Goal: Task Accomplishment & Management: Use online tool/utility

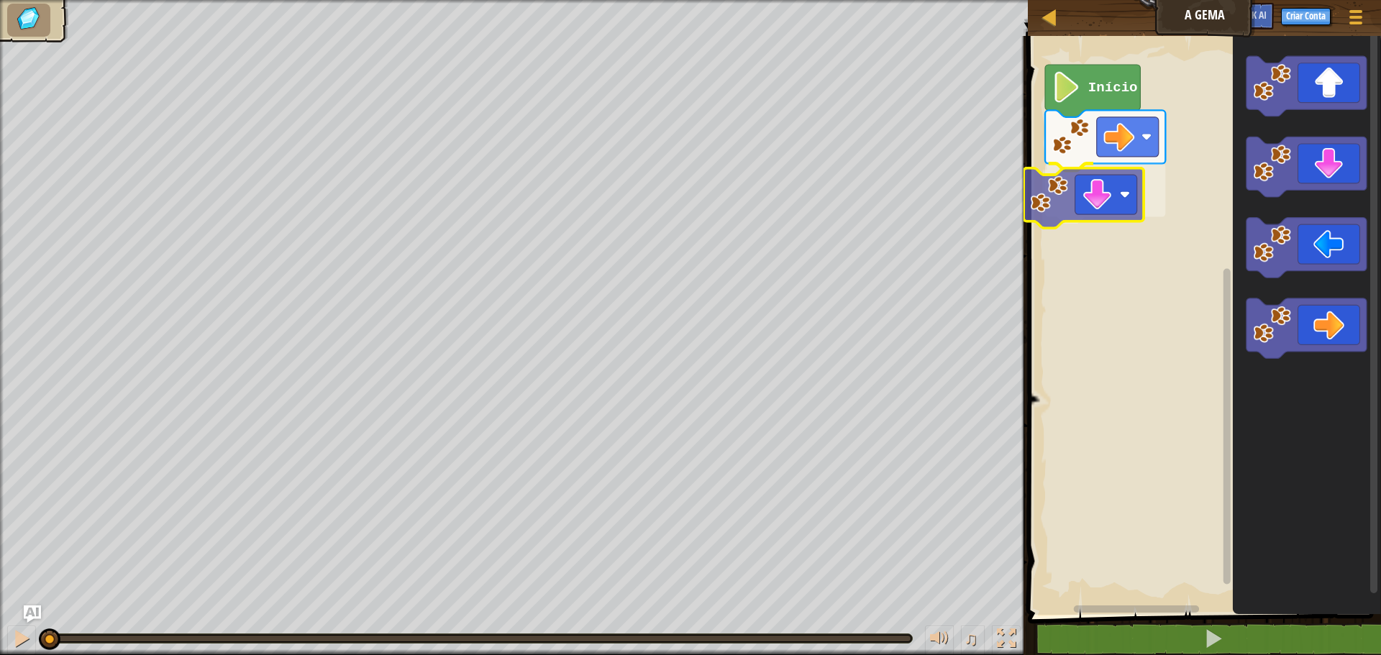
click at [1081, 183] on div "Início" at bounding box center [1203, 322] width 358 height 586
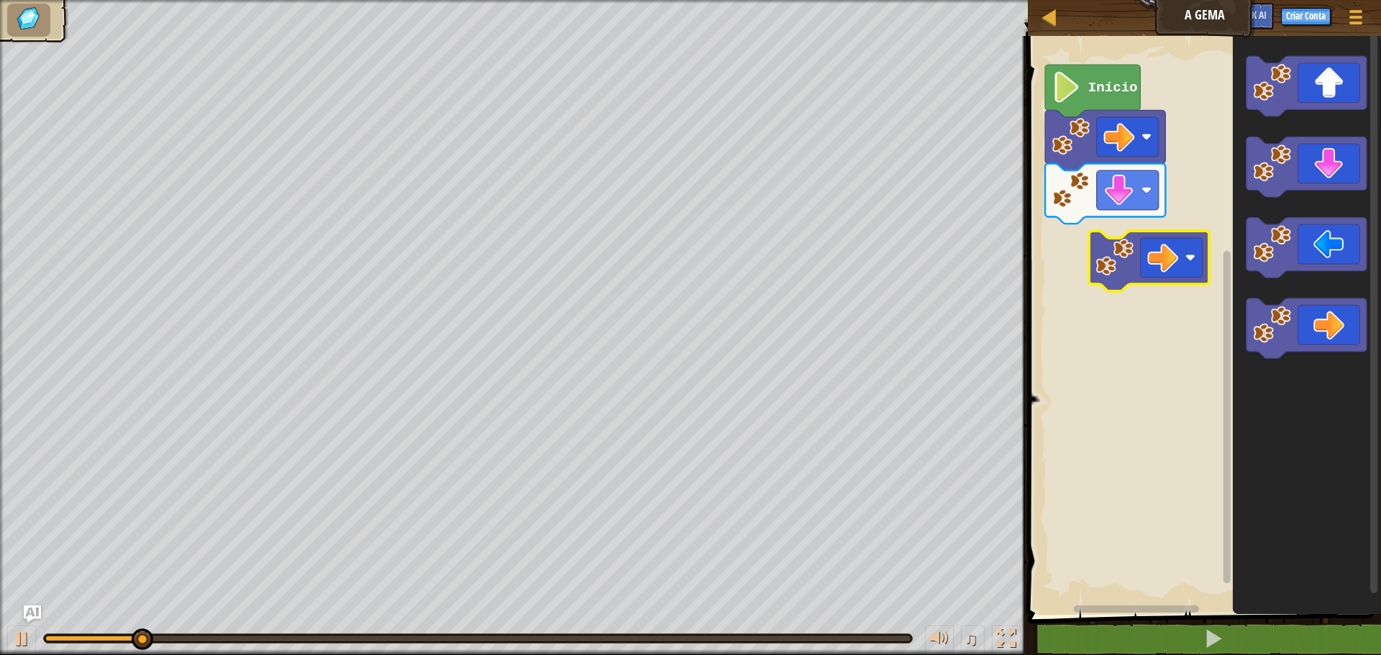
click at [1115, 257] on div "Início" at bounding box center [1203, 322] width 358 height 586
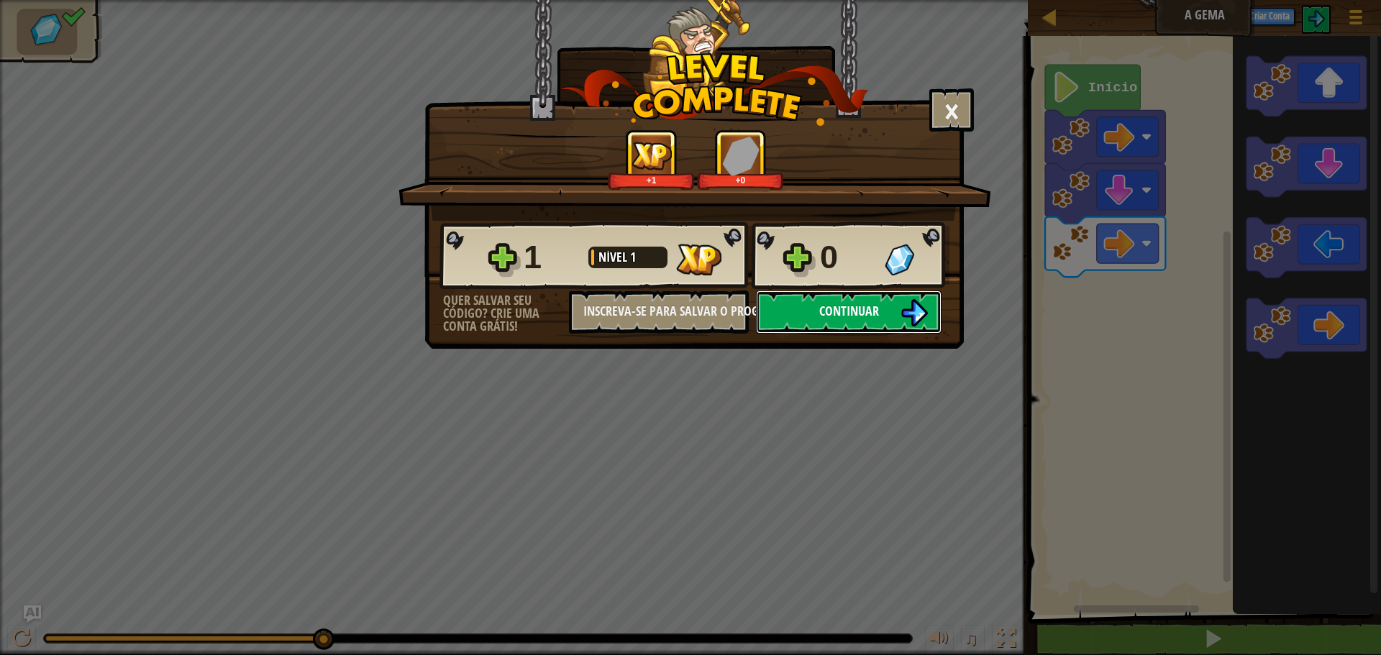
click at [853, 303] on span "Continuar" at bounding box center [850, 311] width 60 height 18
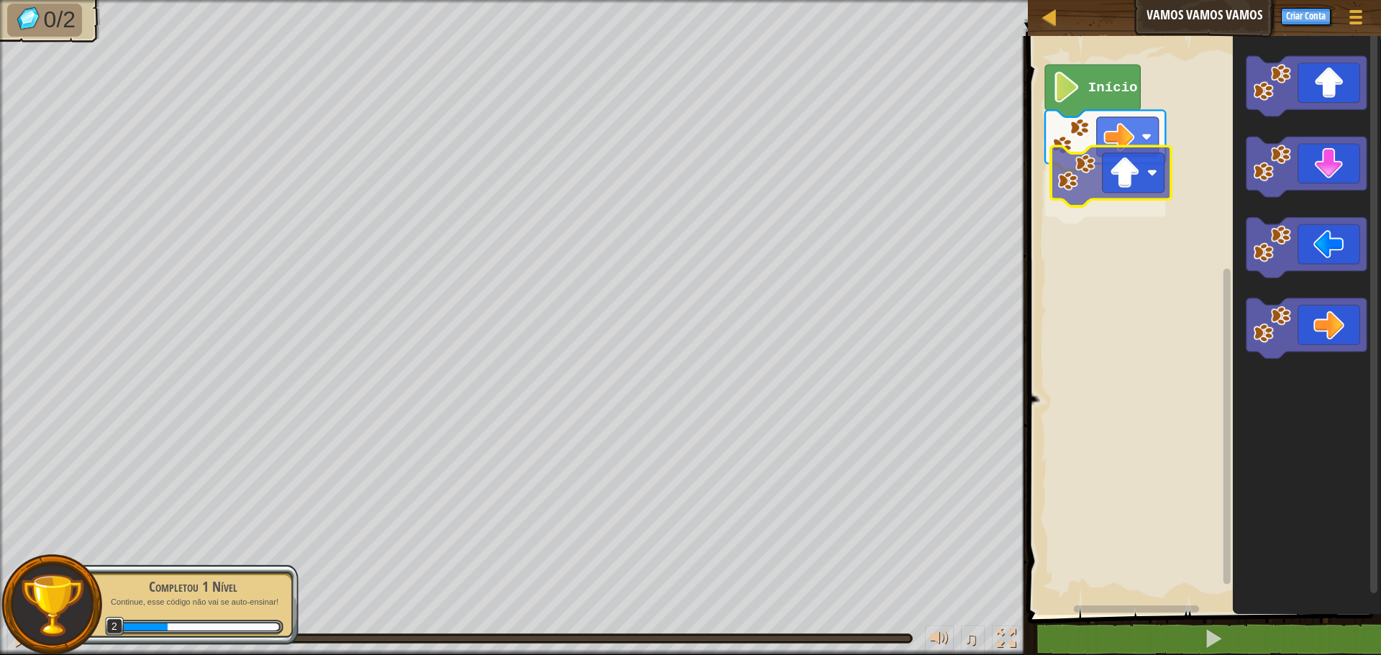
click at [1113, 181] on div "Início" at bounding box center [1203, 322] width 358 height 586
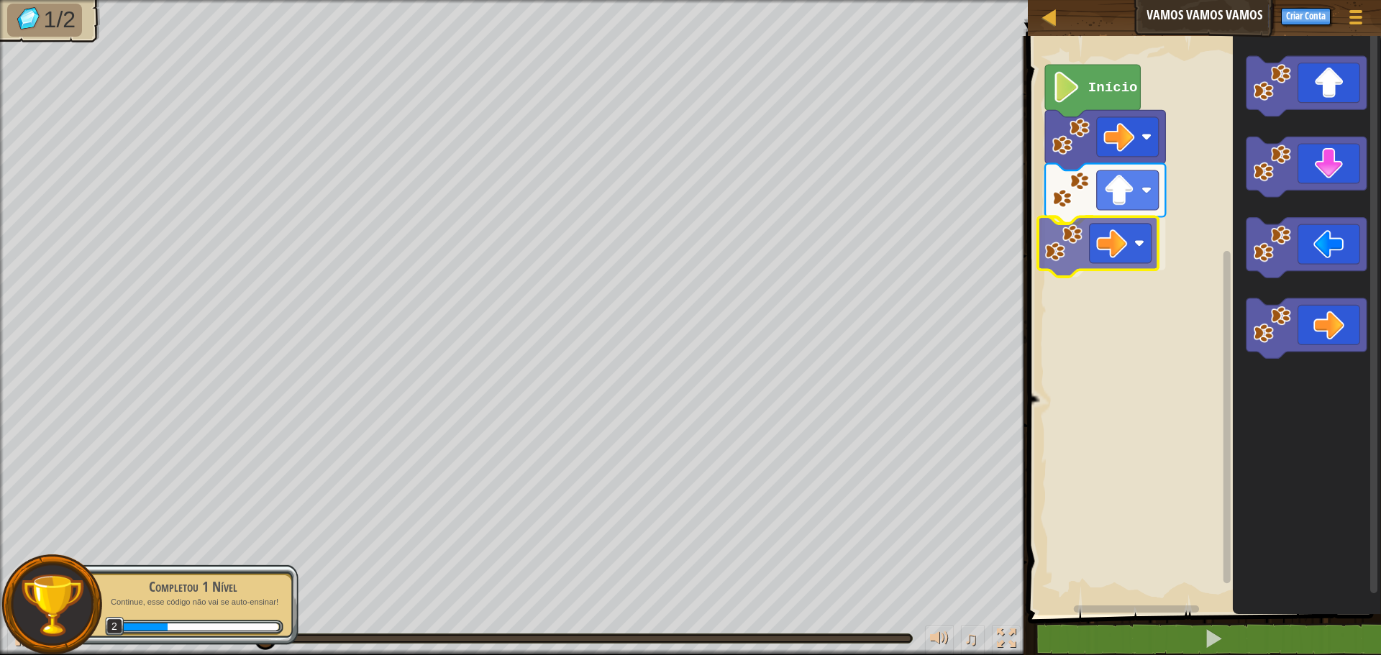
click at [1105, 244] on div "Início" at bounding box center [1203, 322] width 358 height 586
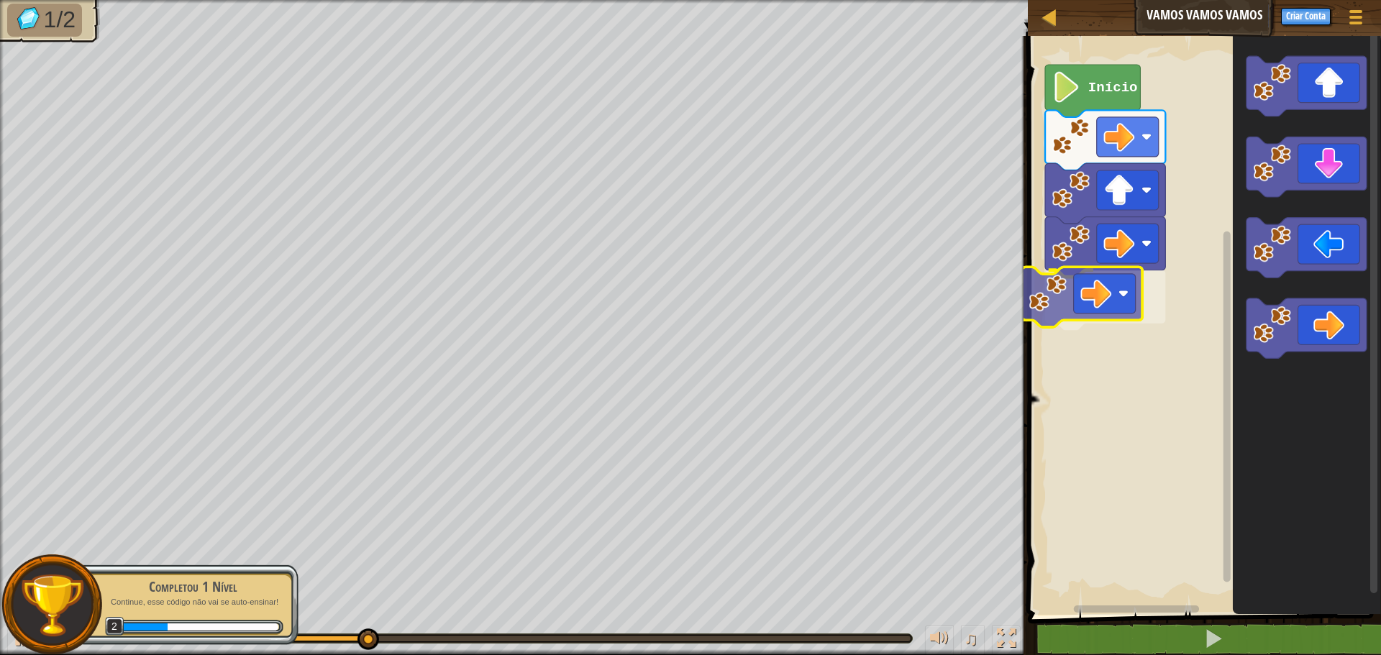
click at [1055, 281] on div "Início" at bounding box center [1203, 322] width 358 height 586
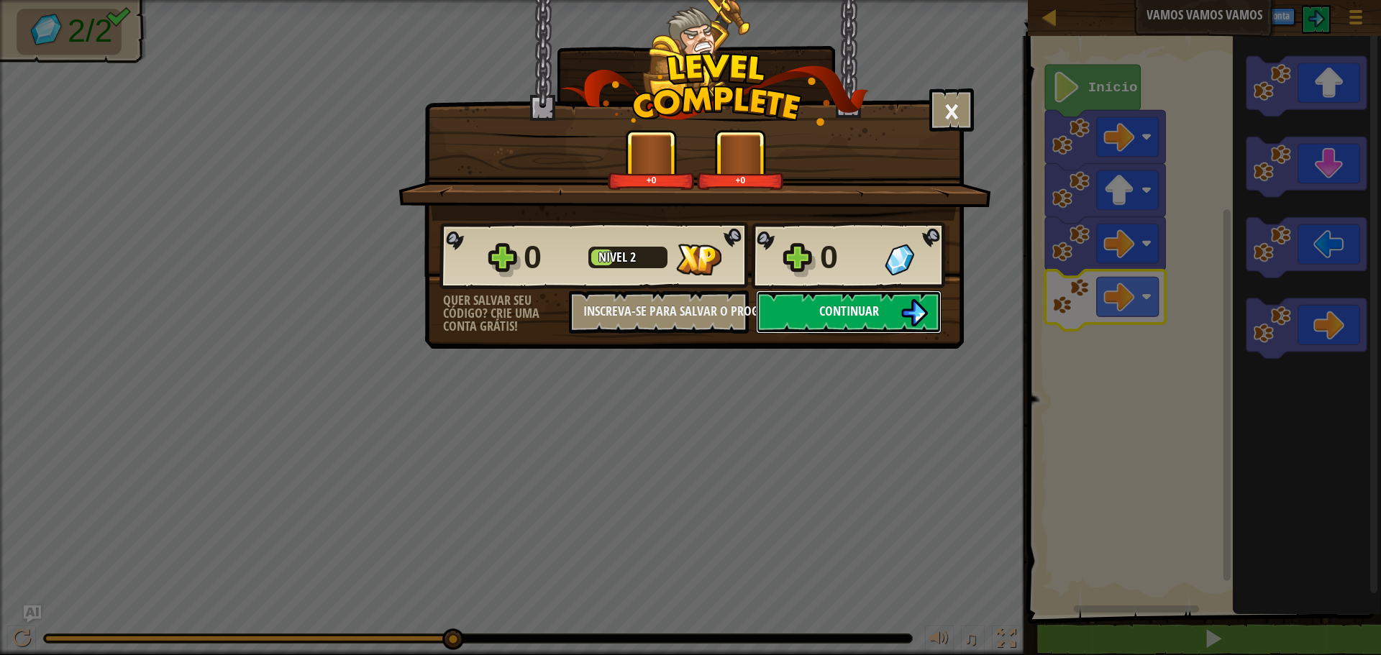
click at [866, 304] on span "Continuar" at bounding box center [850, 311] width 60 height 18
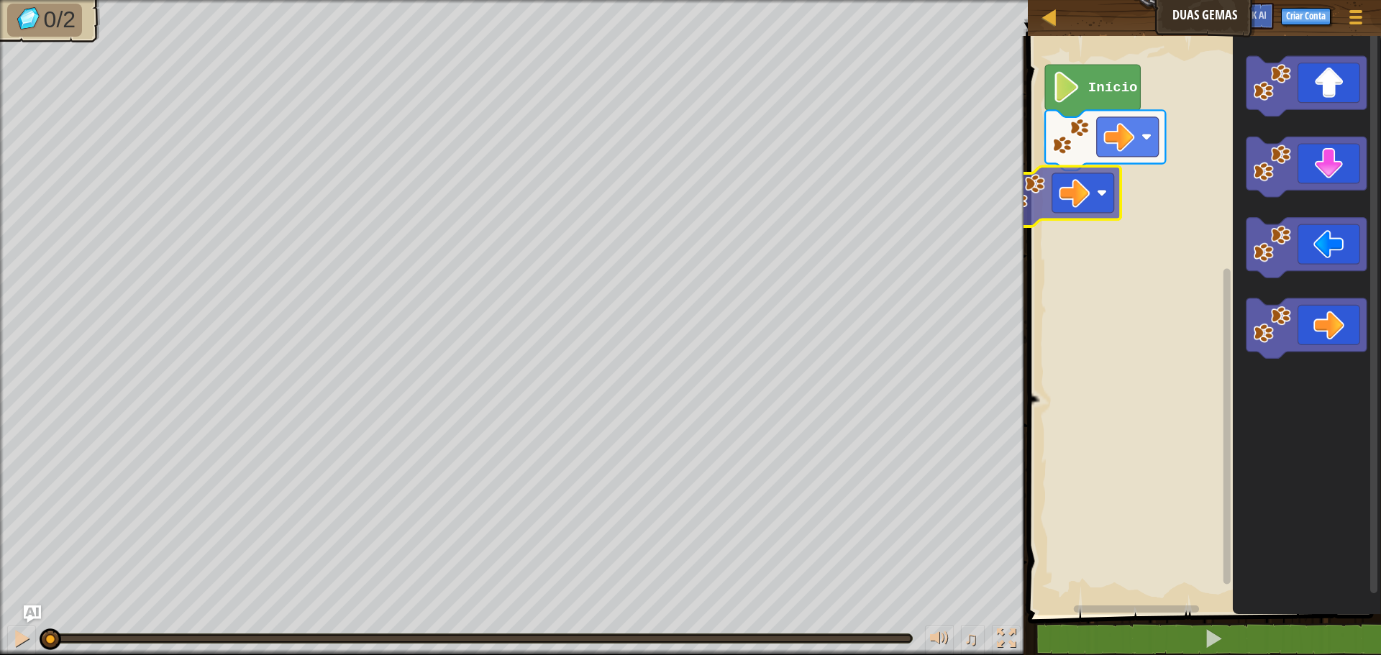
click at [1069, 200] on div "Início" at bounding box center [1203, 322] width 358 height 586
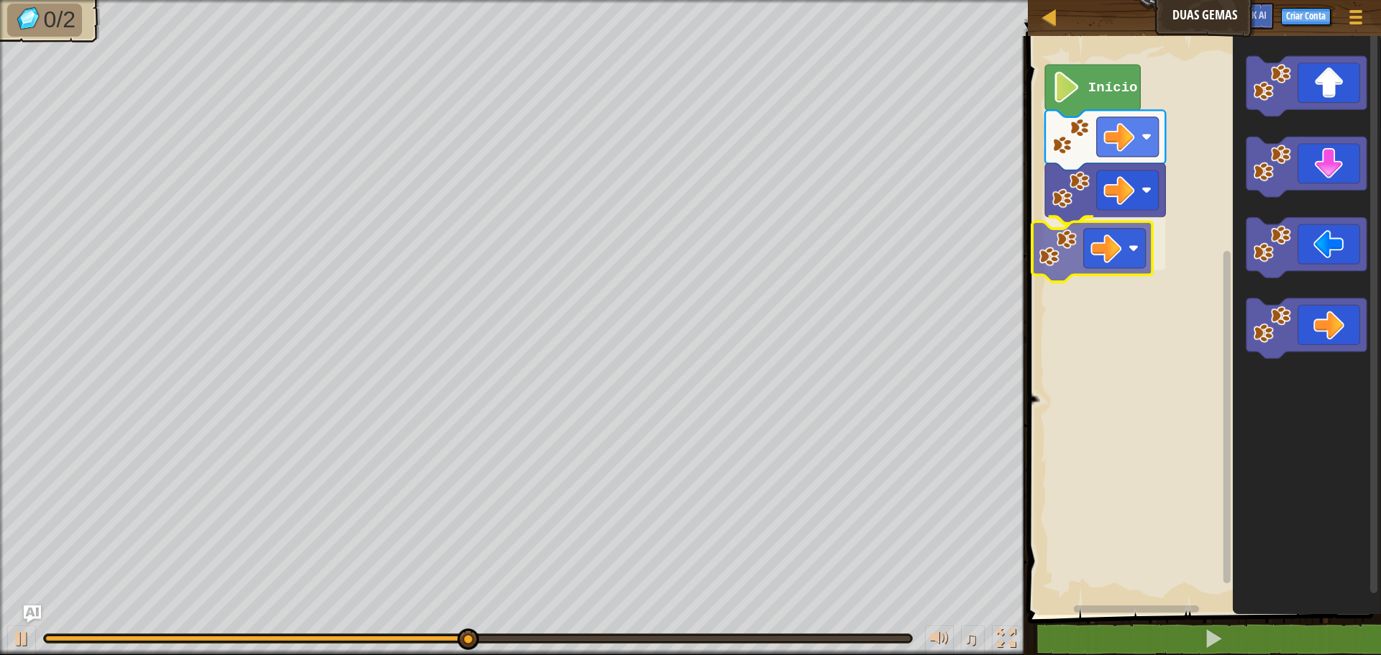
click at [1045, 249] on div "Início" at bounding box center [1203, 322] width 358 height 586
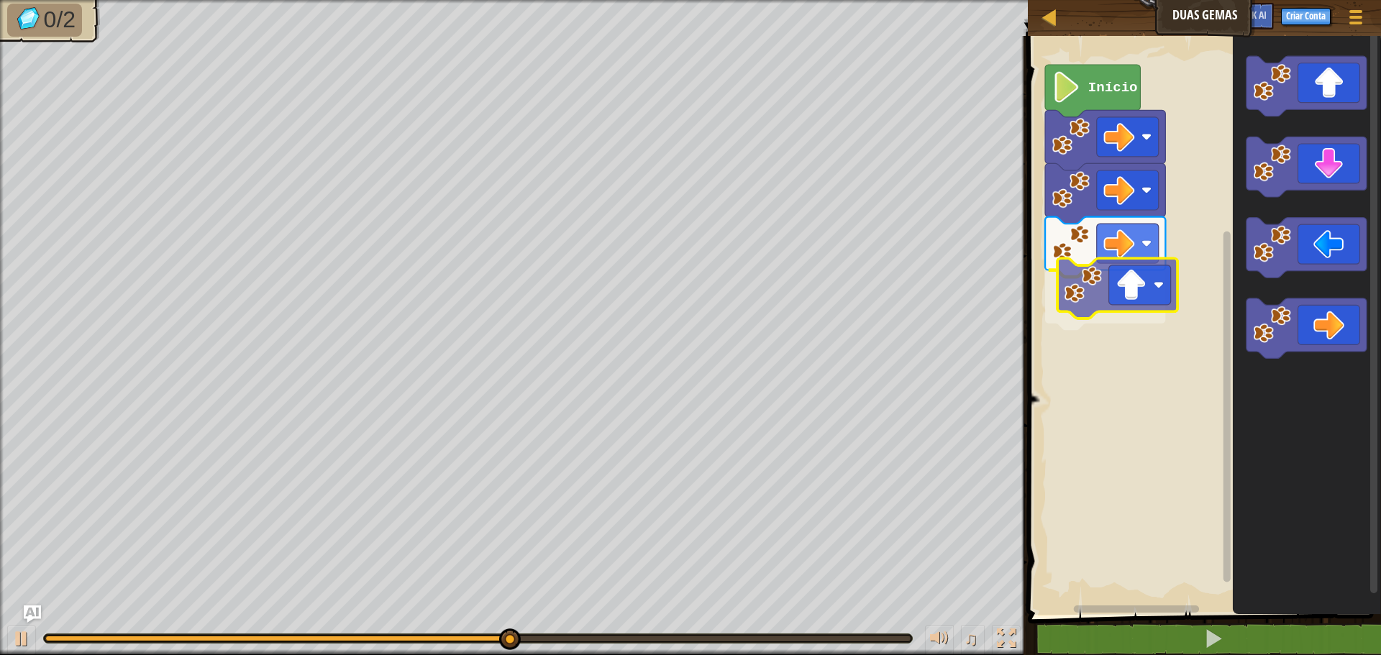
click at [1112, 285] on div "Início" at bounding box center [1203, 322] width 358 height 586
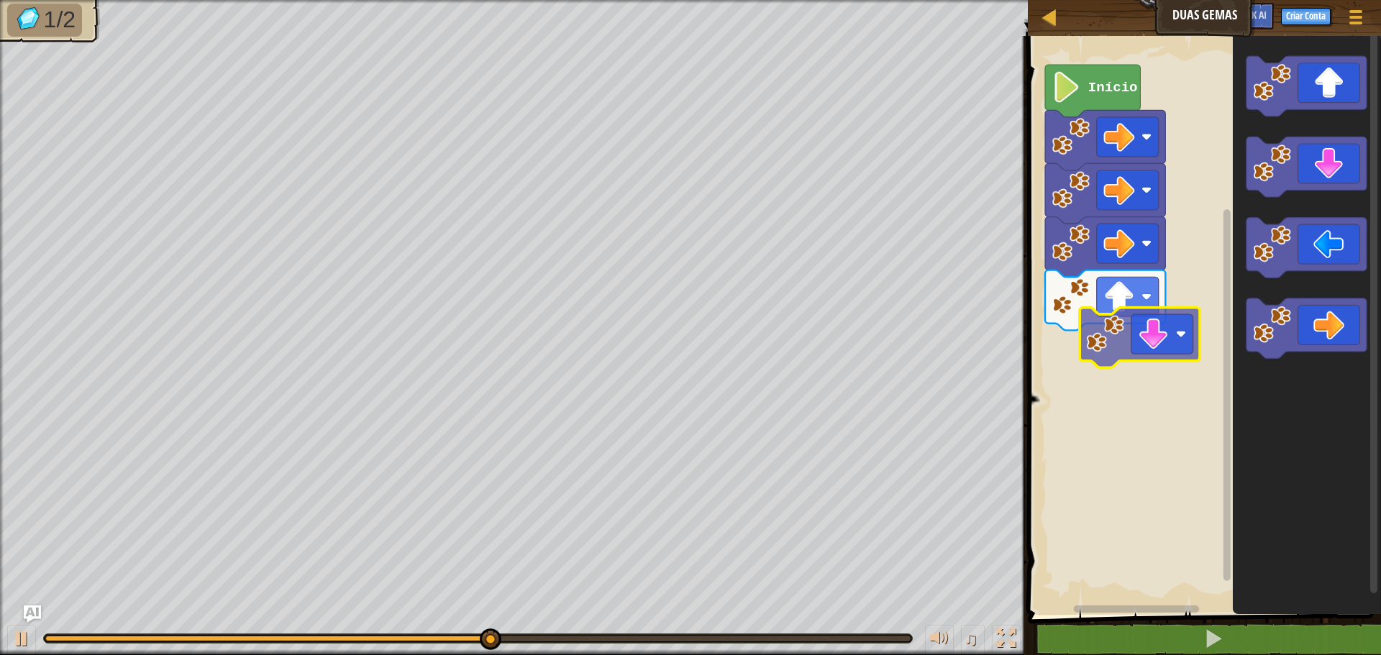
click at [1097, 358] on div "Início" at bounding box center [1203, 322] width 358 height 586
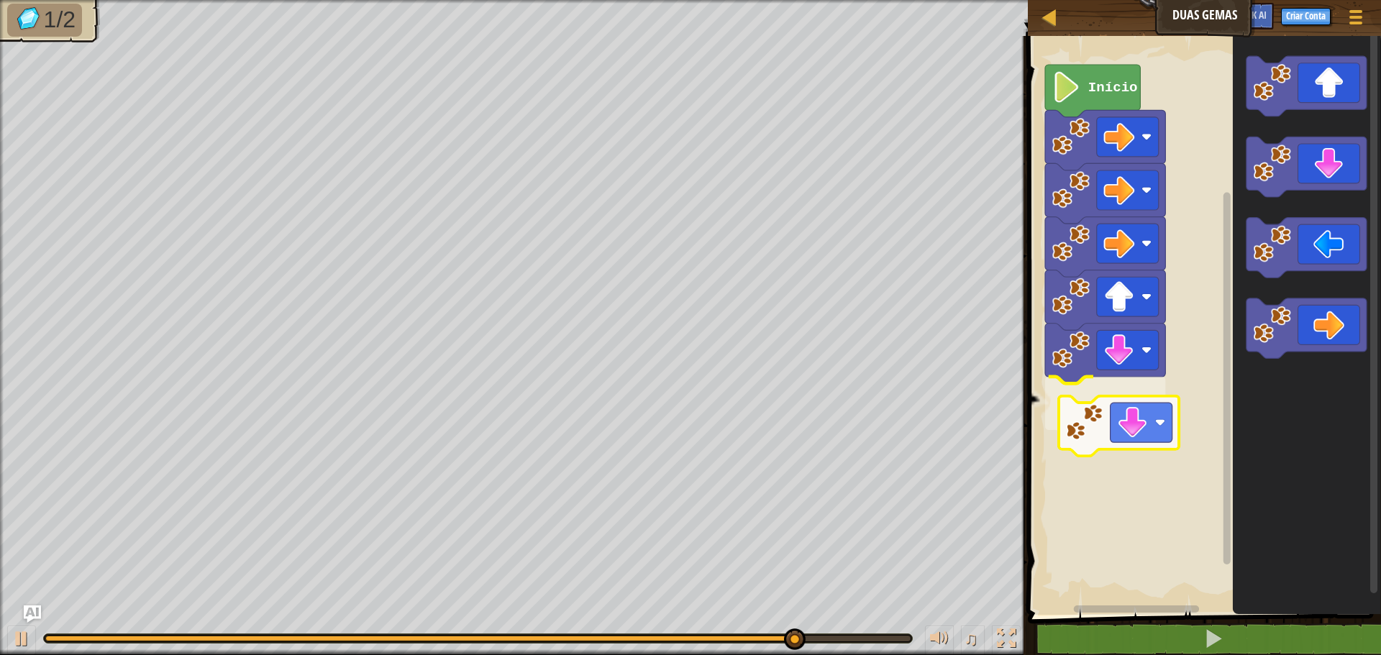
click at [1163, 413] on div "Início" at bounding box center [1203, 322] width 358 height 586
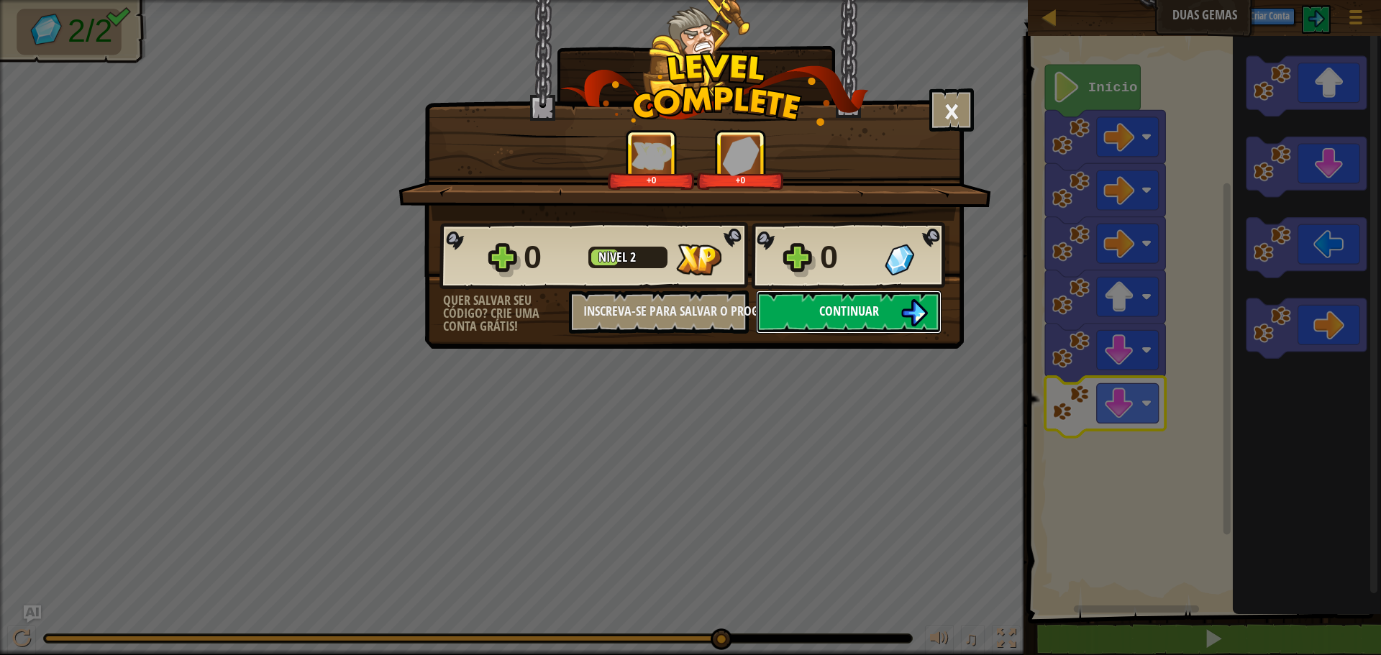
click at [882, 309] on button "Continuar" at bounding box center [849, 312] width 186 height 43
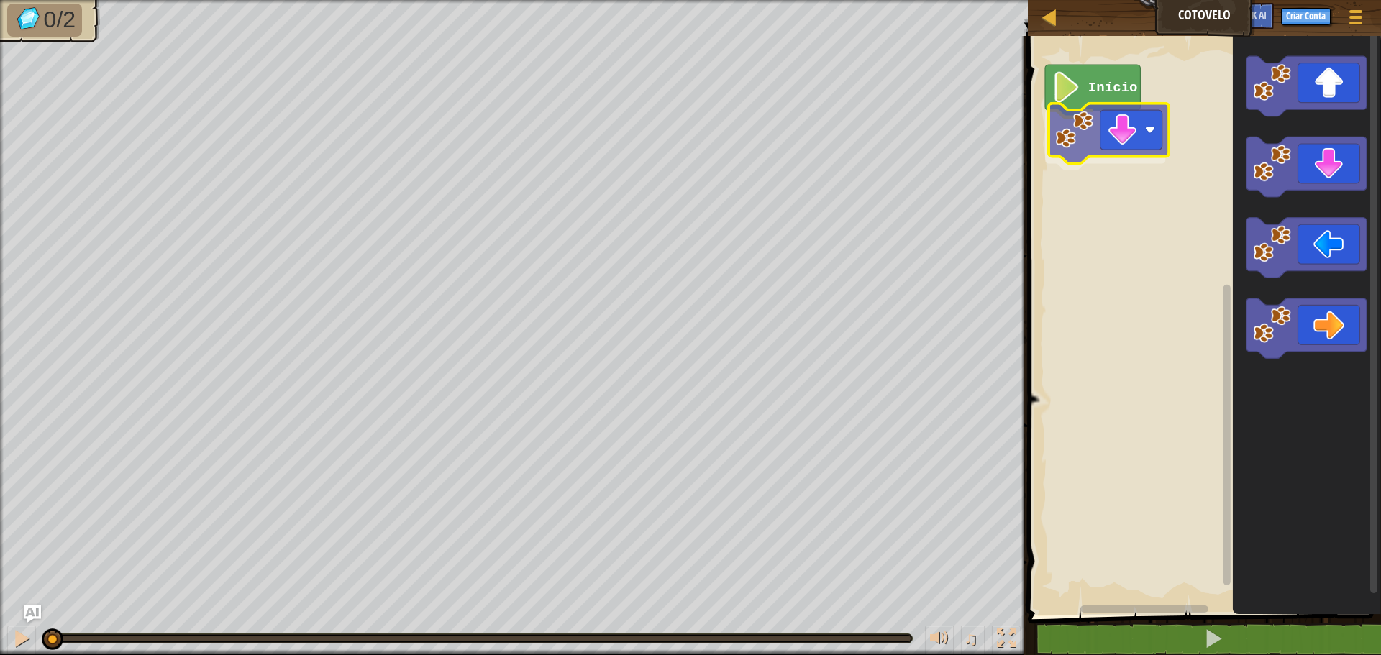
click at [1091, 117] on div "Início" at bounding box center [1203, 322] width 358 height 586
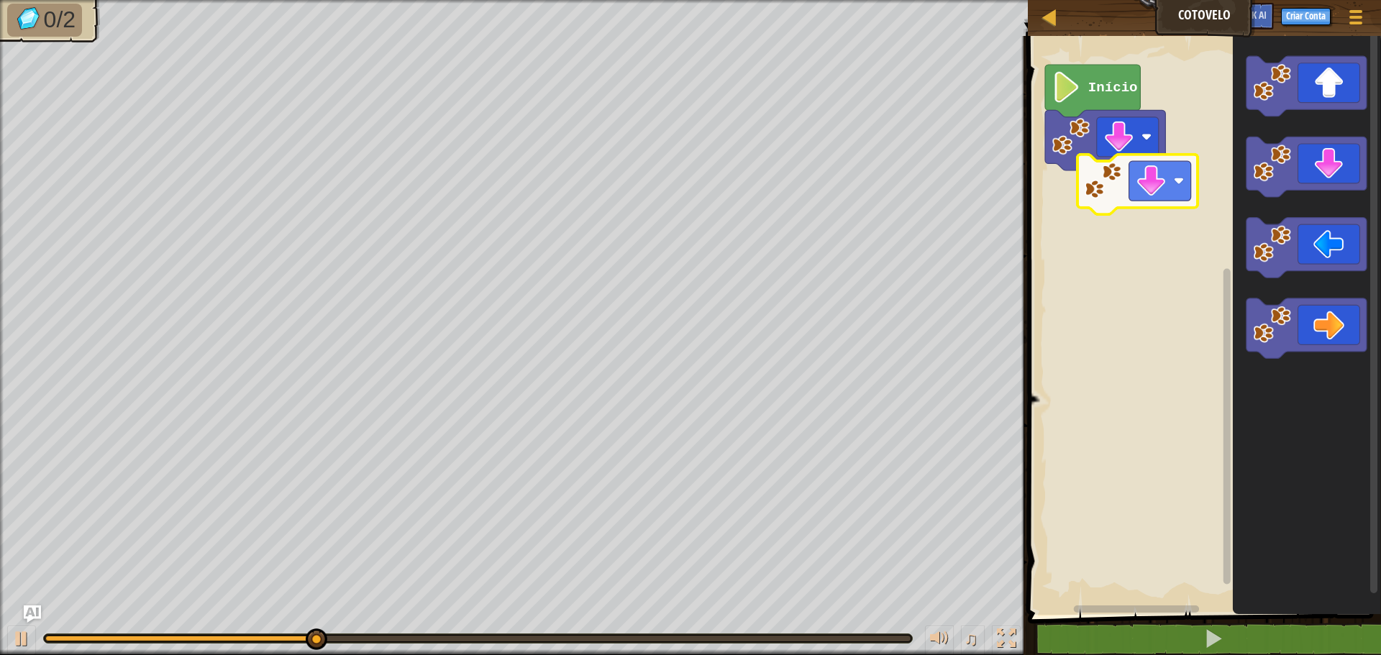
click at [1115, 189] on div "Início" at bounding box center [1203, 322] width 358 height 586
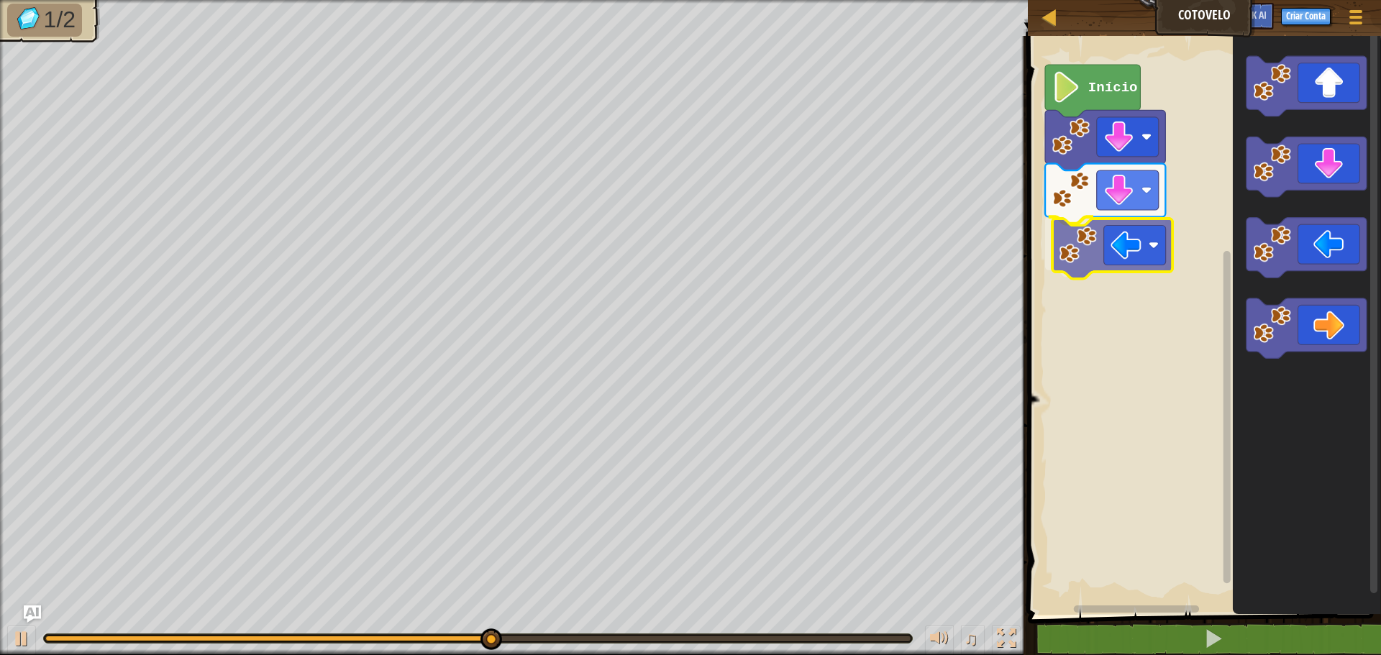
click at [1074, 258] on div "Início" at bounding box center [1203, 322] width 358 height 586
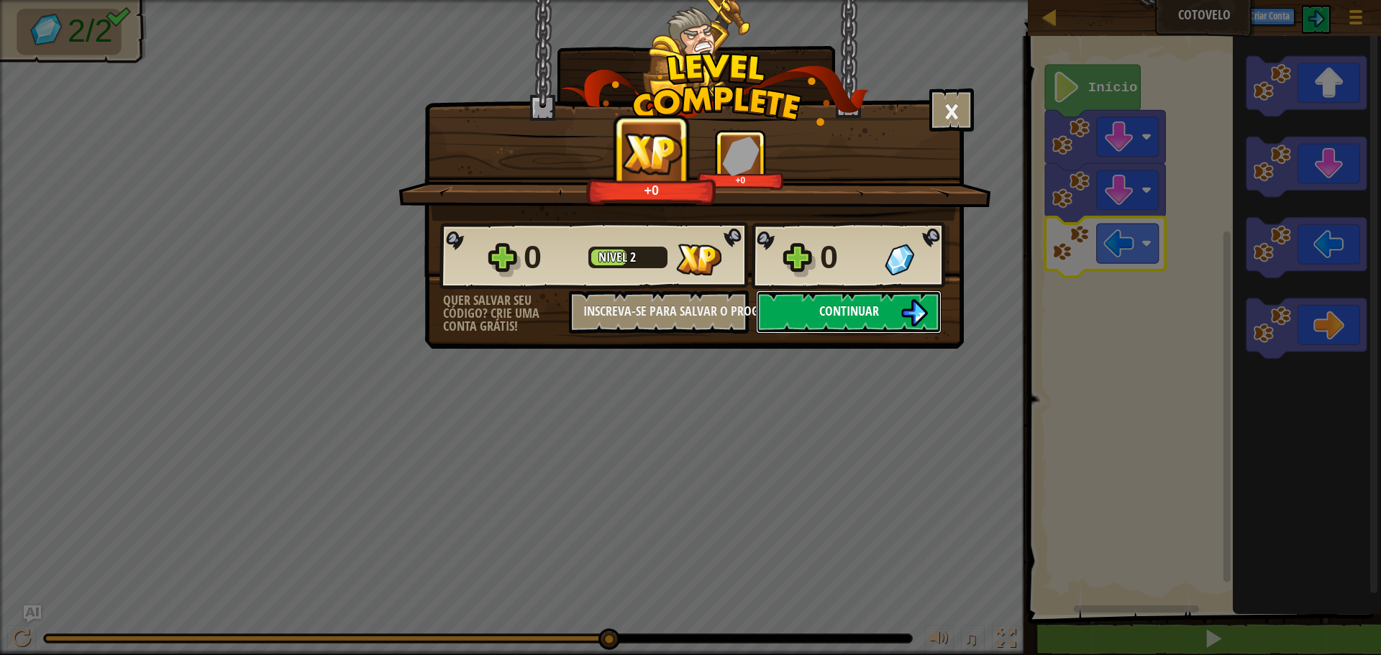
click at [915, 311] on img at bounding box center [914, 312] width 27 height 27
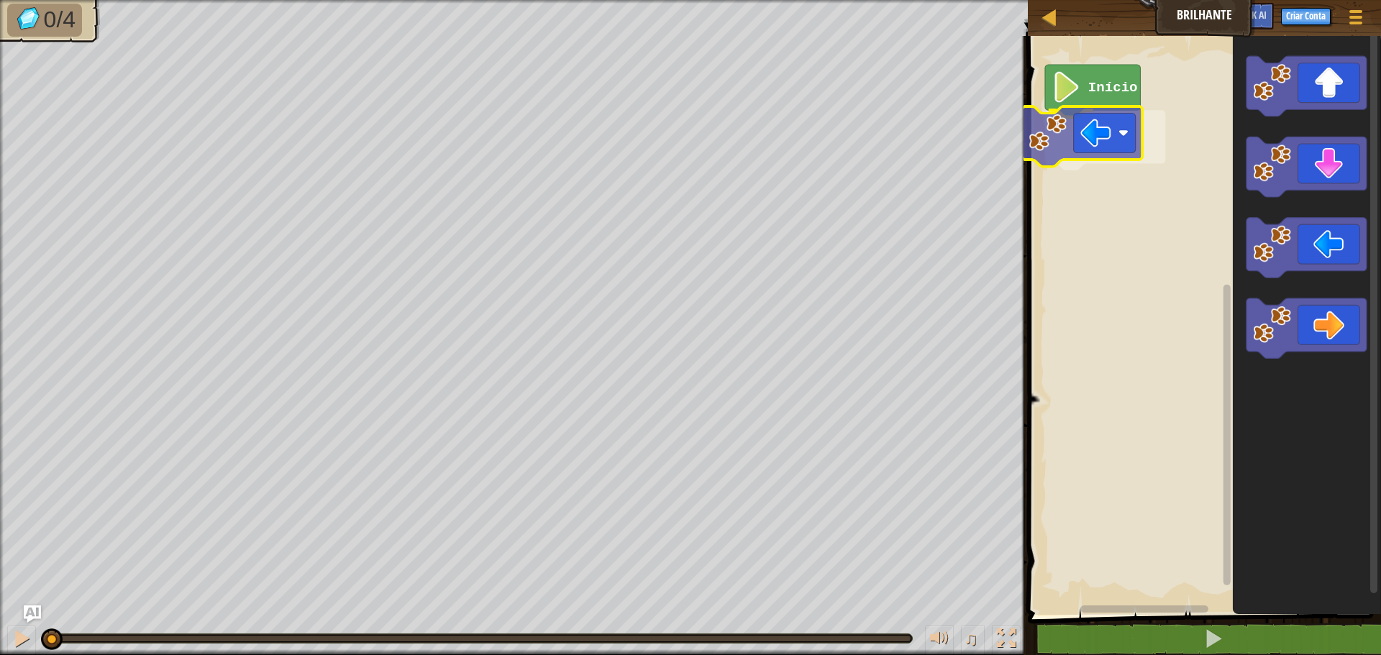
click at [1046, 151] on div "Início" at bounding box center [1203, 322] width 358 height 586
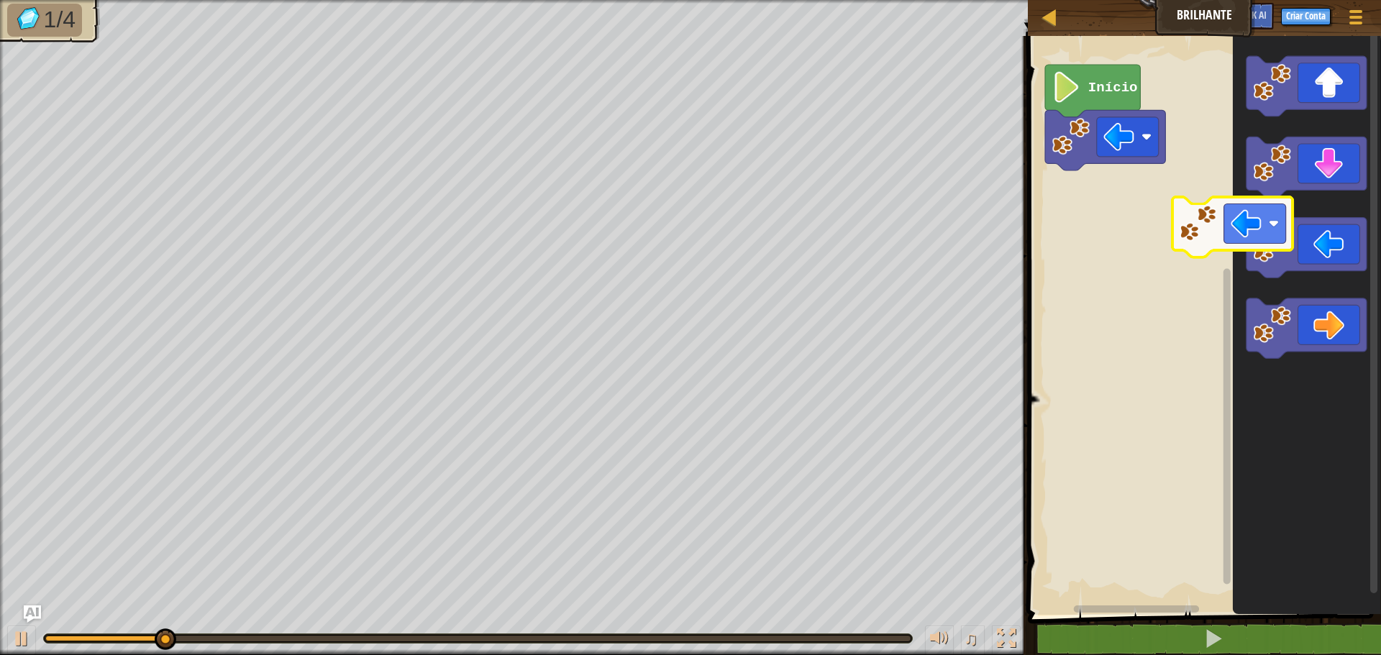
click at [1144, 202] on div "Início" at bounding box center [1203, 322] width 358 height 586
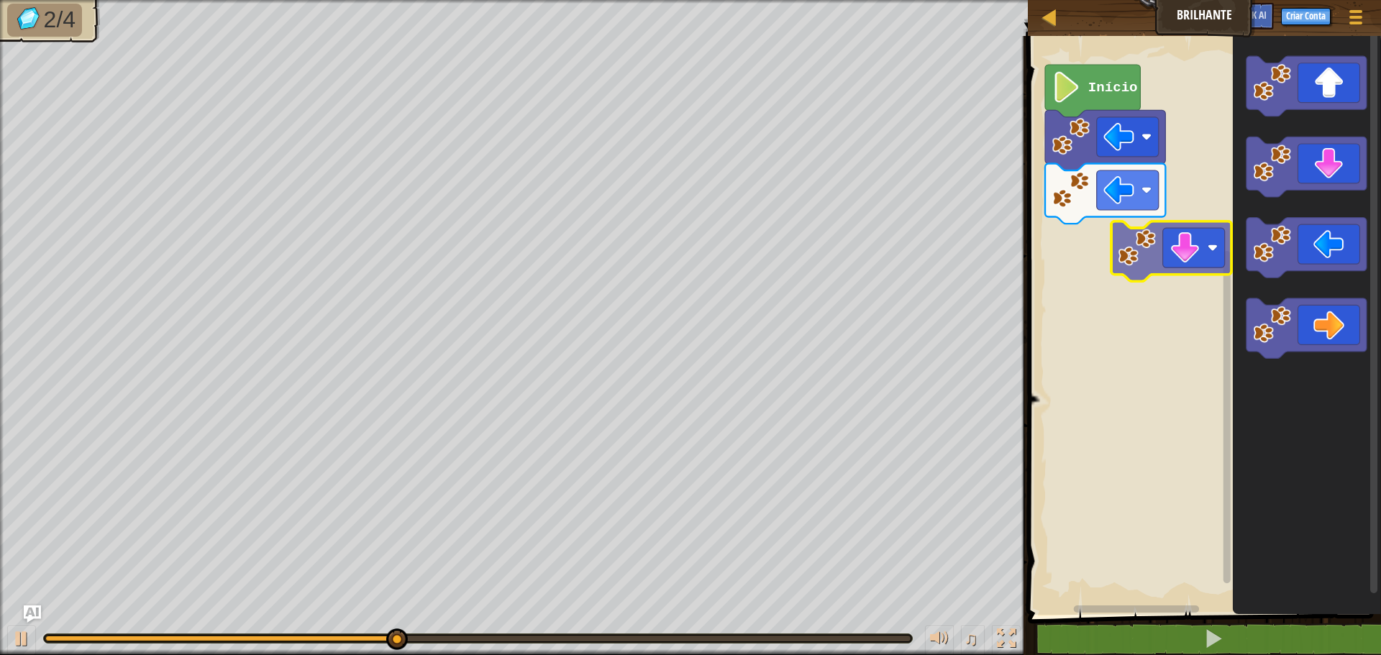
click at [1125, 250] on div "Início" at bounding box center [1203, 322] width 358 height 586
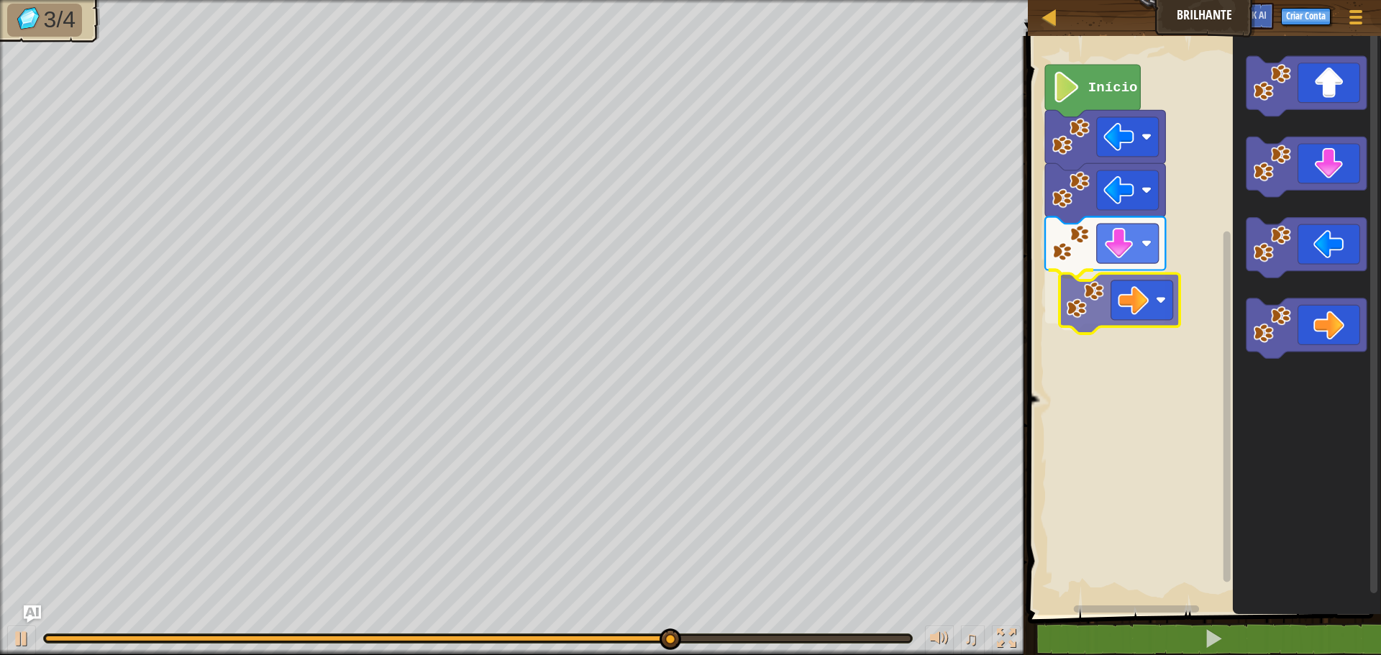
click at [1091, 282] on div "Início" at bounding box center [1203, 322] width 358 height 586
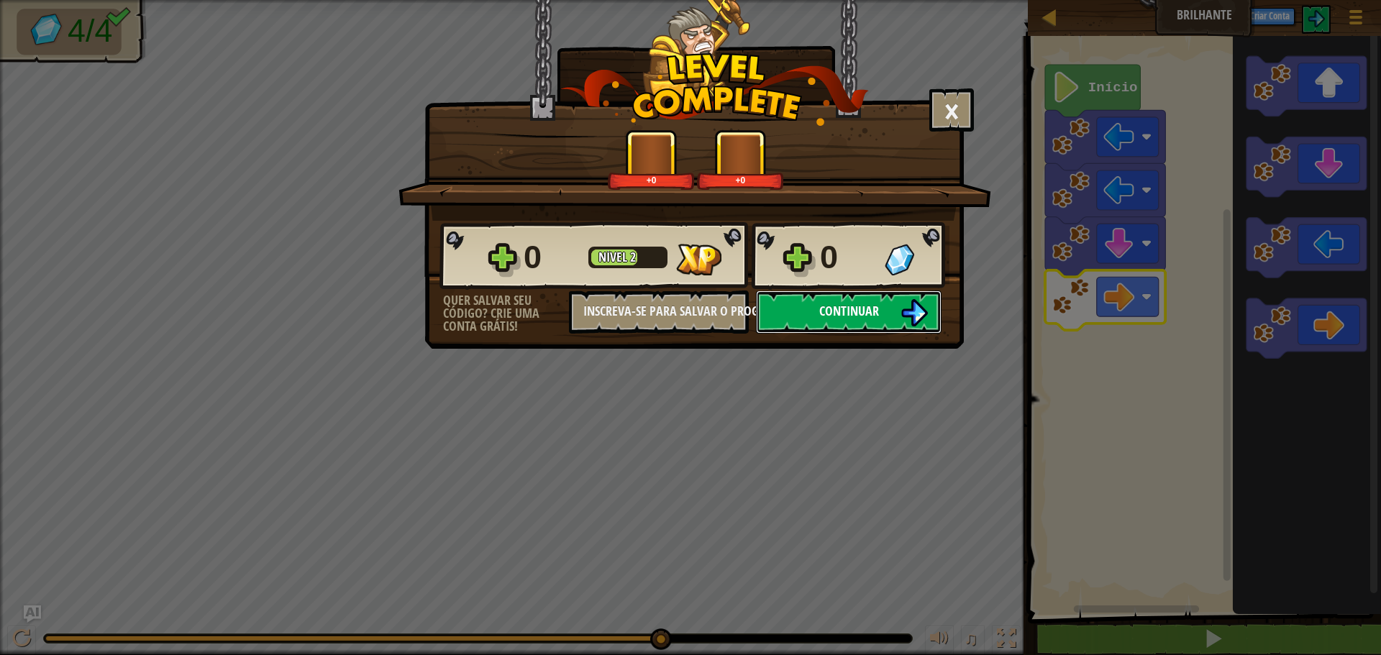
click at [851, 316] on span "Continuar" at bounding box center [850, 311] width 60 height 18
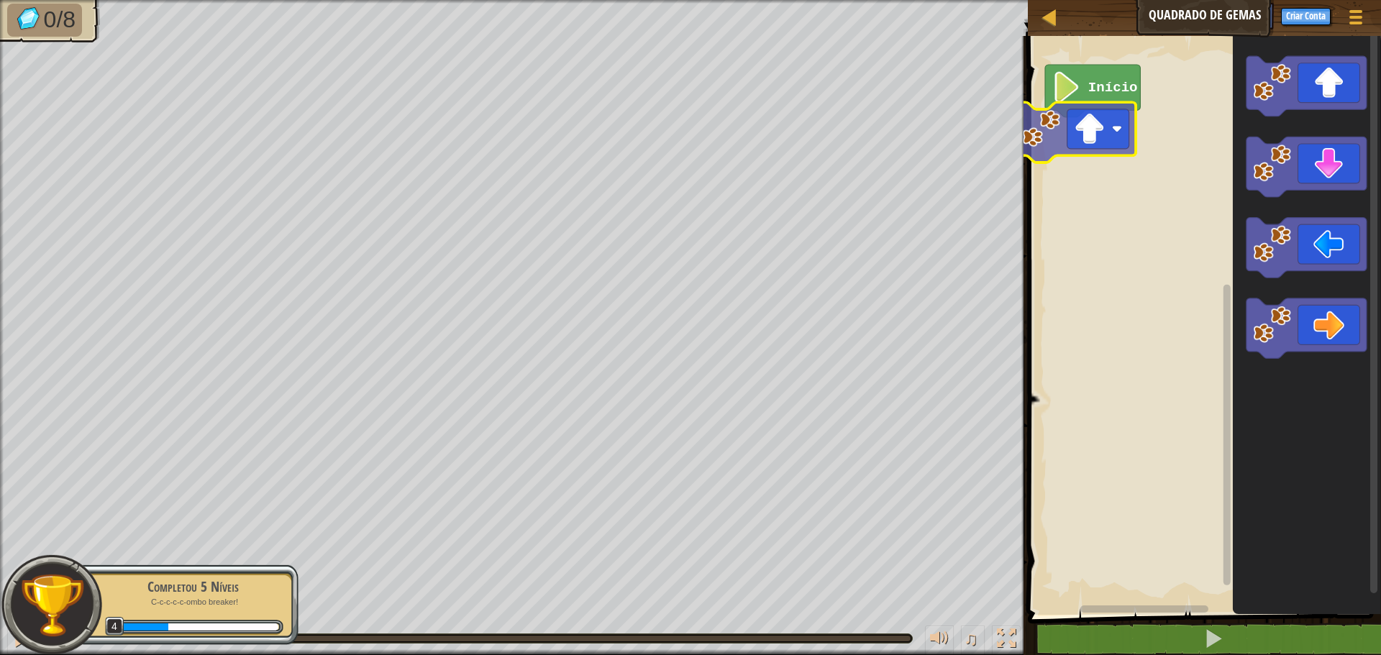
click at [1081, 151] on div "Início" at bounding box center [1203, 322] width 358 height 586
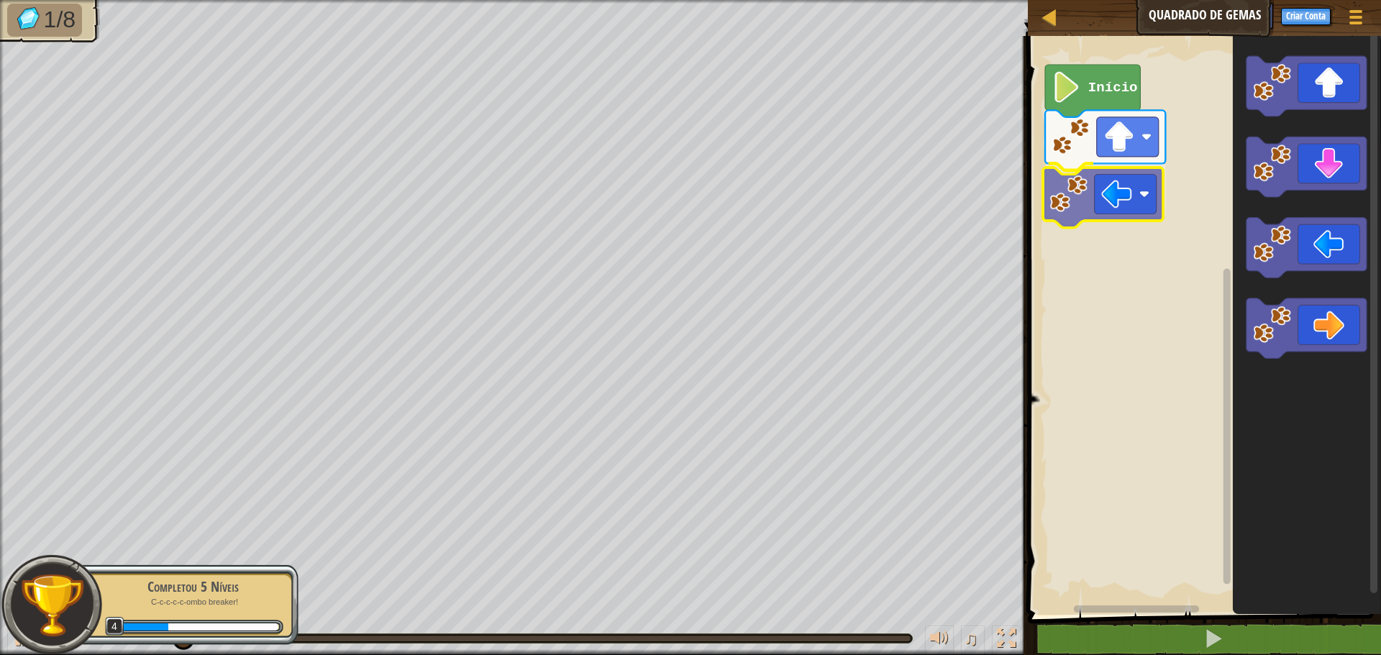
click at [1084, 173] on div "Início" at bounding box center [1203, 322] width 358 height 586
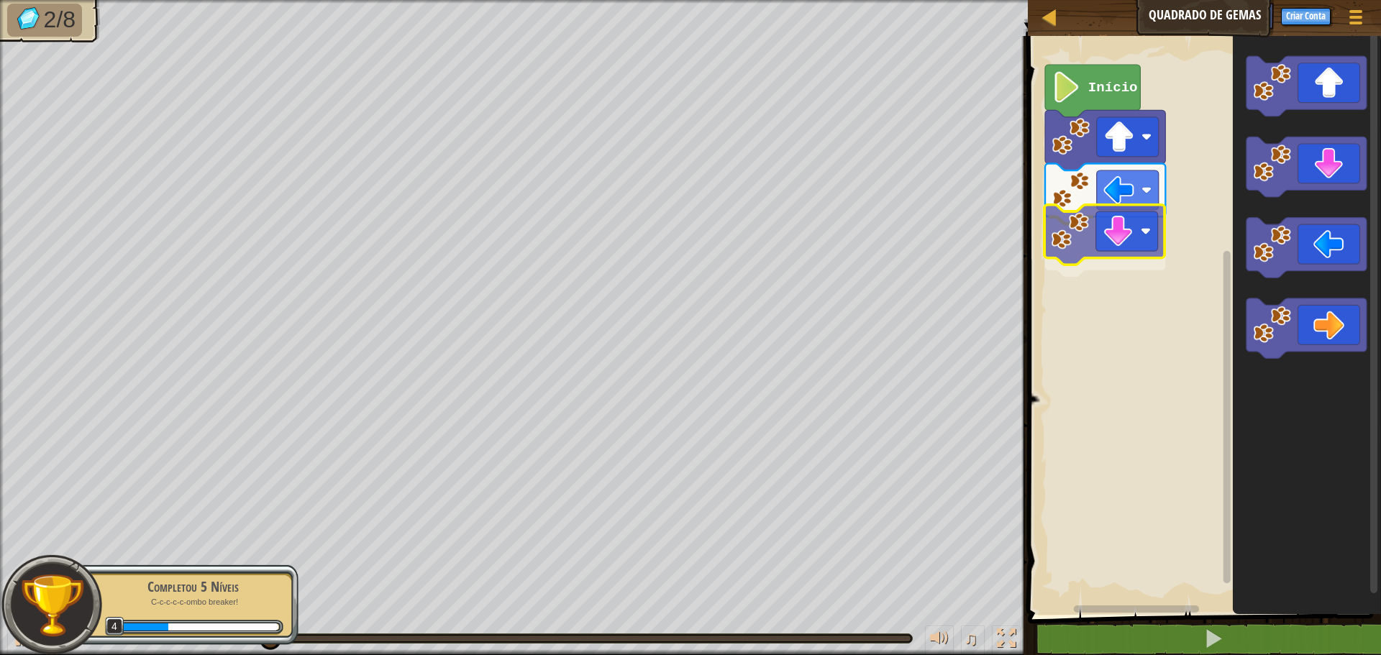
click at [1060, 257] on div "Início" at bounding box center [1203, 322] width 358 height 586
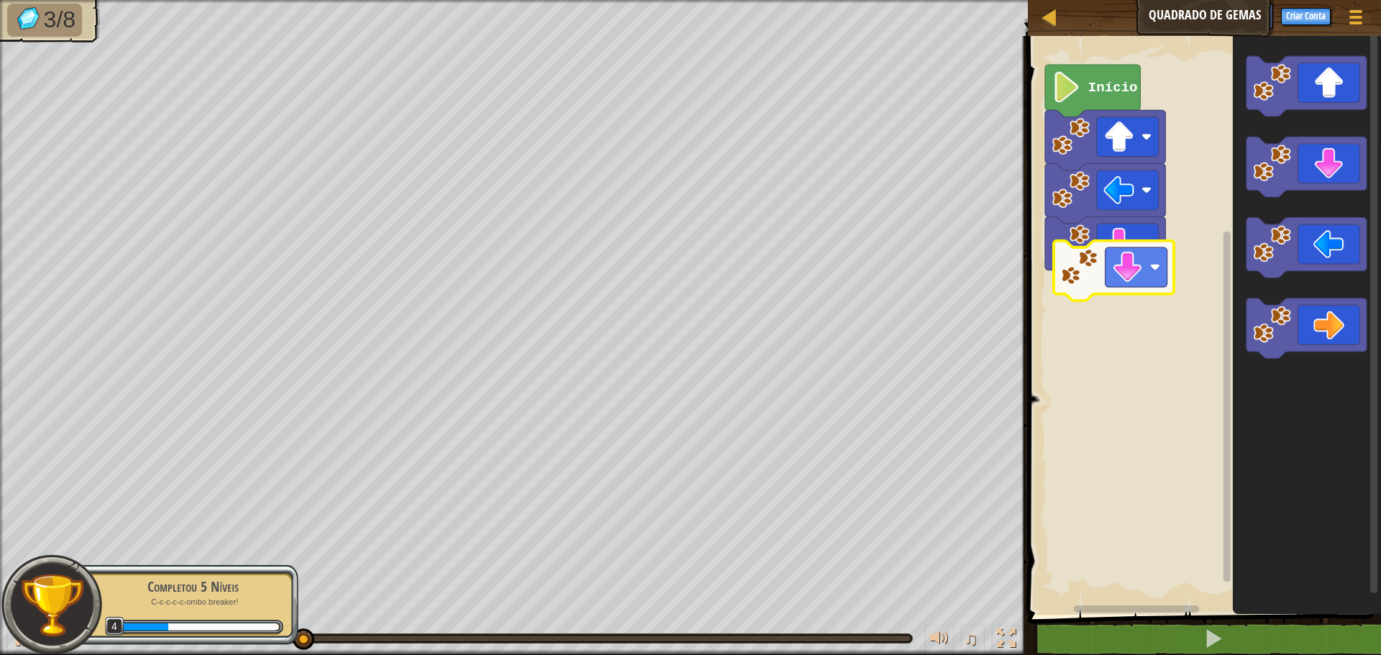
click at [1098, 278] on div "Início" at bounding box center [1203, 322] width 358 height 586
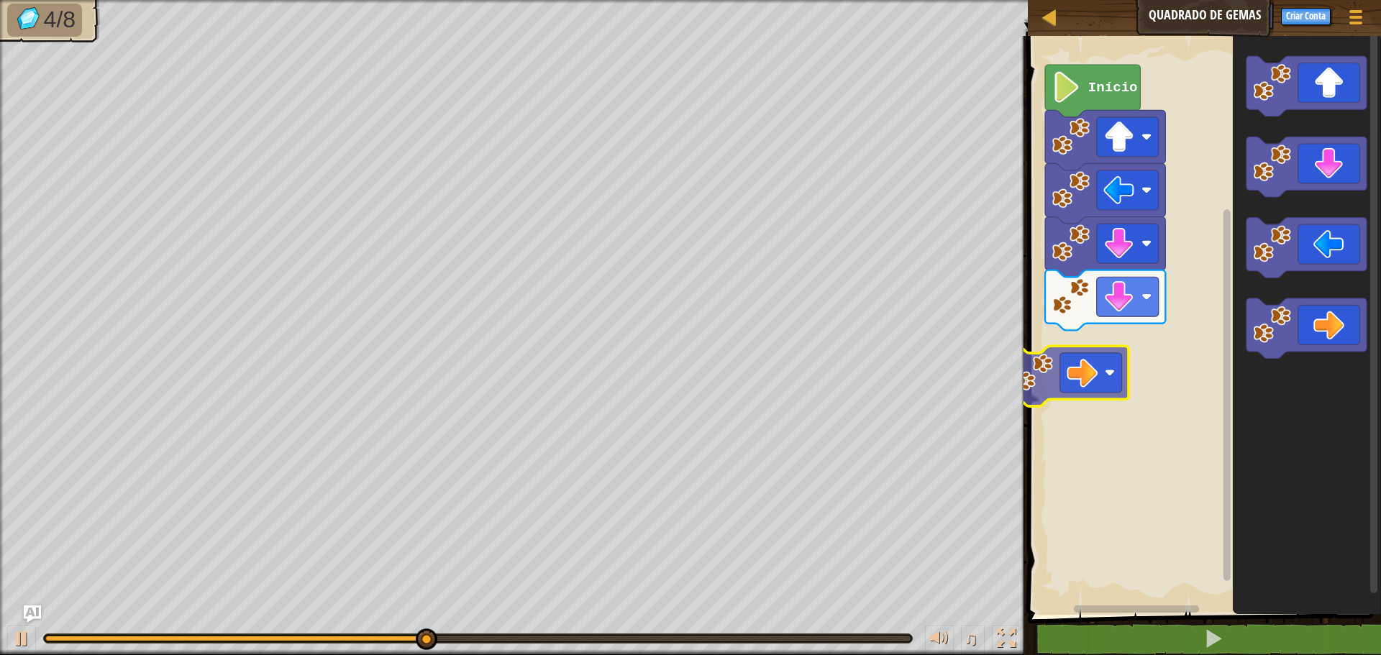
click at [1040, 368] on div "Início" at bounding box center [1203, 322] width 358 height 586
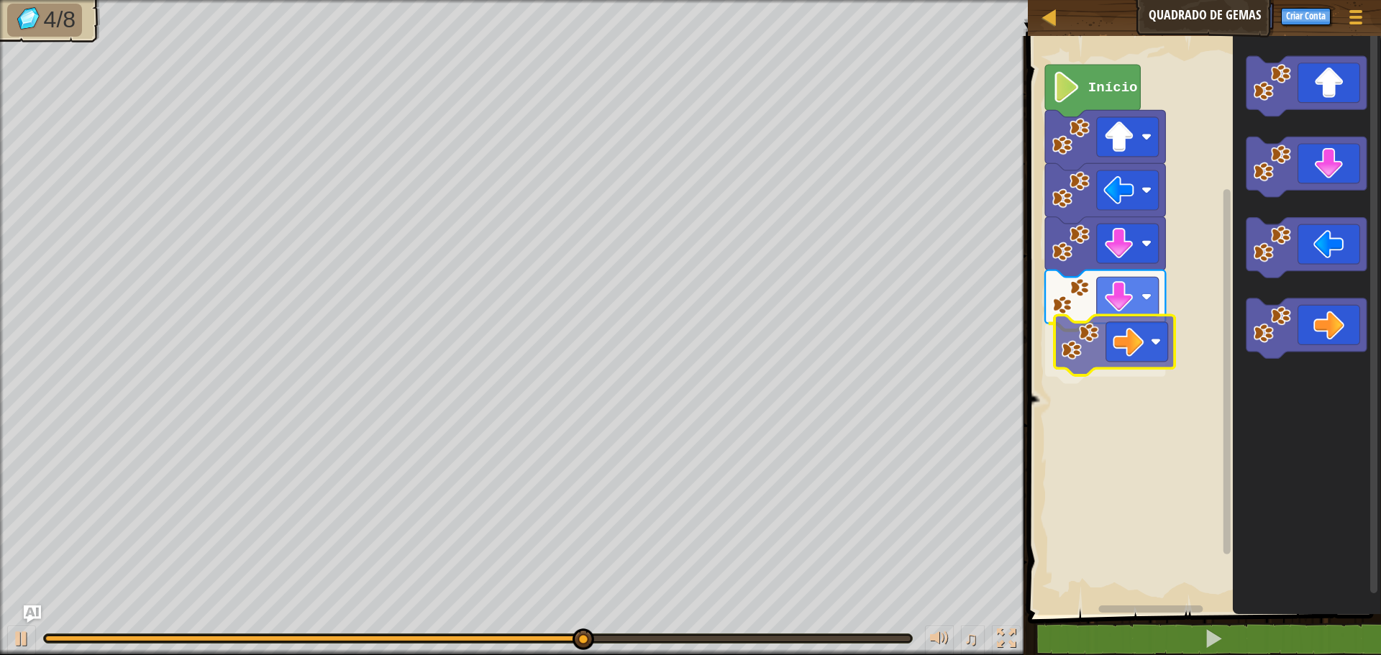
click at [1094, 348] on div "Início" at bounding box center [1203, 322] width 358 height 586
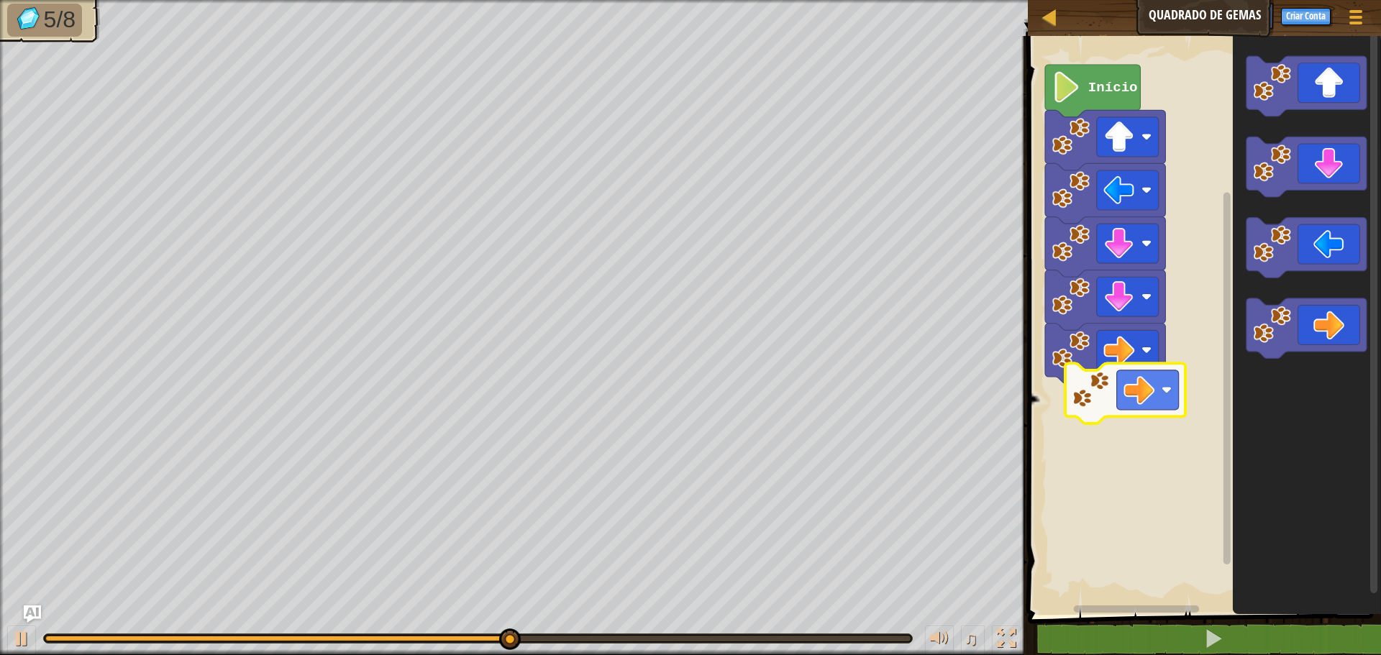
click at [1099, 423] on div "Início" at bounding box center [1203, 322] width 358 height 586
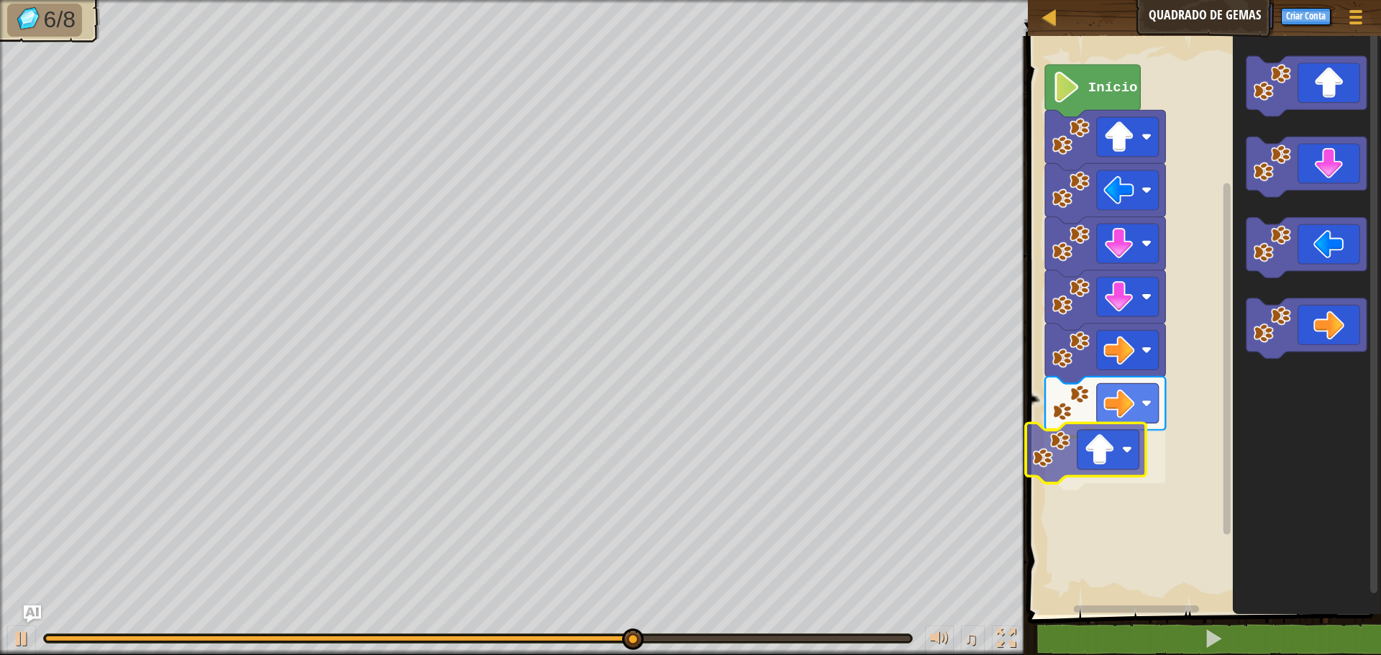
click at [1091, 453] on div "Início" at bounding box center [1203, 322] width 358 height 586
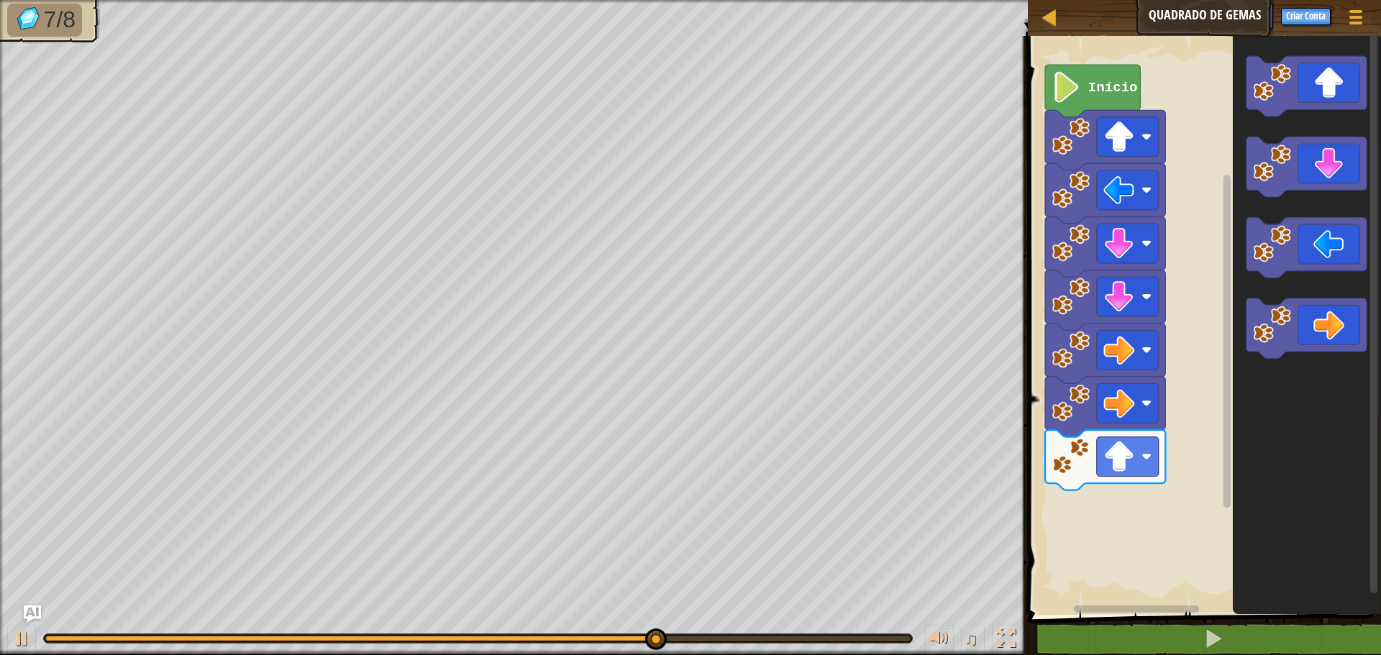
click at [1168, 450] on div "Início" at bounding box center [1203, 322] width 358 height 586
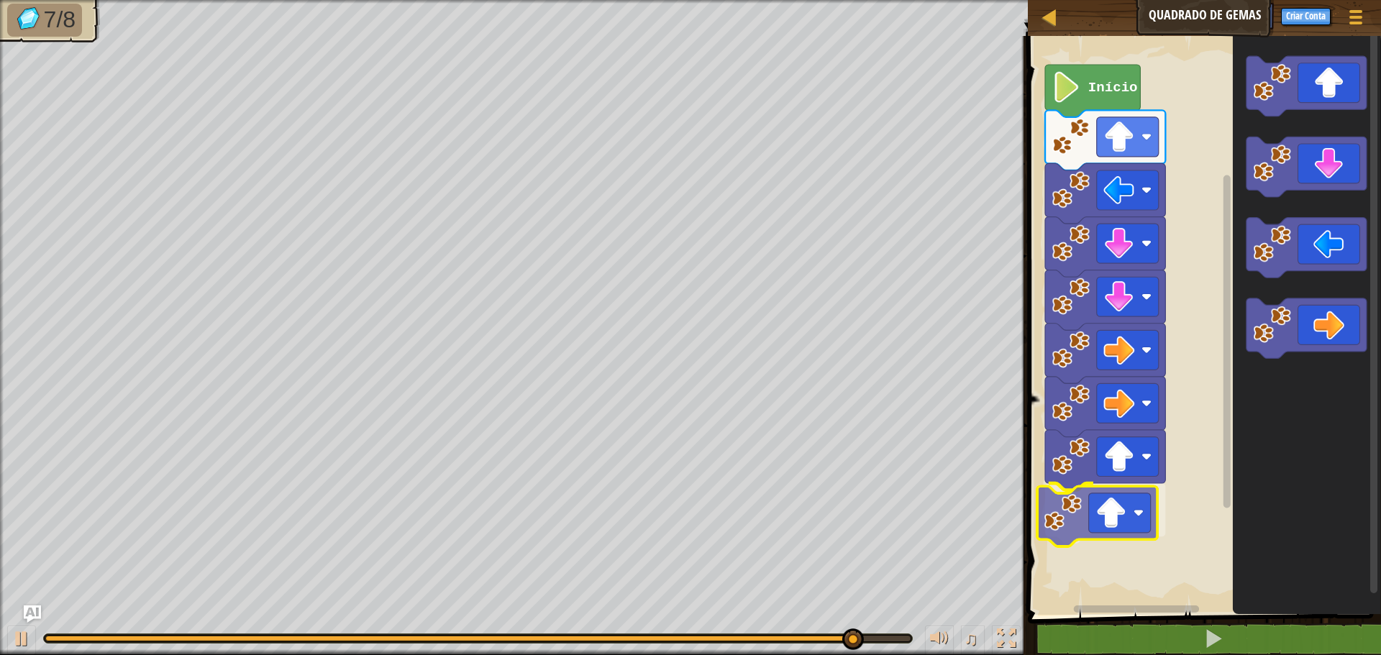
click at [1075, 524] on div "Início" at bounding box center [1203, 322] width 358 height 586
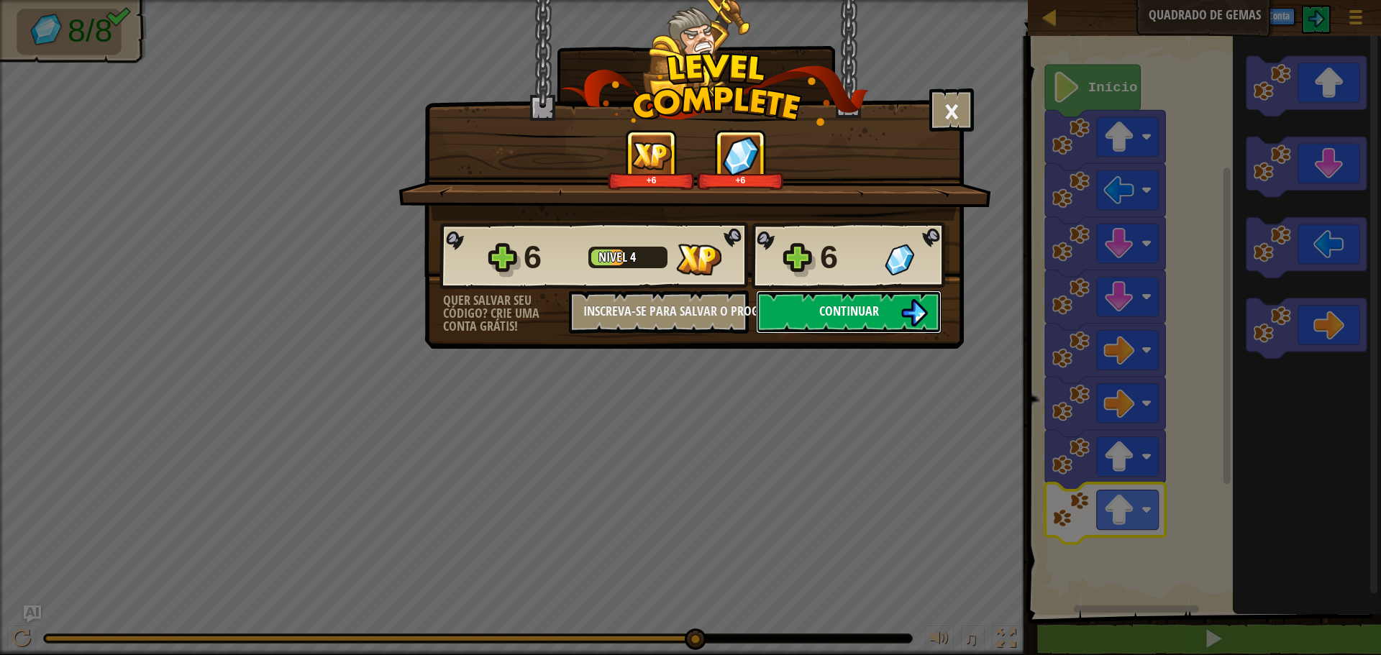
click at [878, 306] on span "Continuar" at bounding box center [850, 311] width 60 height 18
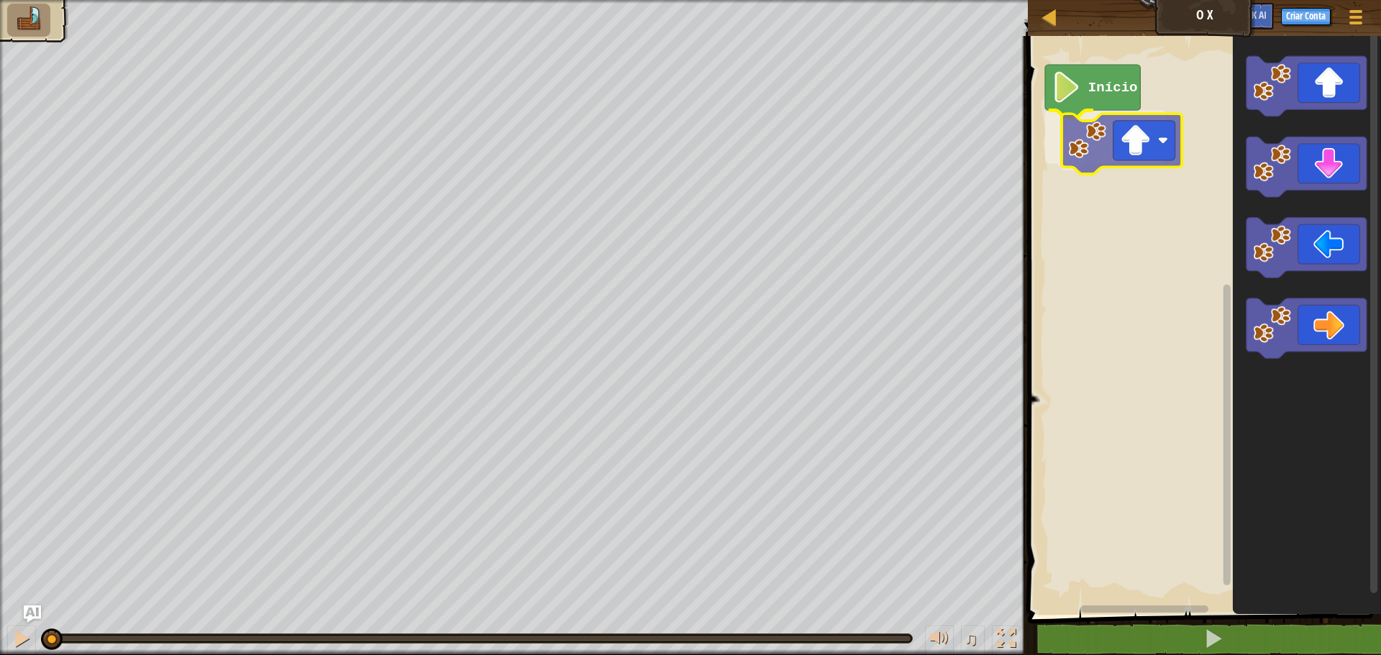
click at [1145, 132] on div "Início" at bounding box center [1203, 322] width 358 height 586
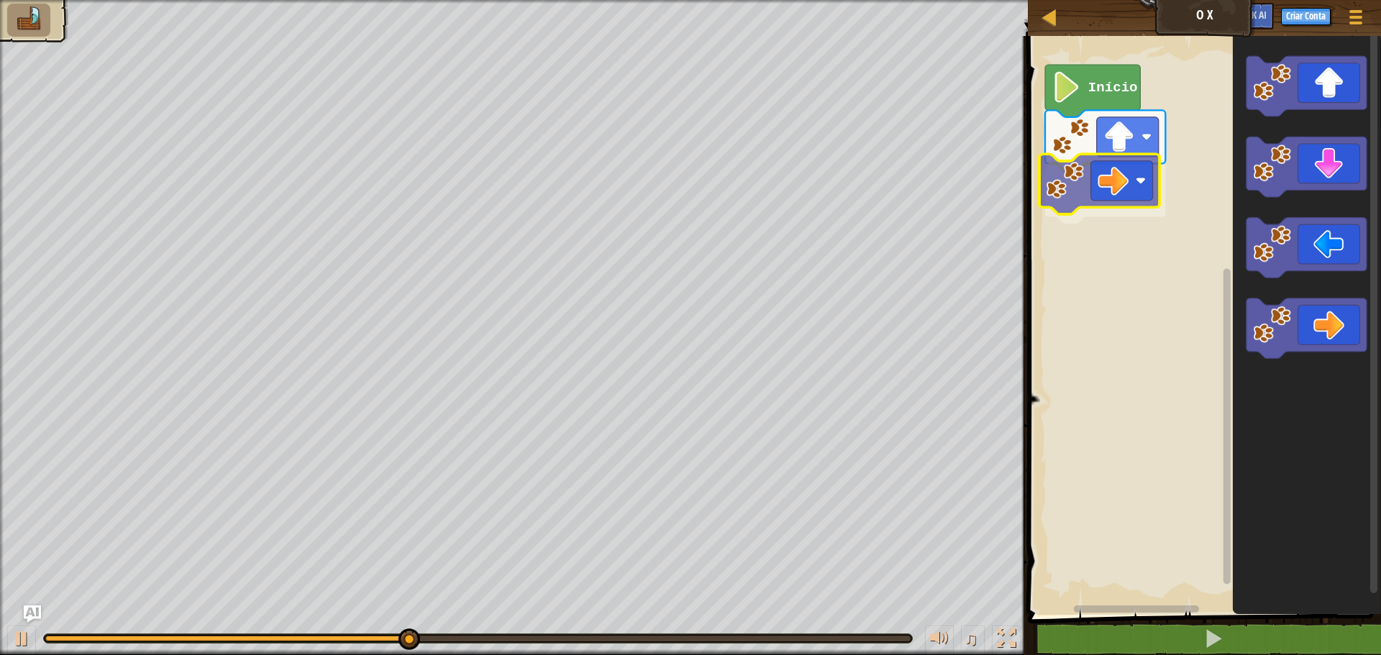
click at [1094, 173] on div "Início" at bounding box center [1203, 322] width 358 height 586
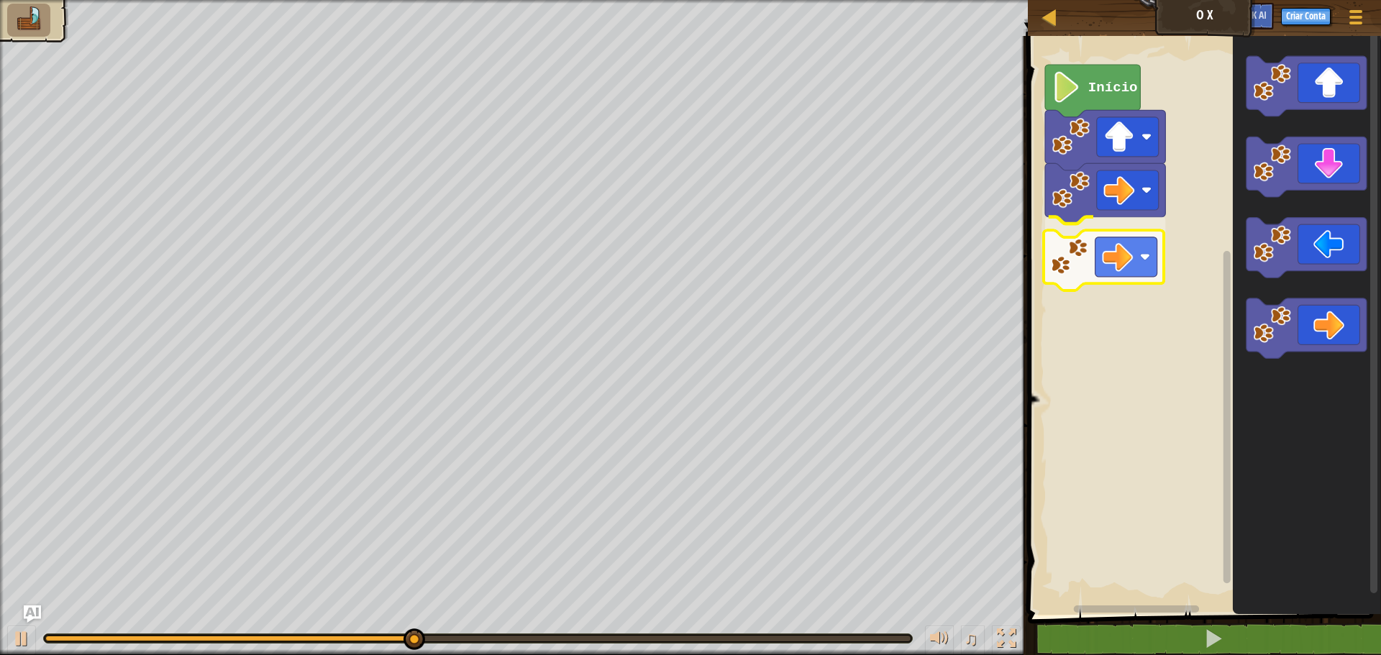
click at [1089, 254] on div "Início" at bounding box center [1203, 322] width 358 height 586
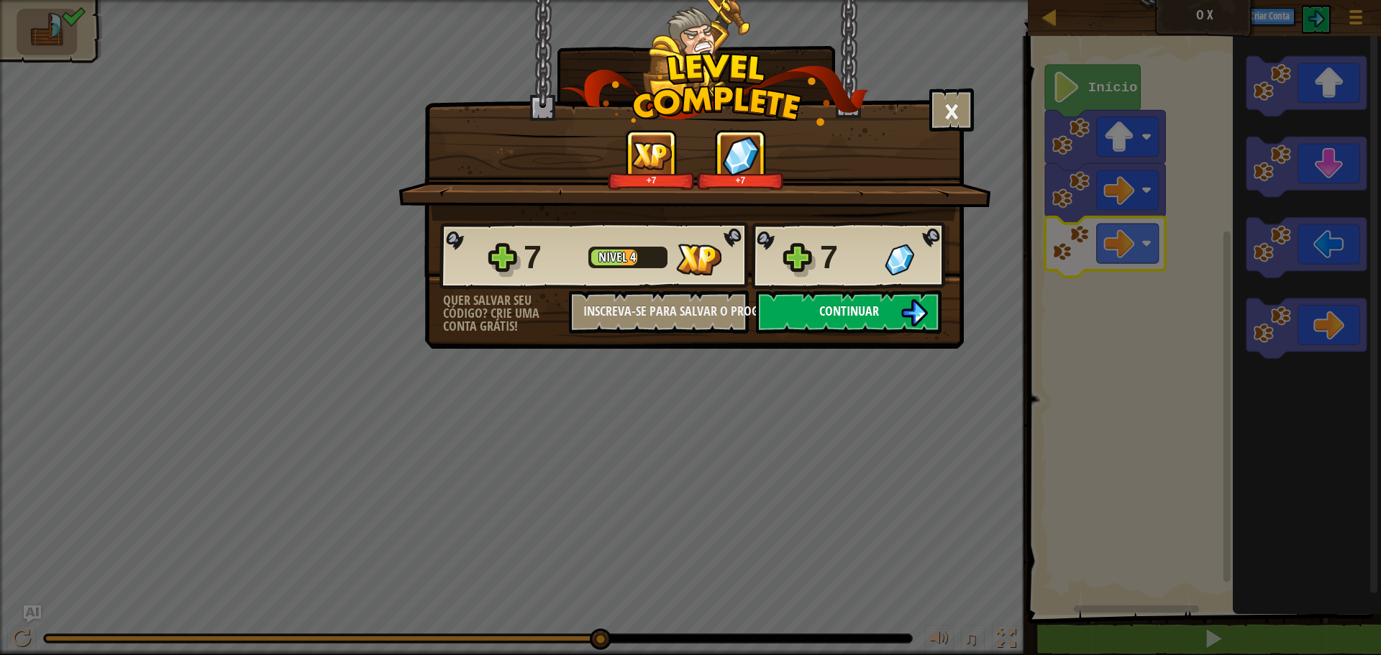
click at [892, 309] on button "Continuar" at bounding box center [849, 312] width 186 height 43
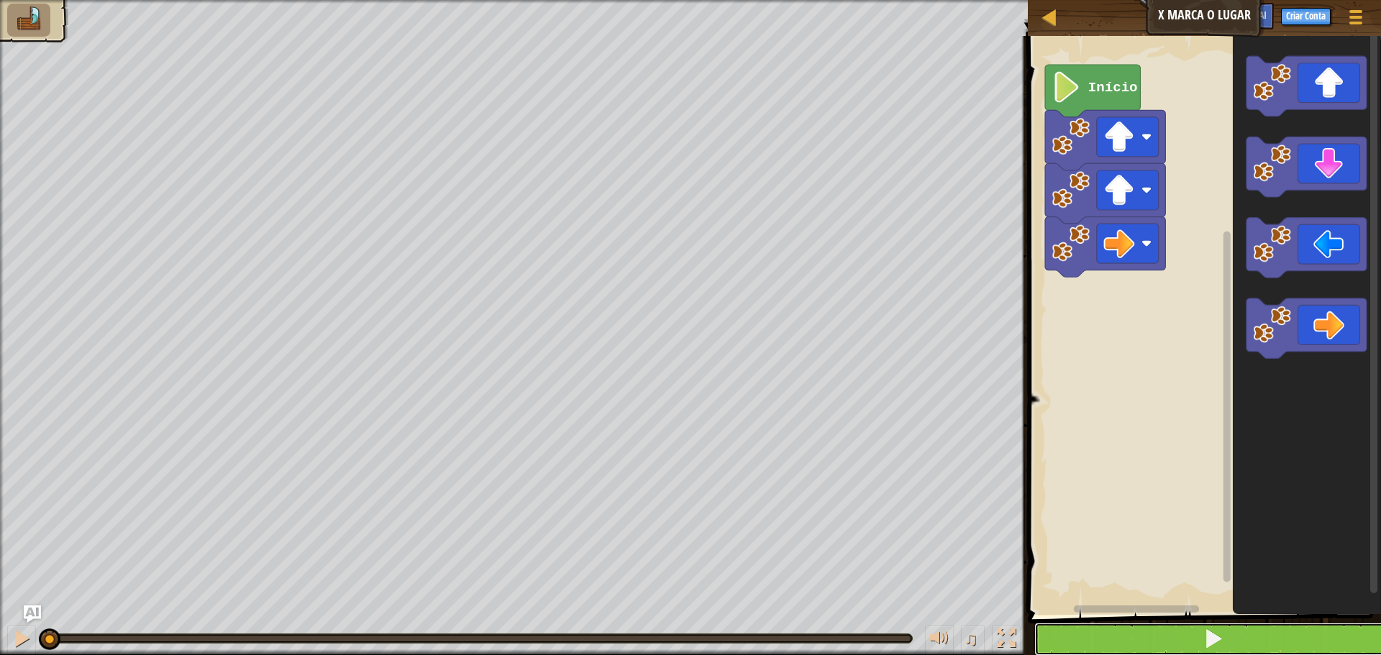
click at [1174, 630] on button at bounding box center [1214, 639] width 358 height 33
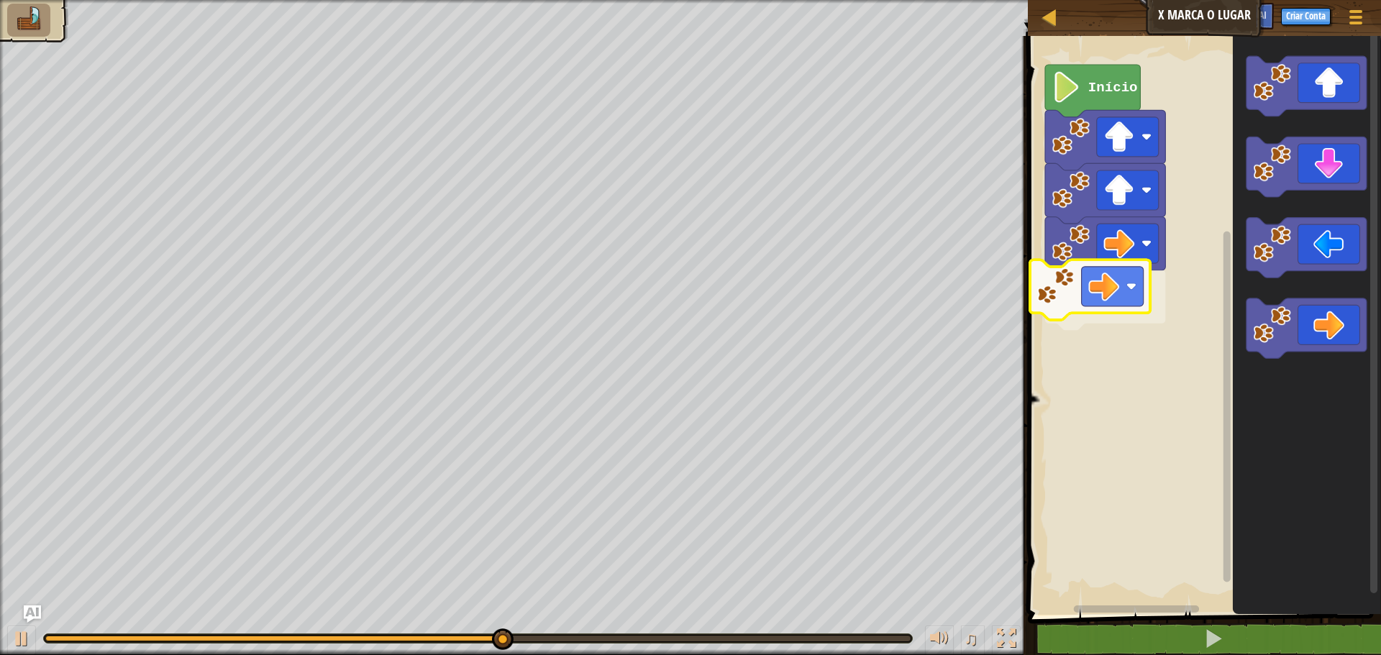
click at [1065, 299] on div "Início" at bounding box center [1203, 322] width 358 height 586
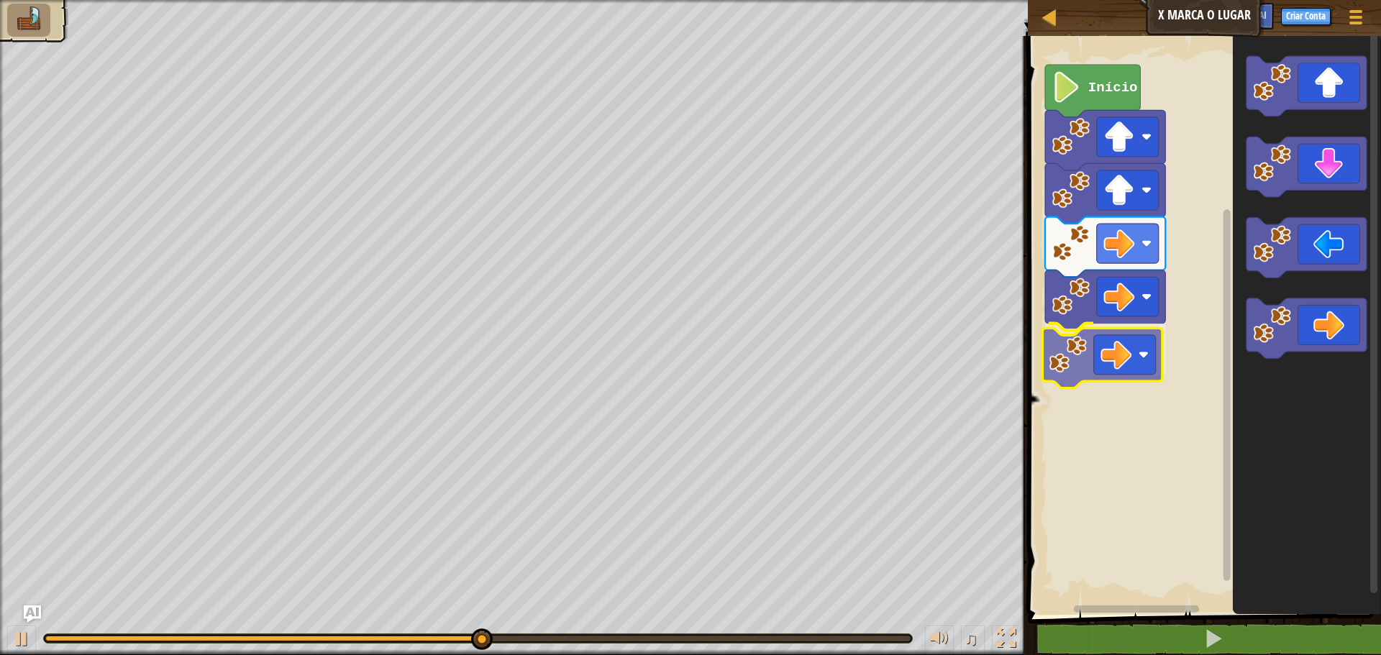
click at [1063, 366] on div "Início" at bounding box center [1203, 322] width 358 height 586
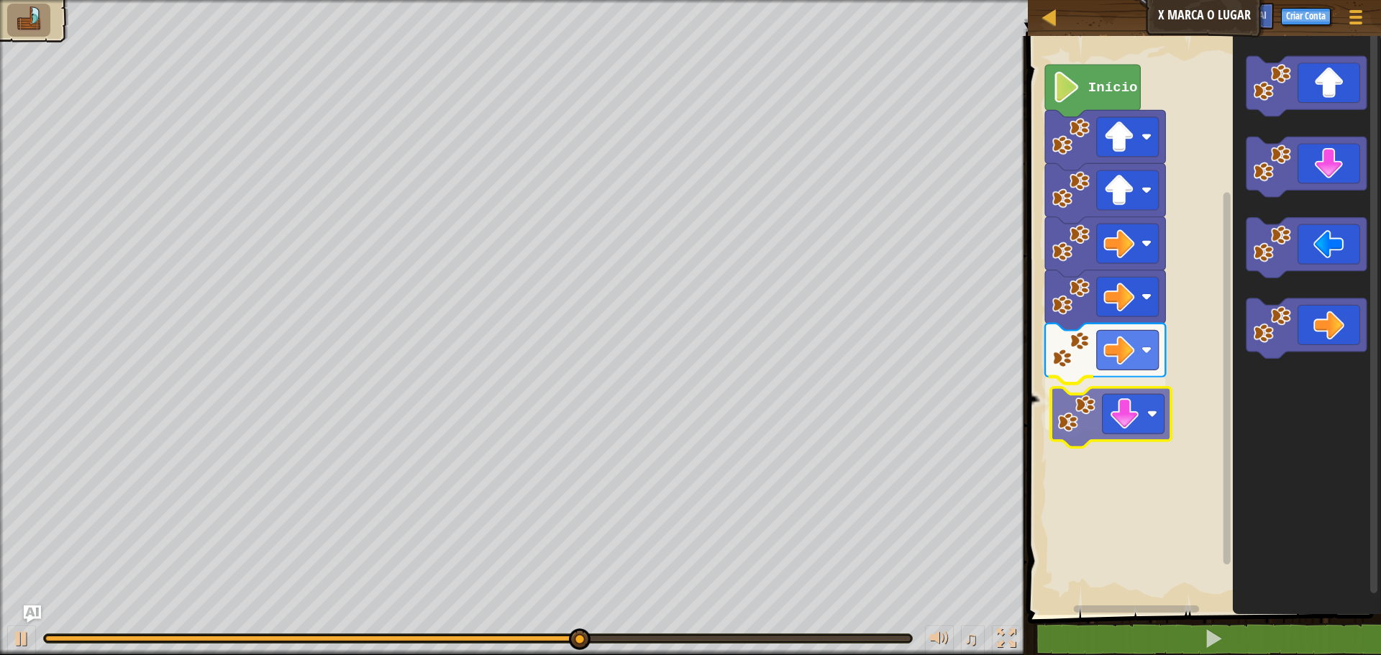
click at [1122, 426] on div "Início" at bounding box center [1203, 322] width 358 height 586
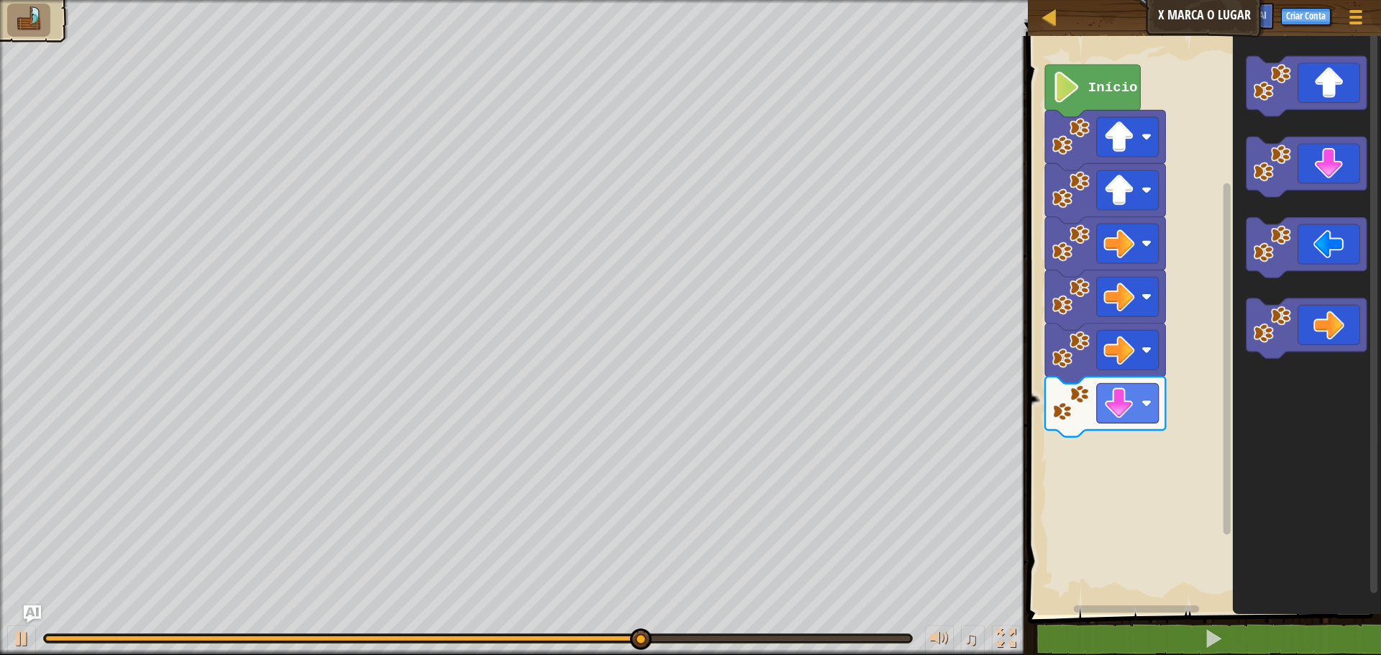
click at [1202, 368] on div "Início" at bounding box center [1203, 322] width 358 height 586
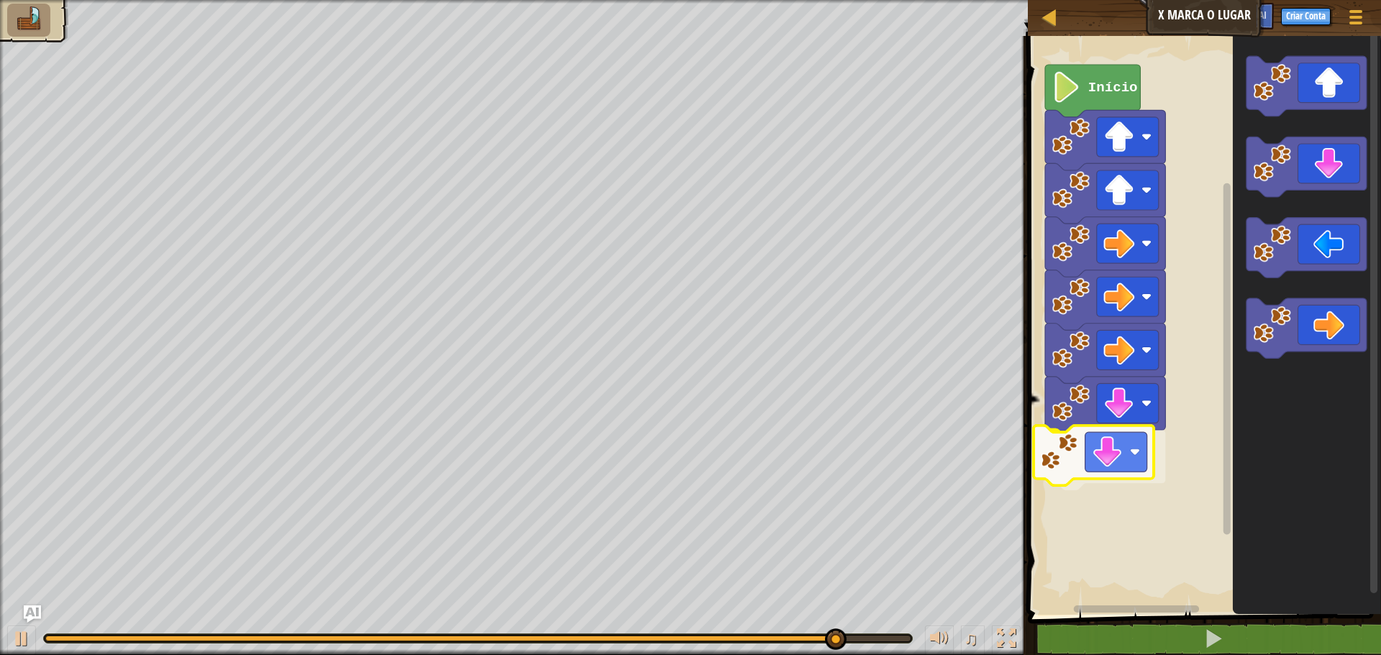
click at [1088, 461] on div "Início" at bounding box center [1203, 322] width 358 height 586
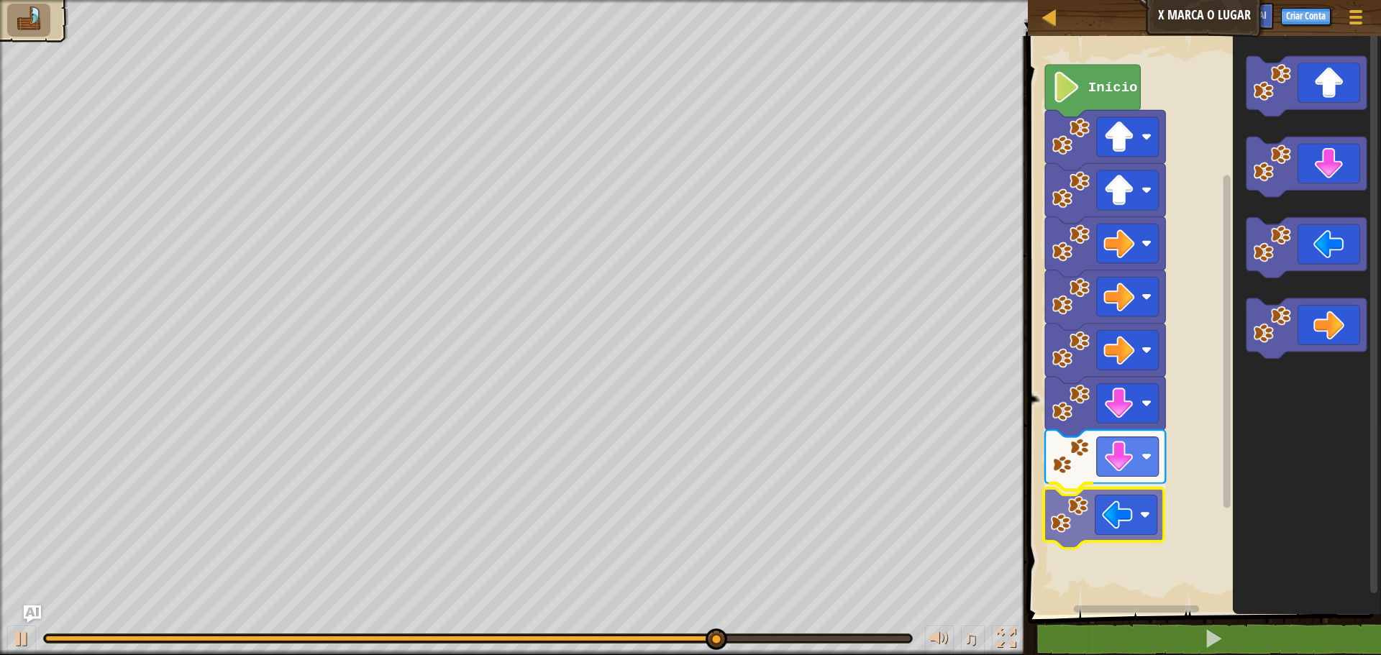
click at [1118, 511] on div "Início" at bounding box center [1203, 322] width 358 height 586
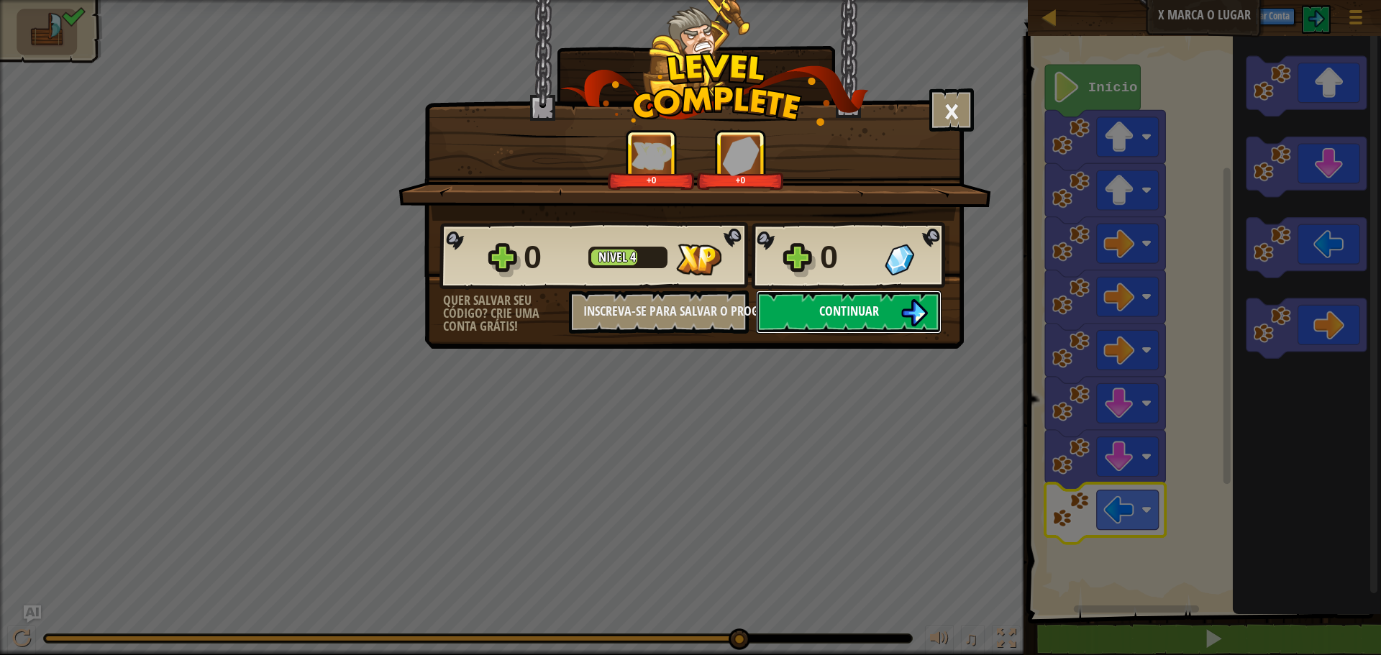
click at [856, 312] on span "Continuar" at bounding box center [850, 311] width 60 height 18
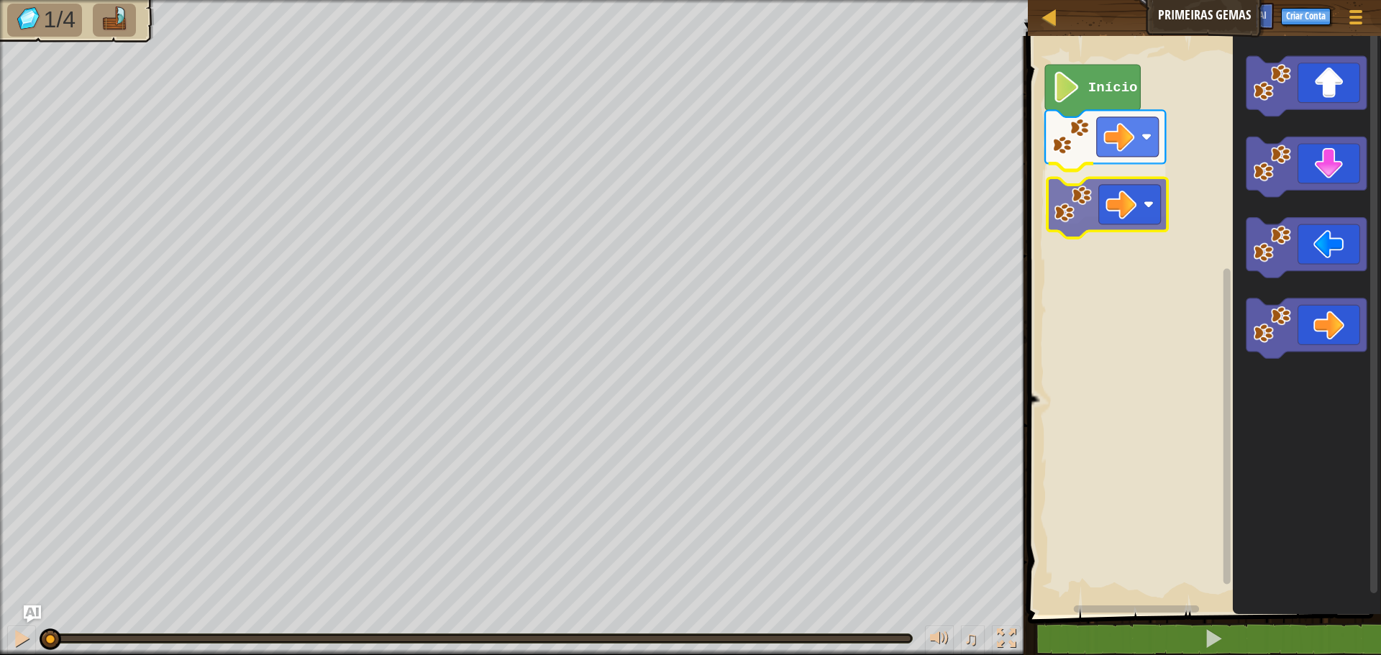
click at [1097, 175] on div "Início" at bounding box center [1203, 322] width 358 height 586
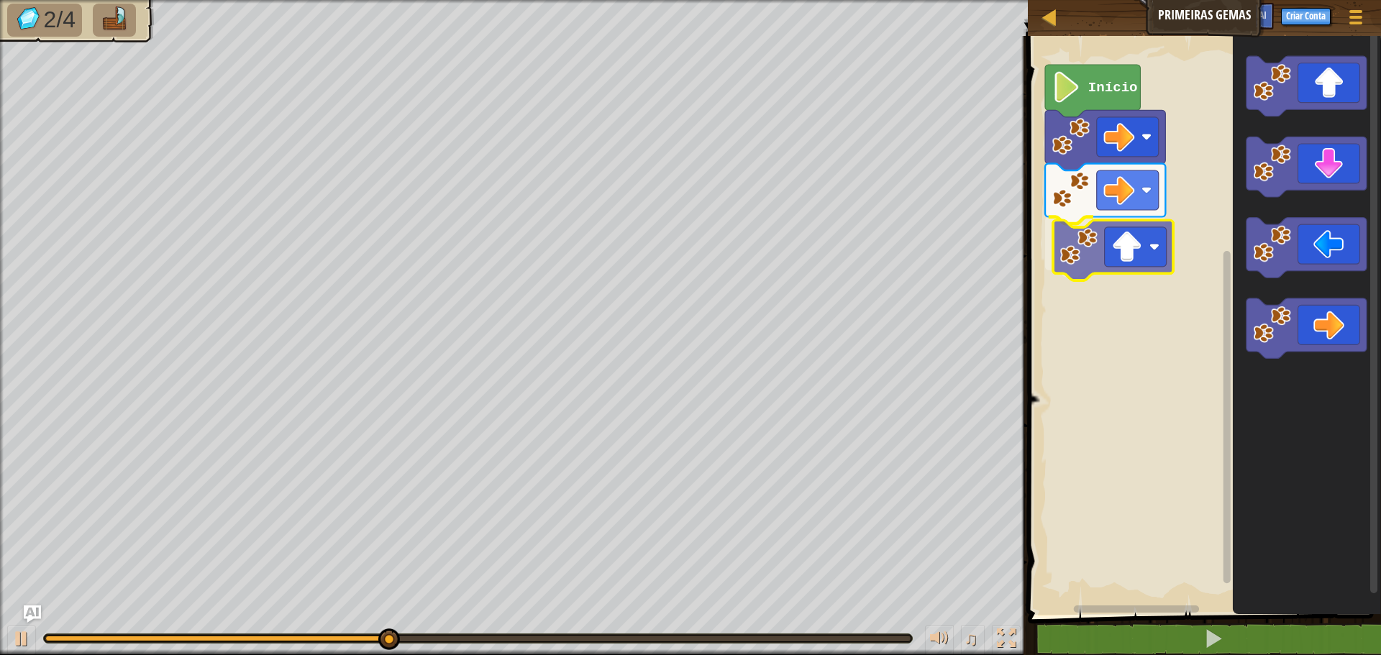
click at [1123, 270] on div "Início" at bounding box center [1203, 322] width 358 height 586
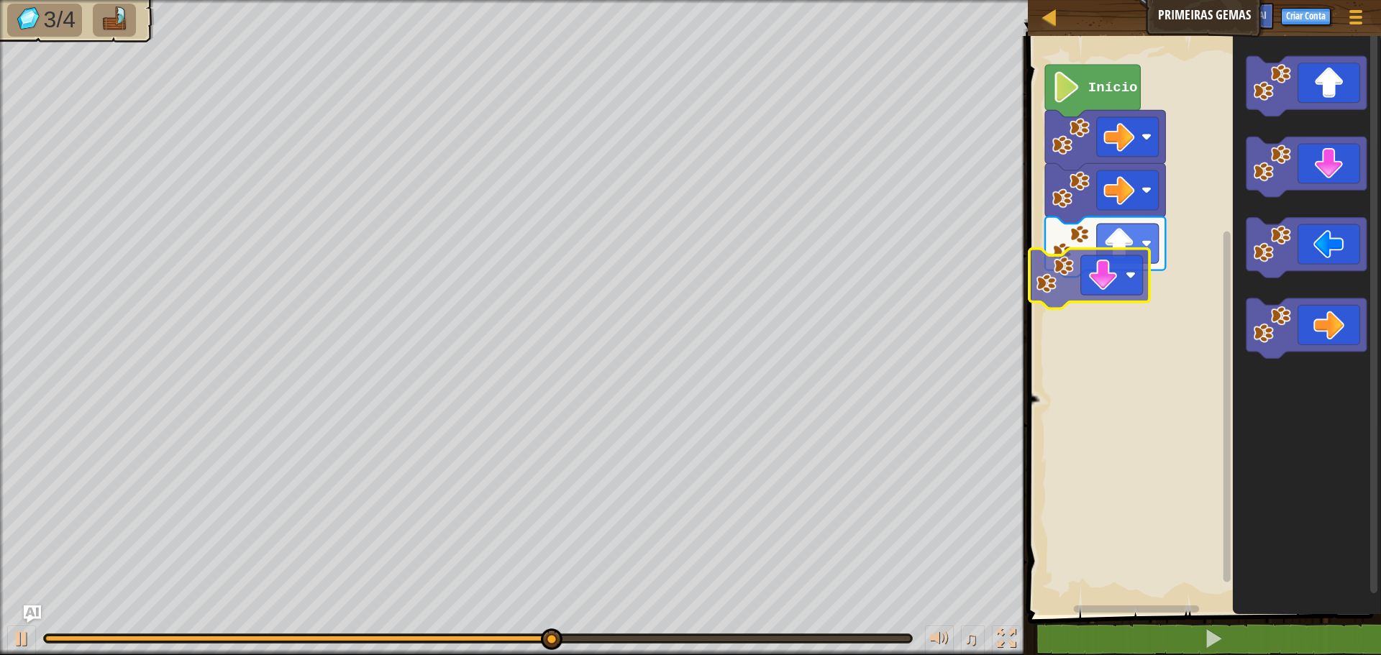
click at [1115, 284] on div "Início" at bounding box center [1203, 322] width 358 height 586
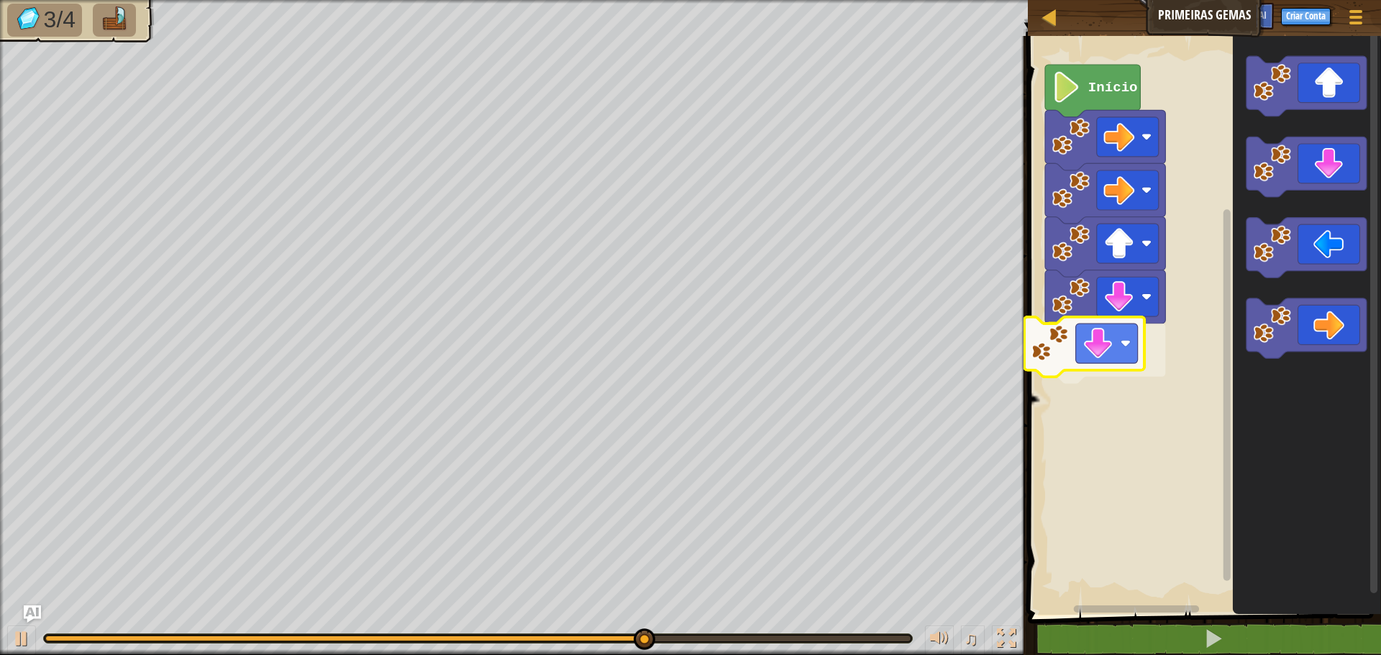
click at [1104, 358] on div "Início" at bounding box center [1203, 322] width 358 height 586
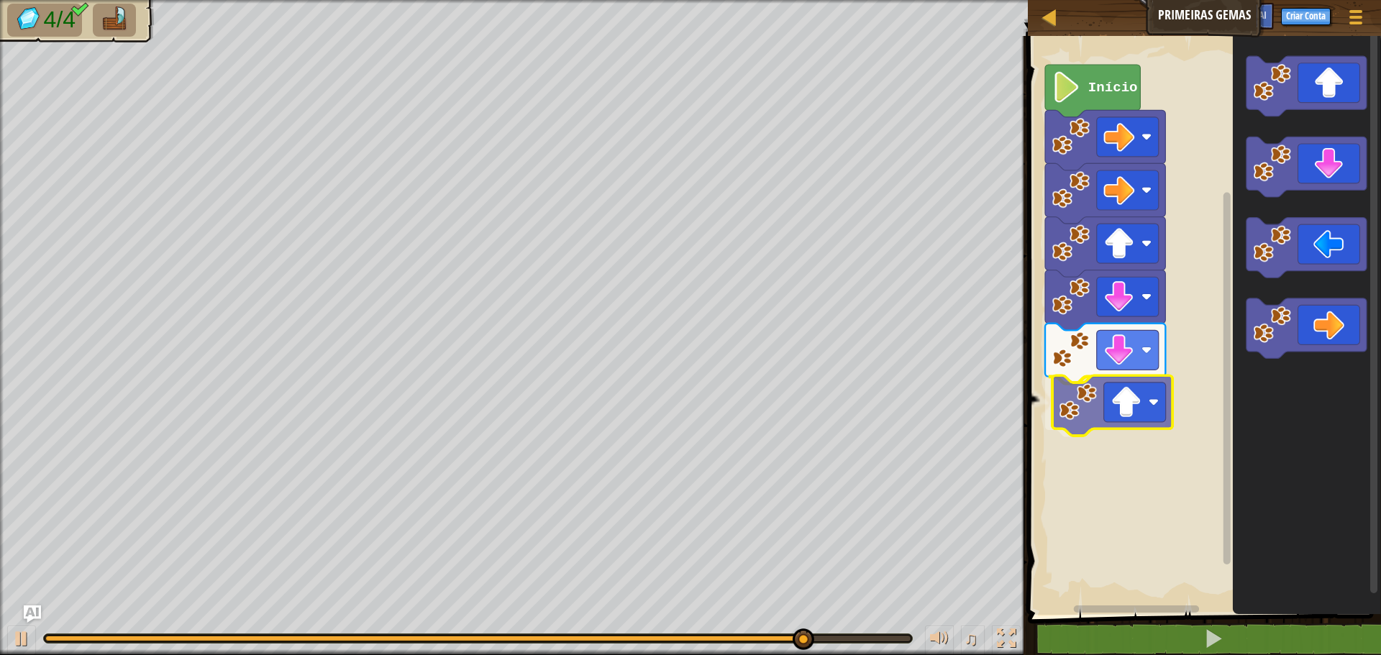
click at [1121, 414] on div "Início" at bounding box center [1203, 322] width 358 height 586
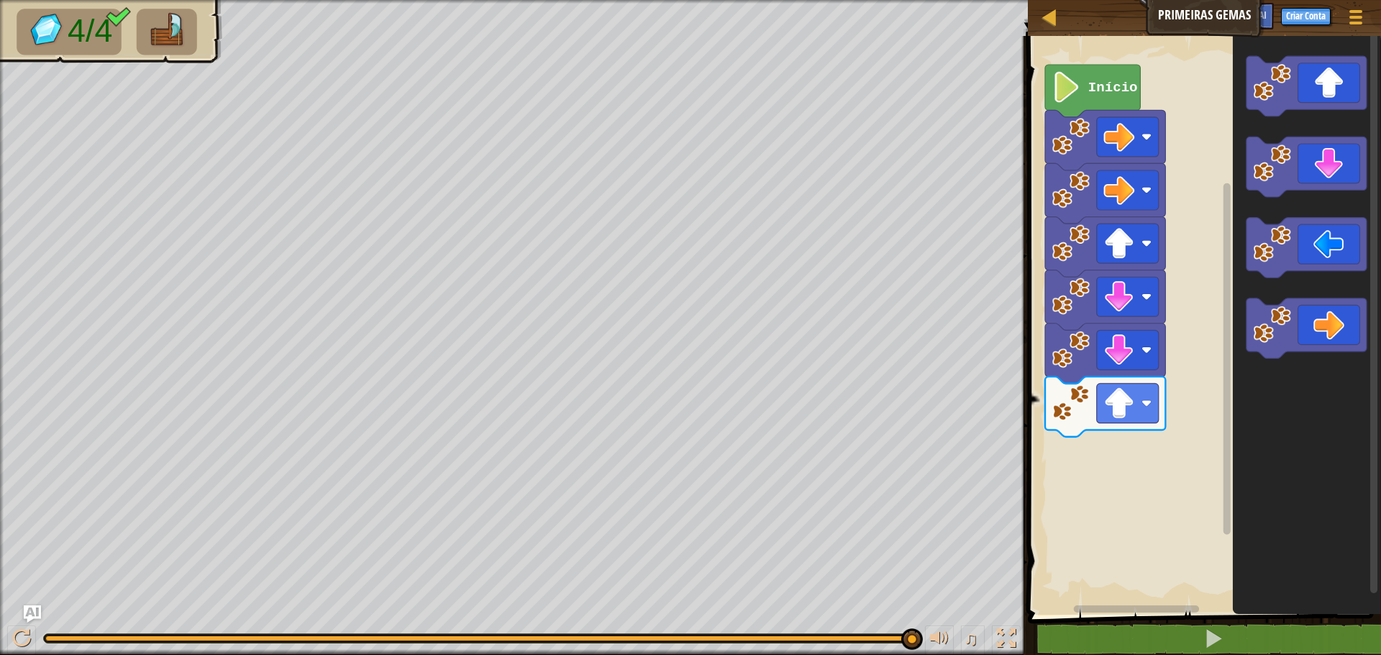
click at [1221, 400] on div "Início" at bounding box center [1203, 322] width 358 height 586
click at [1084, 473] on div "Início" at bounding box center [1203, 322] width 358 height 586
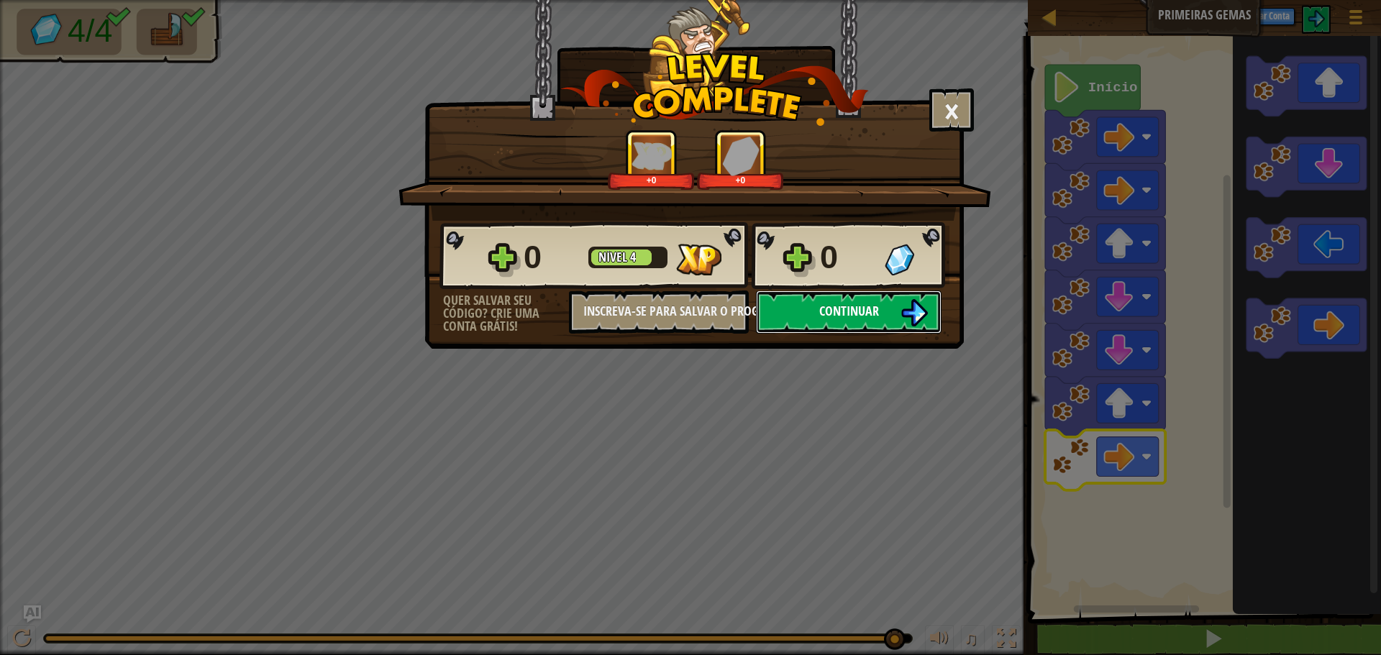
click at [846, 322] on button "Continuar" at bounding box center [849, 312] width 186 height 43
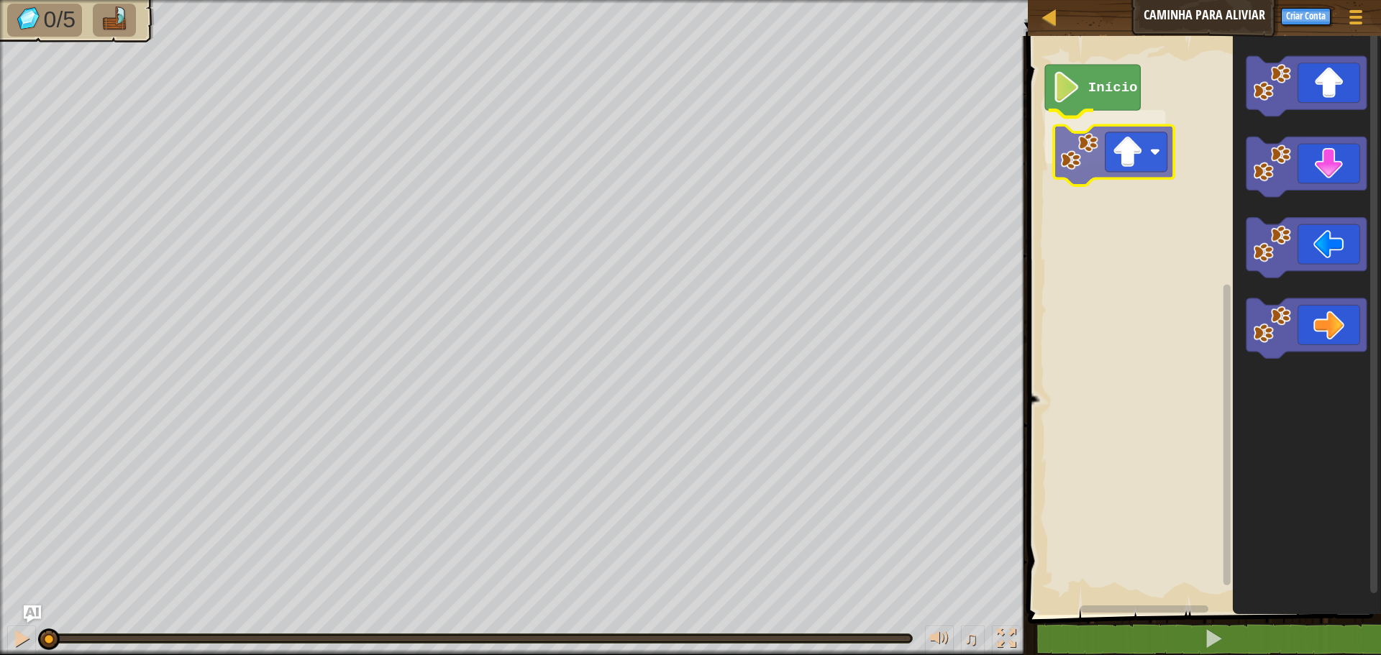
click at [1137, 156] on div "Início" at bounding box center [1203, 322] width 358 height 586
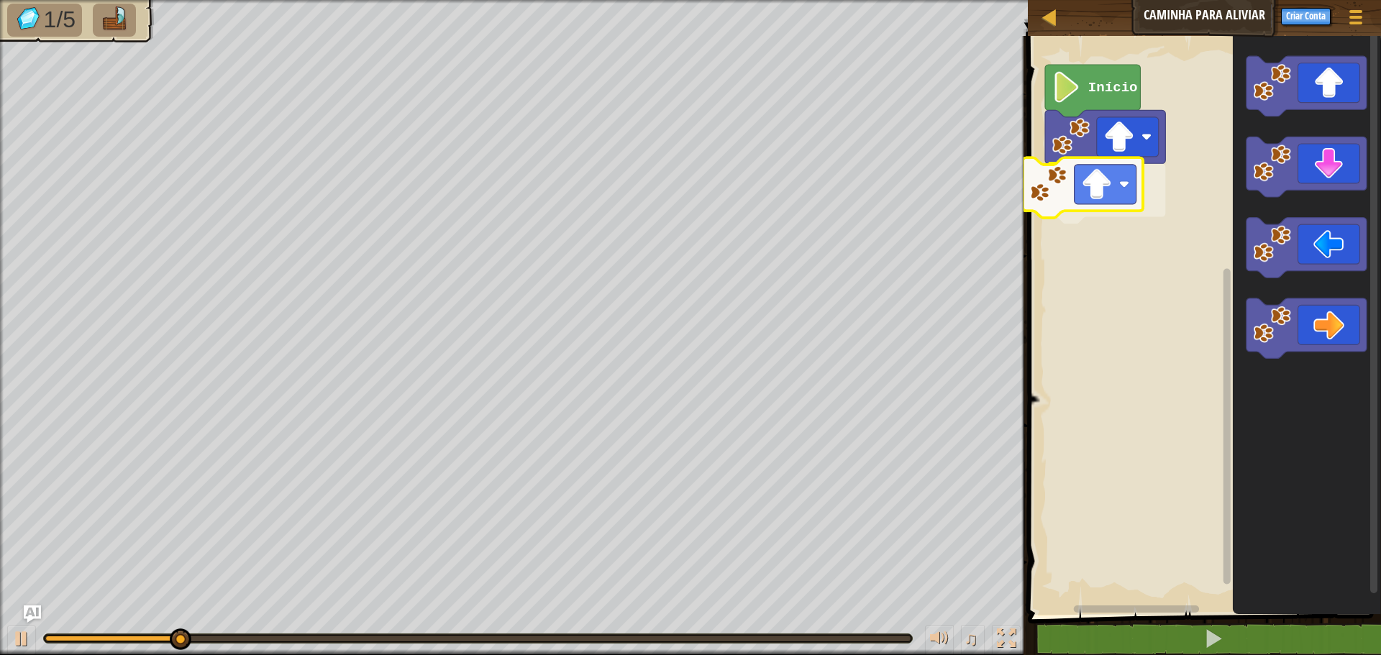
click at [1088, 203] on div "Início" at bounding box center [1203, 322] width 358 height 586
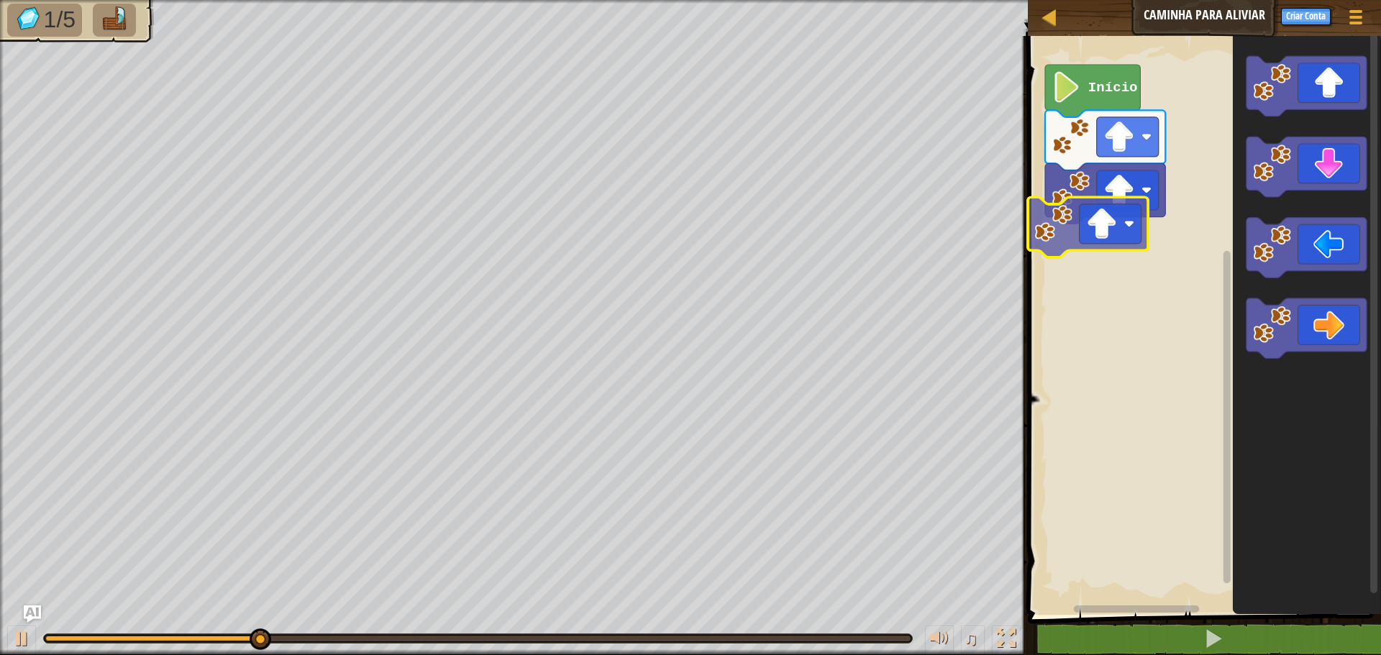
click at [1051, 242] on div "Início" at bounding box center [1203, 322] width 358 height 586
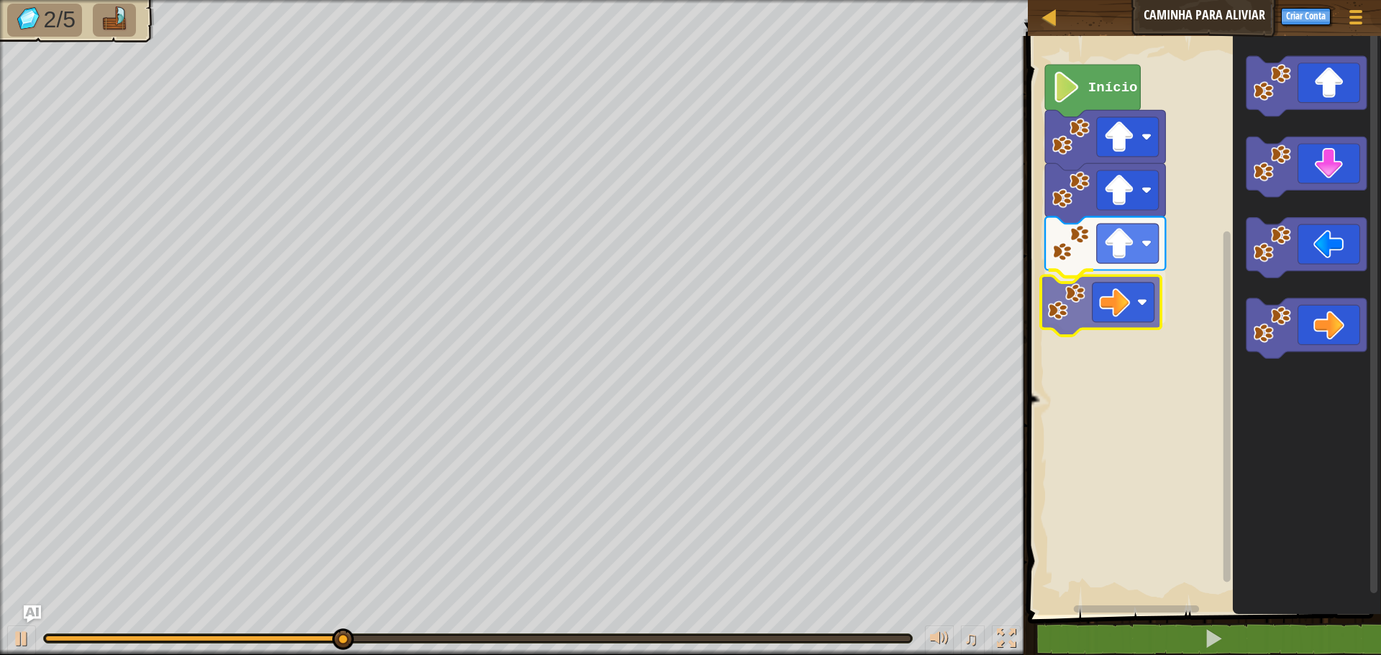
click at [1082, 304] on div "Início" at bounding box center [1203, 322] width 358 height 586
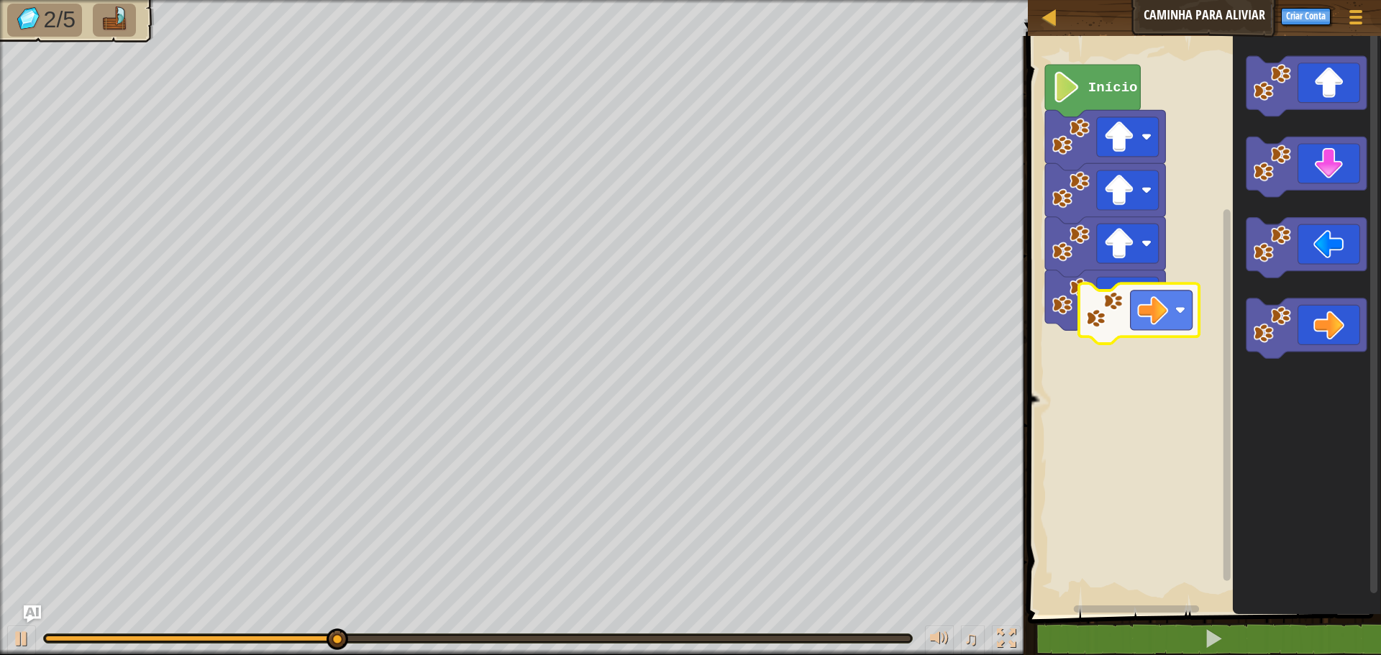
click at [1107, 310] on div "Início" at bounding box center [1203, 322] width 358 height 586
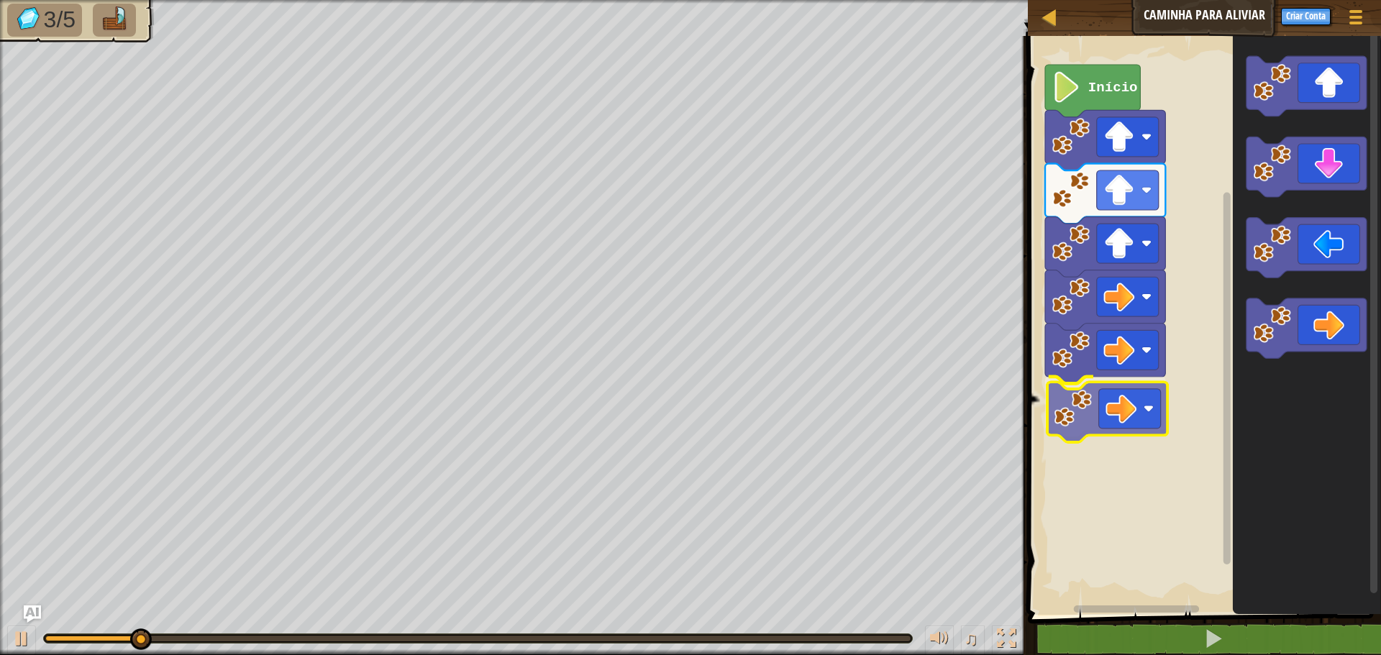
click at [1082, 431] on div "Início" at bounding box center [1203, 322] width 358 height 586
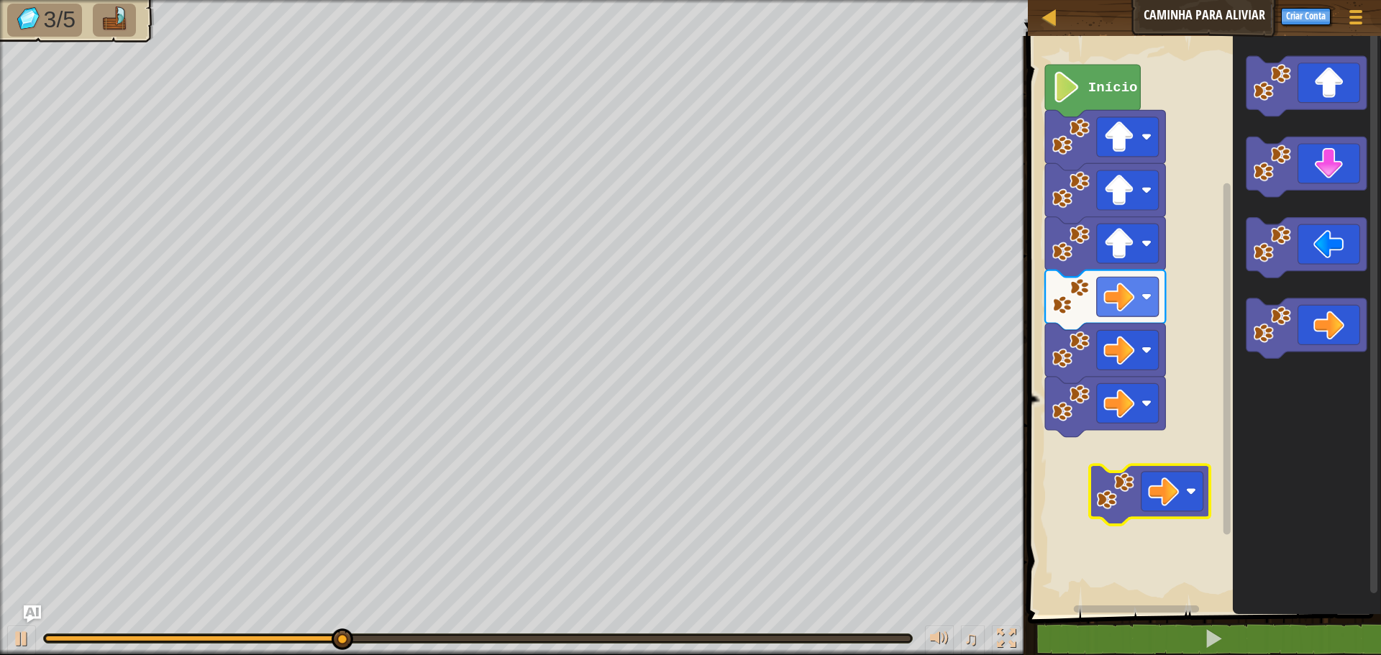
click at [1121, 483] on div "Início" at bounding box center [1203, 322] width 358 height 586
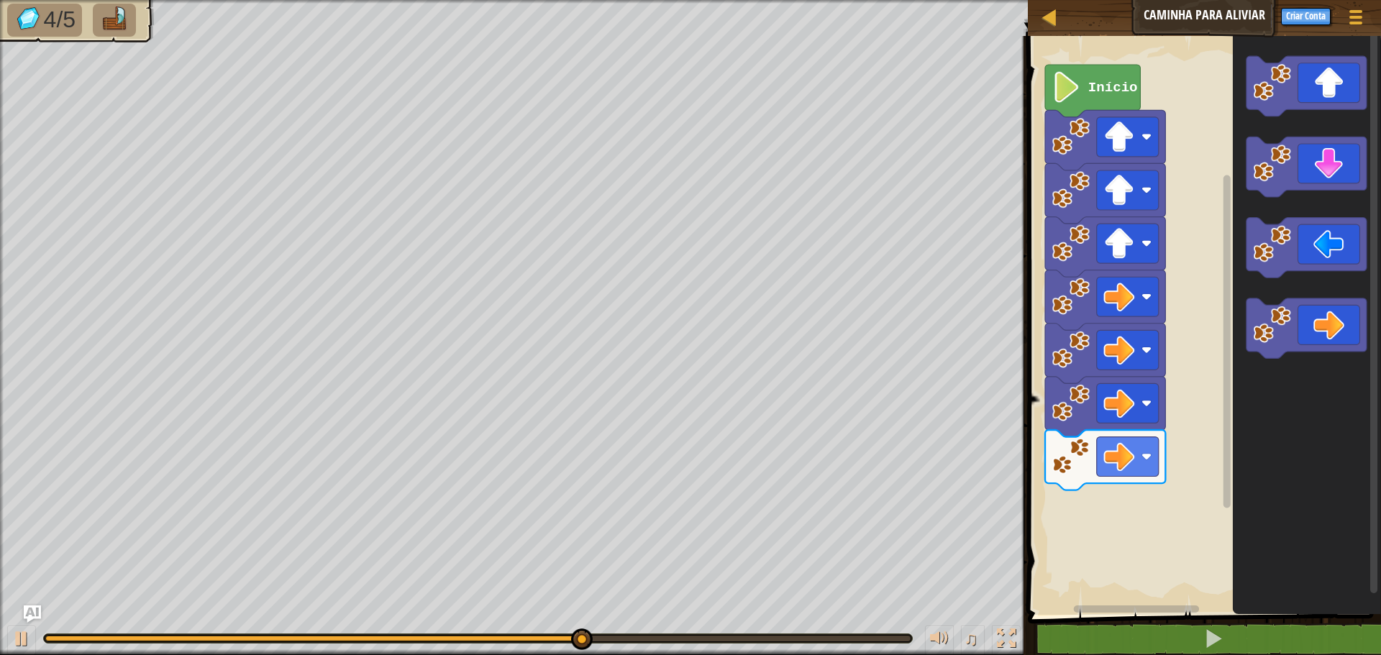
click at [1335, 258] on g "Espaço de trabalho do Blockly" at bounding box center [1307, 207] width 120 height 303
click at [1251, 321] on g "Espaço de trabalho do Blockly" at bounding box center [1307, 207] width 120 height 303
click at [1290, 176] on image "Espaço de trabalho do Blockly" at bounding box center [1273, 164] width 38 height 38
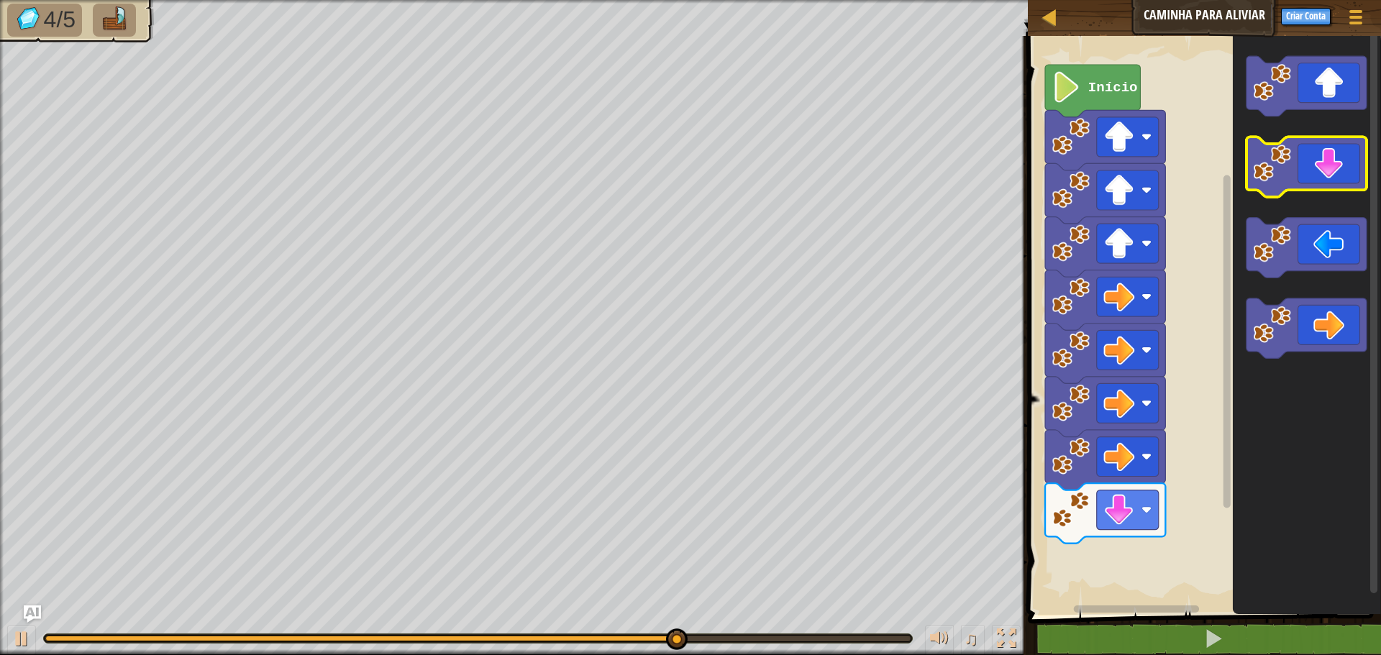
click at [1317, 162] on icon "Espaço de trabalho do Blockly" at bounding box center [1307, 167] width 120 height 60
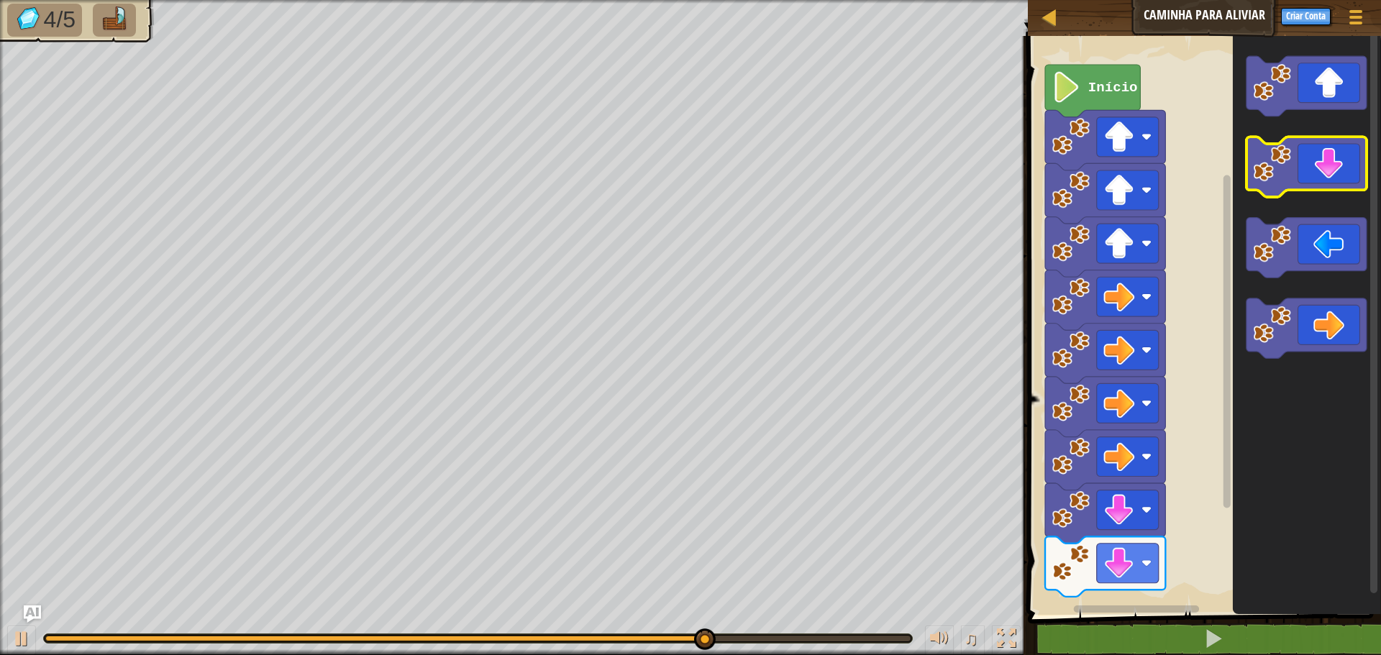
click at [1317, 164] on icon "Espaço de trabalho do Blockly" at bounding box center [1307, 167] width 120 height 60
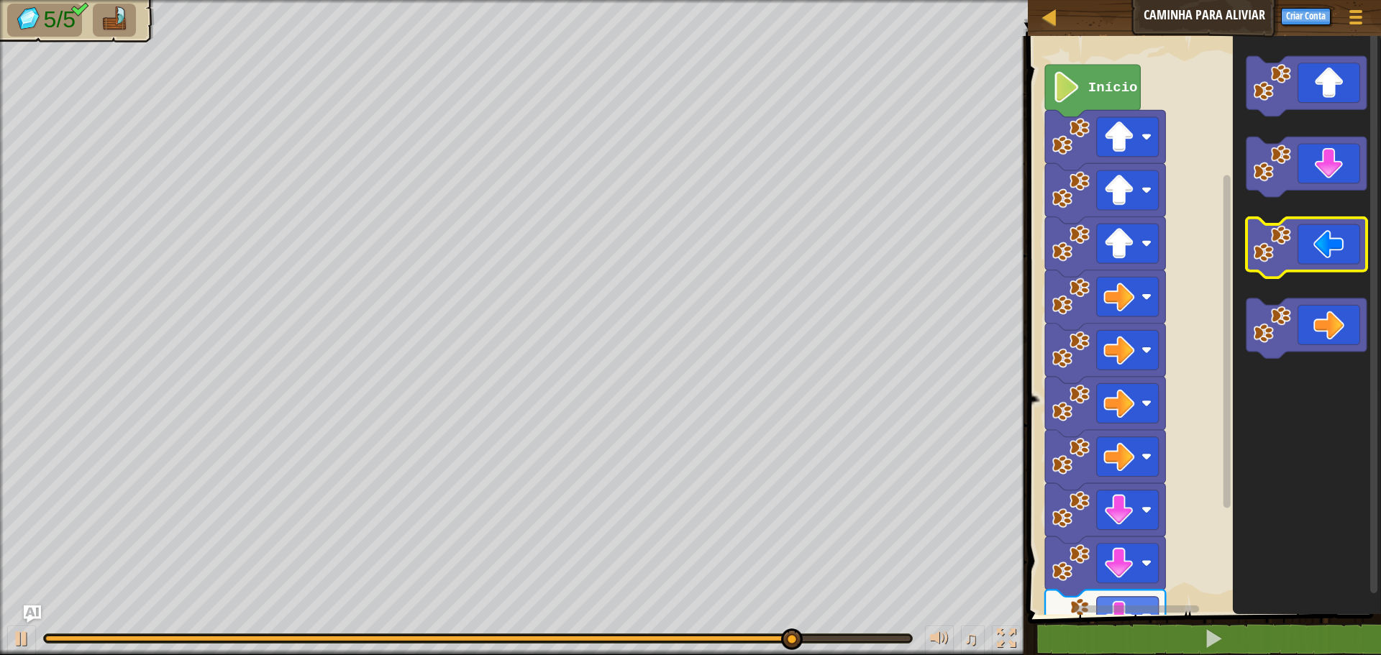
click at [1300, 266] on icon "Espaço de trabalho do Blockly" at bounding box center [1307, 248] width 120 height 60
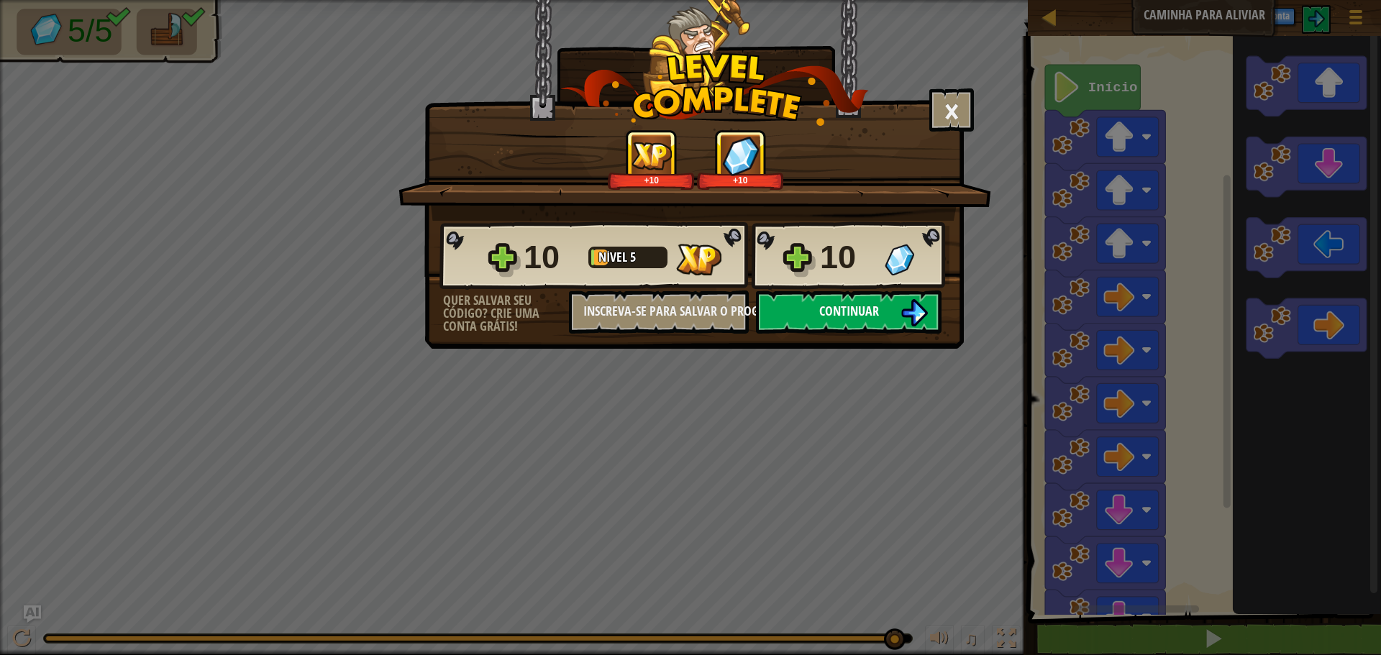
click at [892, 324] on button "Continuar" at bounding box center [849, 312] width 186 height 43
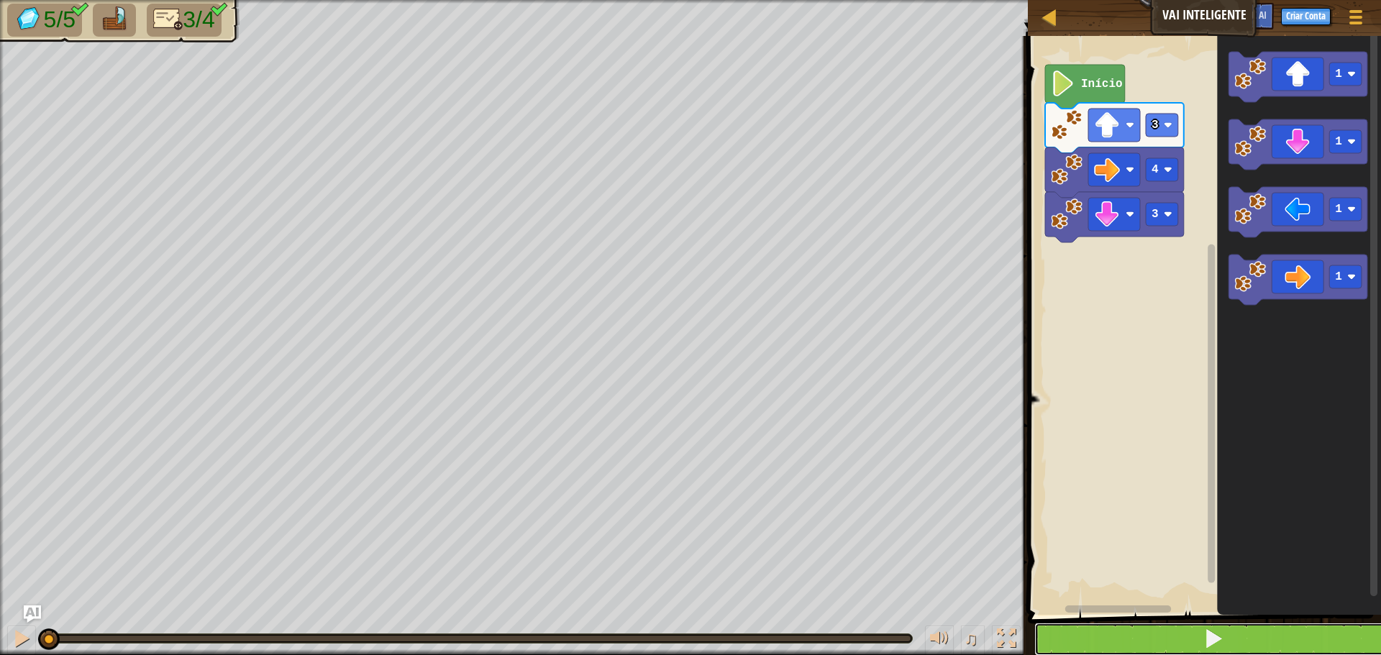
click at [1118, 632] on button at bounding box center [1214, 639] width 358 height 33
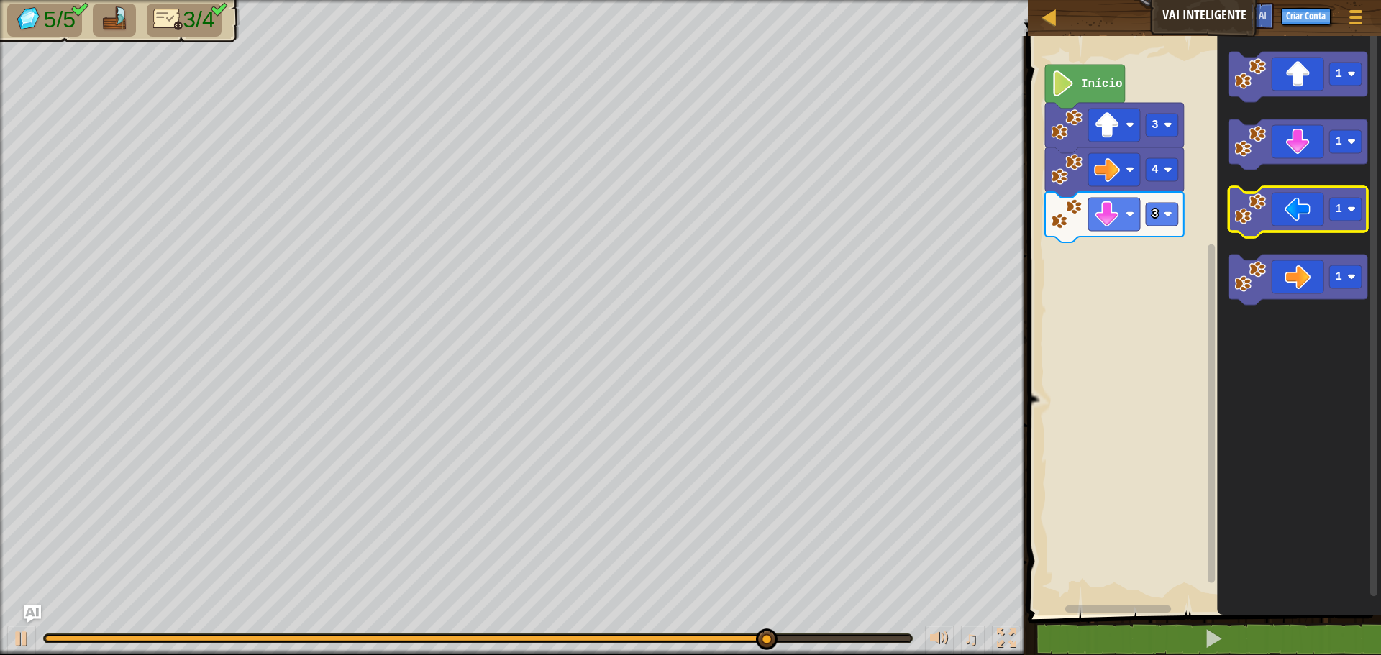
click at [1285, 222] on icon "Espaço de trabalho do Blockly" at bounding box center [1298, 212] width 139 height 50
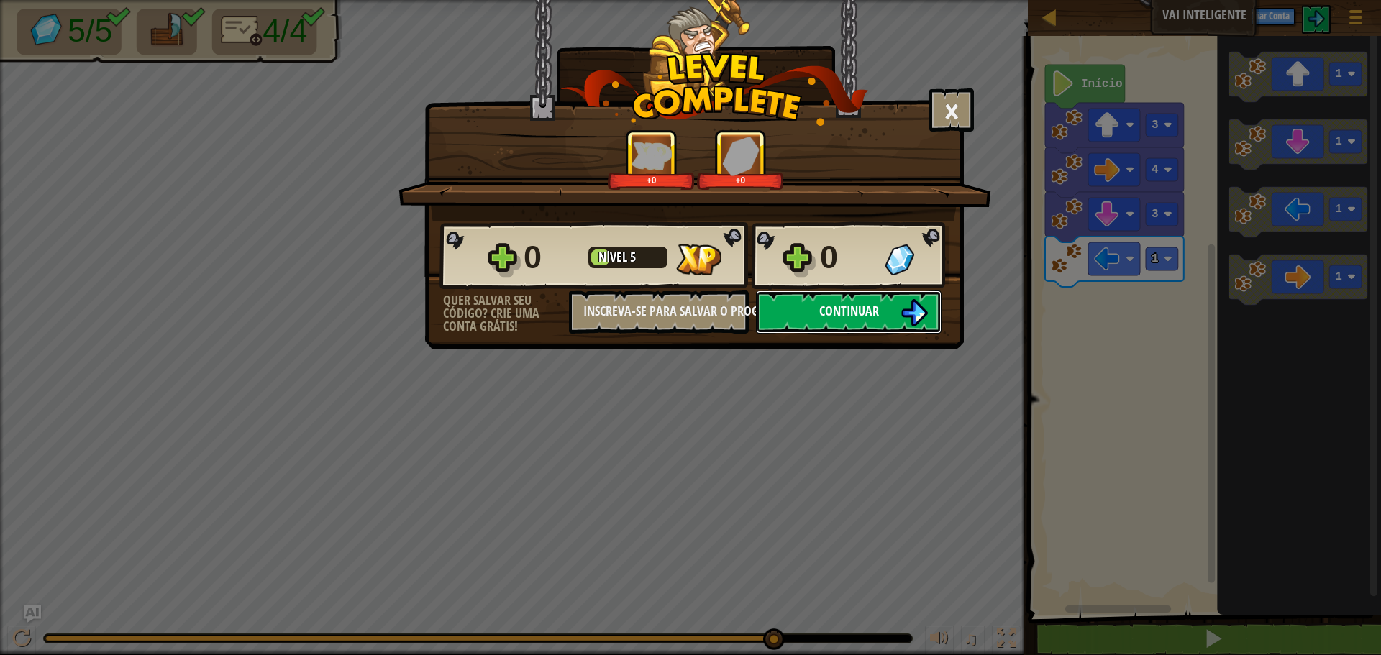
click at [902, 299] on button "Continuar" at bounding box center [849, 312] width 186 height 43
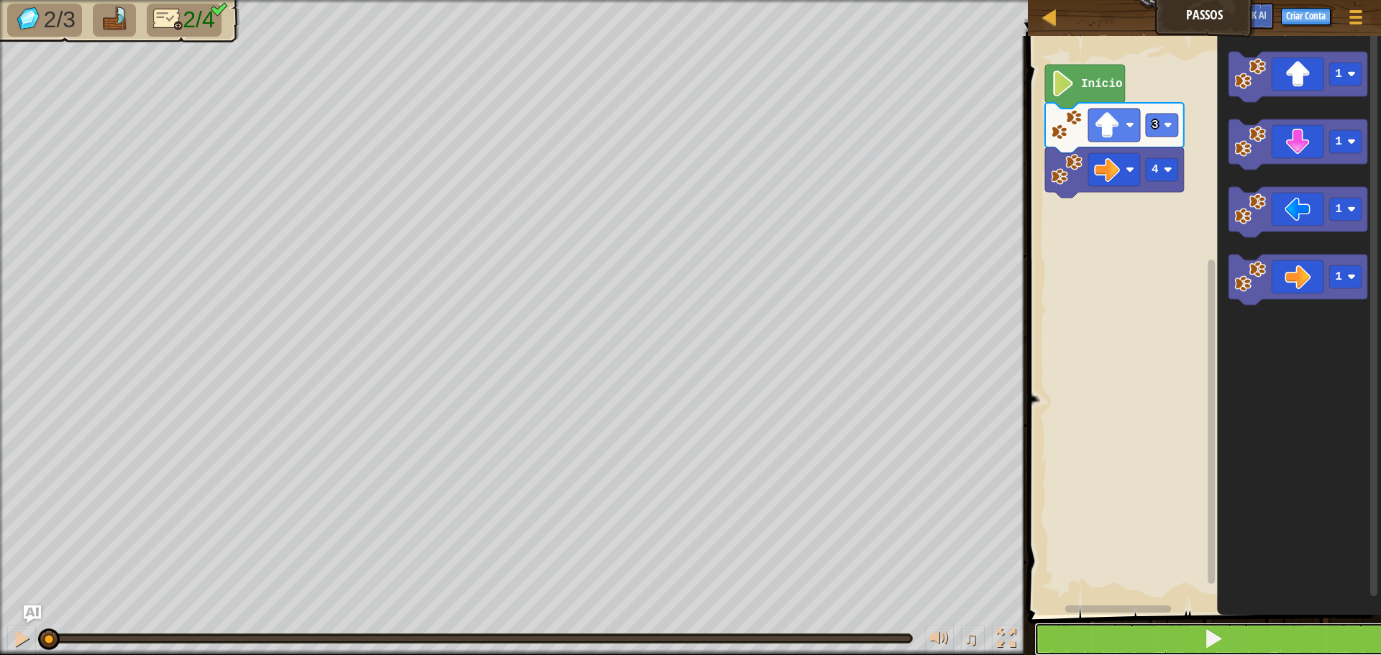
click at [1092, 636] on button at bounding box center [1214, 639] width 358 height 33
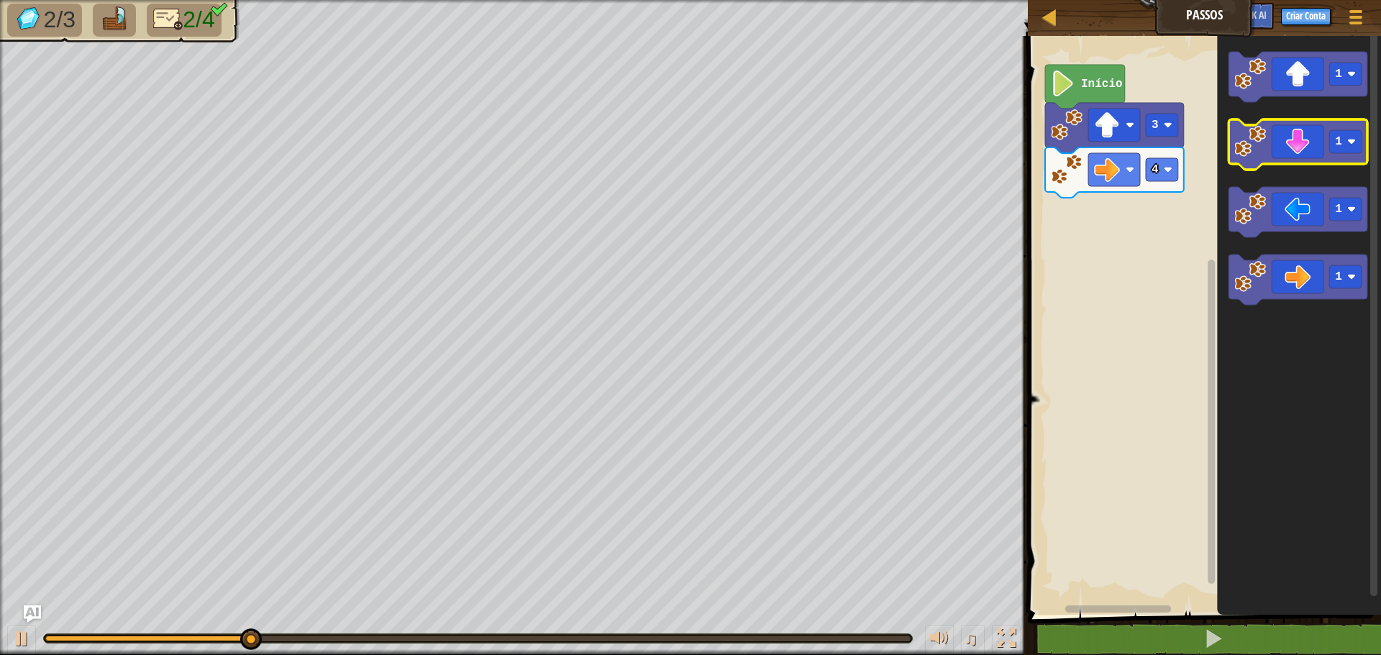
click at [1291, 139] on icon "Espaço de trabalho do Blockly" at bounding box center [1298, 144] width 139 height 50
click at [1290, 140] on icon "Espaço de trabalho do Blockly" at bounding box center [1298, 144] width 139 height 50
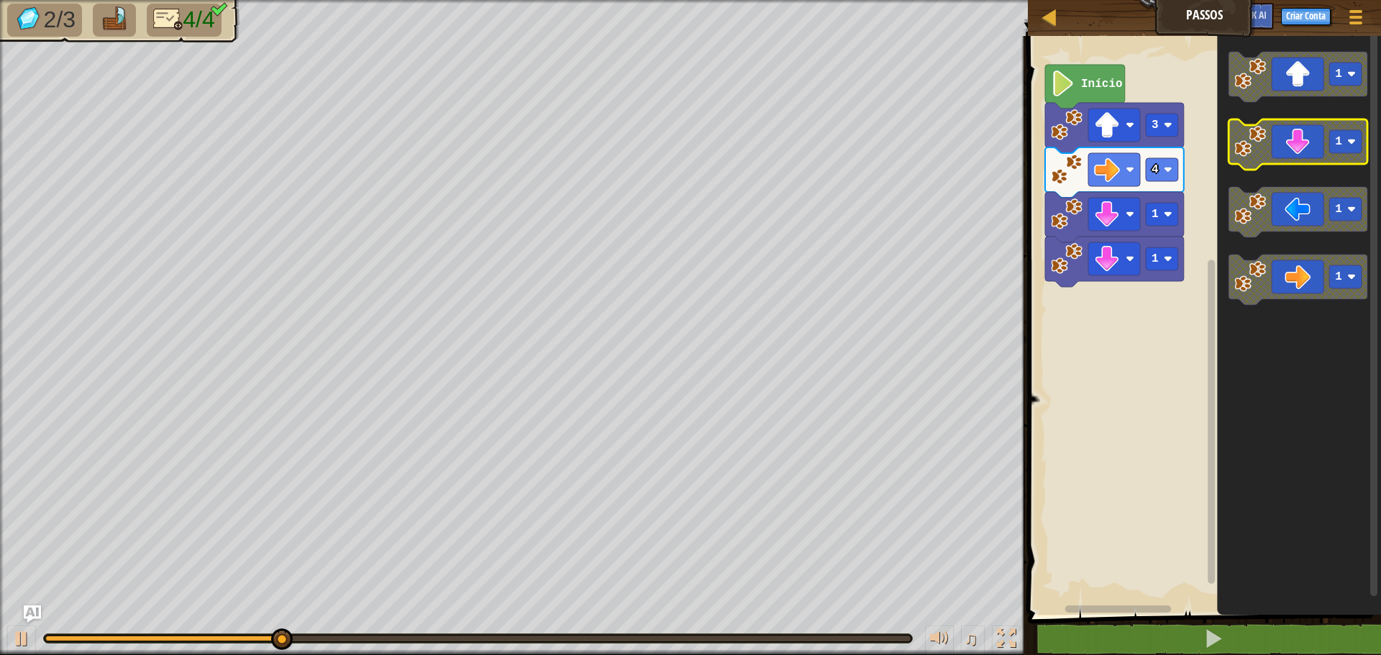
click at [1290, 140] on icon "Espaço de trabalho do Blockly" at bounding box center [1298, 144] width 139 height 50
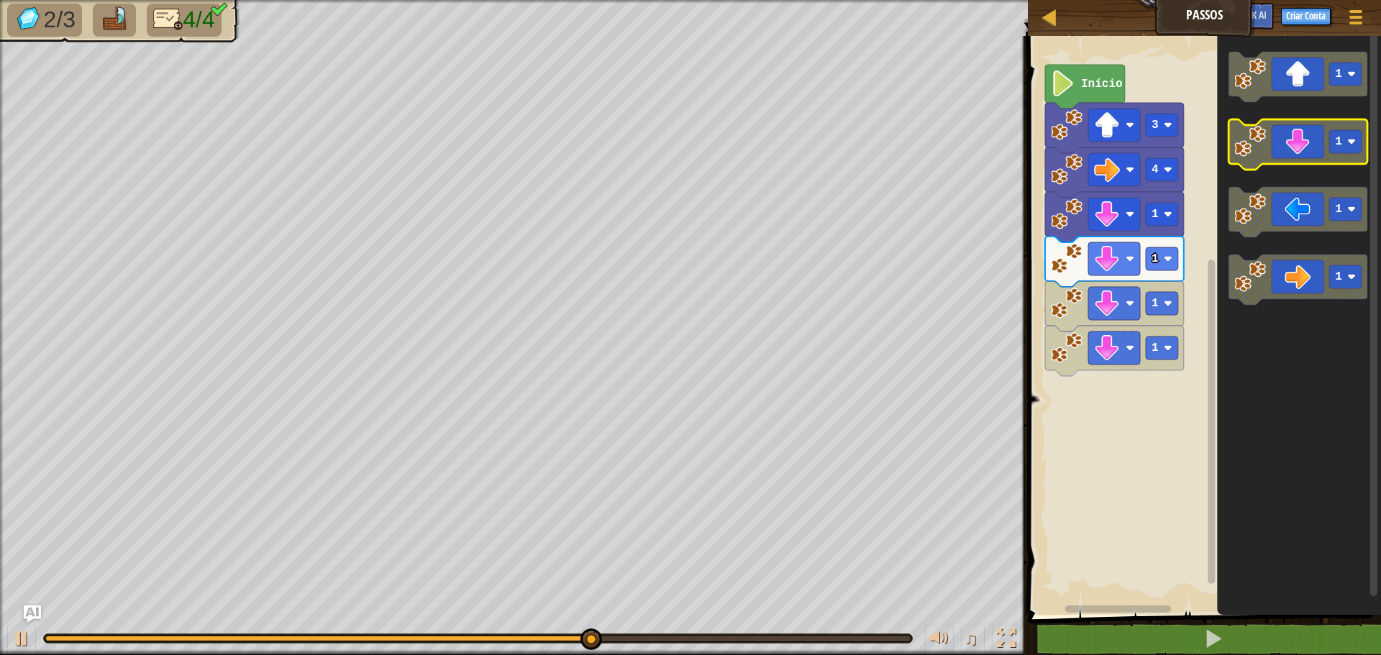
click at [1289, 156] on icon "Espaço de trabalho do Blockly" at bounding box center [1298, 144] width 139 height 50
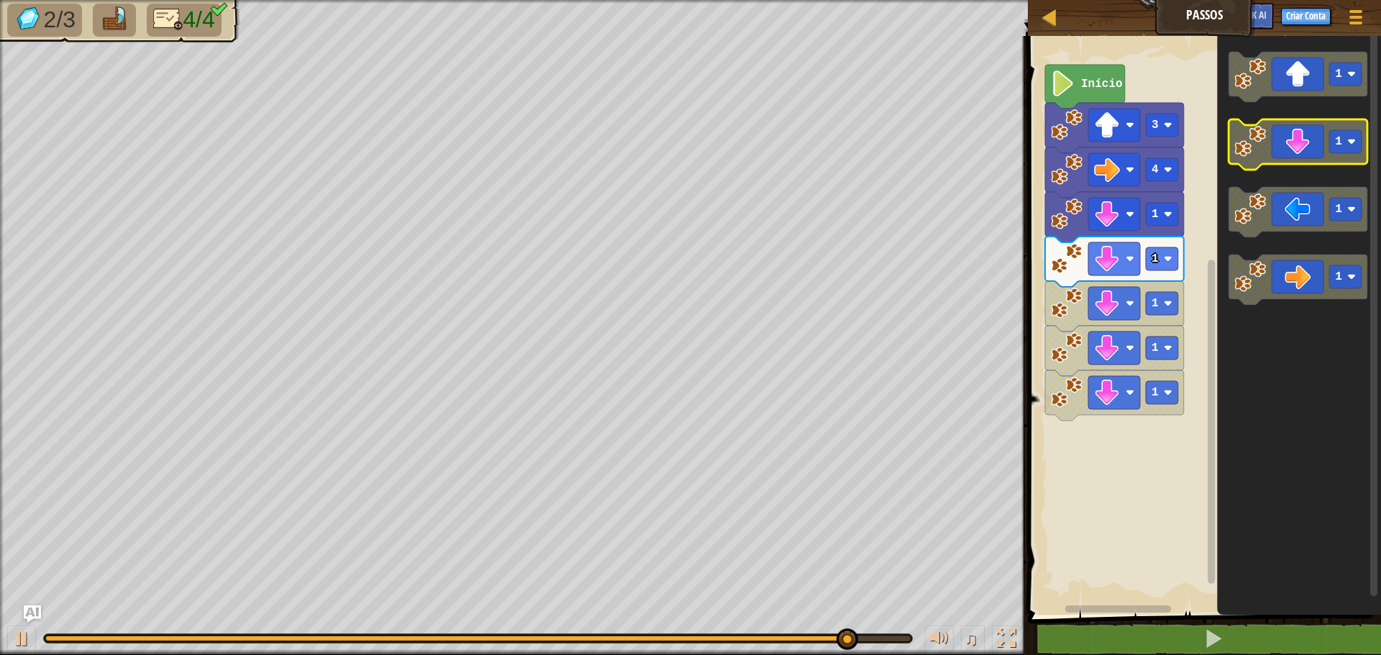
click at [1309, 155] on icon "Espaço de trabalho do Blockly" at bounding box center [1298, 144] width 139 height 50
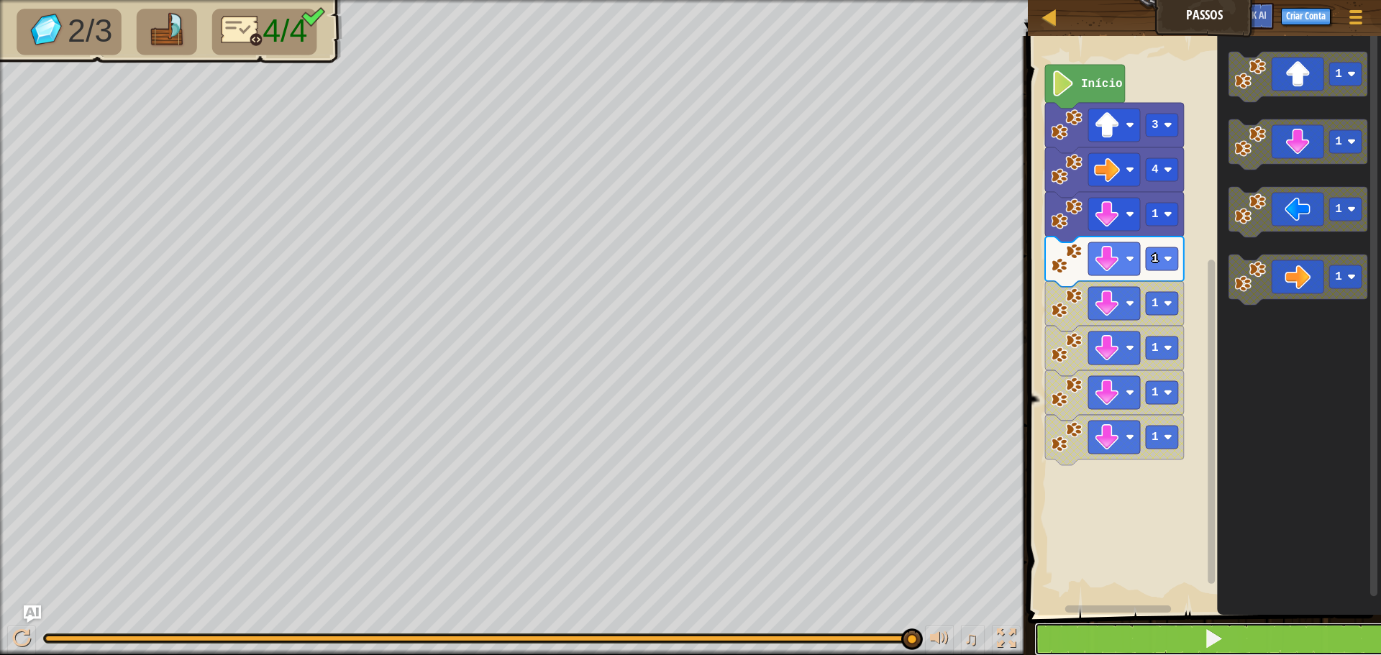
click at [1176, 637] on button at bounding box center [1214, 639] width 358 height 33
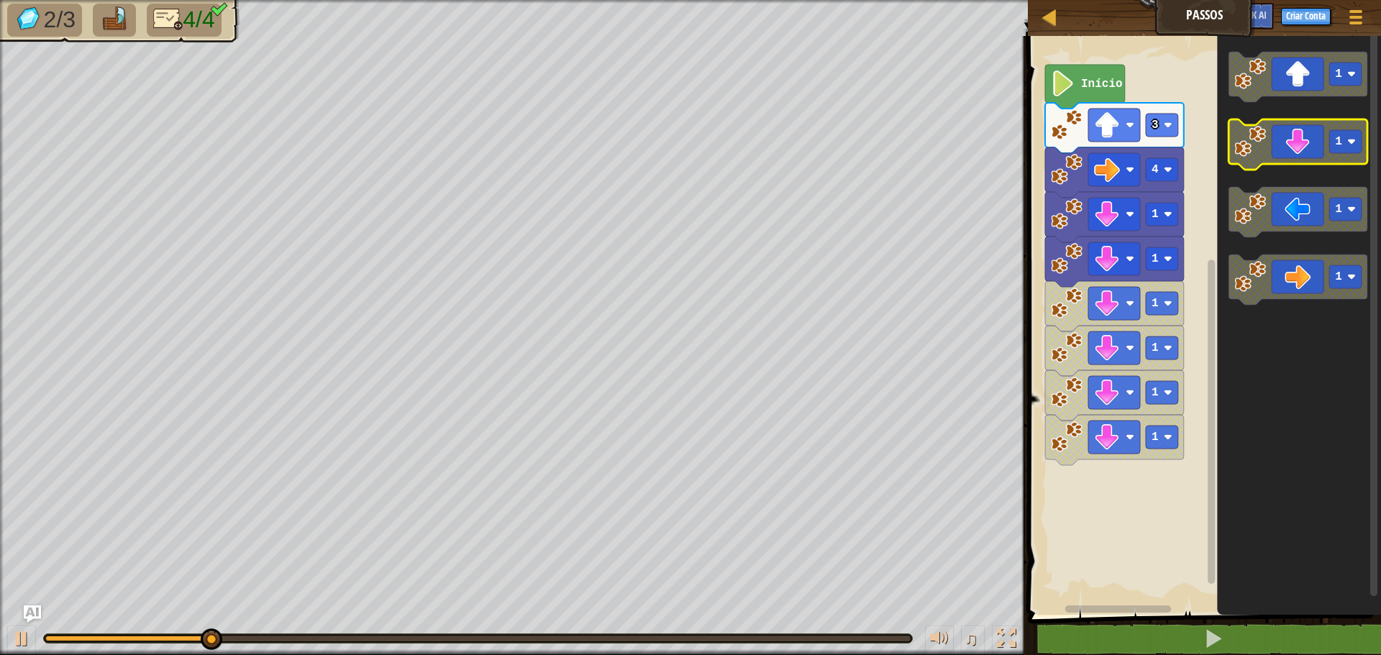
click at [1298, 148] on icon "Espaço de trabalho do Blockly" at bounding box center [1298, 144] width 139 height 50
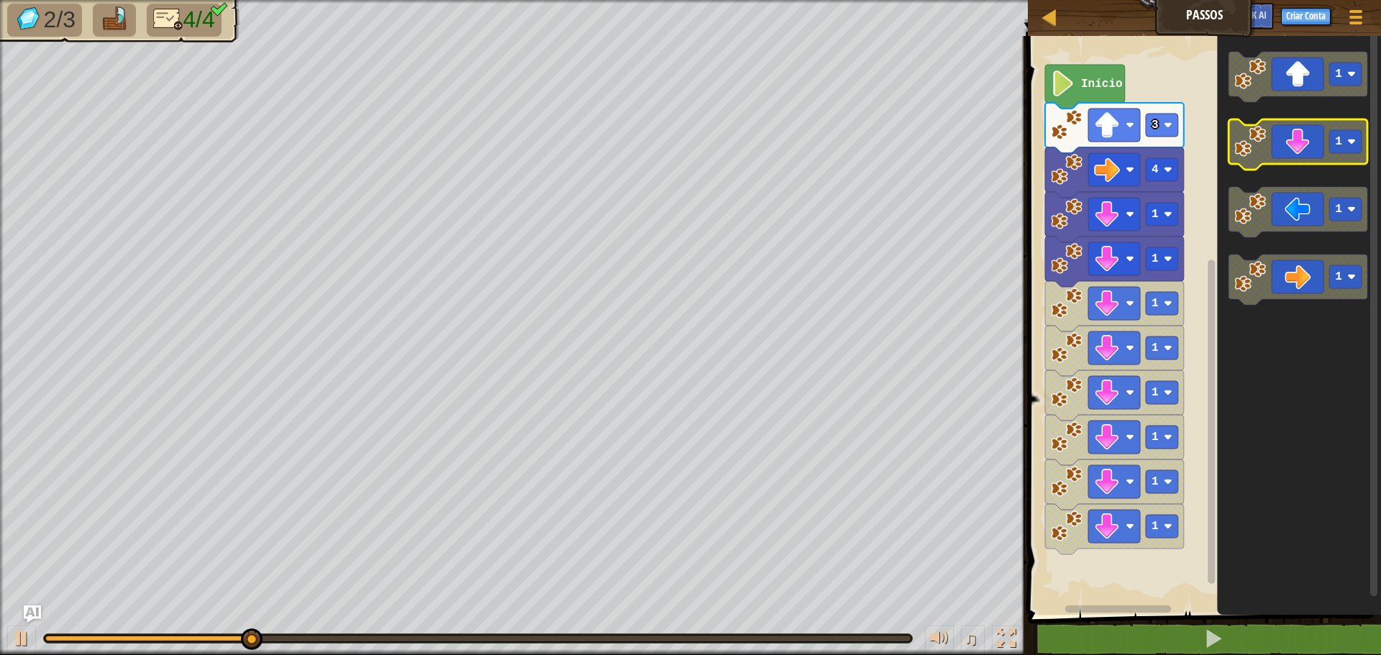
click at [1298, 148] on icon "Espaço de trabalho do Blockly" at bounding box center [1298, 144] width 139 height 50
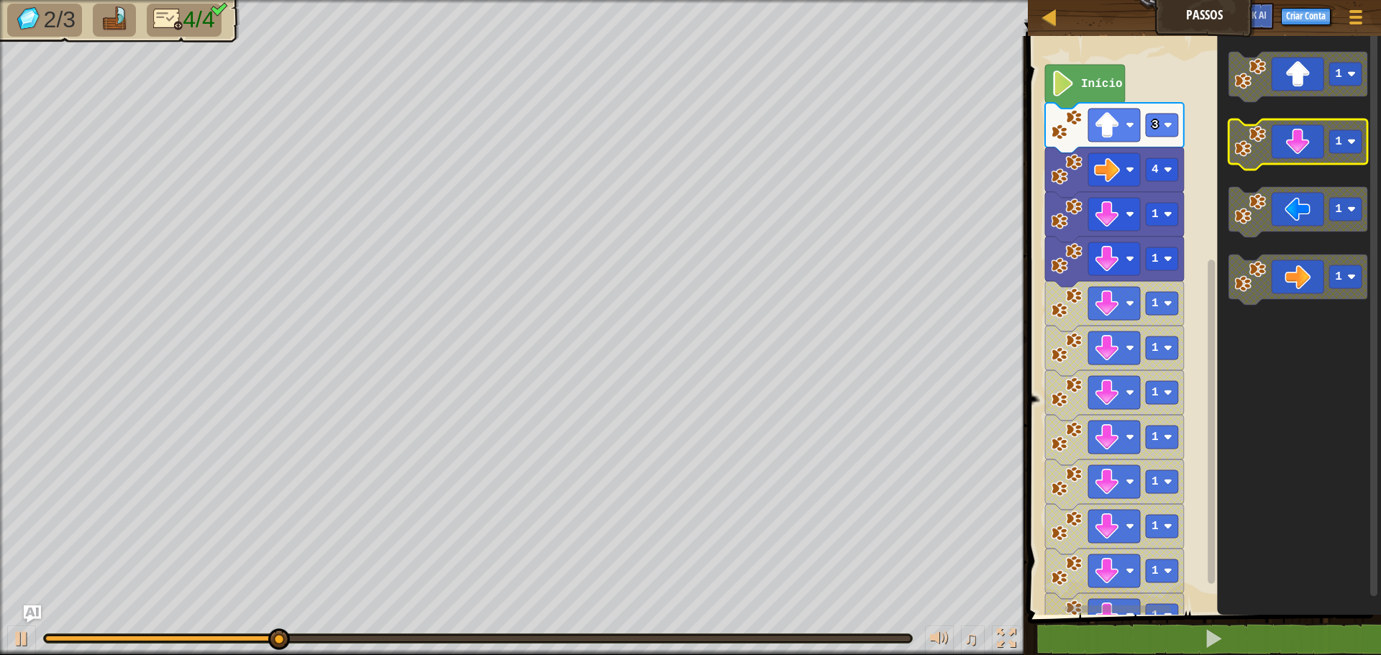
click at [1298, 148] on icon "Espaço de trabalho do Blockly" at bounding box center [1298, 144] width 139 height 50
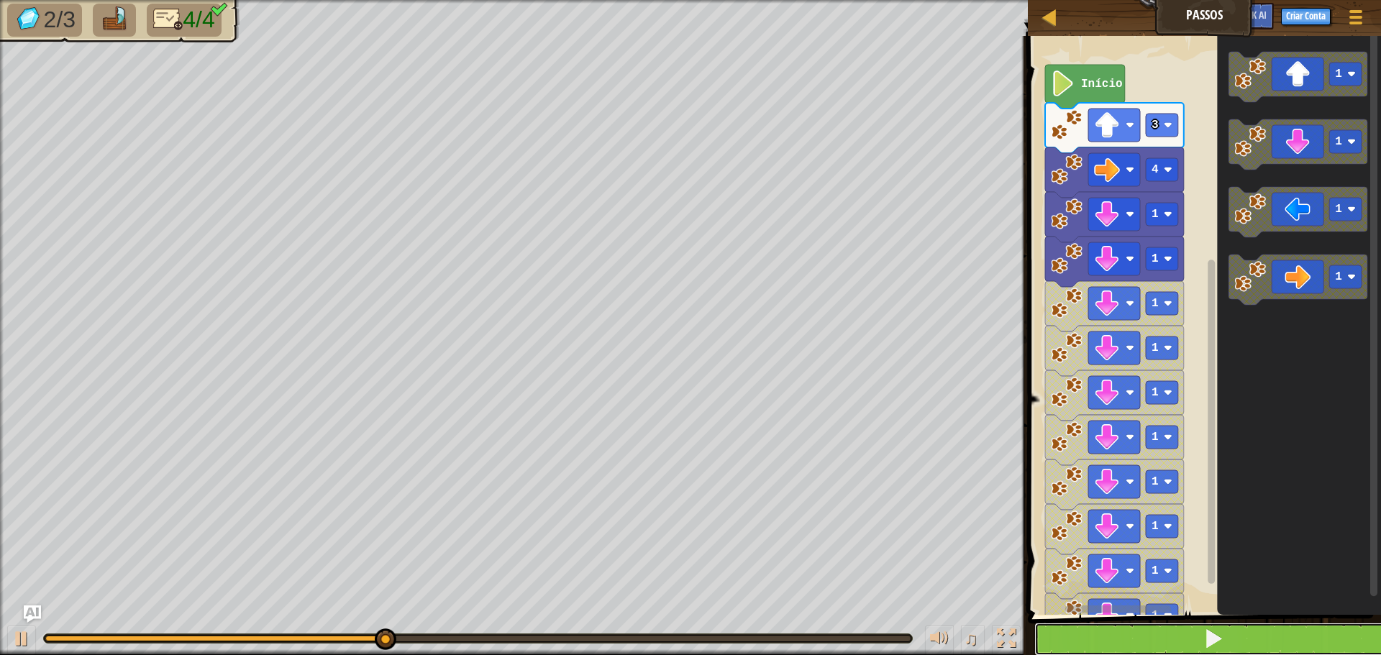
click at [1122, 635] on button at bounding box center [1214, 639] width 358 height 33
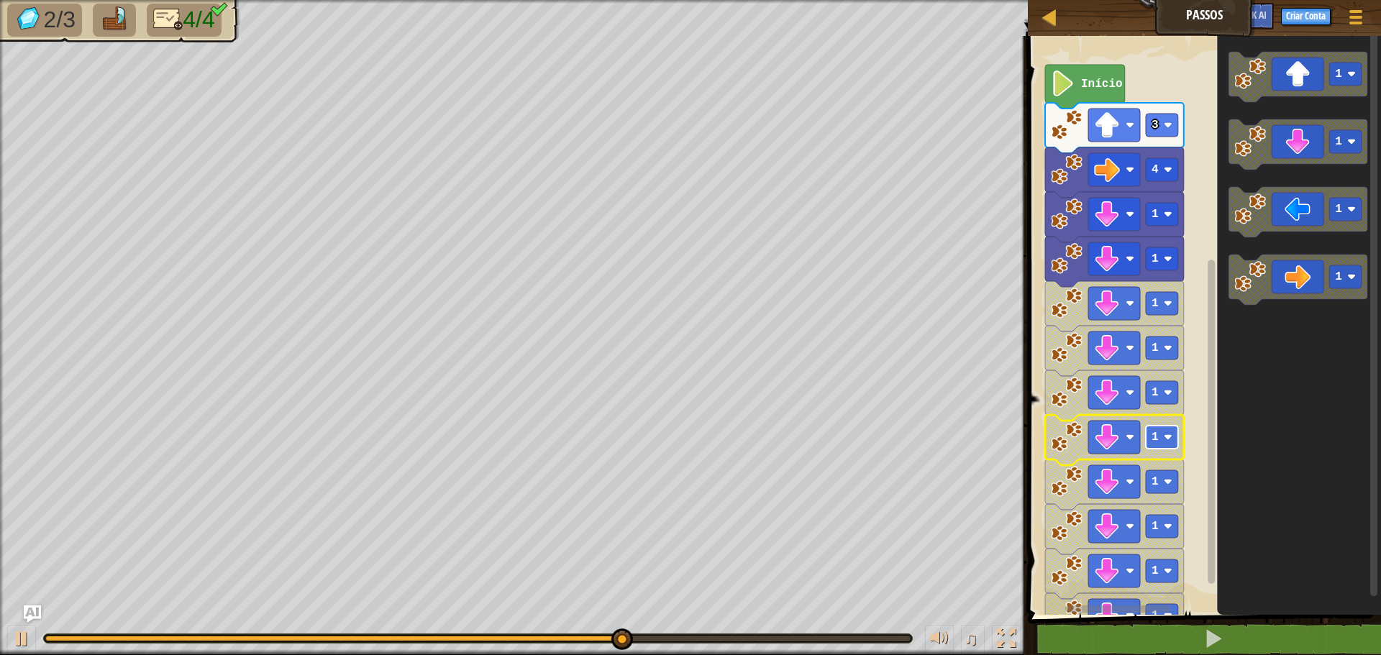
click at [1152, 445] on rect "Espaço de trabalho do Blockly" at bounding box center [1162, 437] width 32 height 23
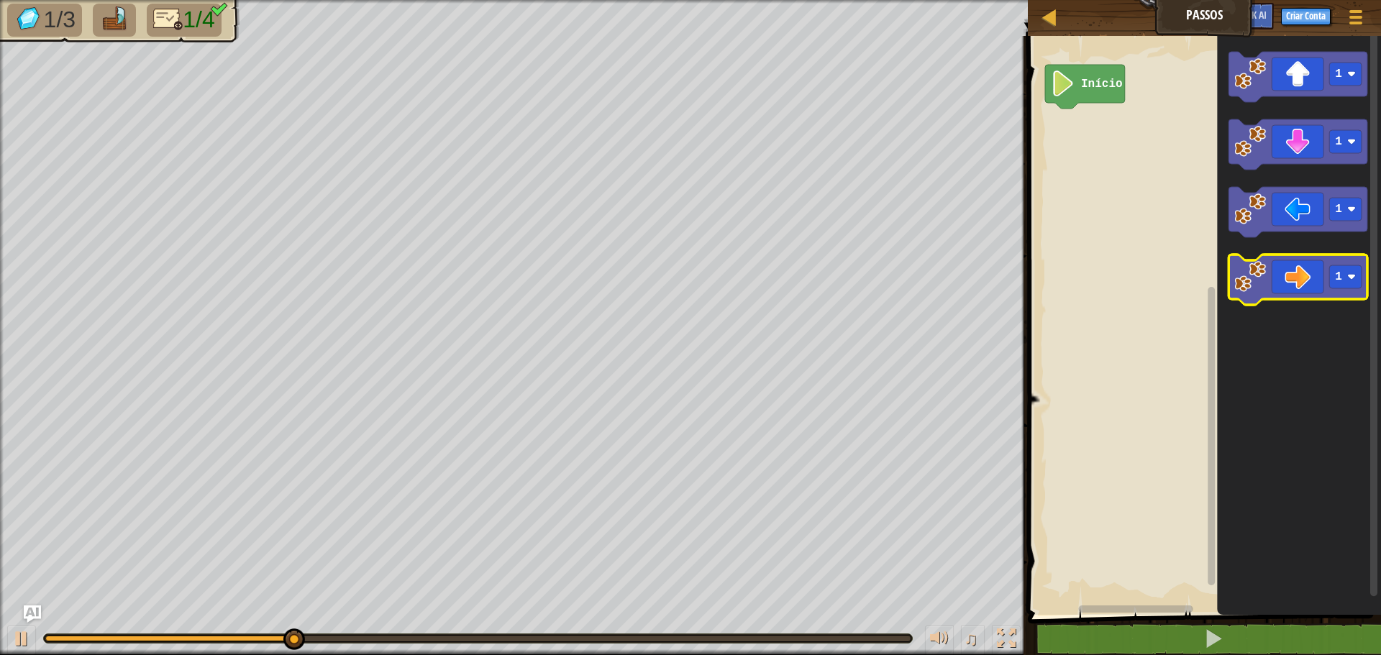
click at [1281, 276] on icon "Espaço de trabalho do Blockly" at bounding box center [1298, 280] width 139 height 50
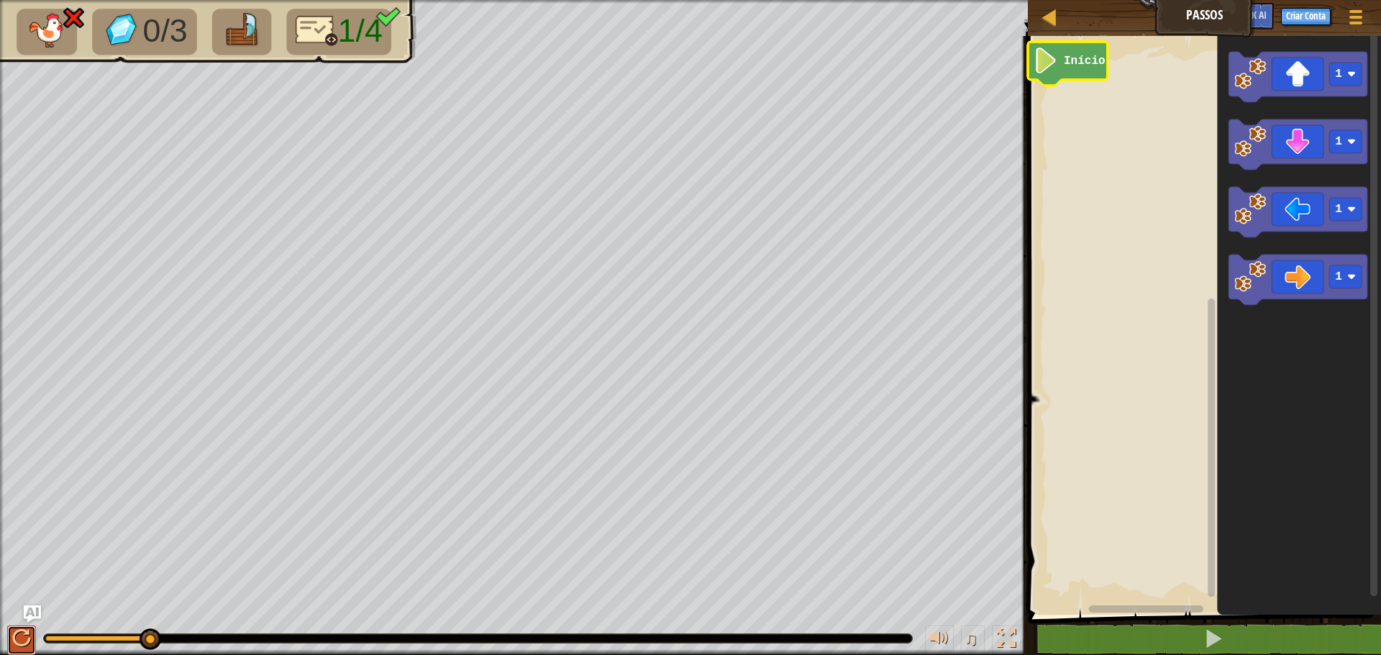
click at [14, 631] on div at bounding box center [21, 639] width 19 height 19
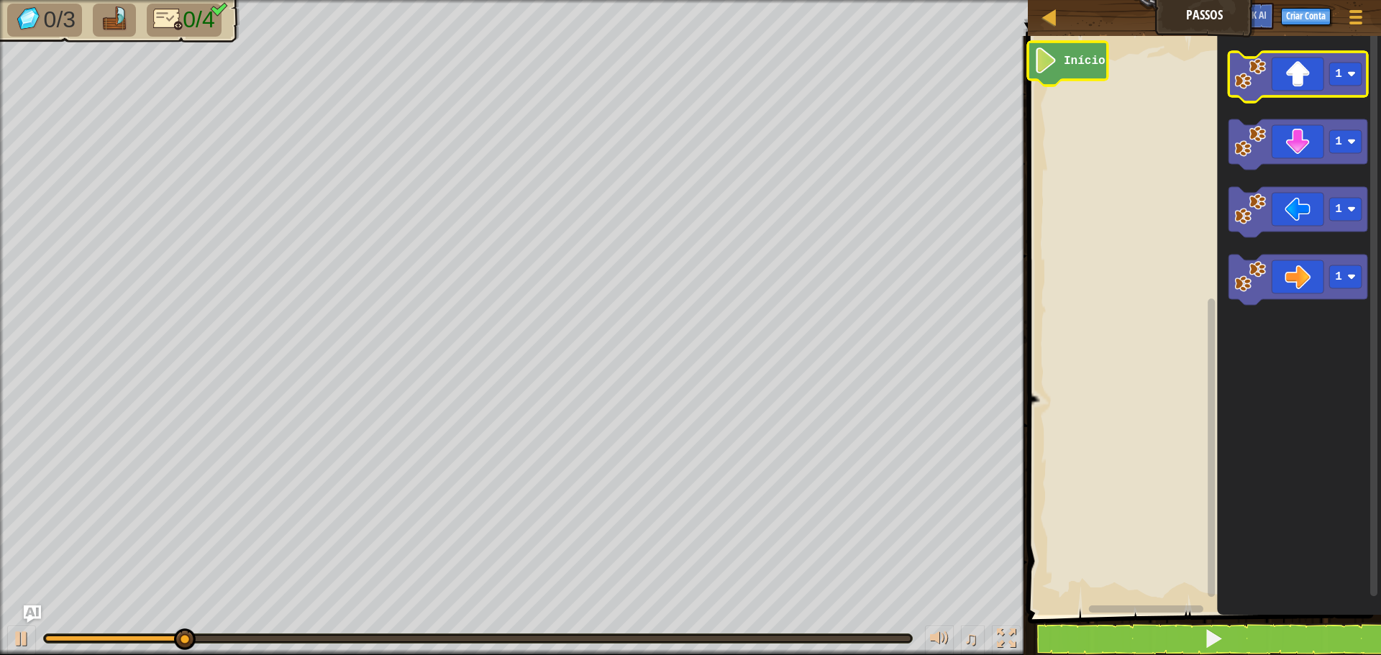
click at [1280, 72] on icon "Espaço de trabalho do Blockly" at bounding box center [1298, 77] width 139 height 50
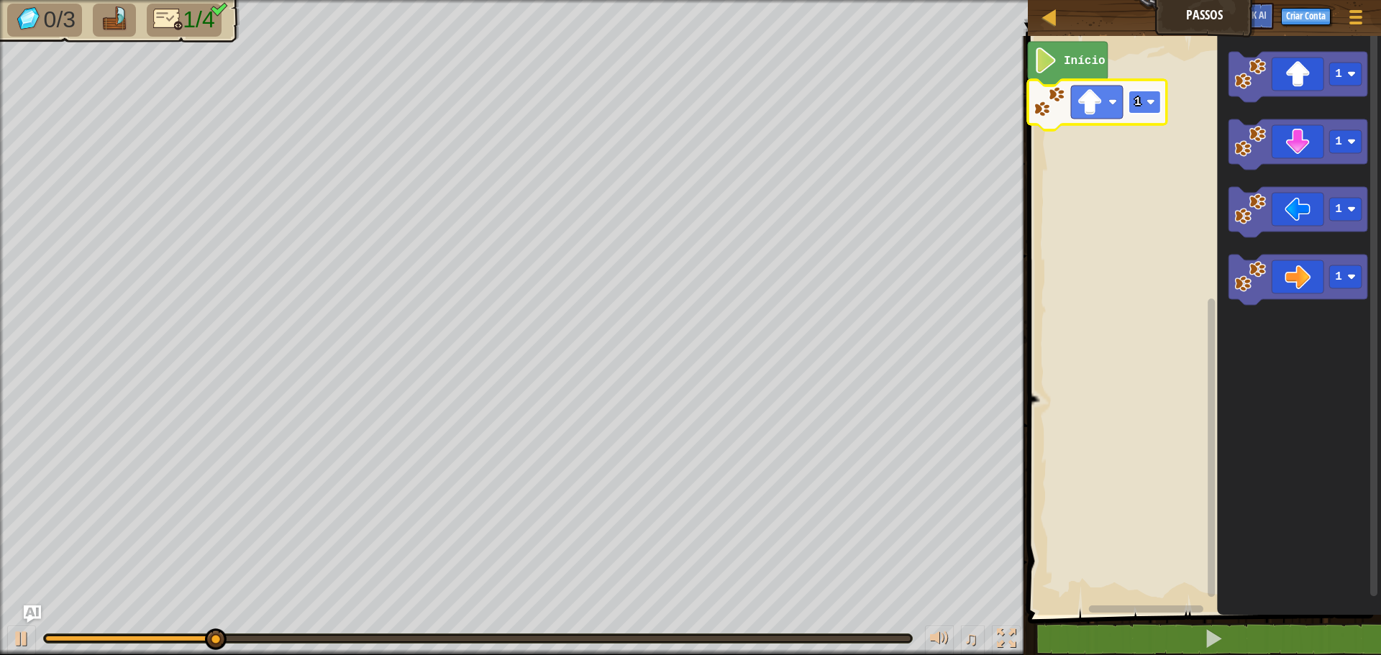
click at [1133, 103] on rect "Espaço de trabalho do Blockly" at bounding box center [1145, 102] width 32 height 23
click at [1140, 112] on rect "Espaço de trabalho do Blockly" at bounding box center [1145, 102] width 32 height 23
click at [1136, 105] on text "1" at bounding box center [1138, 102] width 7 height 13
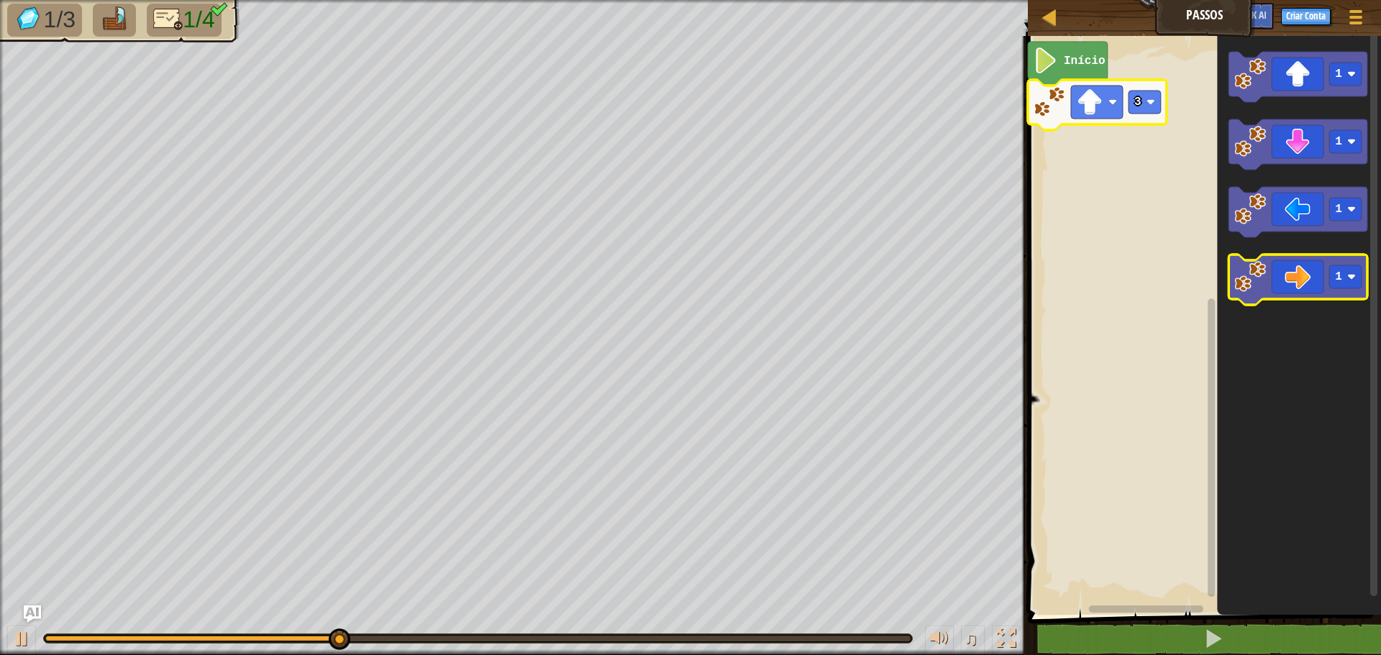
click at [1281, 267] on icon "Espaço de trabalho do Blockly" at bounding box center [1298, 280] width 139 height 50
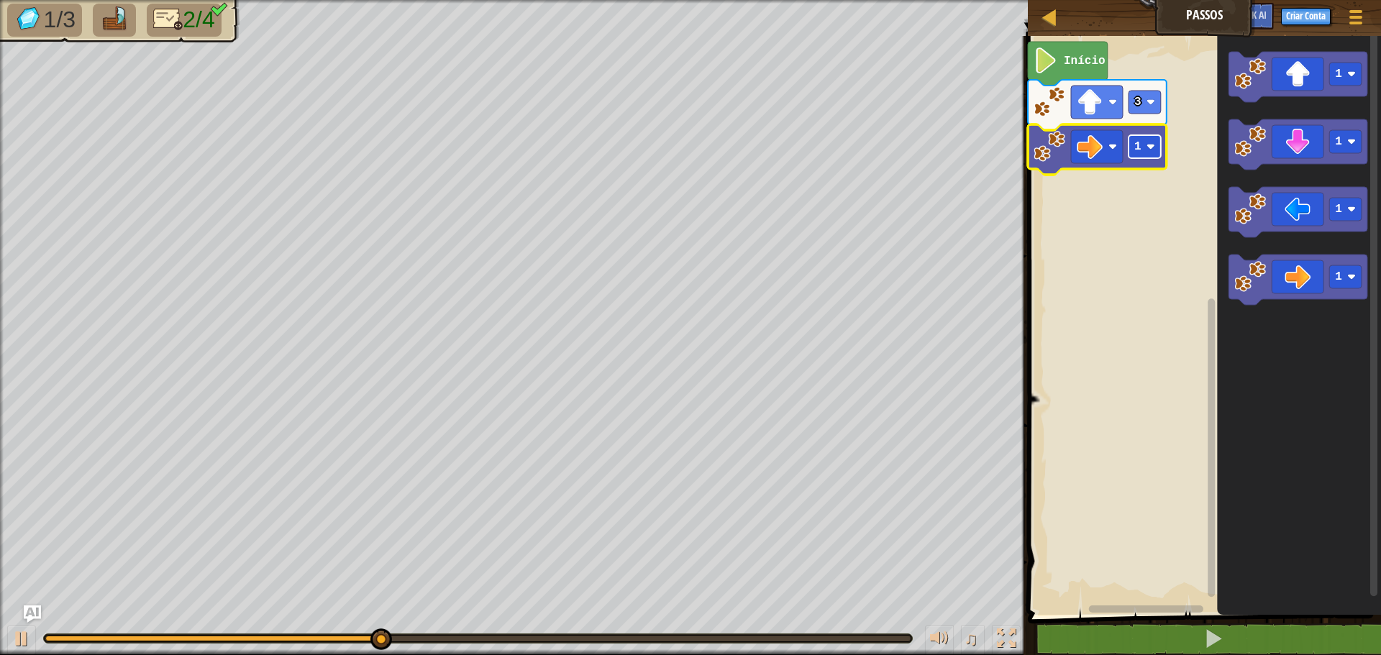
click at [1139, 157] on rect "Espaço de trabalho do Blockly" at bounding box center [1145, 146] width 32 height 23
click at [1276, 151] on icon "Espaço de trabalho do Blockly" at bounding box center [1298, 144] width 139 height 50
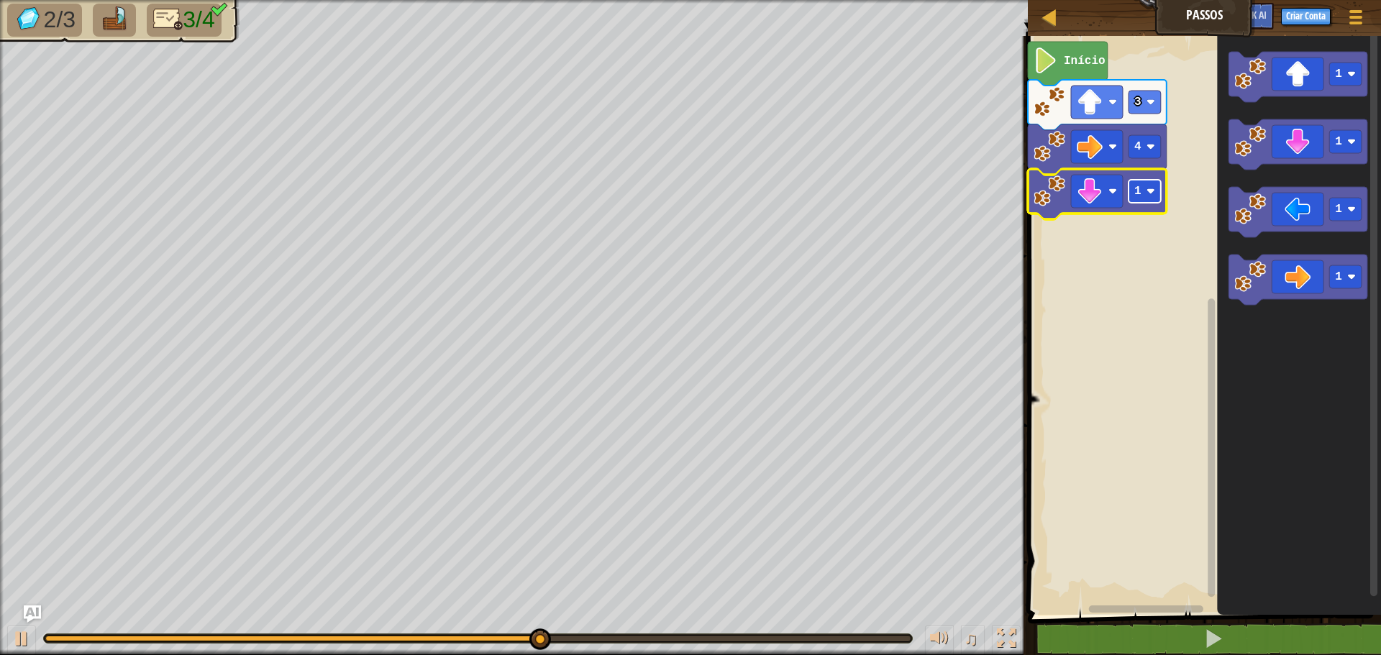
click at [1149, 190] on image "Espaço de trabalho do Blockly" at bounding box center [1151, 191] width 9 height 9
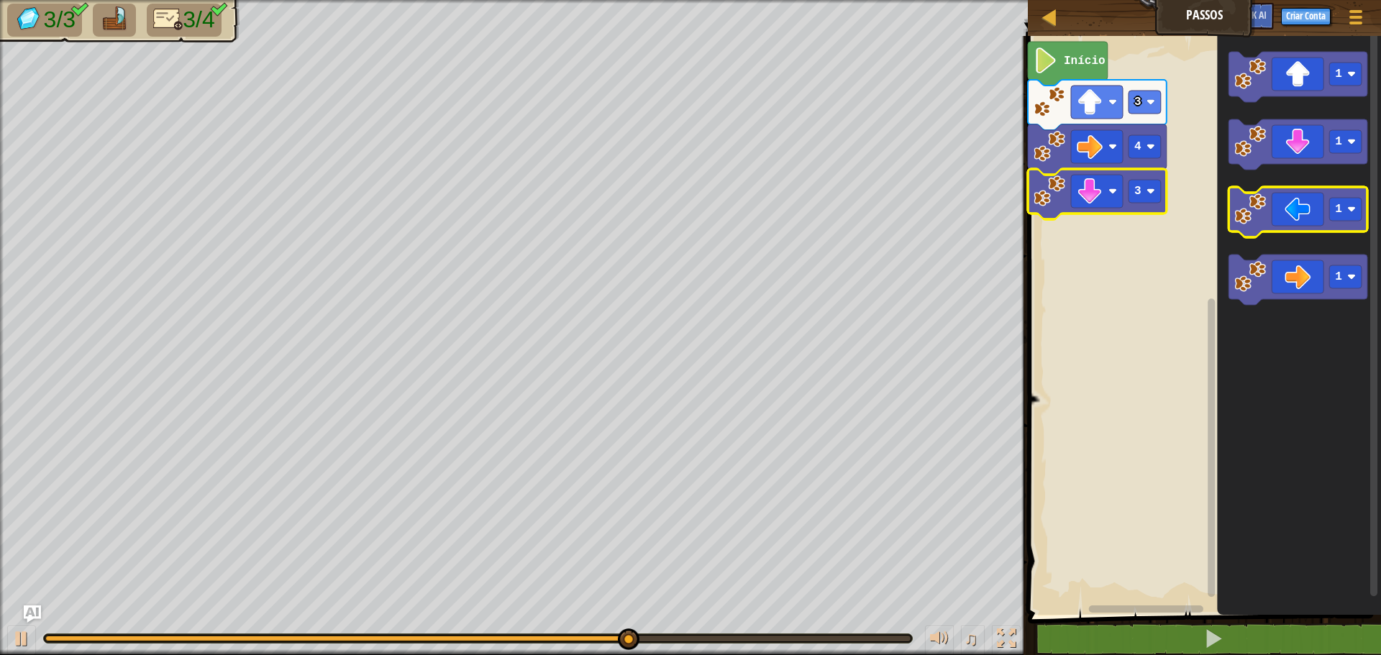
click at [1258, 214] on image "Espaço de trabalho do Blockly" at bounding box center [1251, 210] width 32 height 32
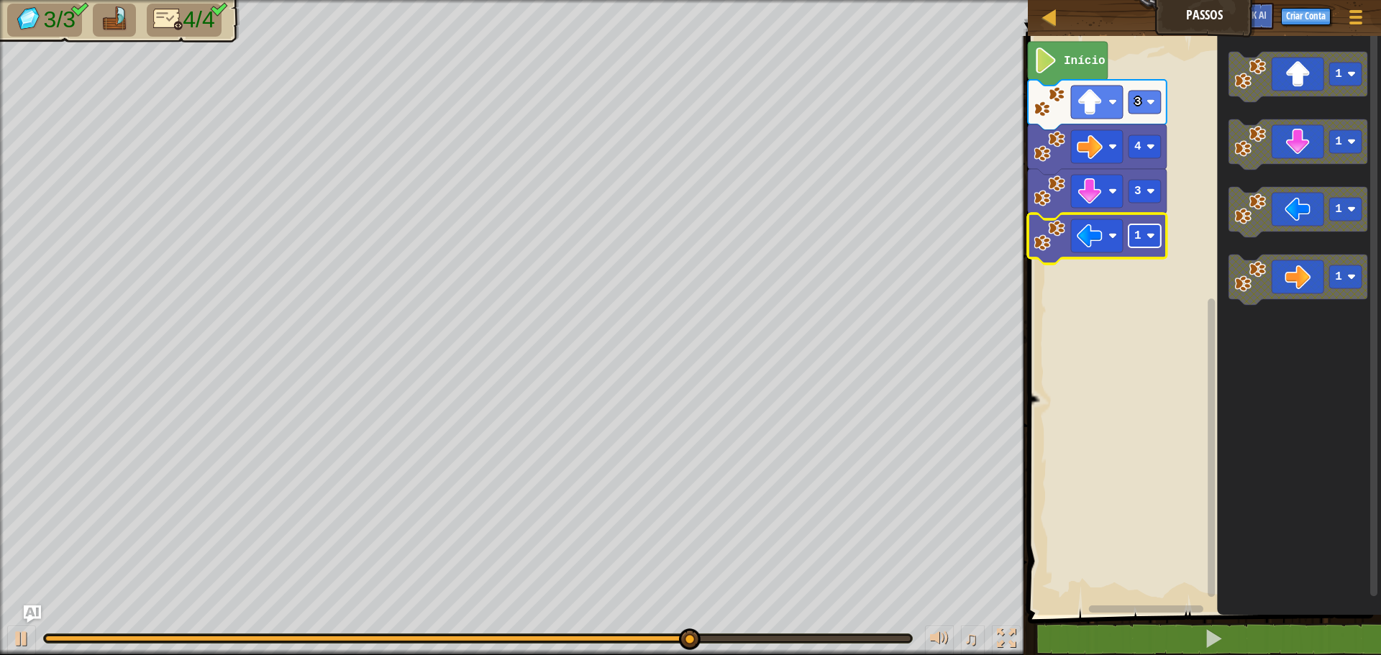
click at [1138, 241] on text "1" at bounding box center [1138, 236] width 7 height 13
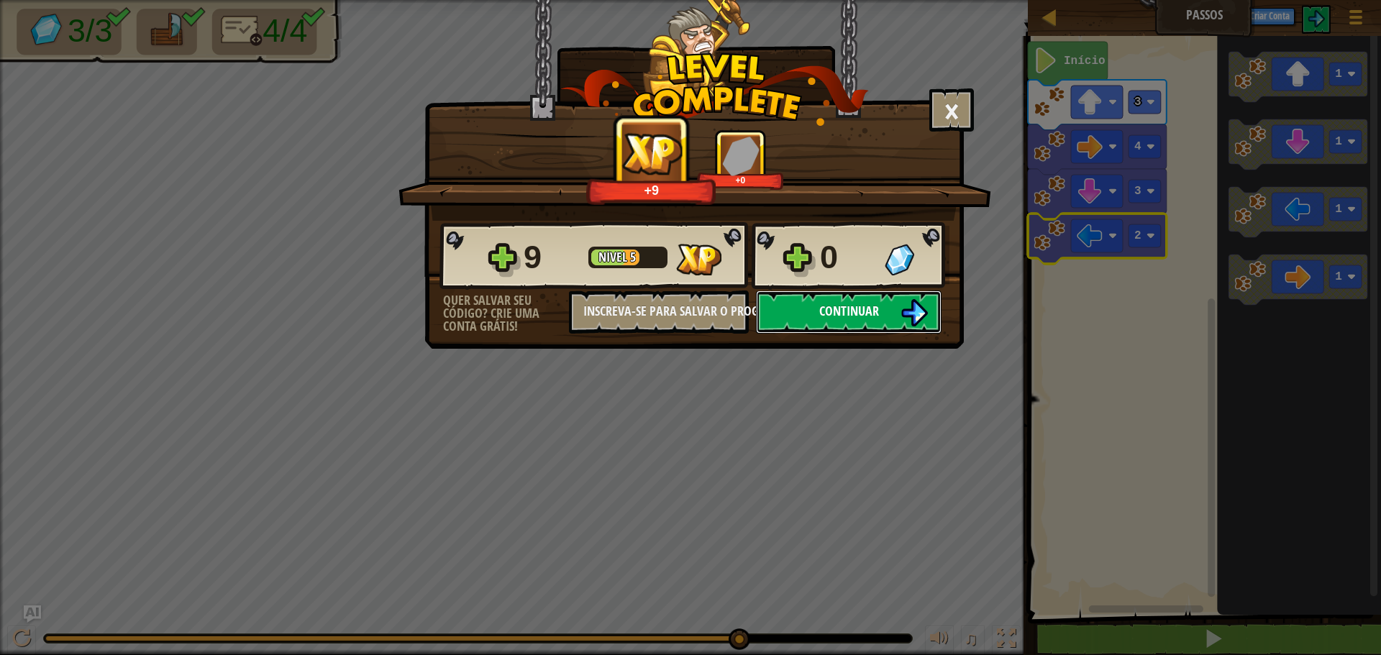
click at [899, 309] on button "Continuar" at bounding box center [849, 312] width 186 height 43
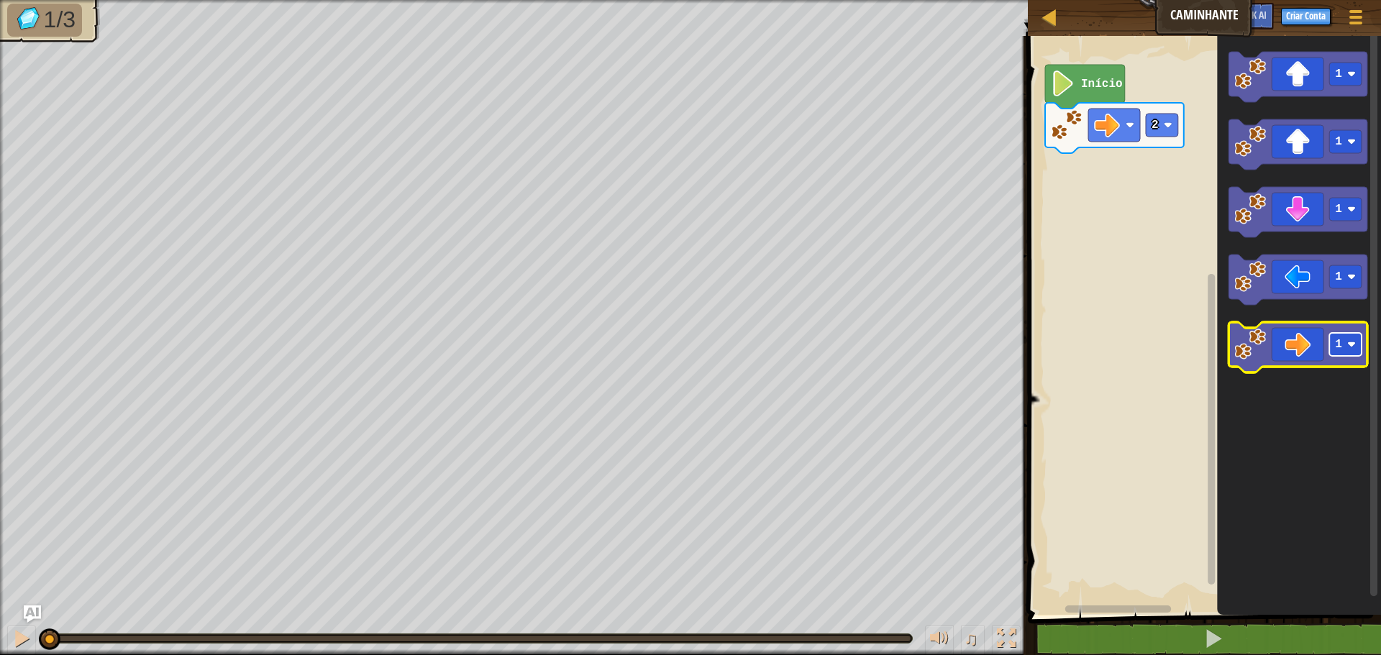
click at [1343, 342] on rect "Espaço de trabalho do Blockly" at bounding box center [1346, 344] width 32 height 23
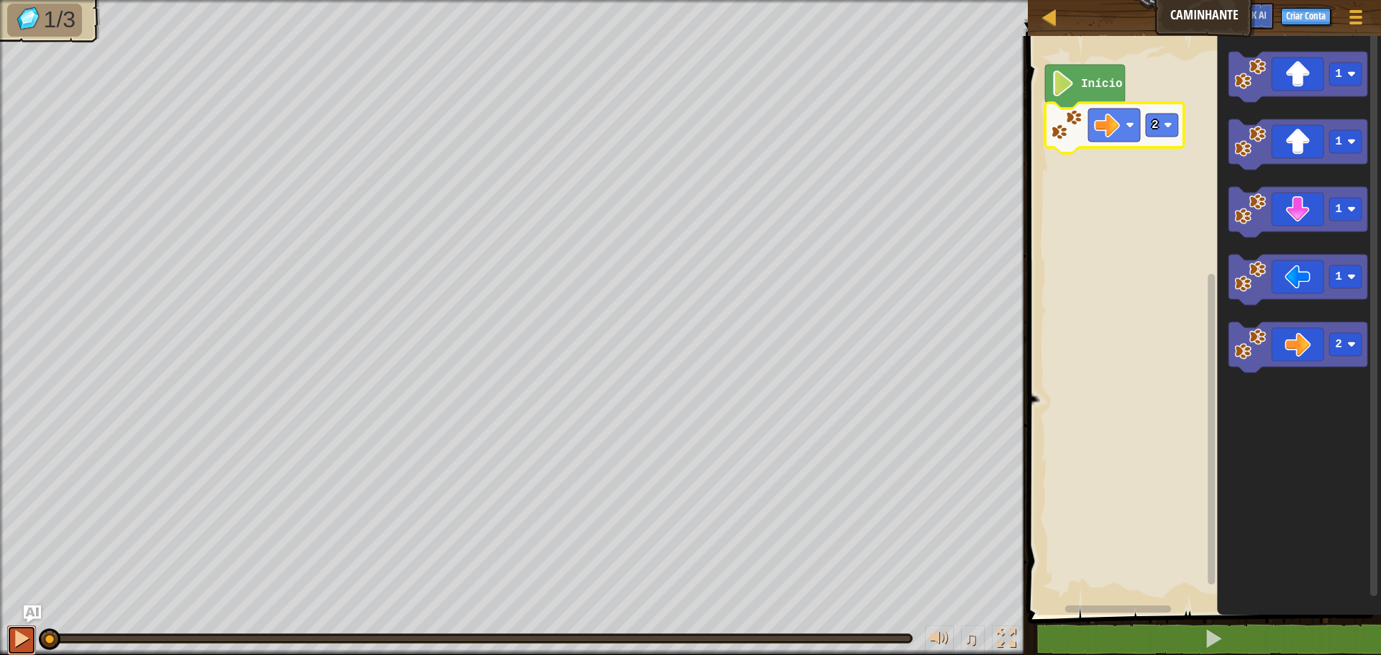
click at [19, 639] on div at bounding box center [21, 639] width 19 height 19
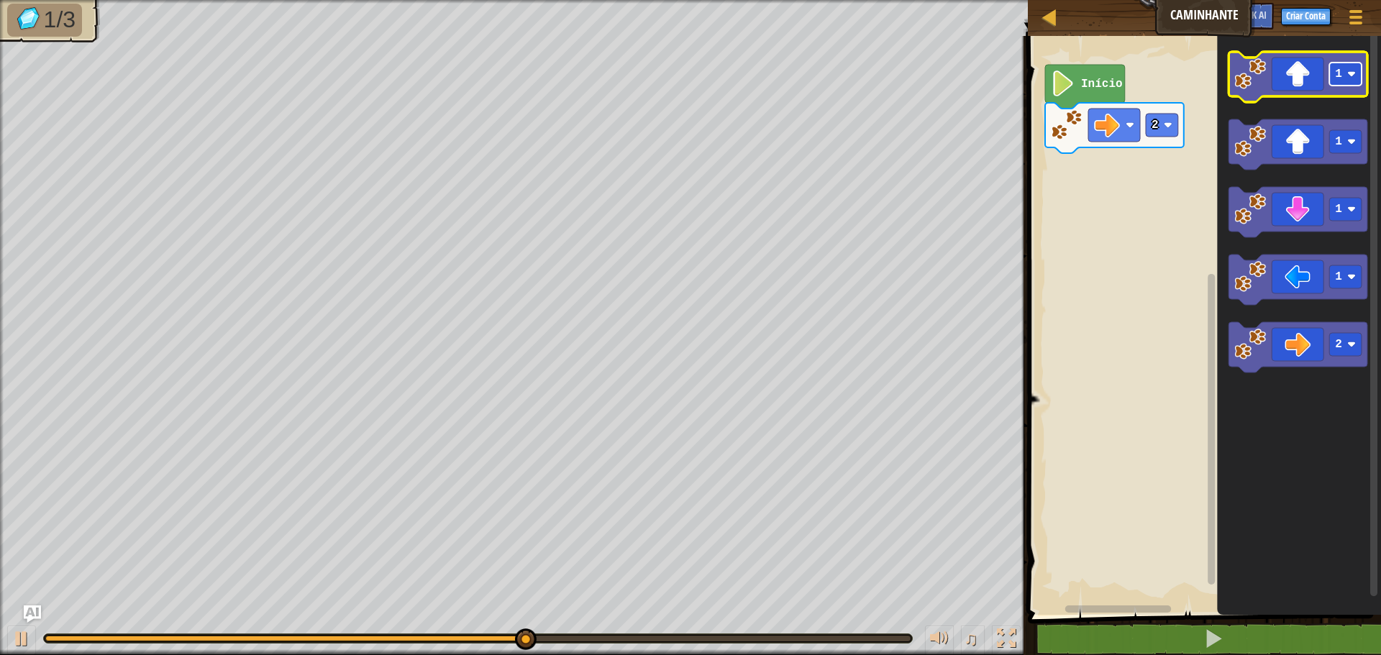
click at [1355, 80] on rect "Espaço de trabalho do Blockly" at bounding box center [1346, 74] width 32 height 23
click at [1318, 81] on icon "Espaço de trabalho do Blockly" at bounding box center [1298, 77] width 139 height 50
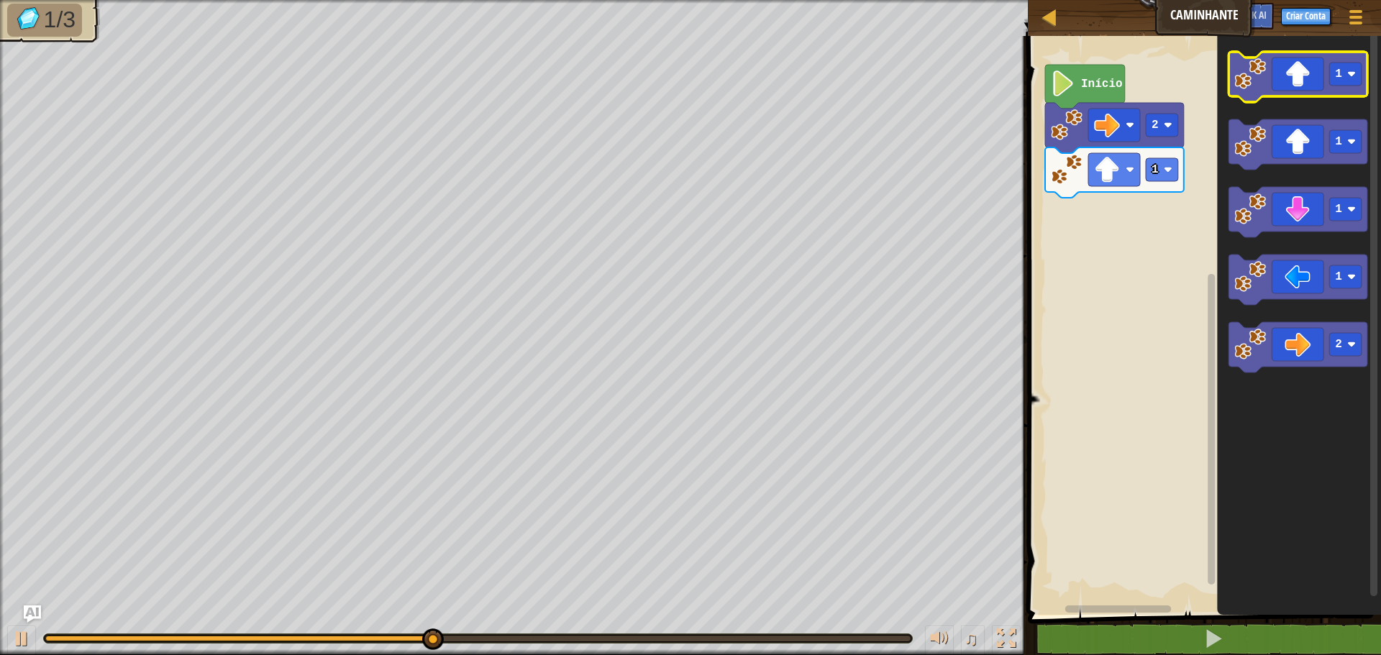
click at [1297, 91] on icon "Espaço de trabalho do Blockly" at bounding box center [1298, 77] width 139 height 50
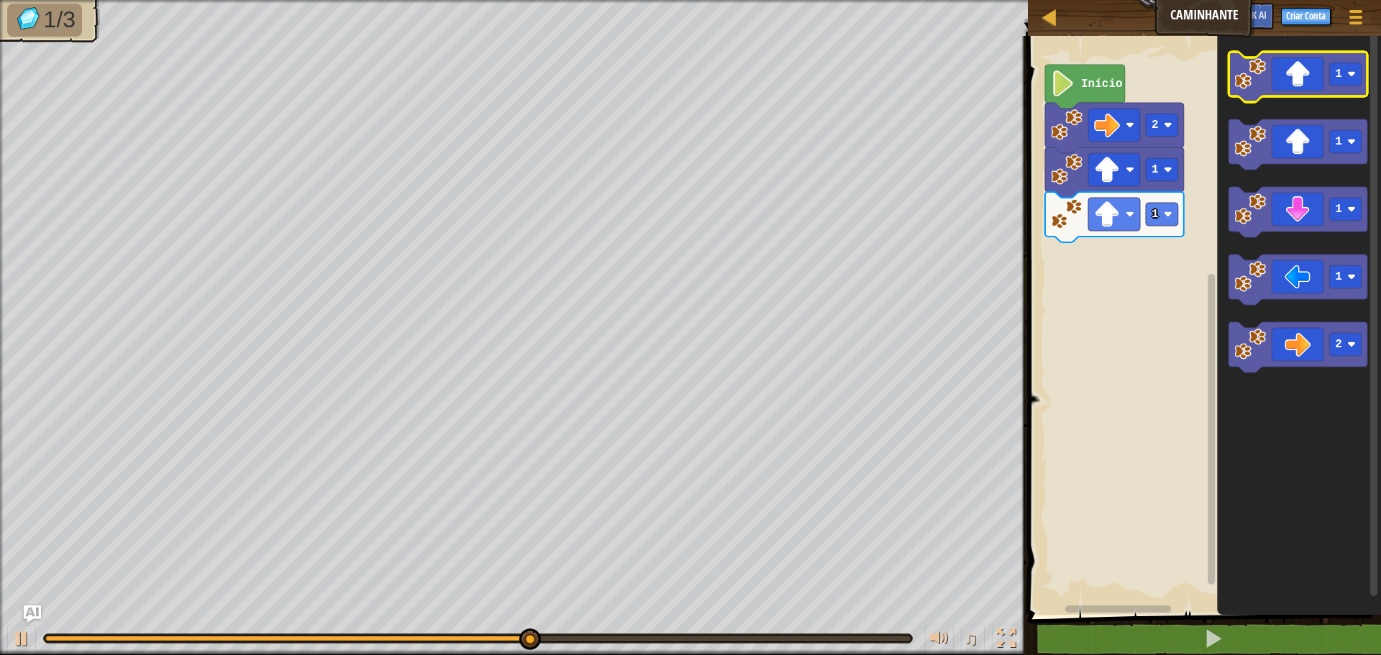
click at [1304, 95] on icon "Espaço de trabalho do Blockly" at bounding box center [1298, 77] width 139 height 50
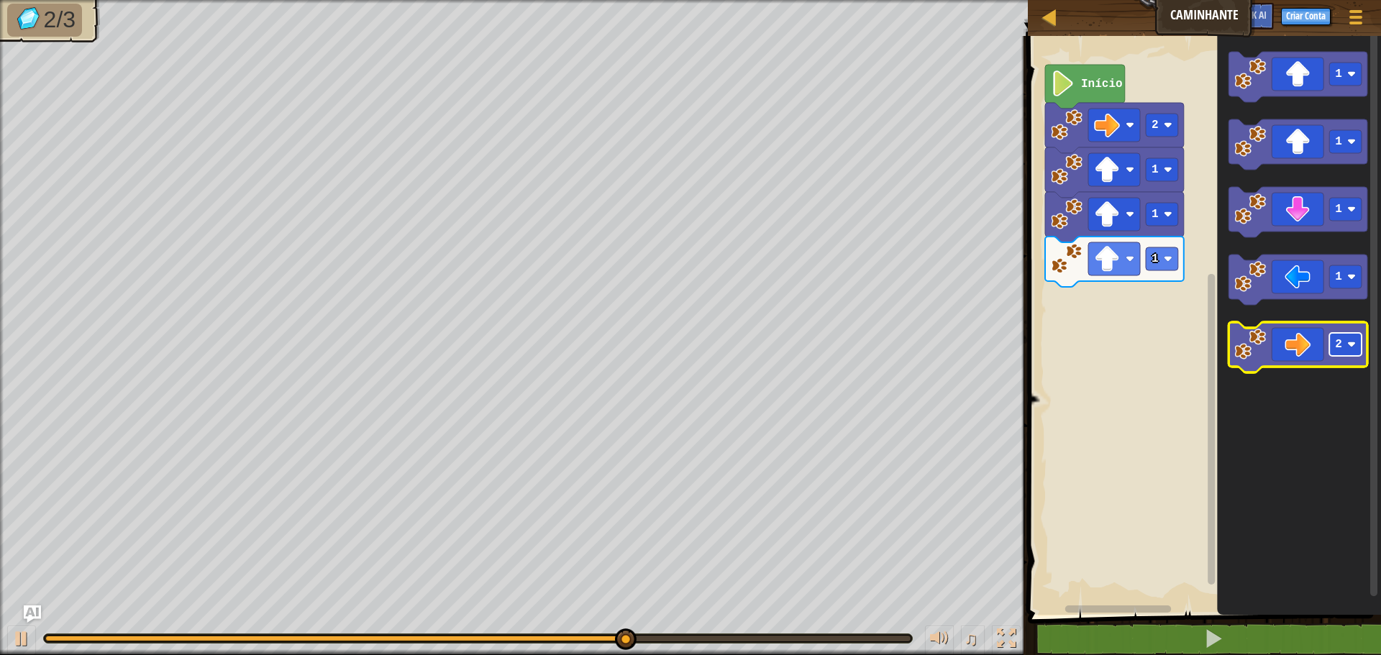
click at [1353, 355] on rect "Espaço de trabalho do Blockly" at bounding box center [1346, 344] width 32 height 23
click at [1299, 345] on icon "Espaço de trabalho do Blockly" at bounding box center [1298, 347] width 139 height 50
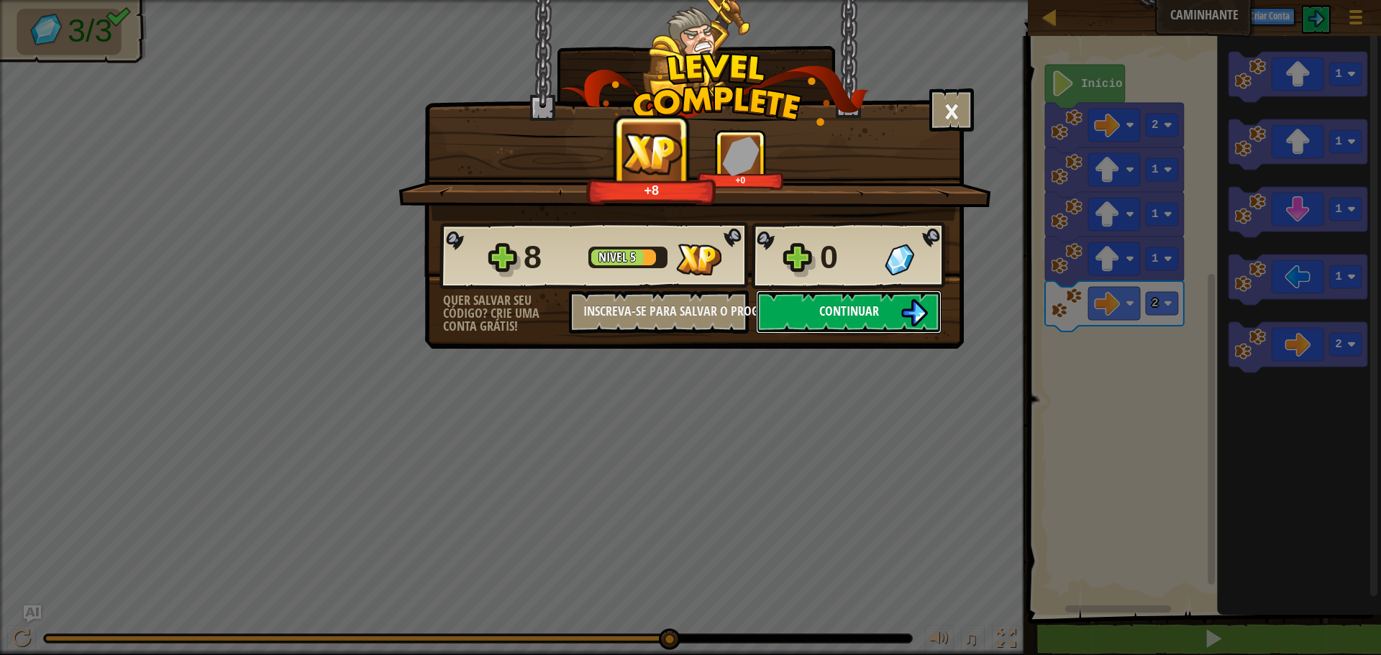
click at [831, 320] on button "Continuar" at bounding box center [849, 312] width 186 height 43
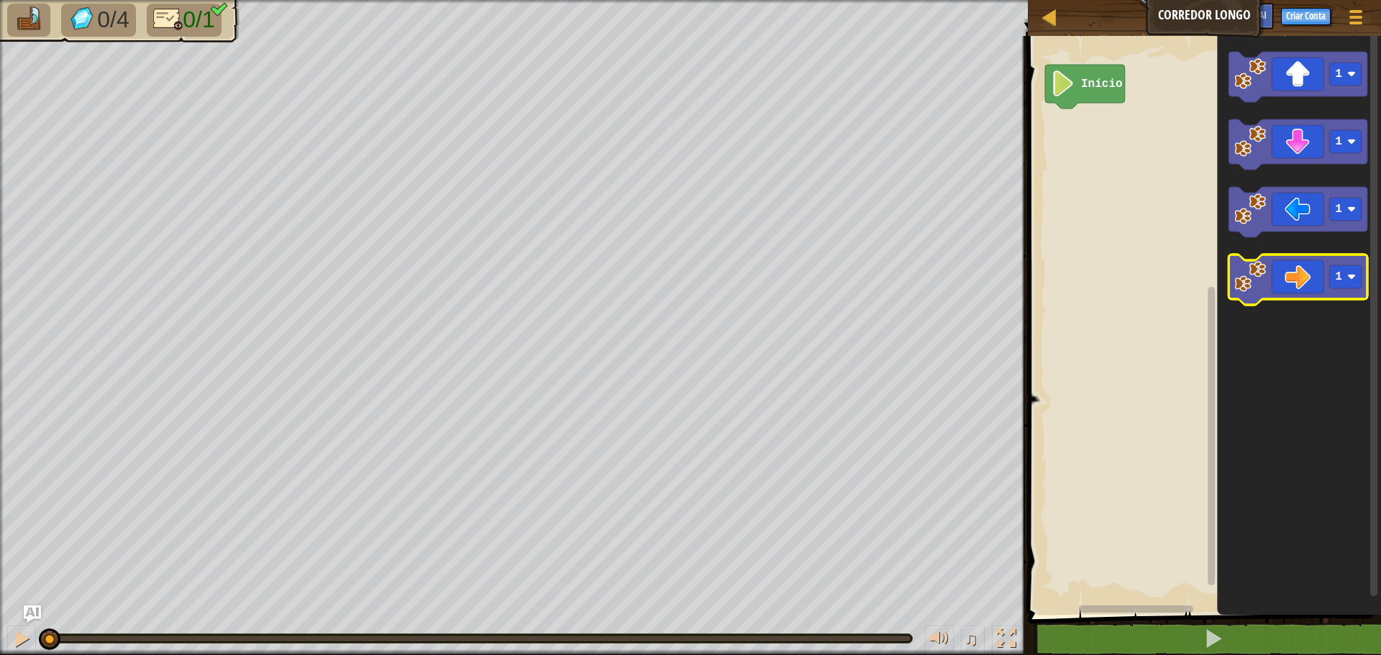
click at [1285, 276] on icon "Espaço de trabalho do Blockly" at bounding box center [1298, 280] width 139 height 50
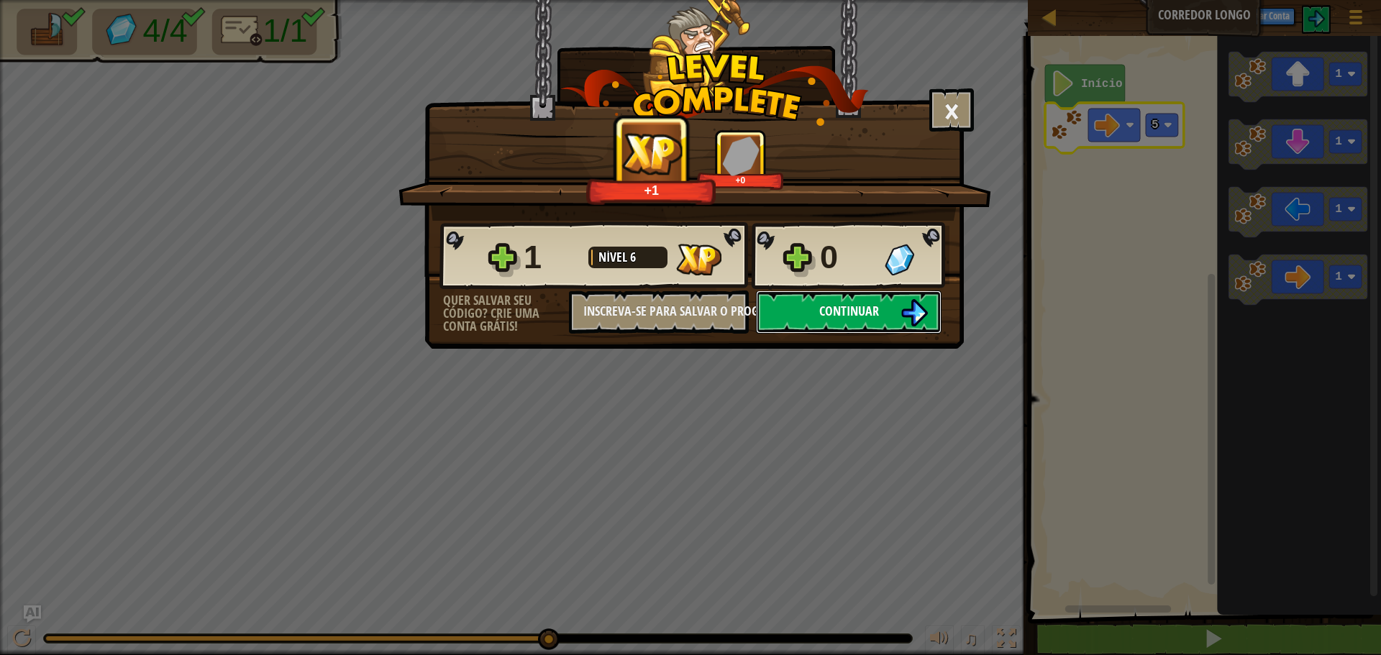
drag, startPoint x: 893, startPoint y: 309, endPoint x: 904, endPoint y: 304, distance: 11.6
click at [904, 304] on button "Continuar" at bounding box center [849, 312] width 186 height 43
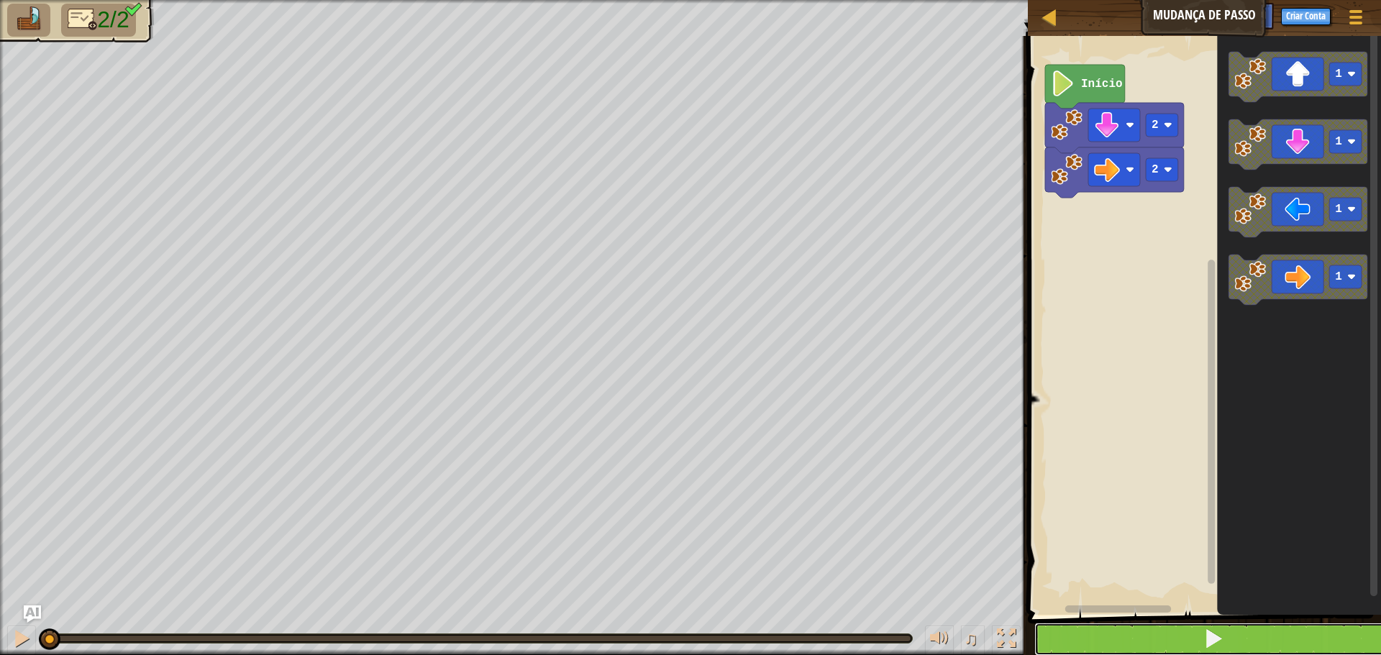
click at [1075, 632] on button at bounding box center [1214, 639] width 358 height 33
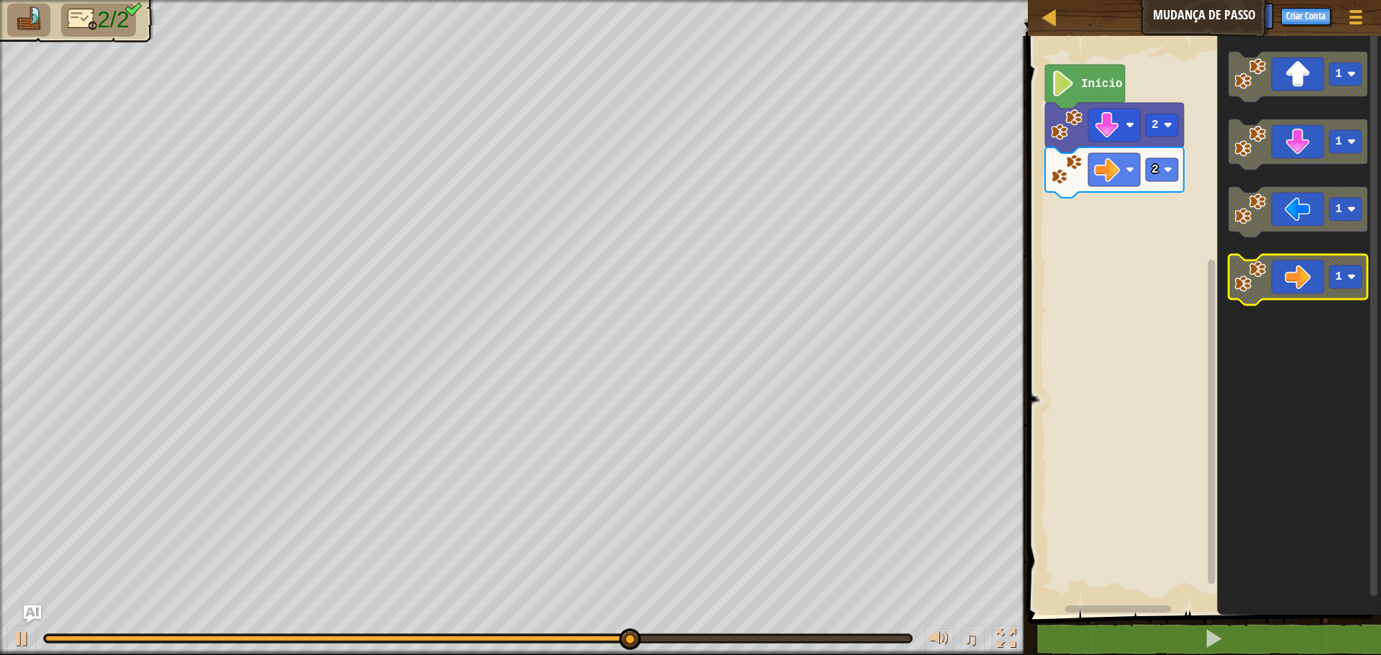
click at [1278, 266] on icon "Espaço de trabalho do Blockly" at bounding box center [1298, 280] width 139 height 50
click at [1278, 271] on icon "Espaço de trabalho do Blockly" at bounding box center [1298, 280] width 139 height 50
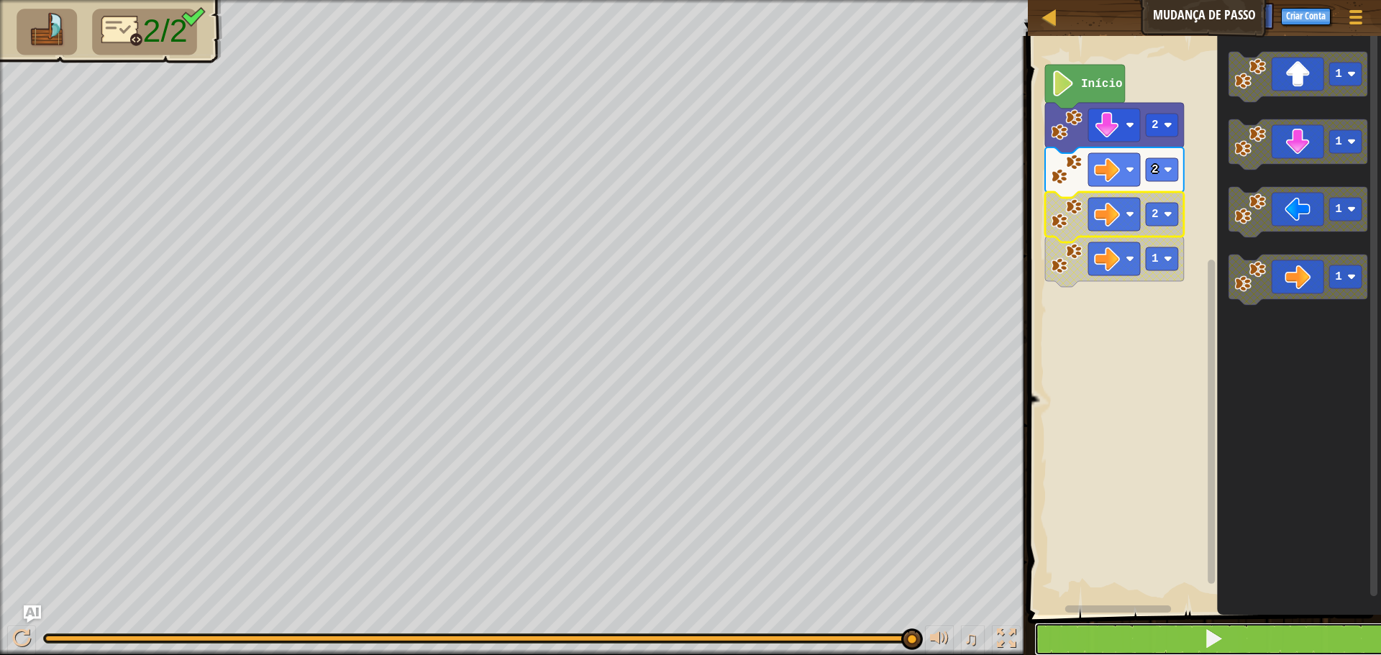
click at [1175, 644] on button at bounding box center [1214, 639] width 358 height 33
click at [1175, 643] on button at bounding box center [1214, 639] width 358 height 33
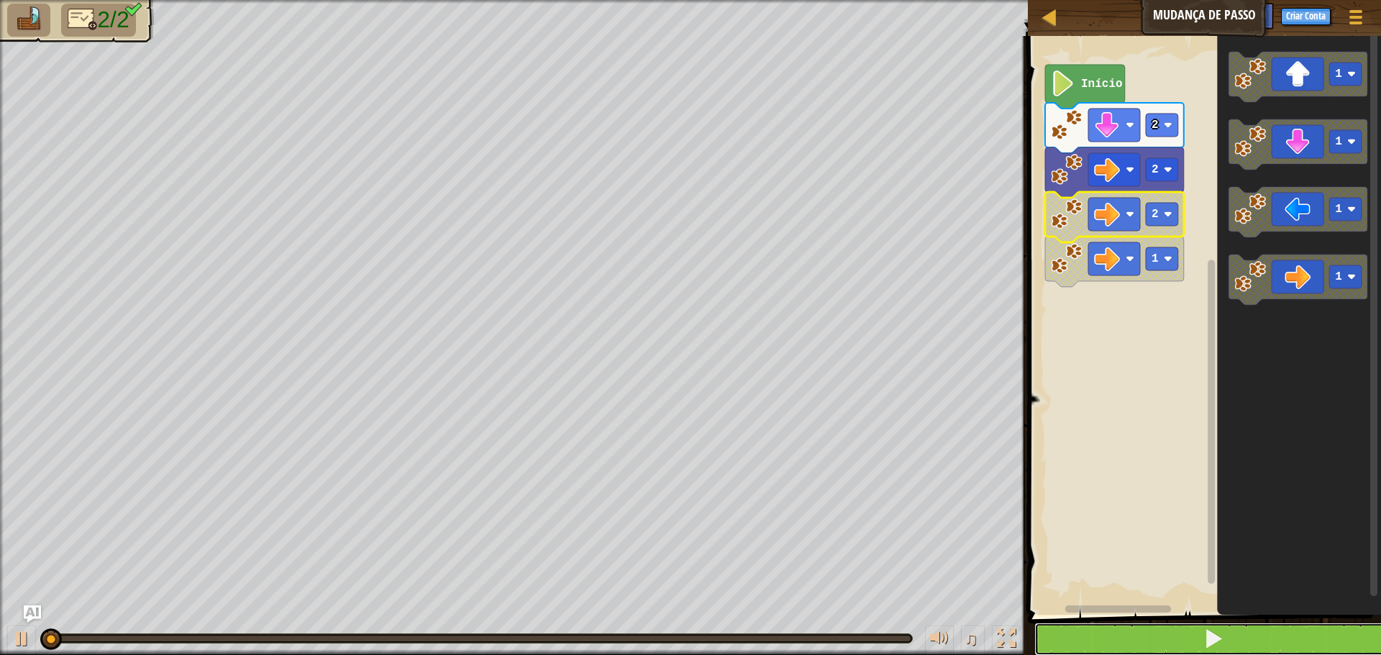
click at [1175, 643] on button at bounding box center [1214, 639] width 358 height 33
click at [1175, 641] on button at bounding box center [1214, 639] width 358 height 33
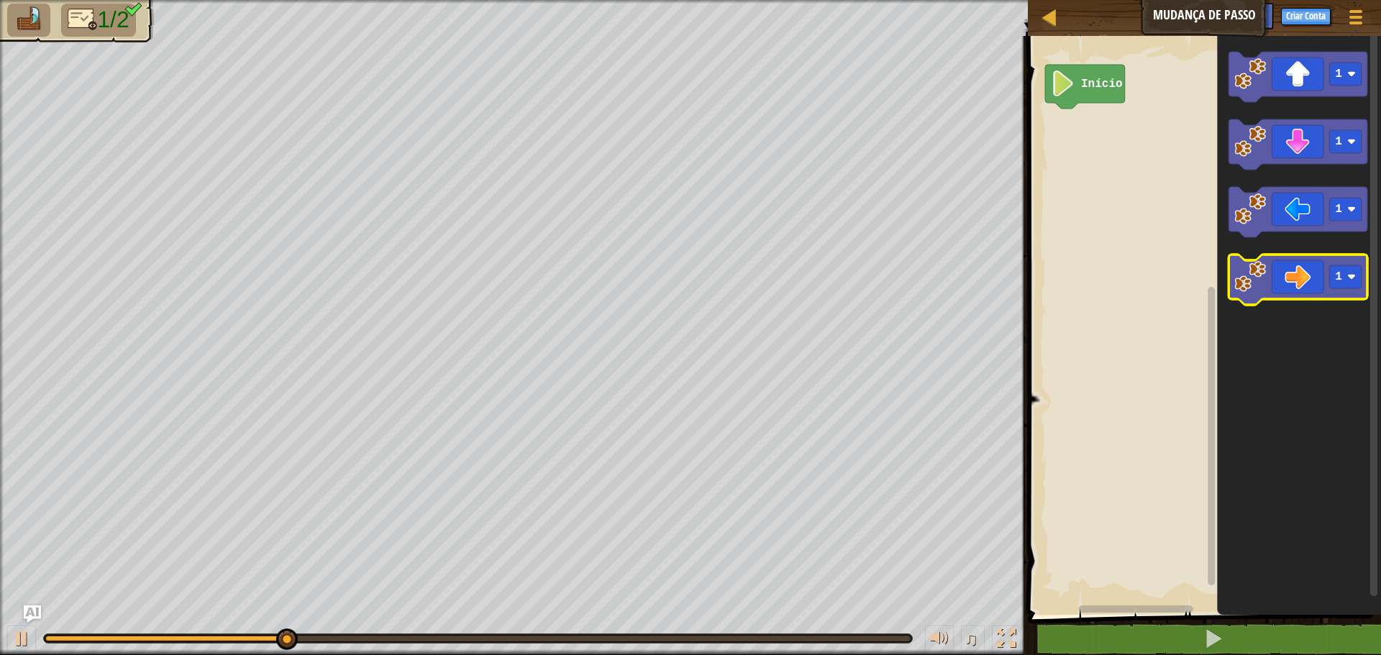
click at [1292, 278] on icon "Espaço de trabalho do Blockly" at bounding box center [1298, 280] width 139 height 50
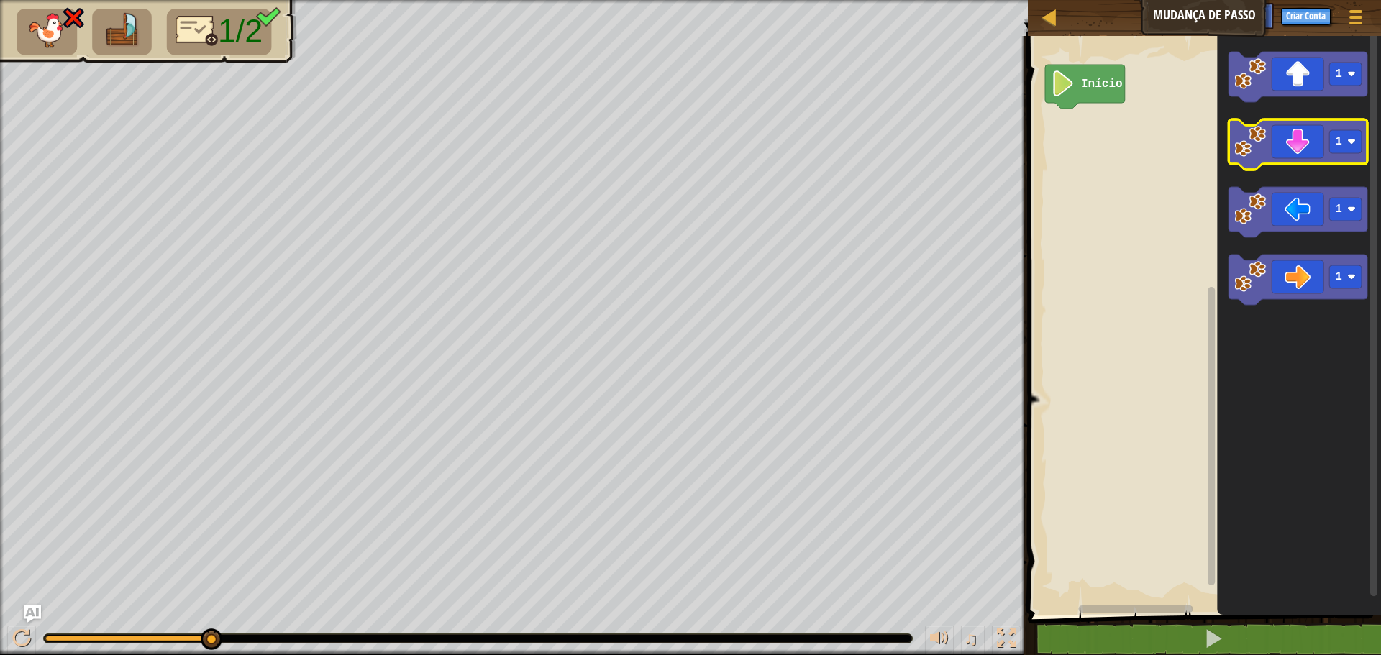
click at [1346, 155] on icon "Espaço de trabalho do Blockly" at bounding box center [1298, 144] width 139 height 50
click at [1338, 151] on rect "Espaço de trabalho do Blockly" at bounding box center [1346, 141] width 32 height 23
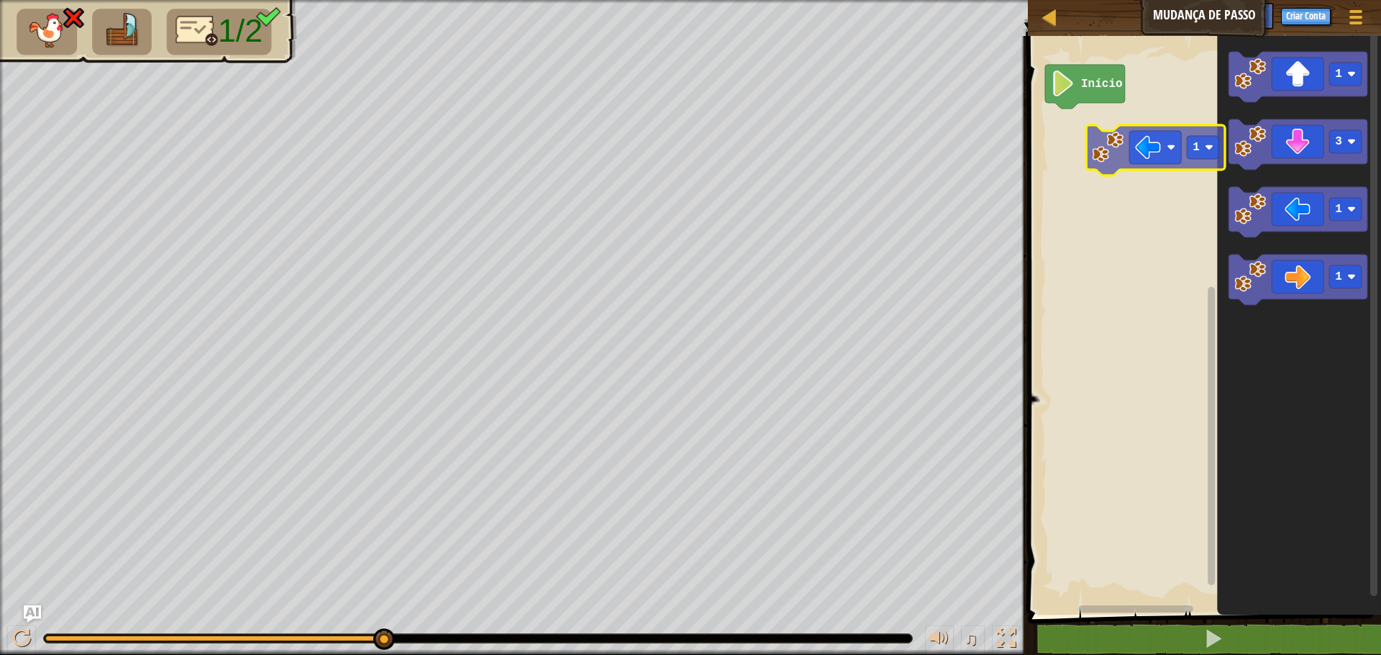
click at [1145, 153] on div "Início 1 3 1 1 1" at bounding box center [1203, 322] width 358 height 586
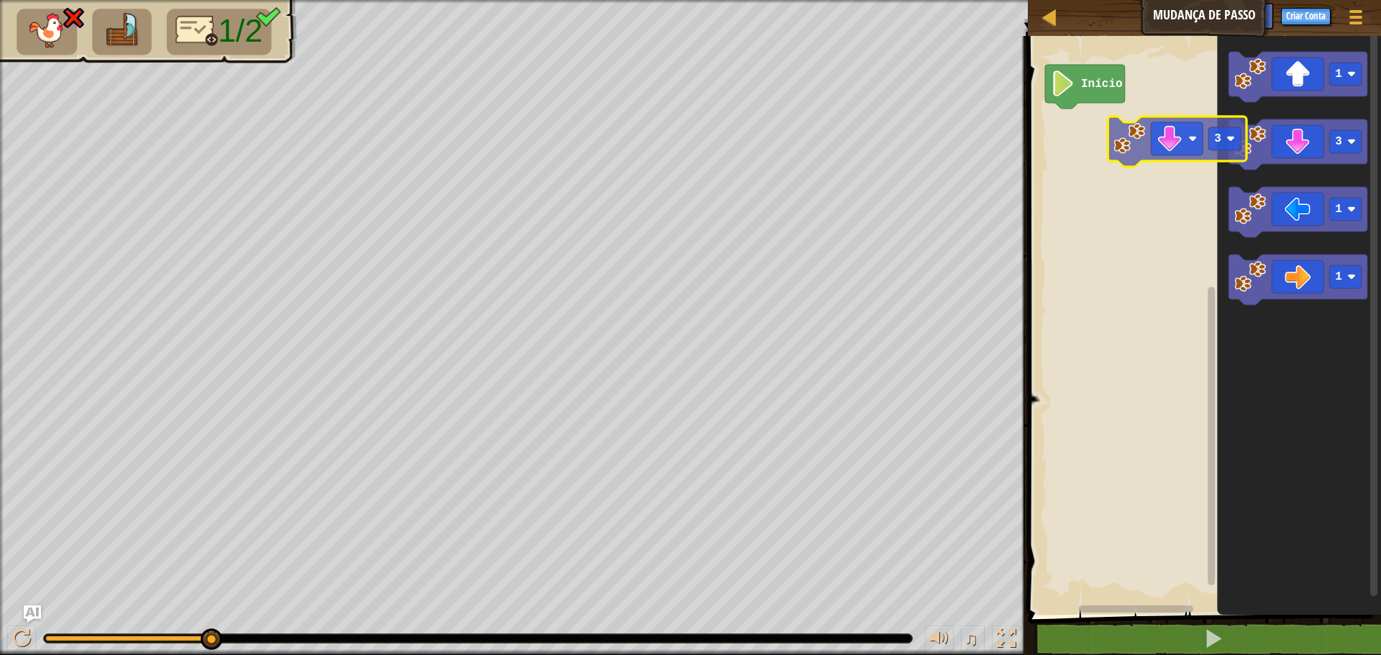
click at [1171, 140] on div "Início 1 3 1 1 3" at bounding box center [1203, 322] width 358 height 586
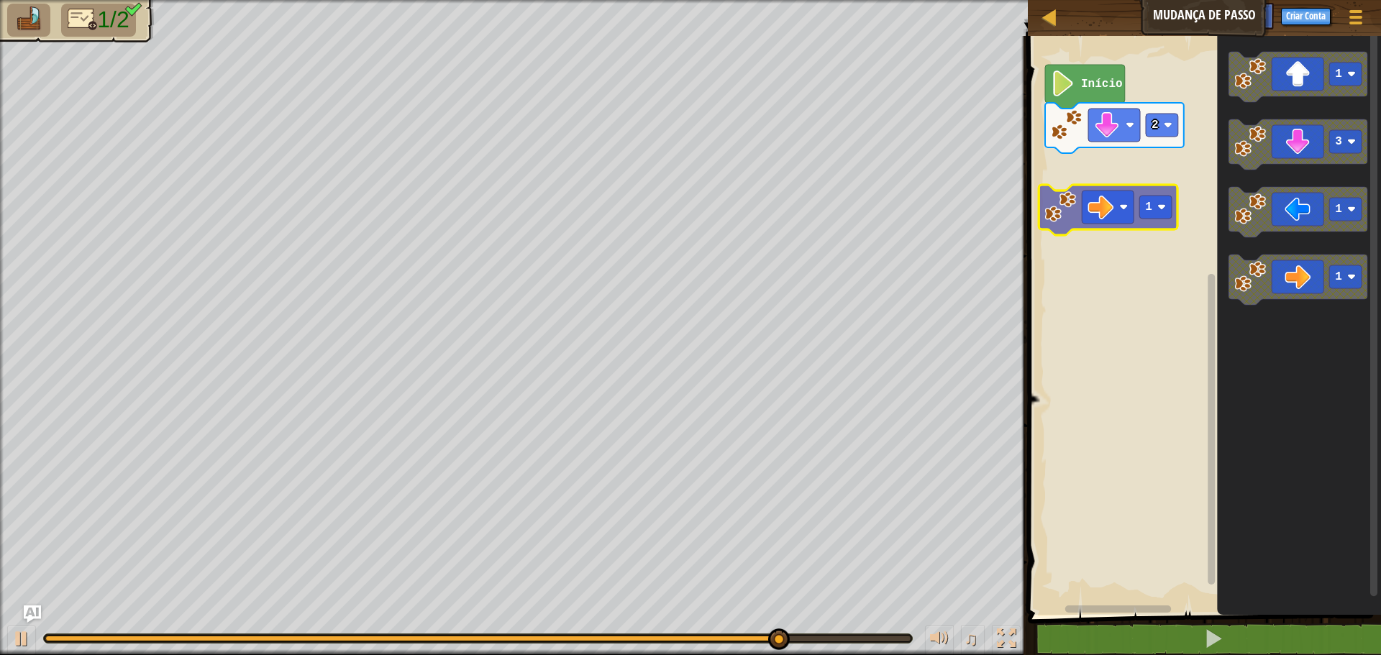
click at [1092, 209] on div "Início 2 1 3 1 1 1" at bounding box center [1203, 322] width 358 height 586
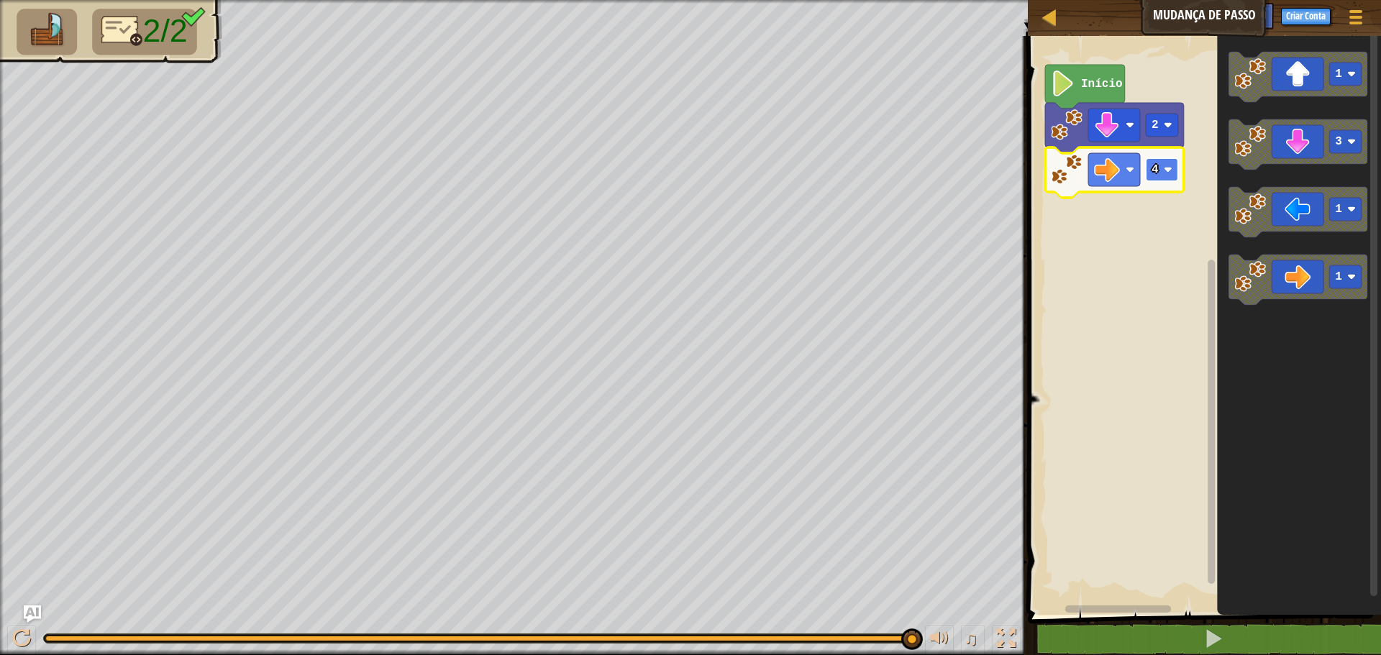
click at [1158, 166] on rect "Espaço de trabalho do Blockly" at bounding box center [1162, 169] width 32 height 23
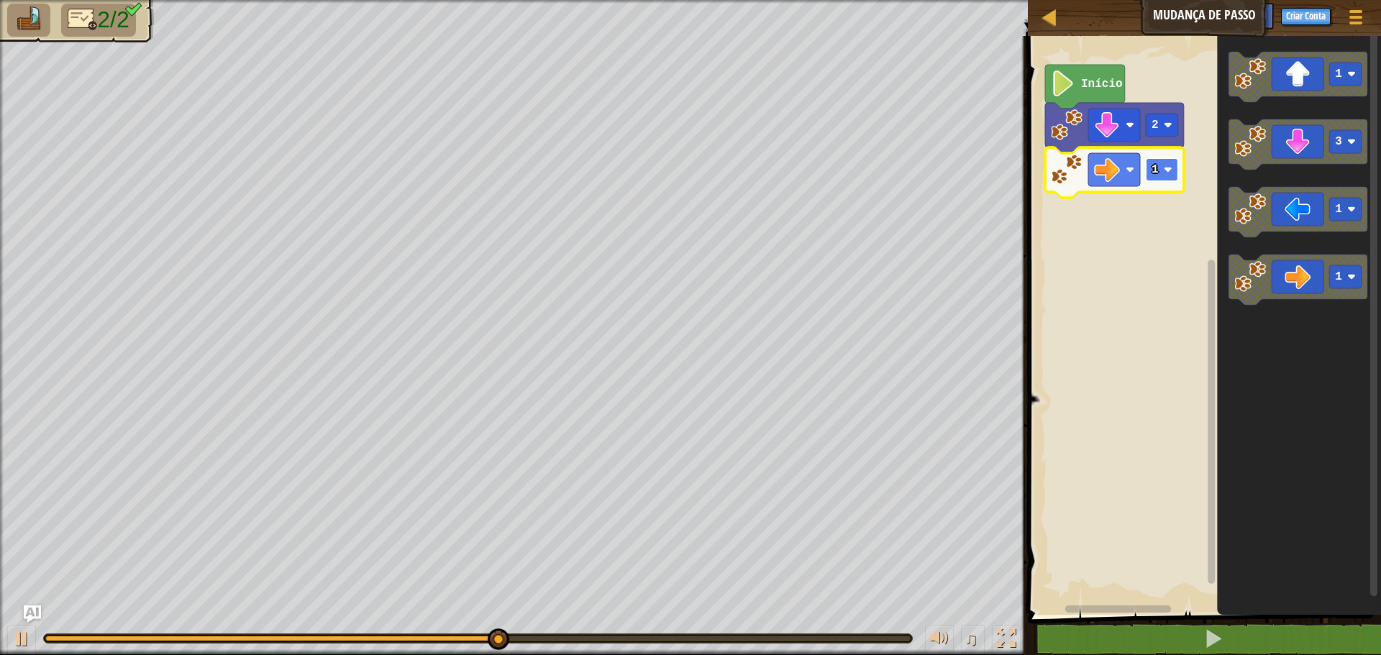
click at [1168, 181] on rect "Espaço de trabalho do Blockly" at bounding box center [1162, 169] width 32 height 23
click at [1169, 163] on rect "Espaço de trabalho do Blockly" at bounding box center [1162, 169] width 32 height 23
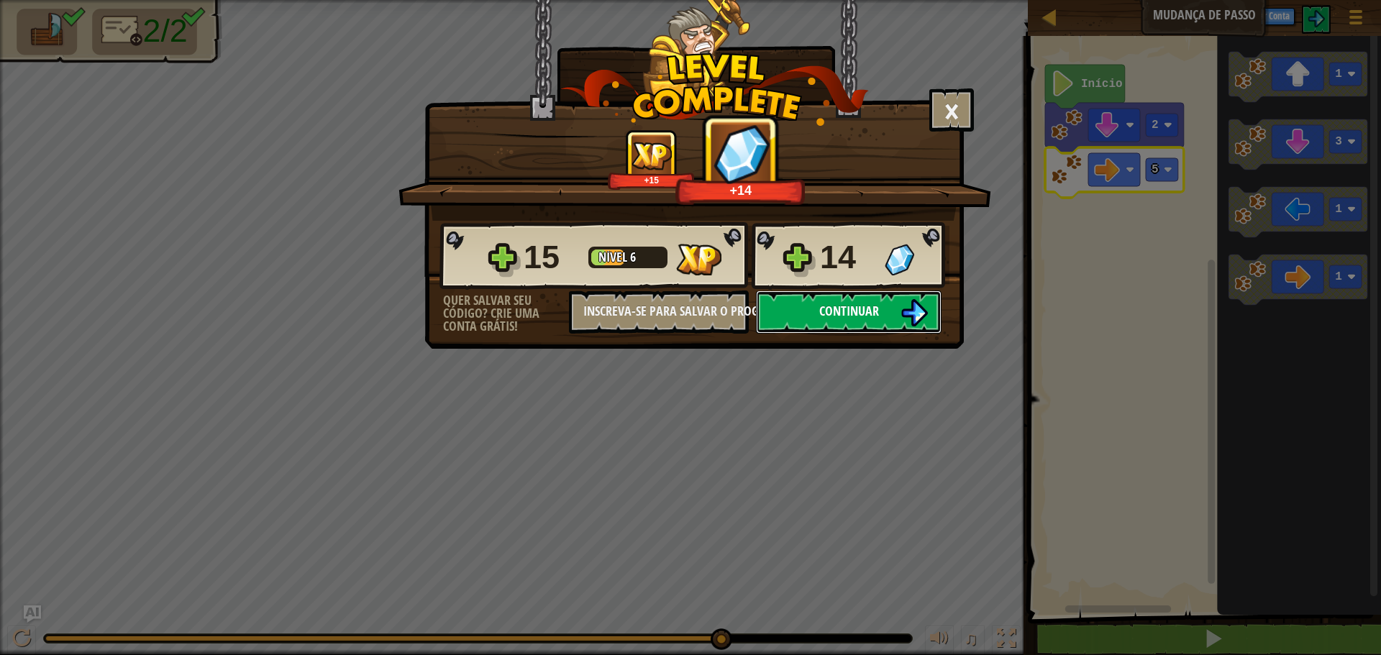
click at [893, 309] on button "Continuar" at bounding box center [849, 312] width 186 height 43
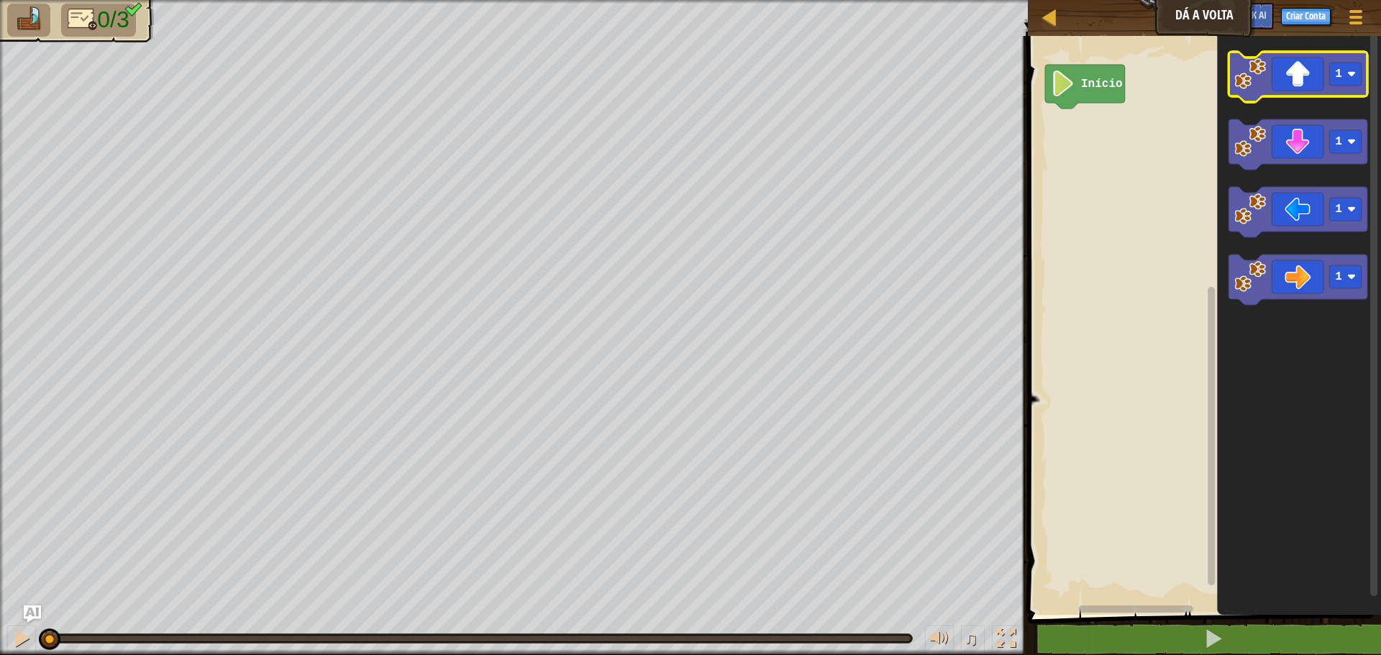
click at [1273, 76] on icon "Espaço de trabalho do Blockly" at bounding box center [1298, 77] width 139 height 50
click at [1274, 80] on icon "Espaço de trabalho do Blockly" at bounding box center [1298, 77] width 139 height 50
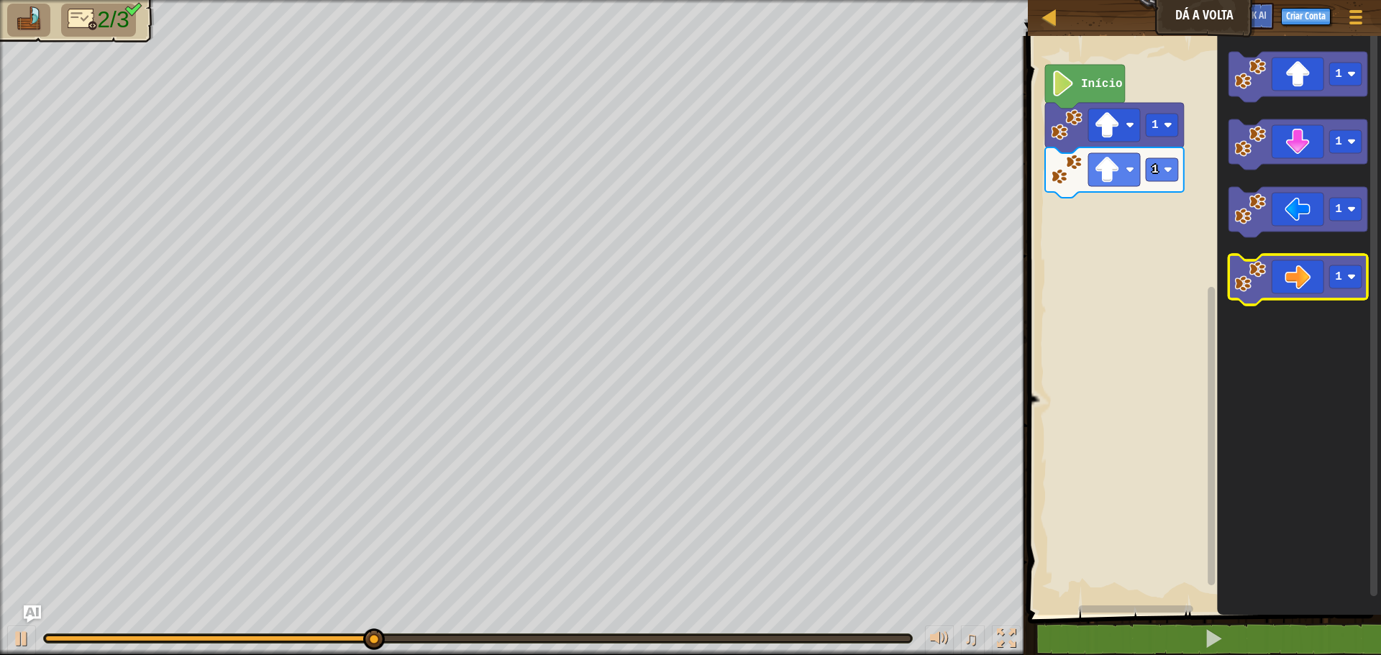
click at [1289, 286] on icon "Espaço de trabalho do Blockly" at bounding box center [1298, 280] width 139 height 50
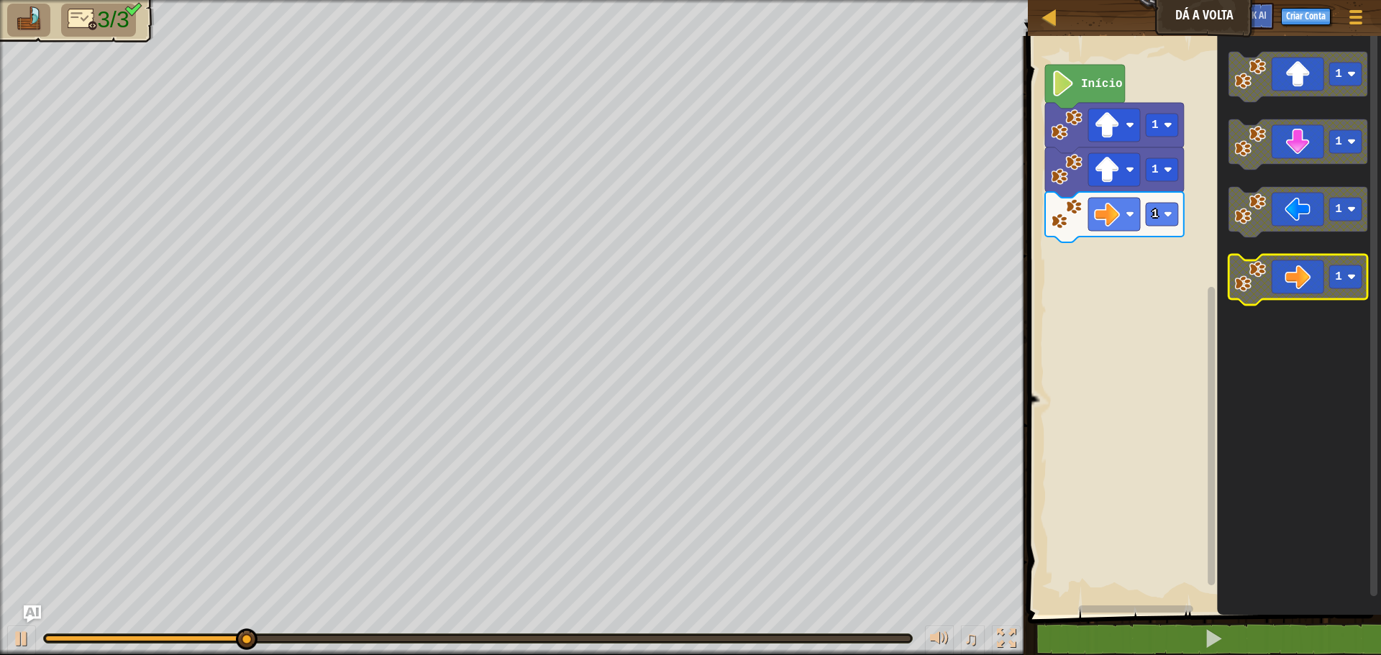
click at [1286, 296] on icon "Espaço de trabalho do Blockly" at bounding box center [1298, 280] width 139 height 50
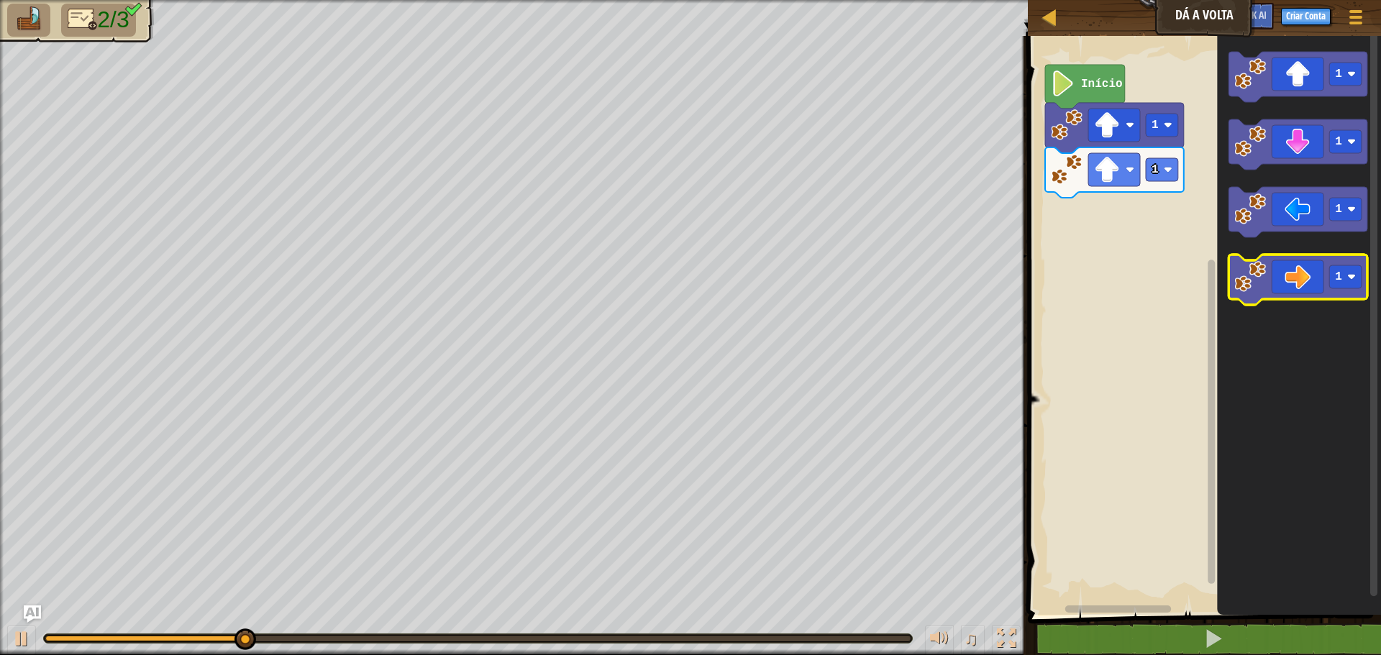
click at [1296, 283] on icon "Espaço de trabalho do Blockly" at bounding box center [1298, 280] width 139 height 50
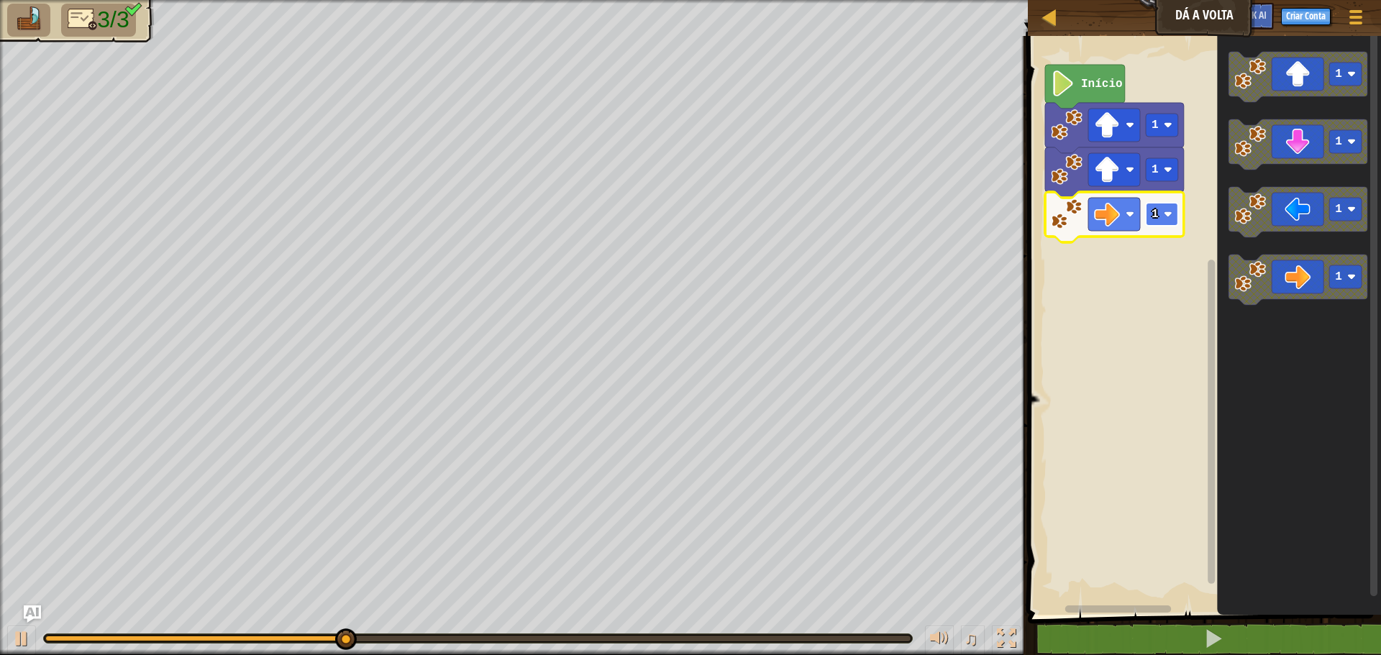
click at [1155, 208] on text "1" at bounding box center [1155, 214] width 7 height 13
click at [1153, 223] on rect "Espaço de trabalho do Blockly" at bounding box center [1162, 214] width 32 height 23
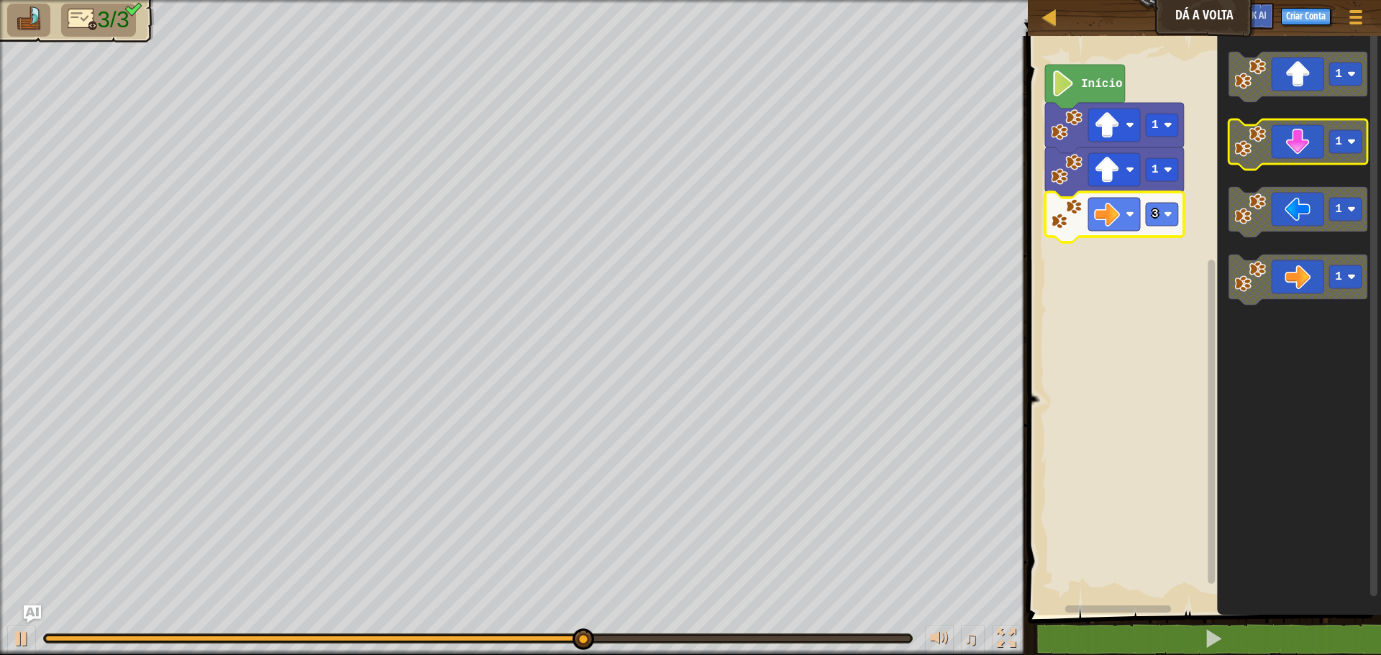
click at [1304, 139] on icon "Espaço de trabalho do Blockly" at bounding box center [1298, 144] width 139 height 50
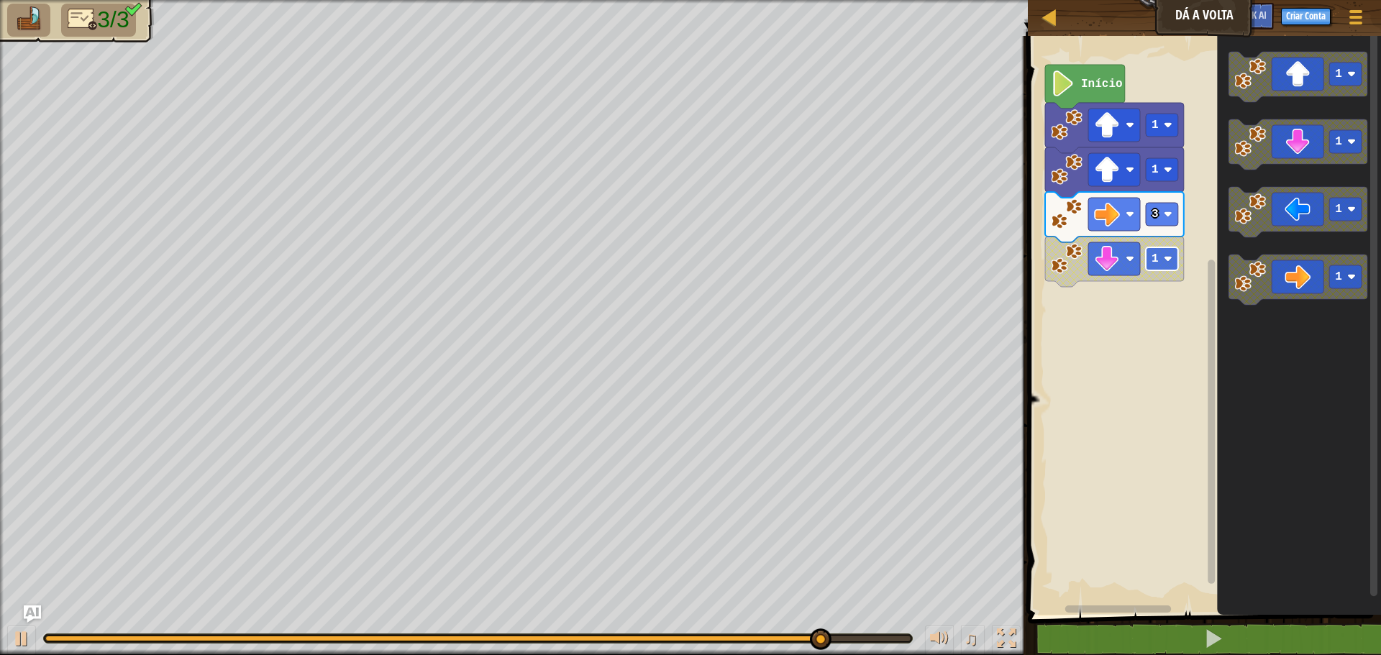
click at [1166, 261] on image "Espaço de trabalho do Blockly" at bounding box center [1168, 259] width 9 height 9
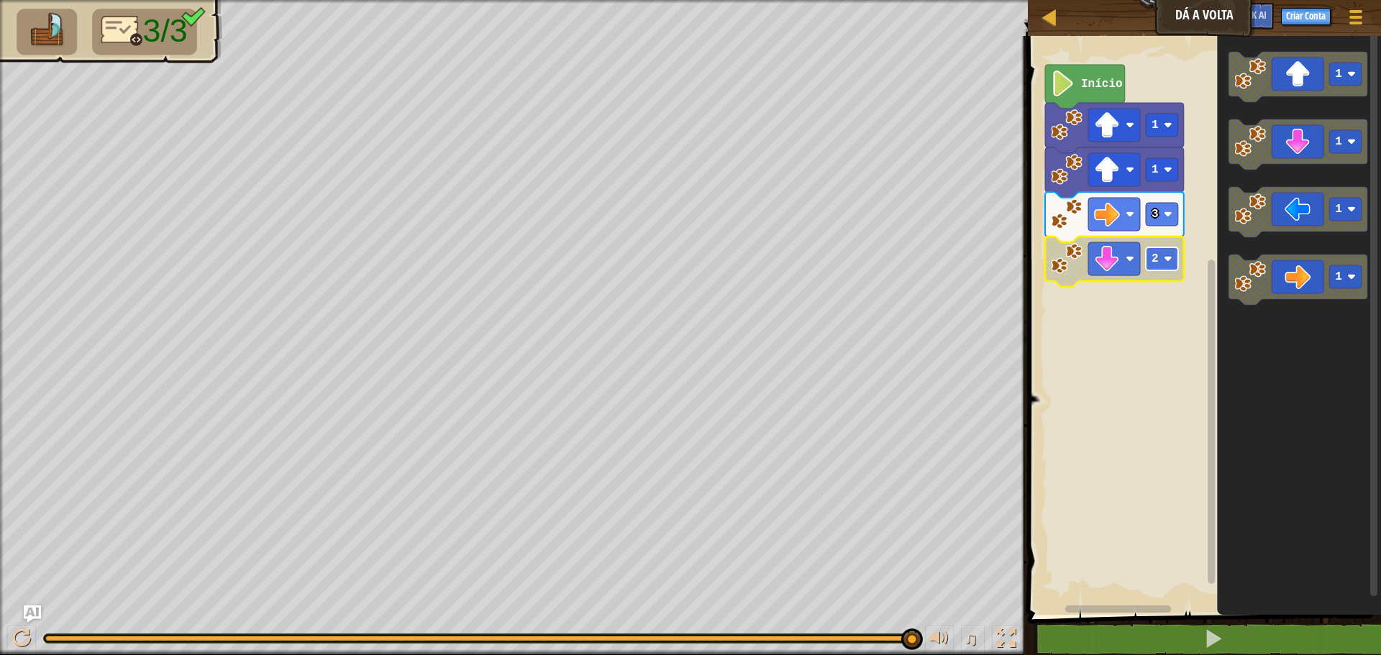
click at [1171, 263] on g "2" at bounding box center [1162, 259] width 32 height 23
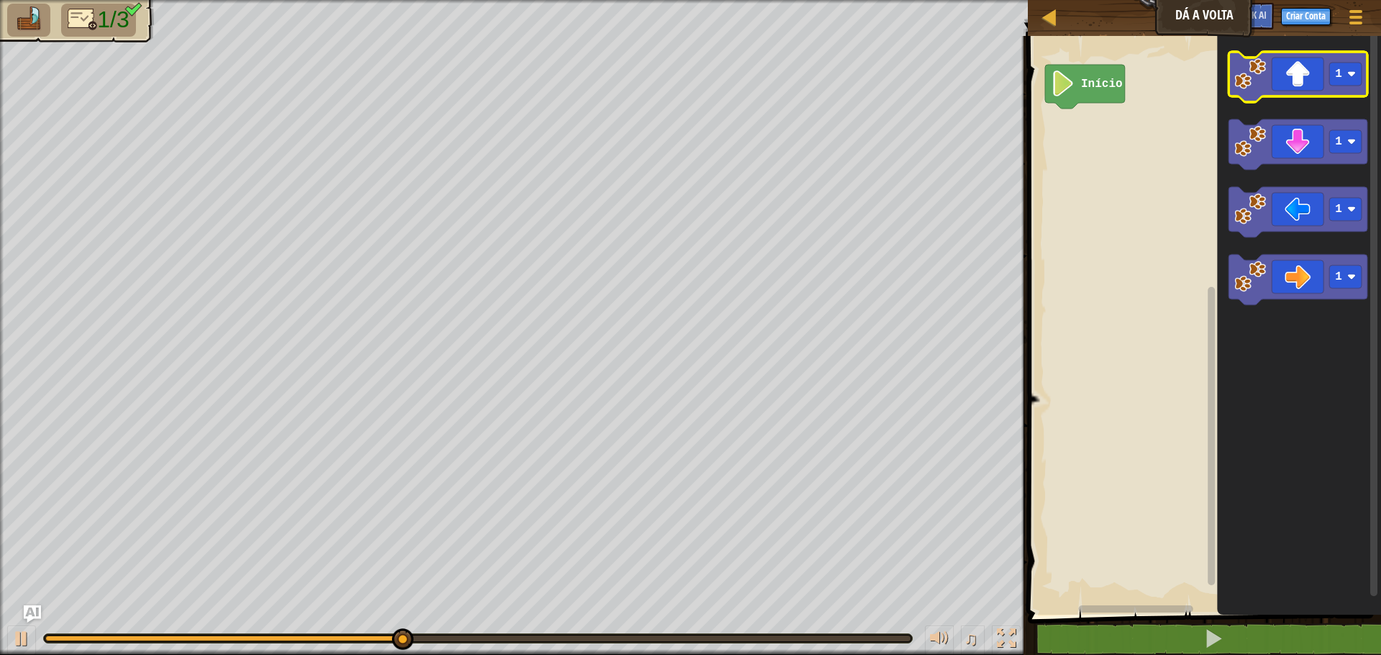
click at [1290, 75] on icon "Espaço de trabalho do Blockly" at bounding box center [1298, 77] width 139 height 50
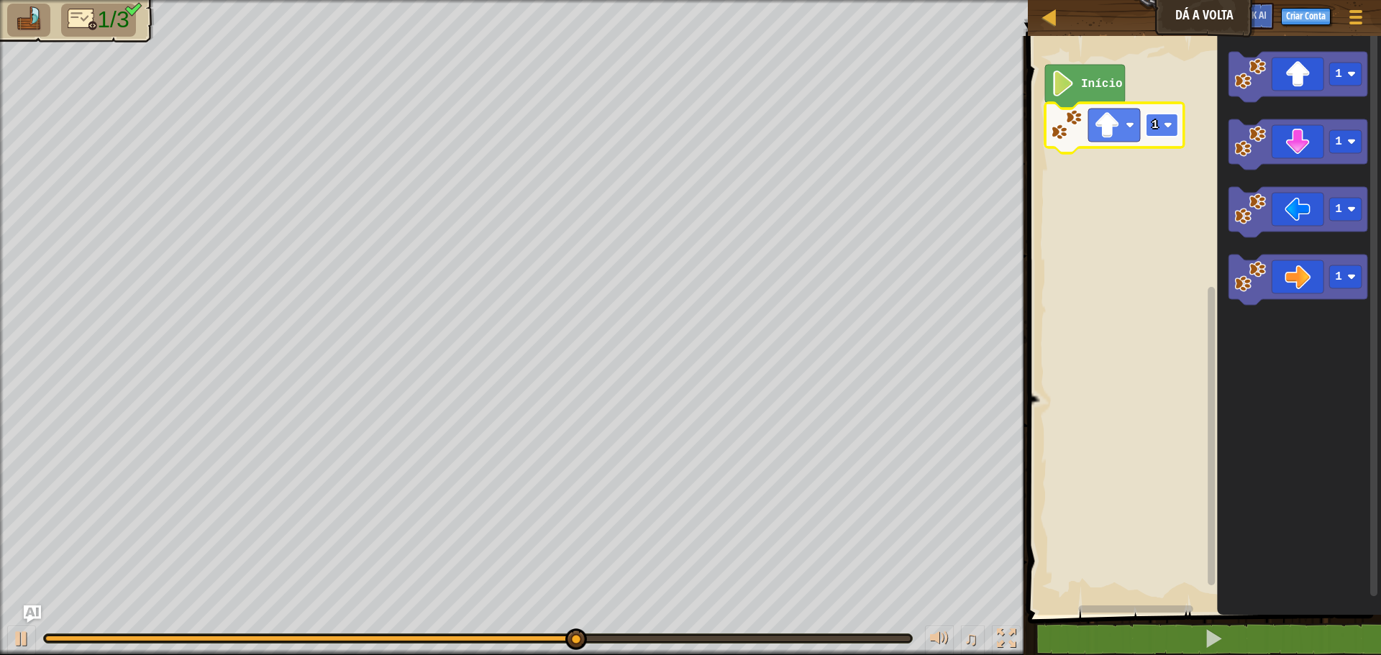
click at [1151, 126] on rect "Espaço de trabalho do Blockly" at bounding box center [1162, 125] width 32 height 23
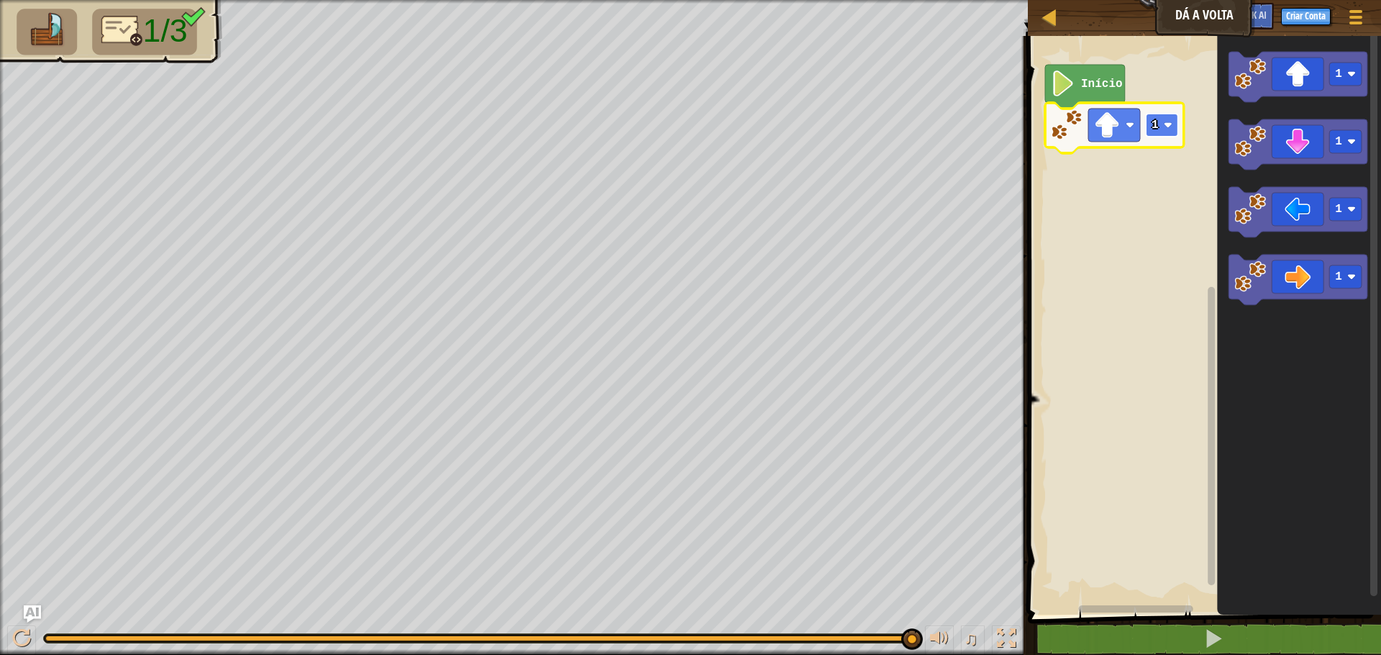
click at [1176, 132] on rect "Espaço de trabalho do Blockly" at bounding box center [1162, 125] width 32 height 23
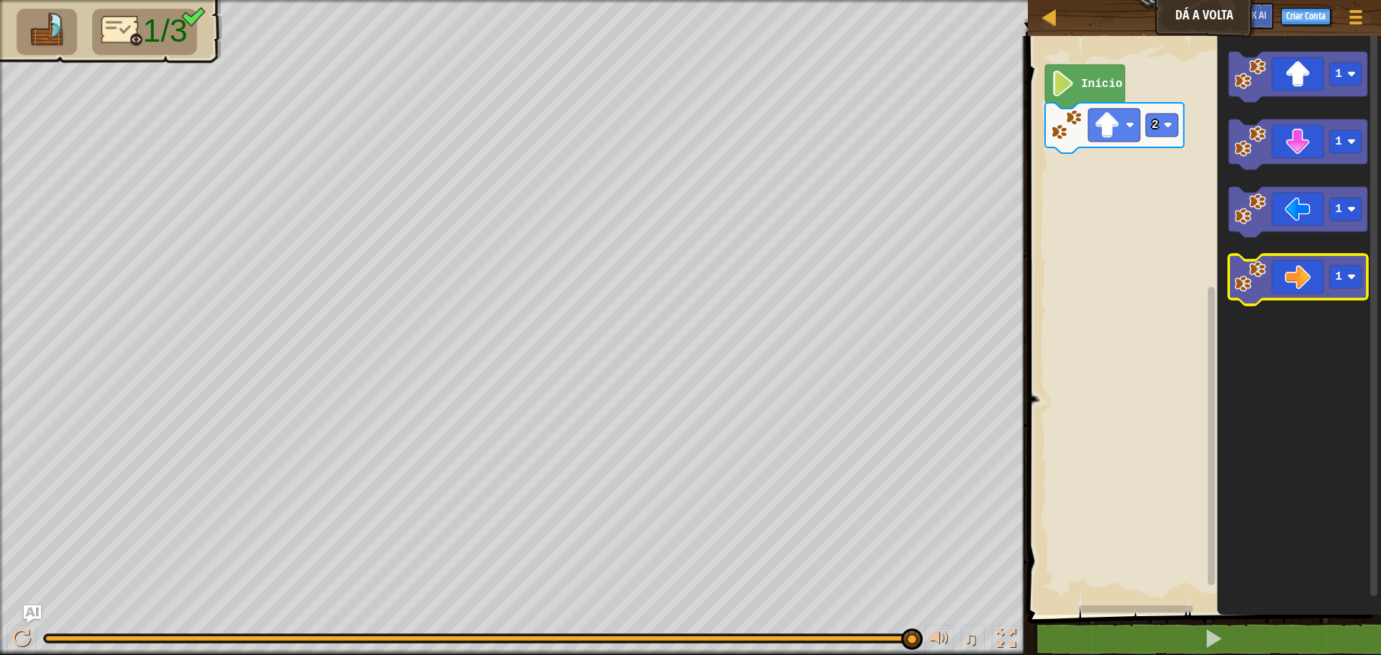
click at [1292, 275] on icon "Espaço de trabalho do Blockly" at bounding box center [1298, 280] width 139 height 50
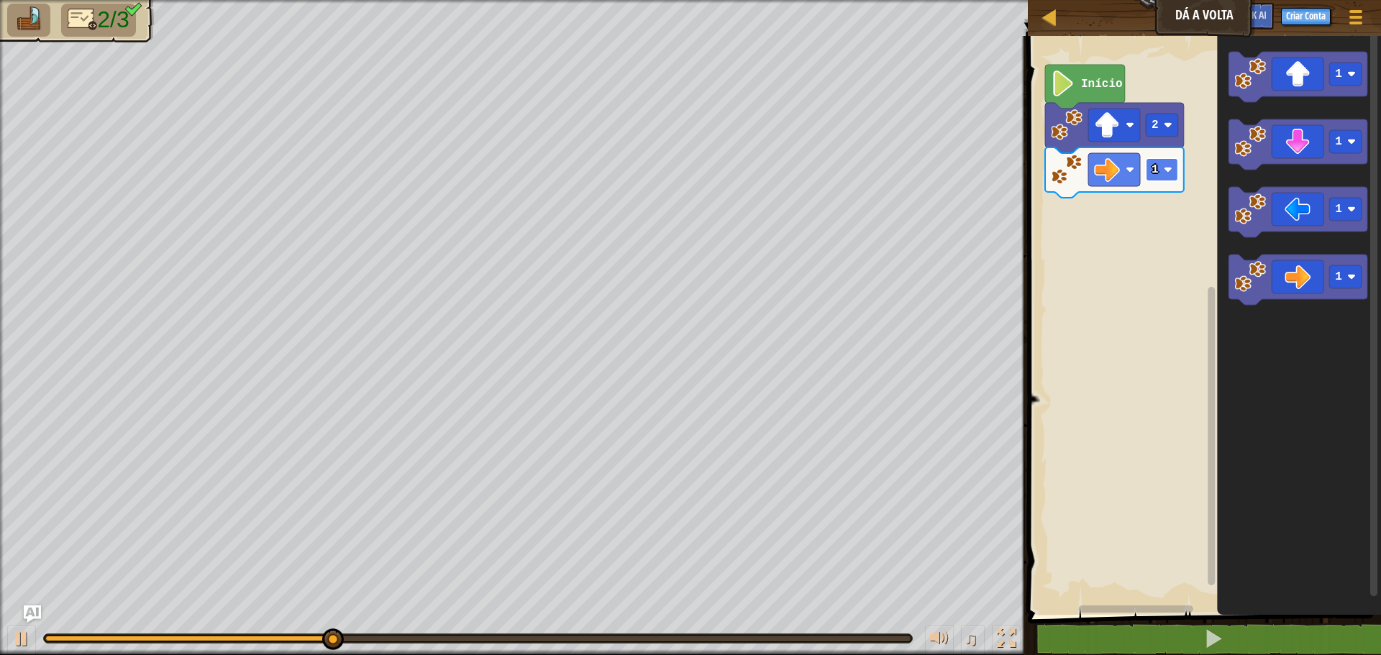
click at [1156, 171] on text "1" at bounding box center [1155, 169] width 7 height 13
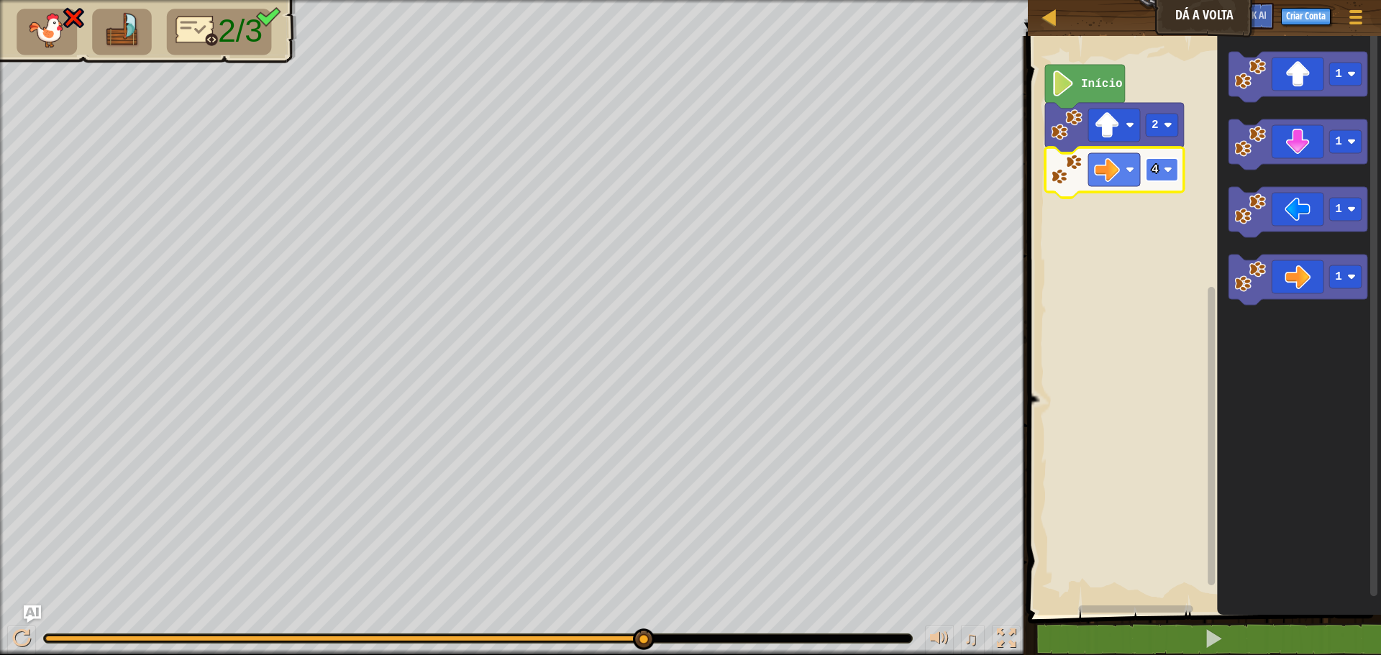
click at [1158, 174] on text "4" at bounding box center [1155, 169] width 7 height 13
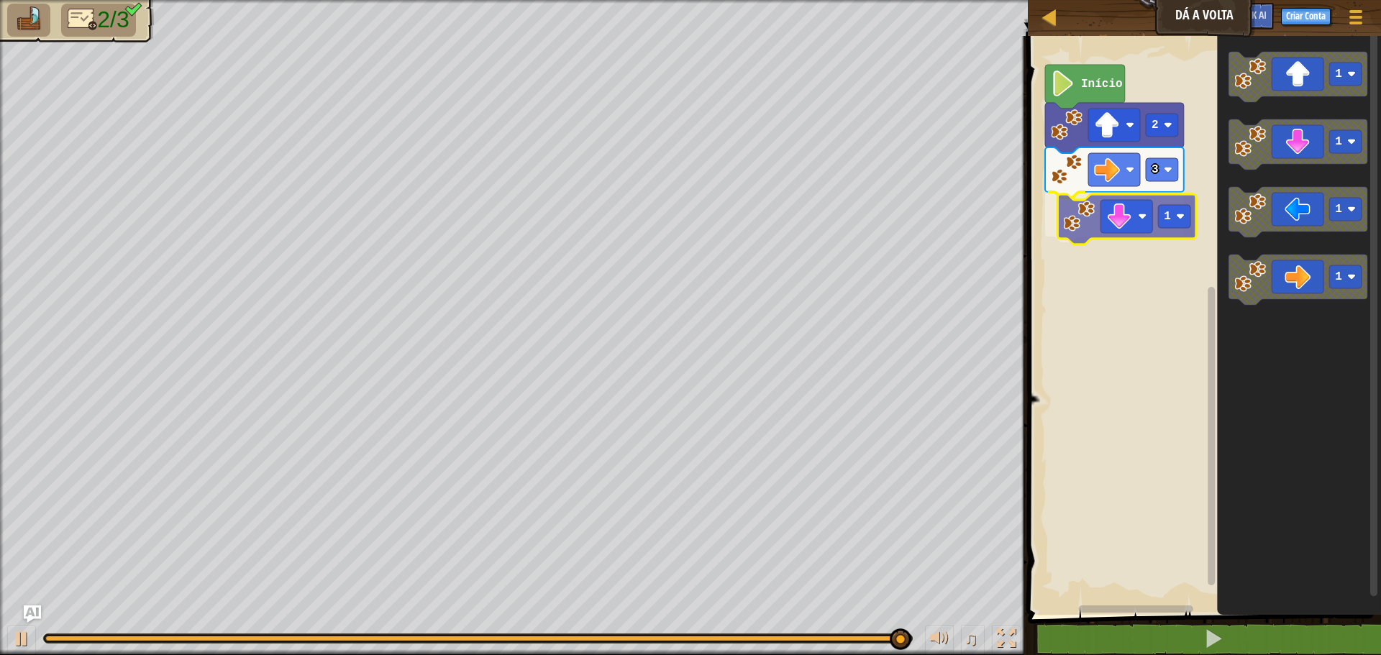
click at [1136, 233] on div "Início 2 3 1 1 1 1 1 1" at bounding box center [1203, 322] width 358 height 586
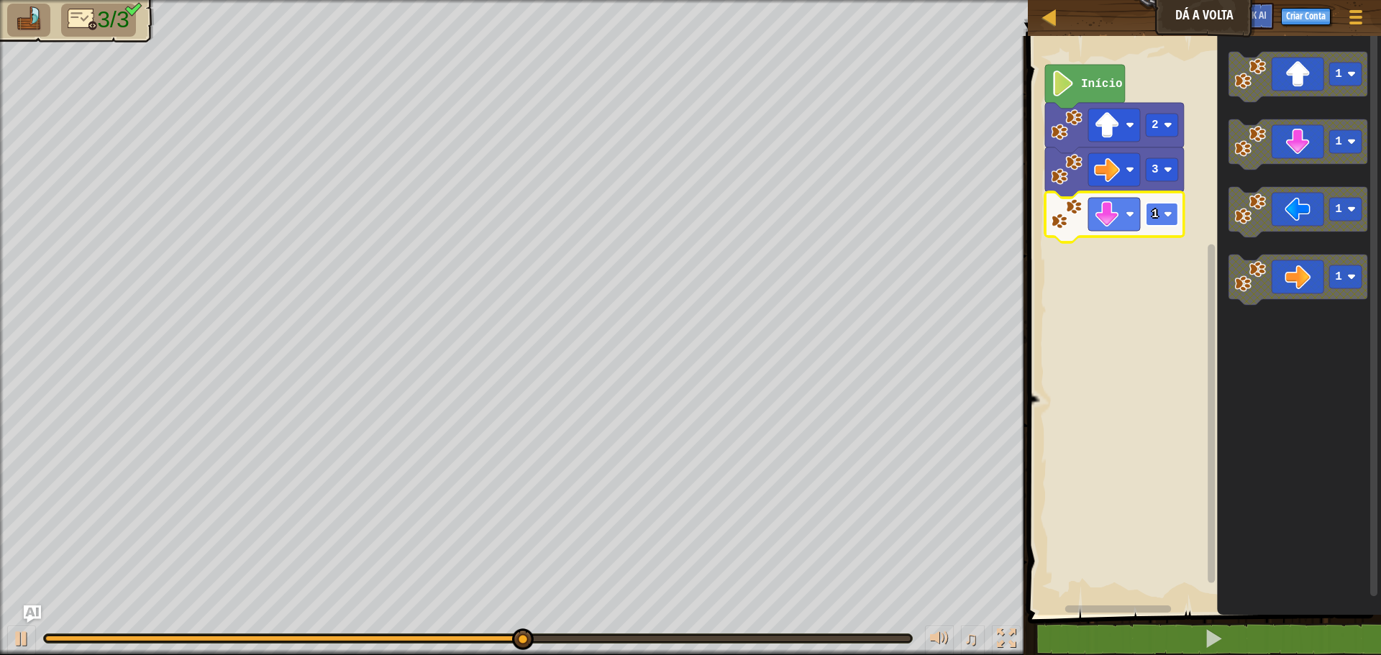
click at [1161, 220] on rect "Espaço de trabalho do Blockly" at bounding box center [1162, 214] width 32 height 23
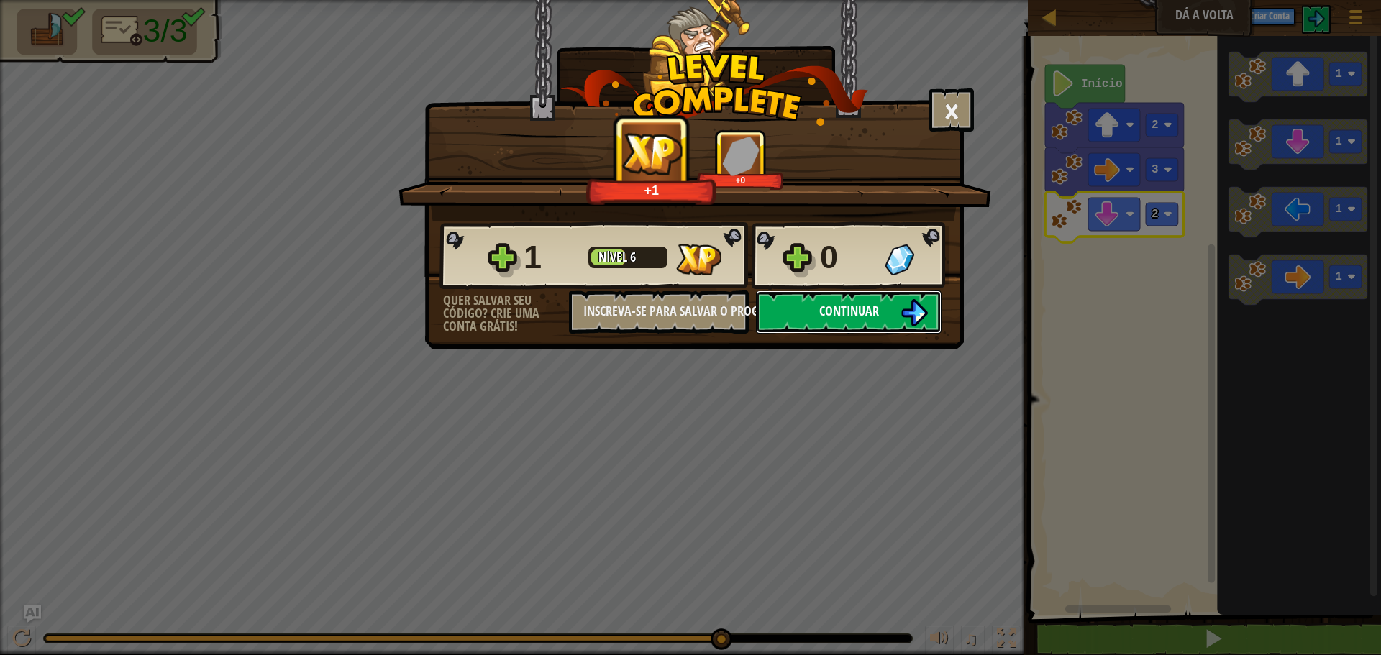
click at [893, 309] on button "Continuar" at bounding box center [849, 312] width 186 height 43
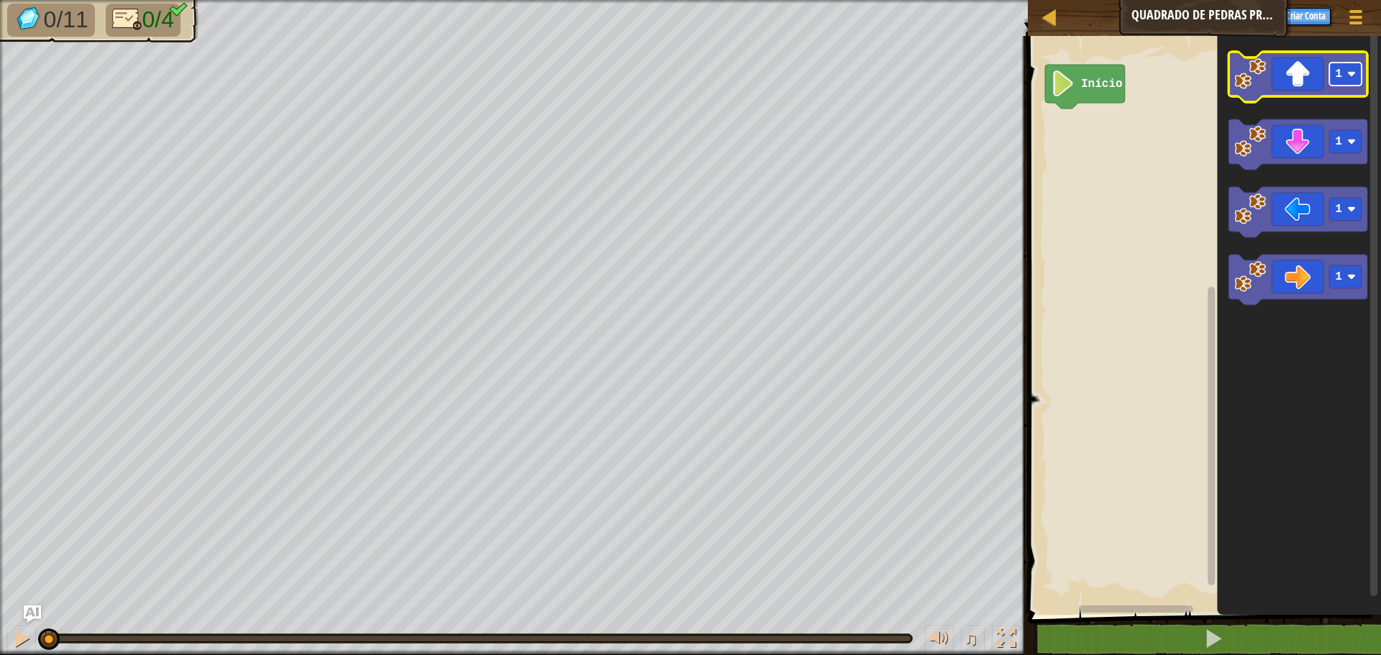
click at [1346, 82] on rect "Espaço de trabalho do Blockly" at bounding box center [1346, 74] width 32 height 23
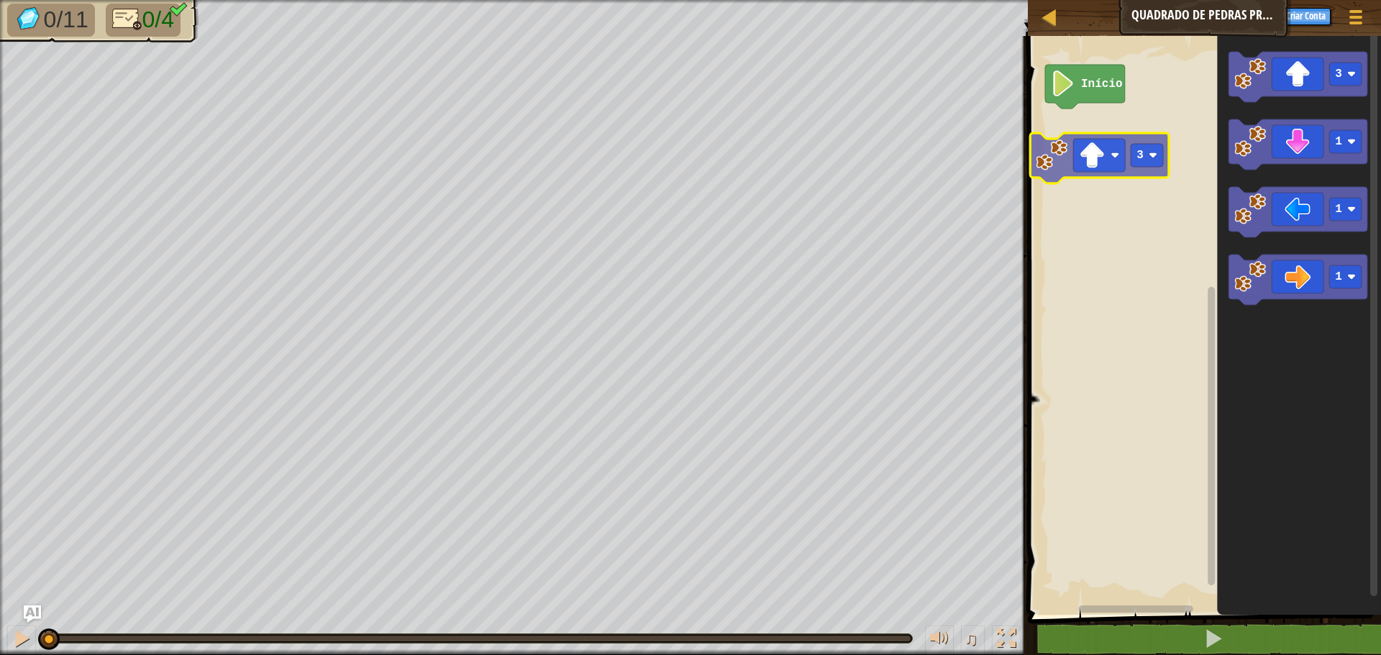
click at [1074, 151] on div "Início 3 1 1 1 3" at bounding box center [1203, 322] width 358 height 586
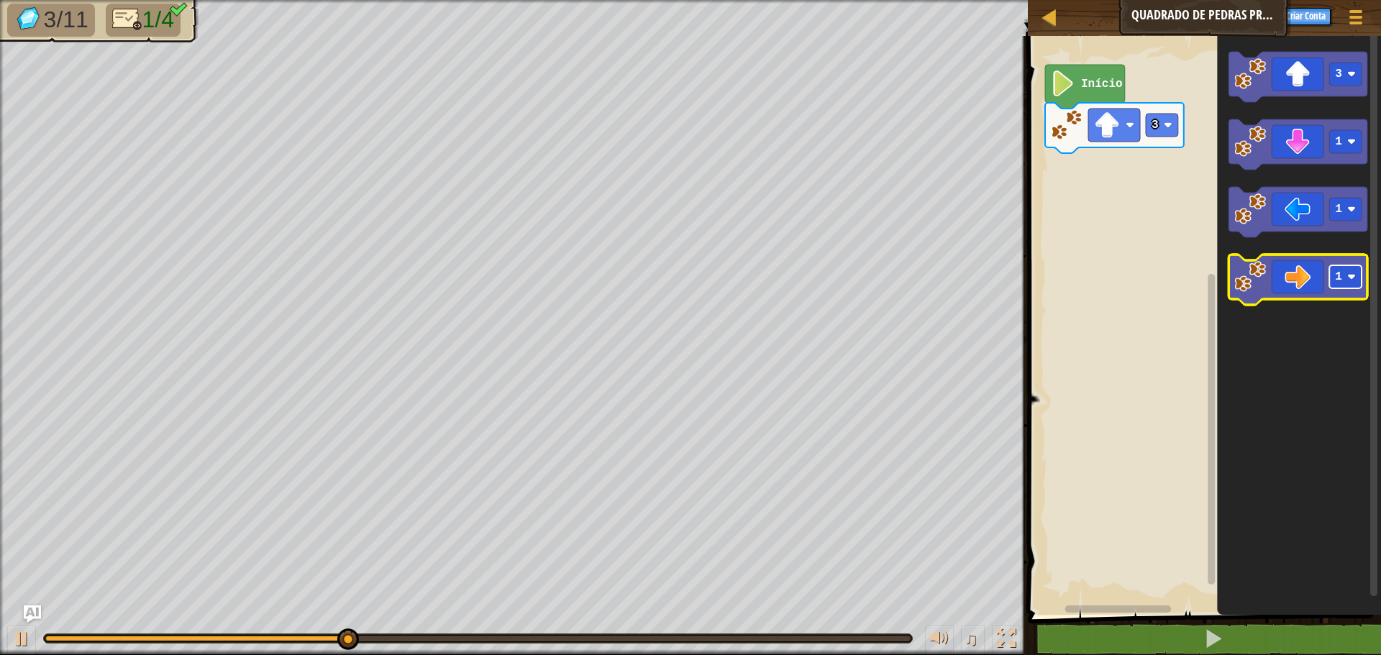
click at [1347, 286] on rect "Espaço de trabalho do Blockly" at bounding box center [1346, 277] width 32 height 23
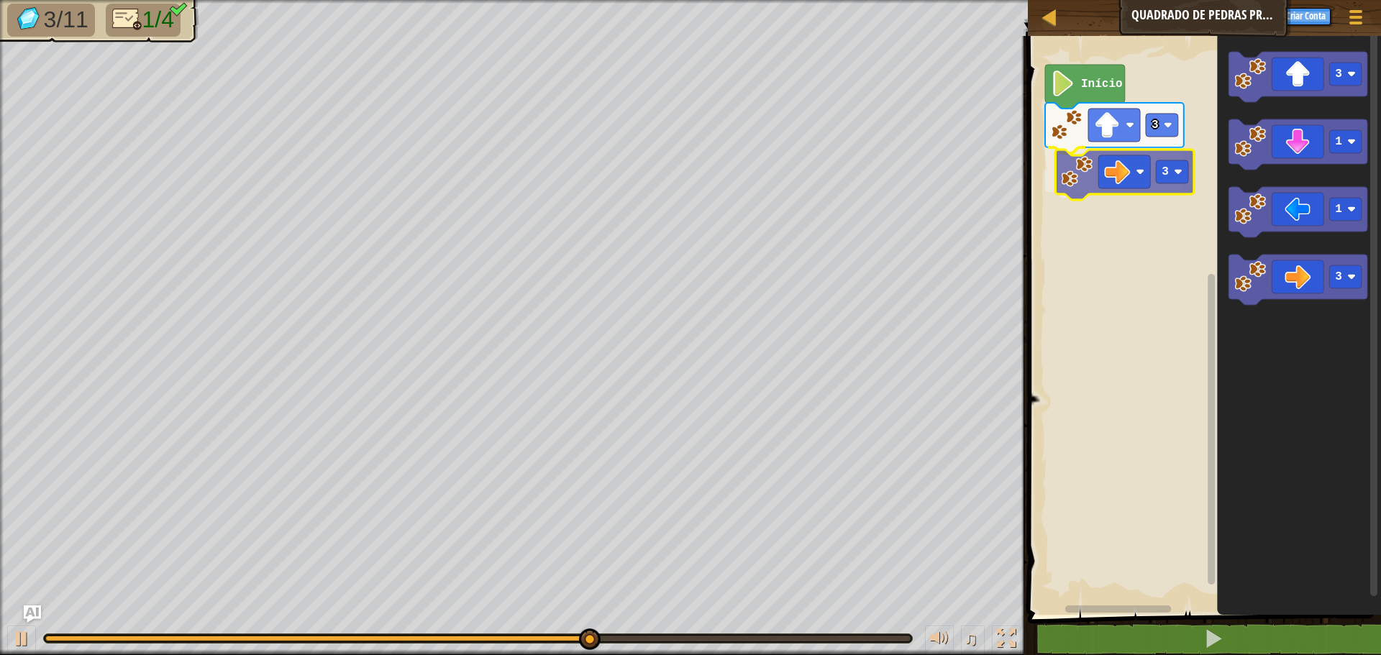
click at [1119, 191] on div "3 3 Início 3 1 1 3 3" at bounding box center [1203, 322] width 358 height 586
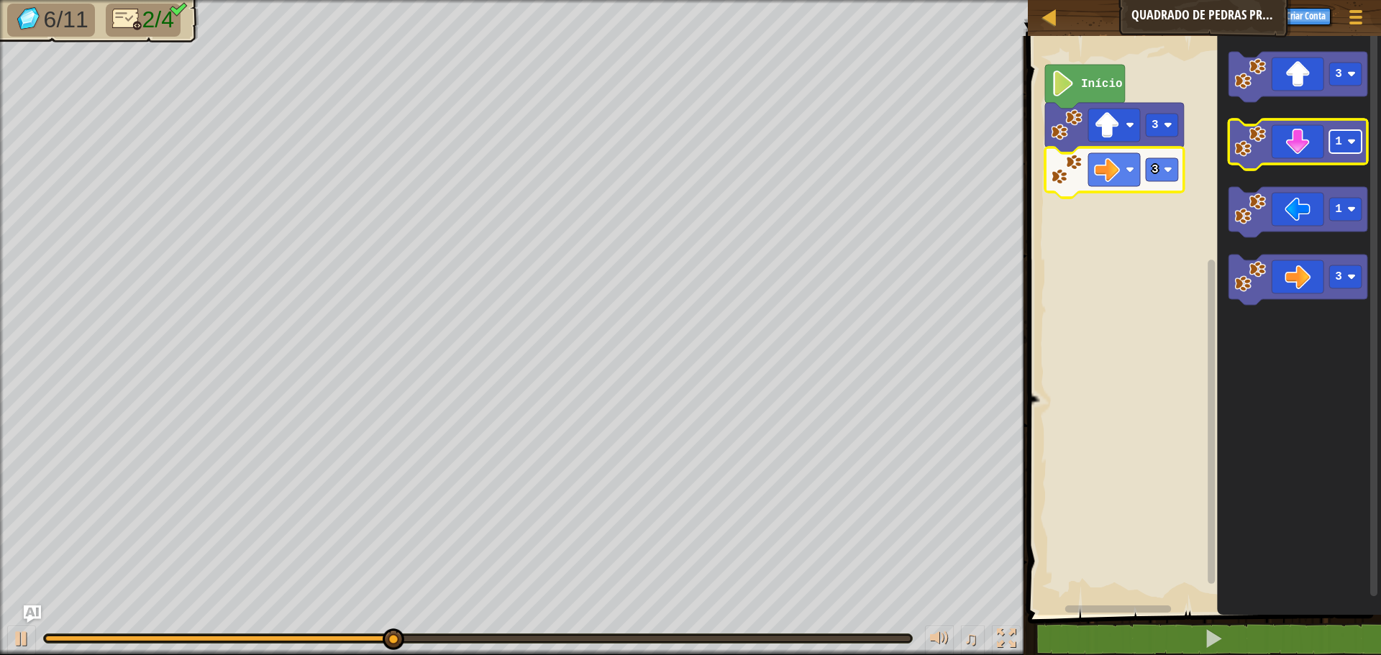
click at [1346, 148] on rect "Espaço de trabalho do Blockly" at bounding box center [1346, 141] width 32 height 23
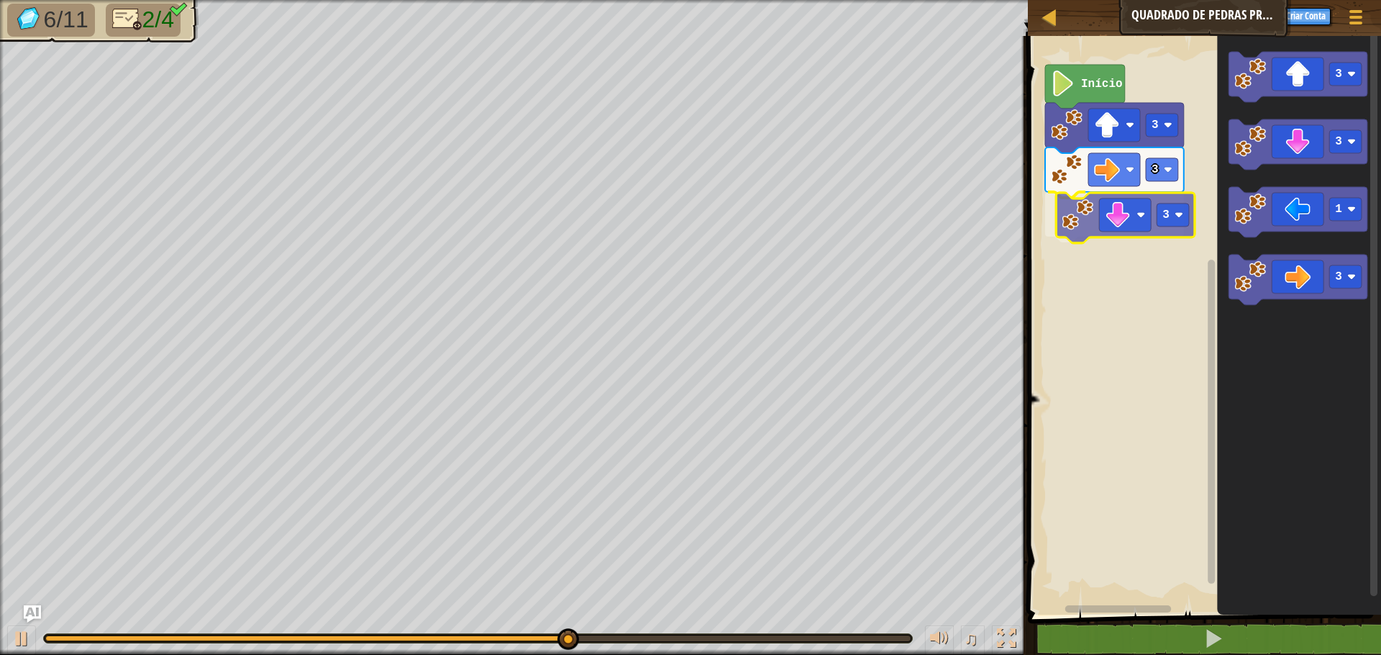
click at [1132, 230] on div "3 3 3 Início 3 3 1 3 3" at bounding box center [1203, 322] width 358 height 586
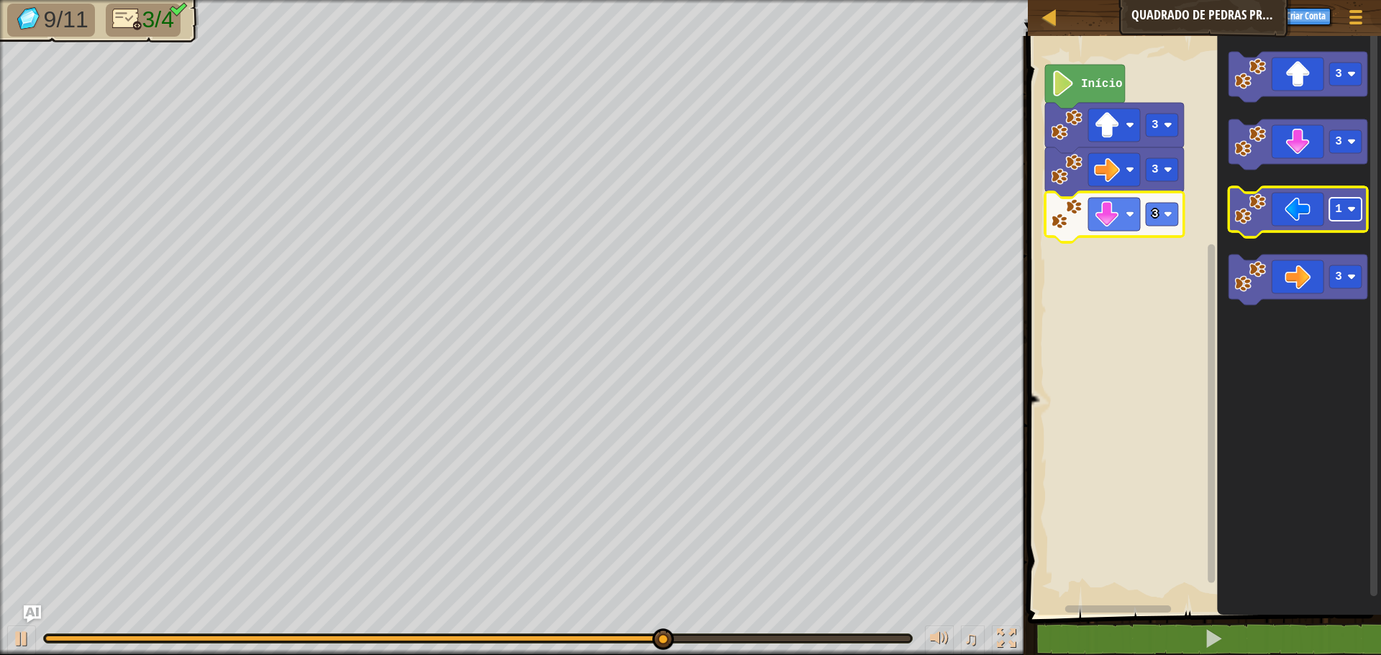
click at [1341, 213] on text "1" at bounding box center [1338, 209] width 7 height 13
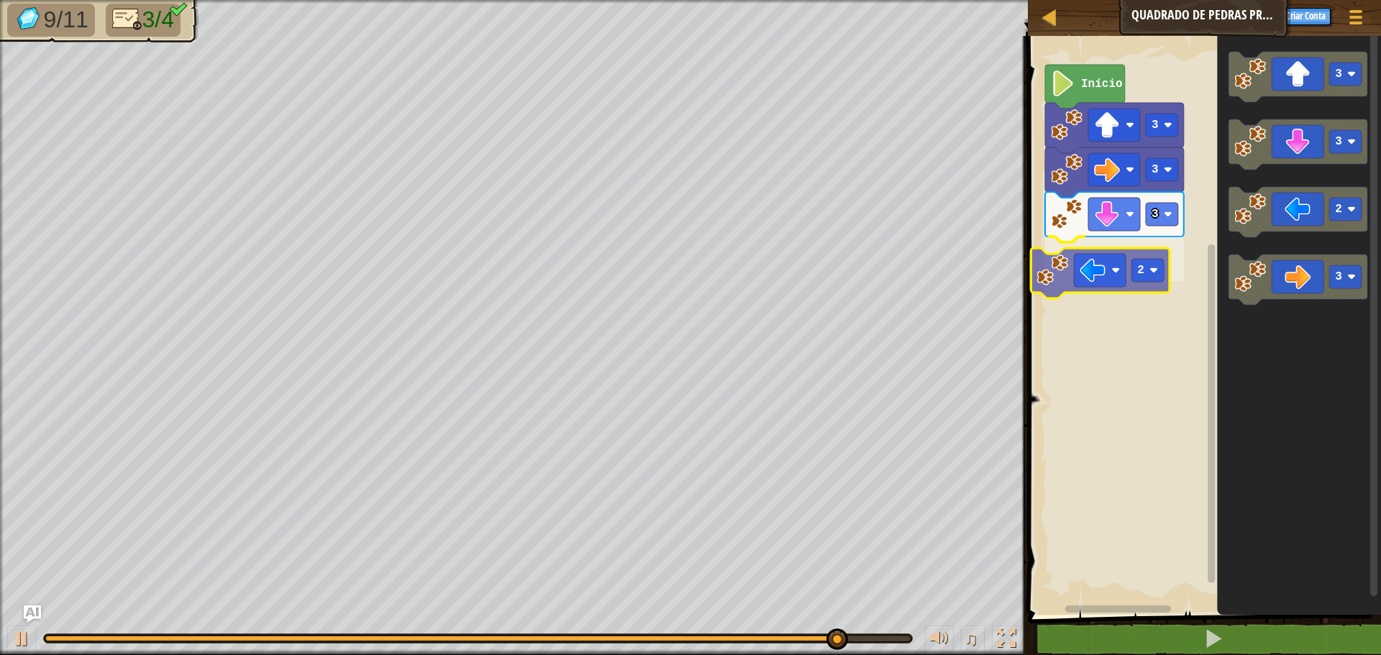
click at [1112, 279] on div "3 3 3 2 Início 3 3 2 3 2" at bounding box center [1203, 322] width 358 height 586
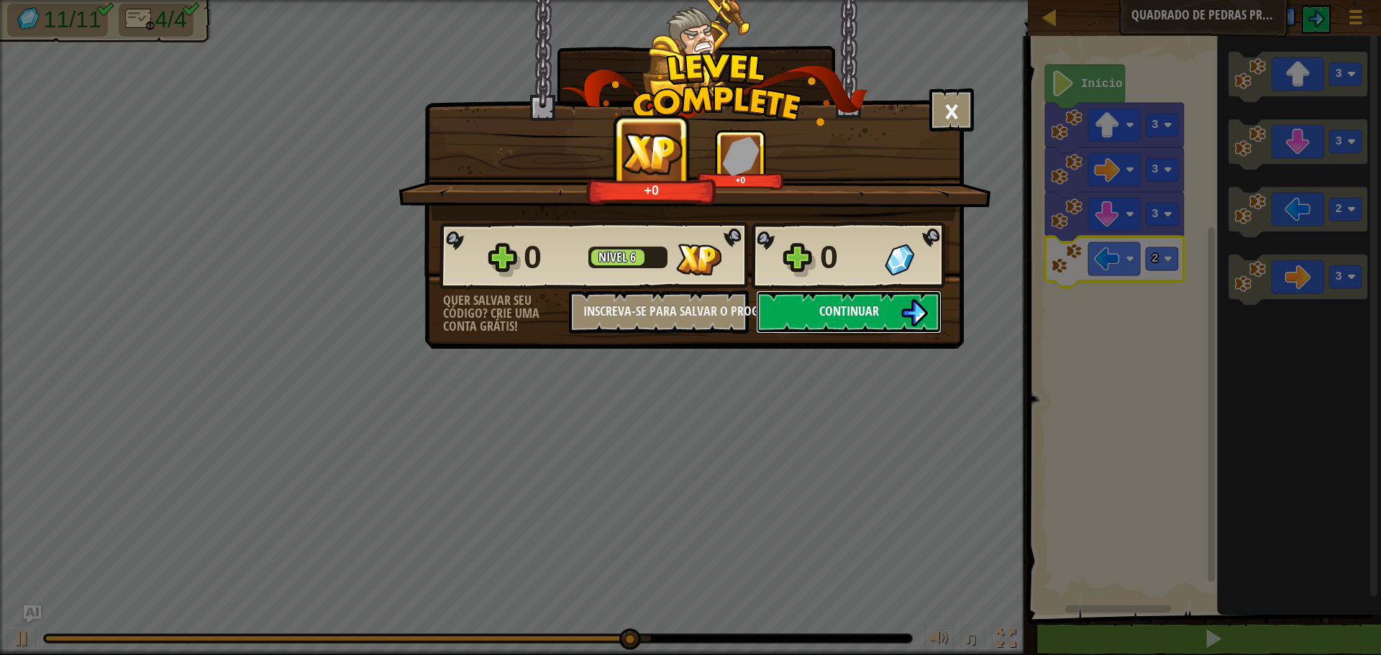
click at [910, 308] on img at bounding box center [914, 312] width 27 height 27
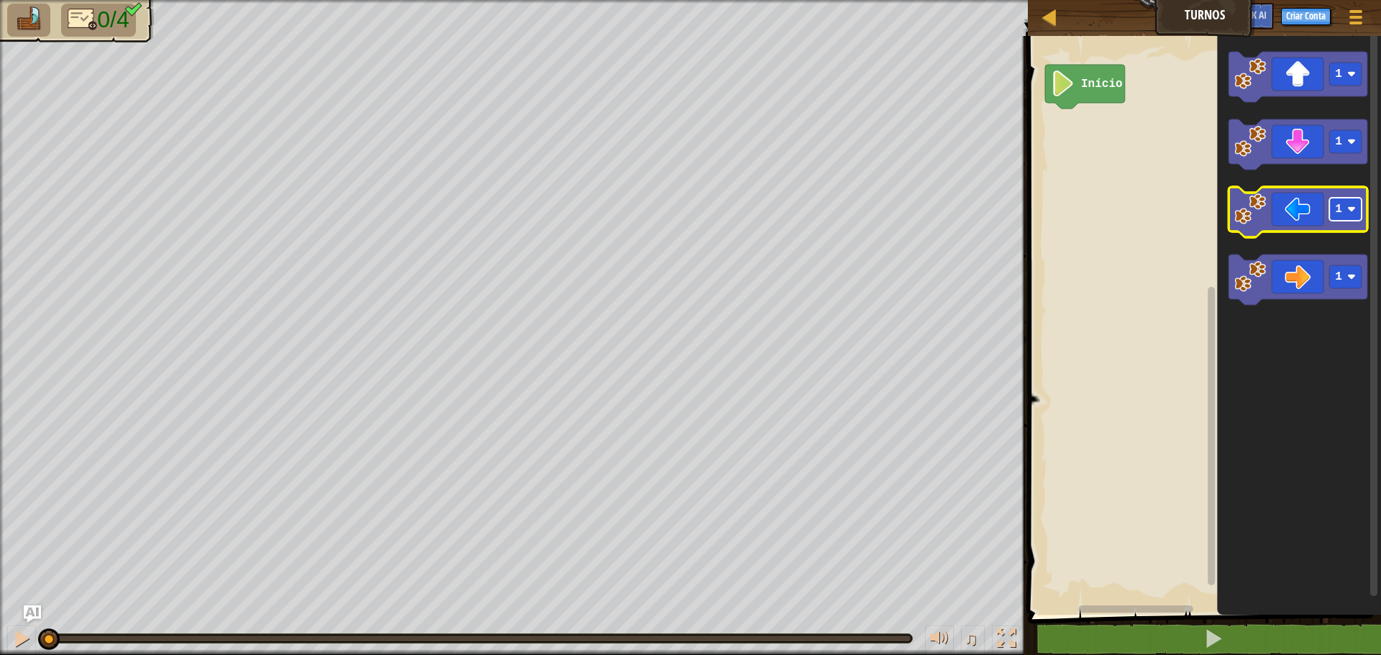
click at [1345, 210] on rect "Espaço de trabalho do Blockly" at bounding box center [1346, 209] width 32 height 23
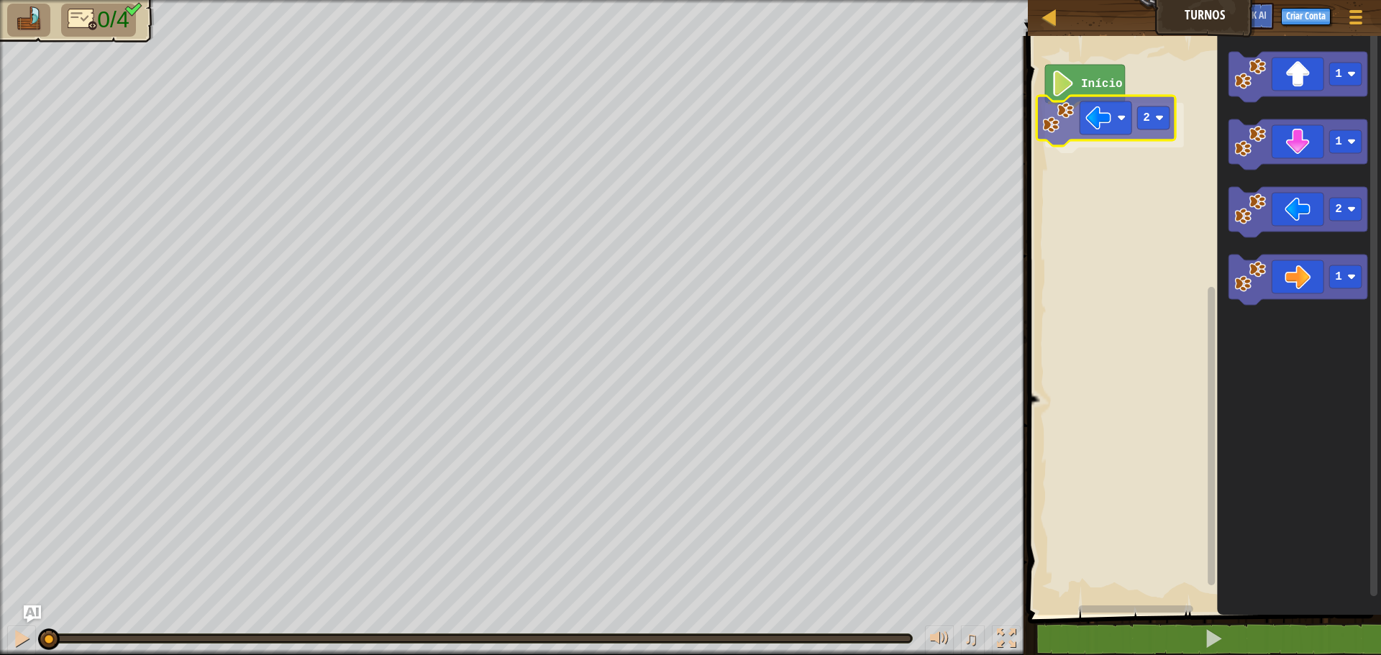
click at [1107, 135] on div "Início 2 1 1 2 1 2" at bounding box center [1203, 322] width 358 height 586
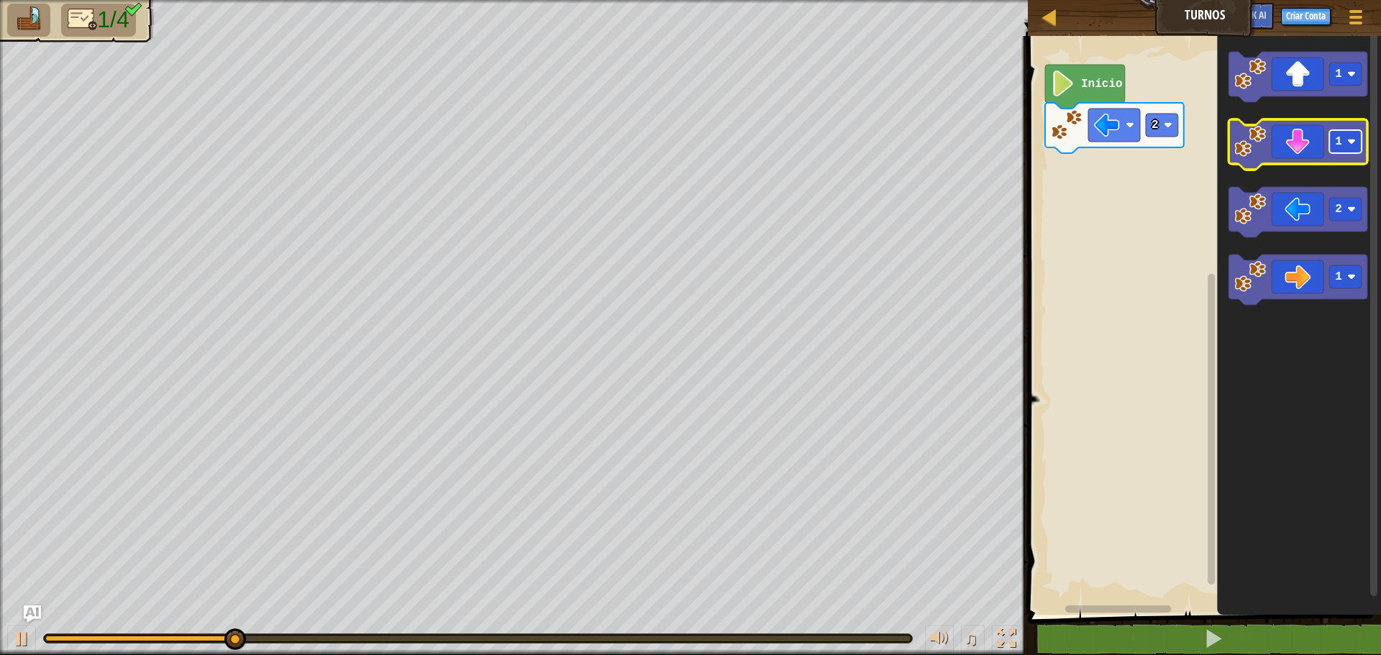
click at [1353, 142] on image "Espaço de trabalho do Blockly" at bounding box center [1352, 141] width 9 height 9
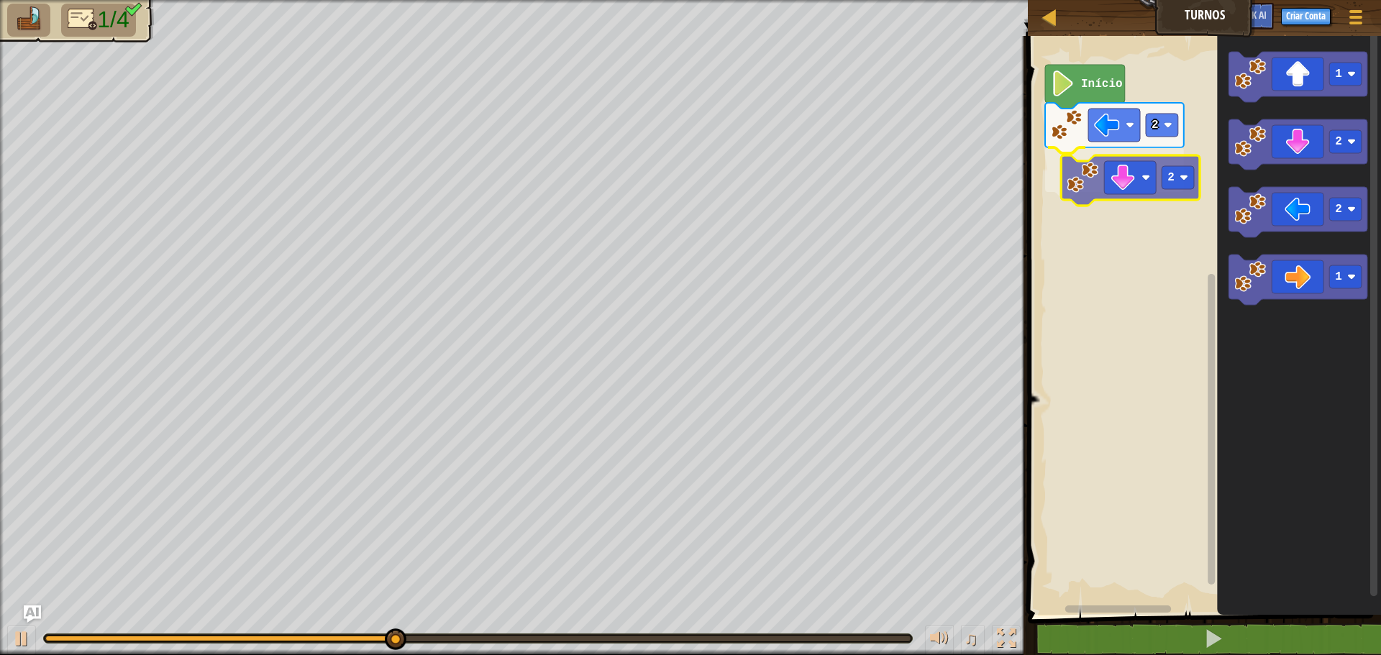
click at [1123, 181] on div "2 2 Início 1 2 2 1 2" at bounding box center [1203, 322] width 358 height 586
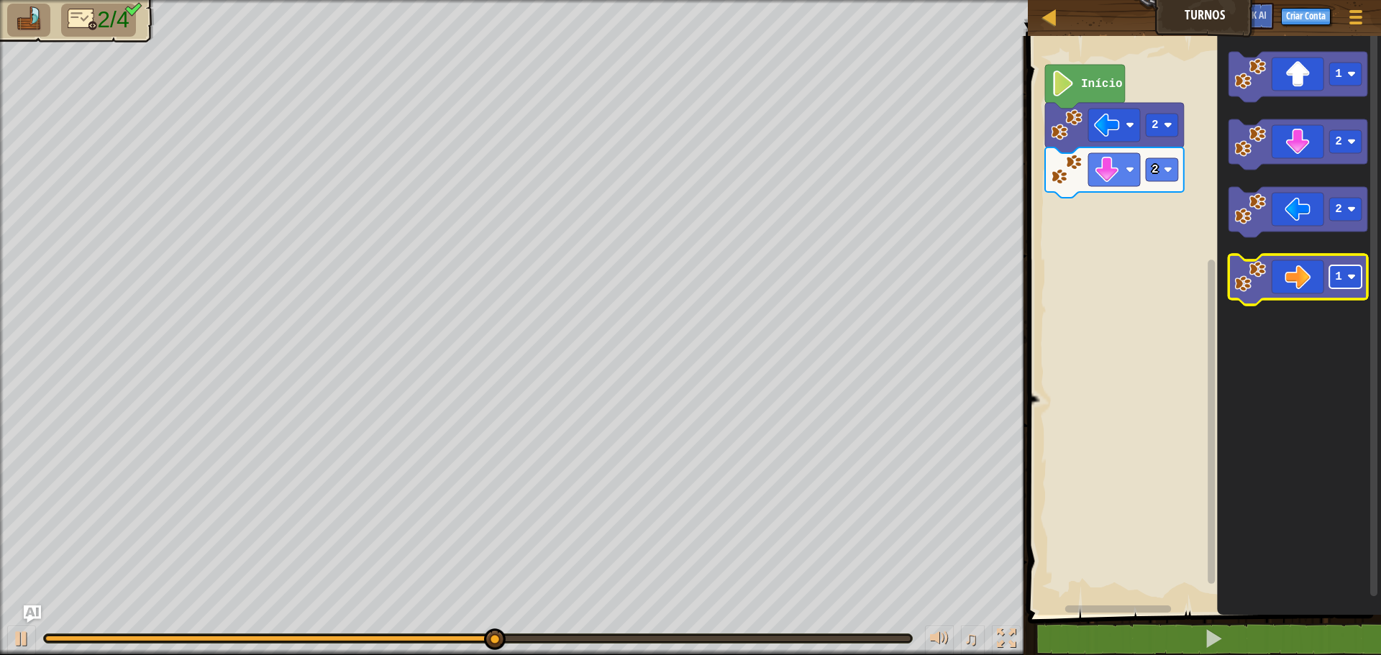
click at [1334, 276] on rect "Espaço de trabalho do Blockly" at bounding box center [1346, 277] width 32 height 23
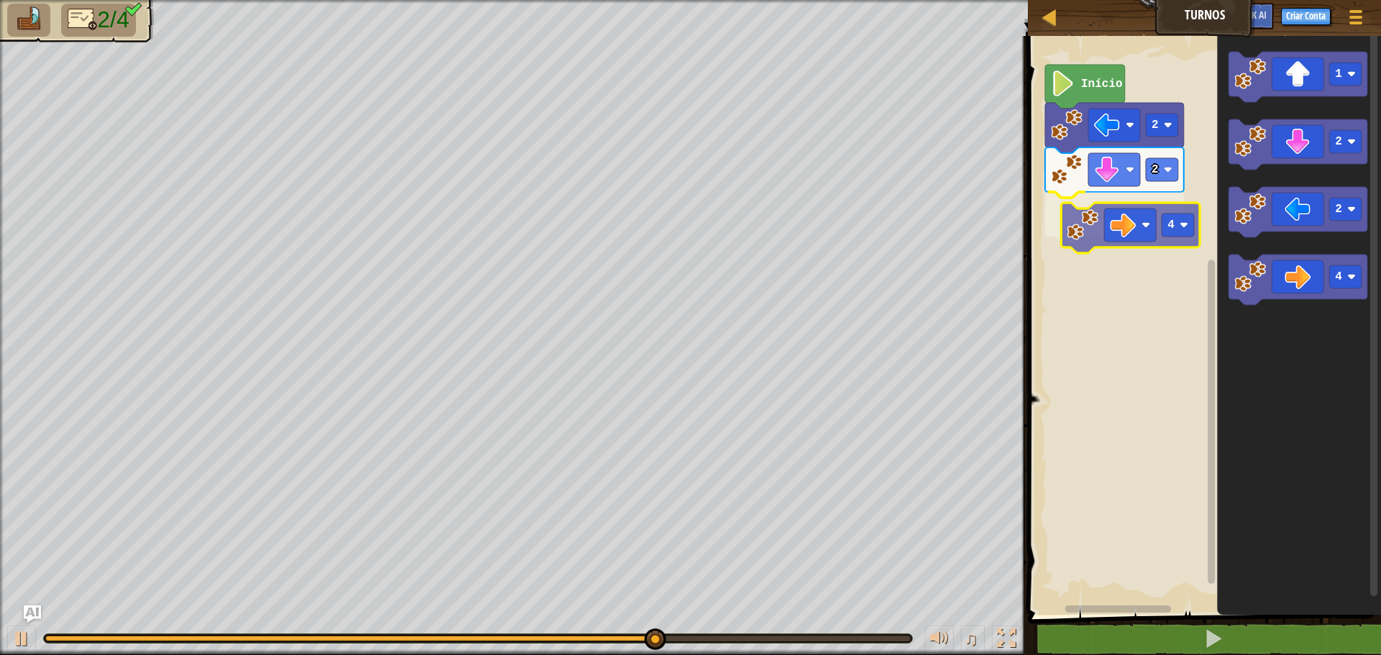
click at [1120, 232] on div "2 2 4 Início 1 2 2 4 4" at bounding box center [1203, 322] width 358 height 586
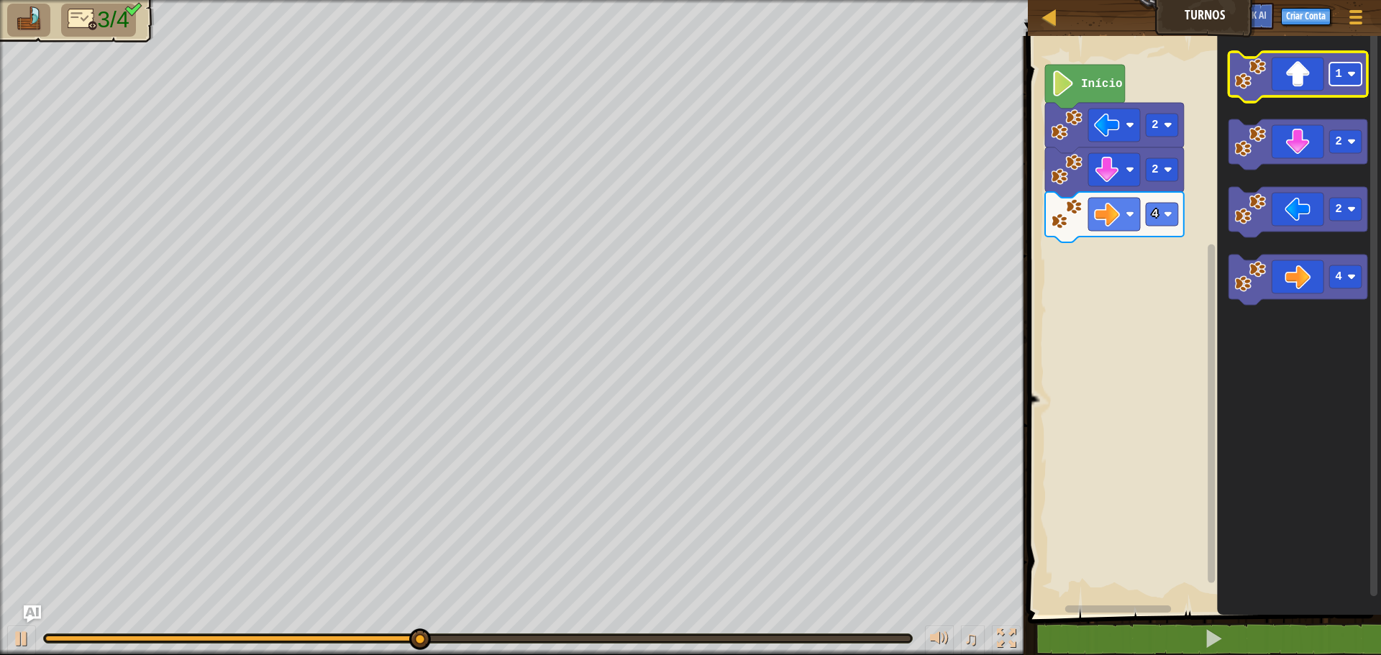
click at [1342, 74] on text "1" at bounding box center [1338, 74] width 7 height 13
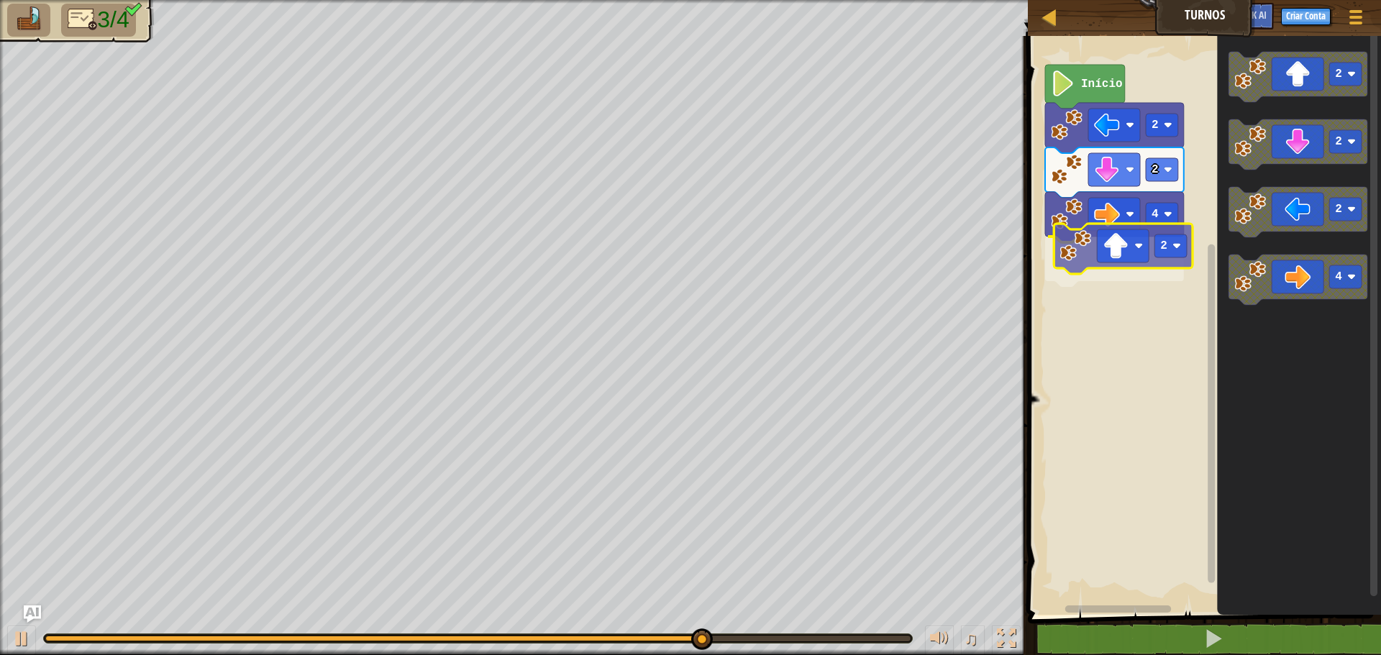
click at [1104, 268] on div "2 2 4 2 Início 2 2 2 4 2" at bounding box center [1203, 322] width 358 height 586
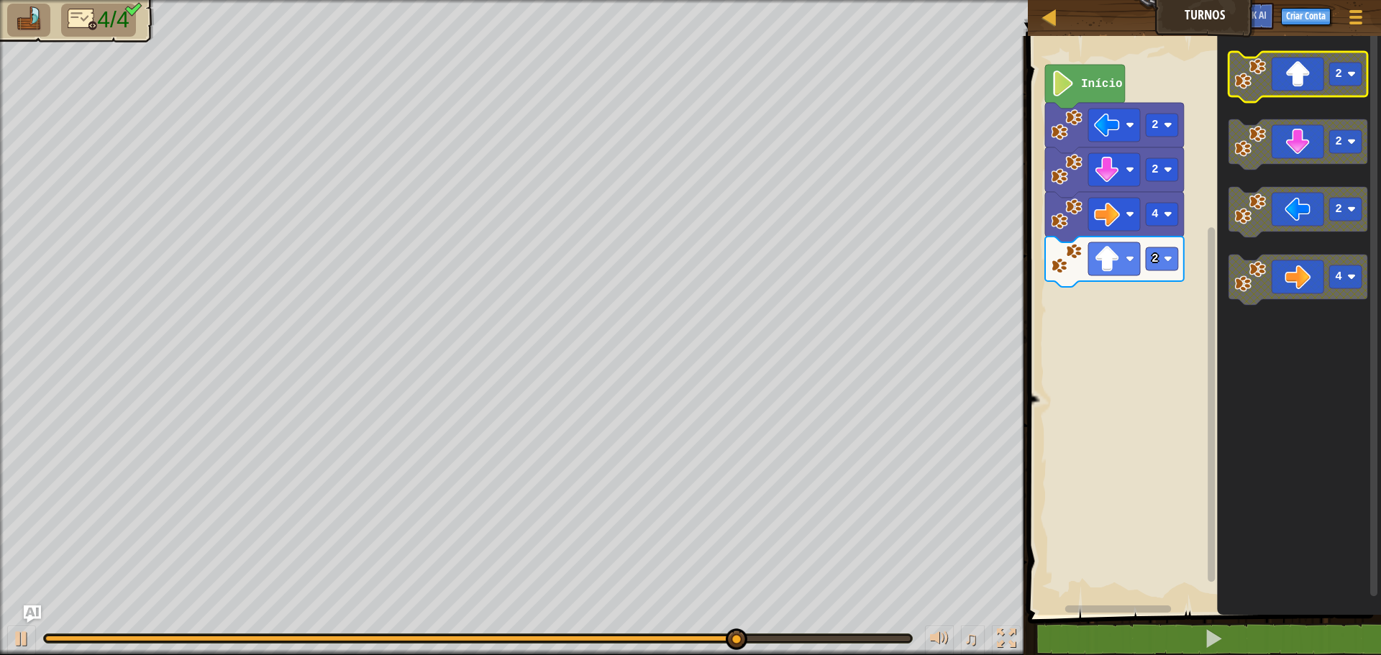
click at [1340, 78] on text "2" at bounding box center [1338, 74] width 7 height 13
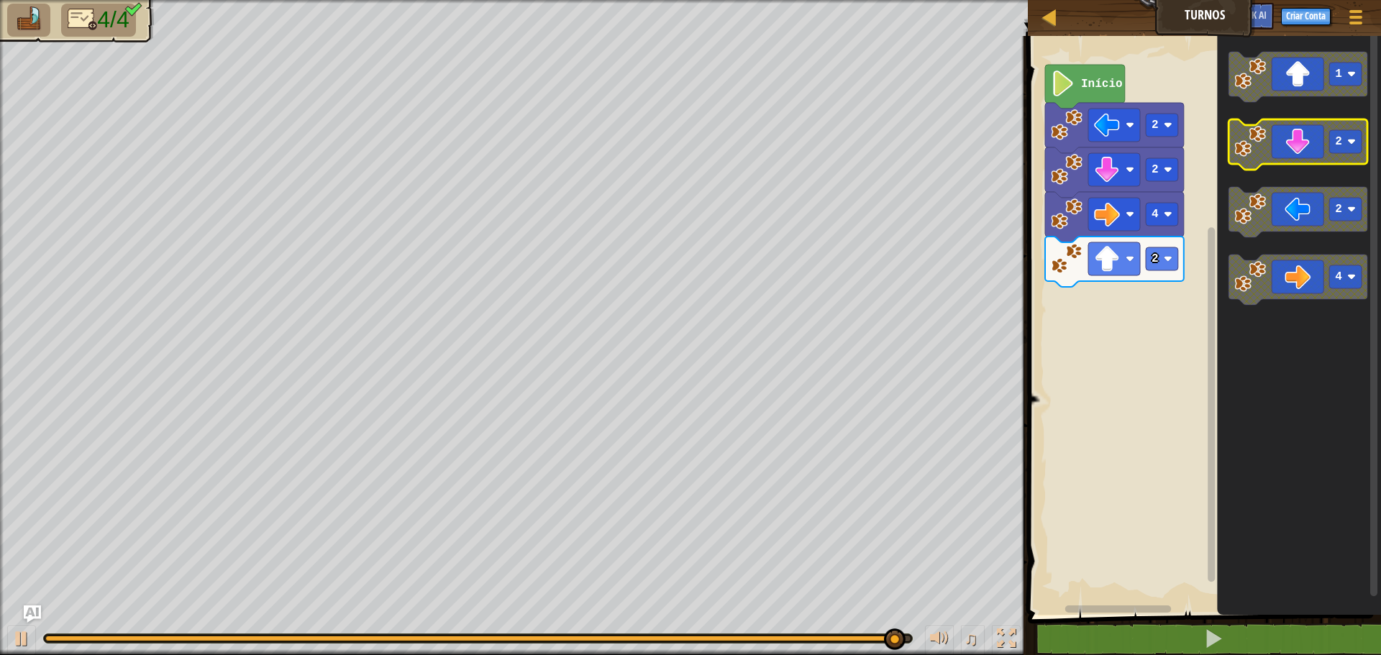
click at [1280, 107] on icon "1 2 2 4" at bounding box center [1299, 322] width 164 height 586
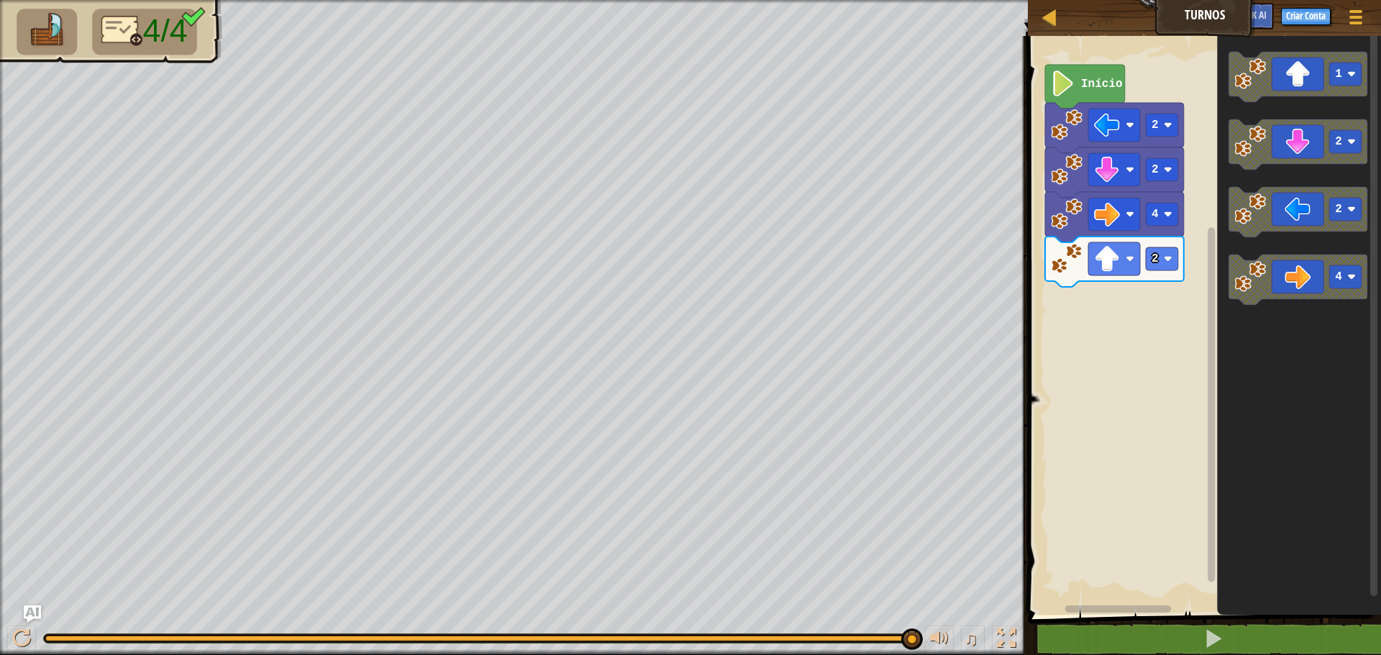
click at [1212, 146] on div "2 2 4 2 Início 1 2 2 4" at bounding box center [1203, 322] width 358 height 586
click at [1268, 71] on icon "Espaço de trabalho do Blockly" at bounding box center [1298, 77] width 139 height 50
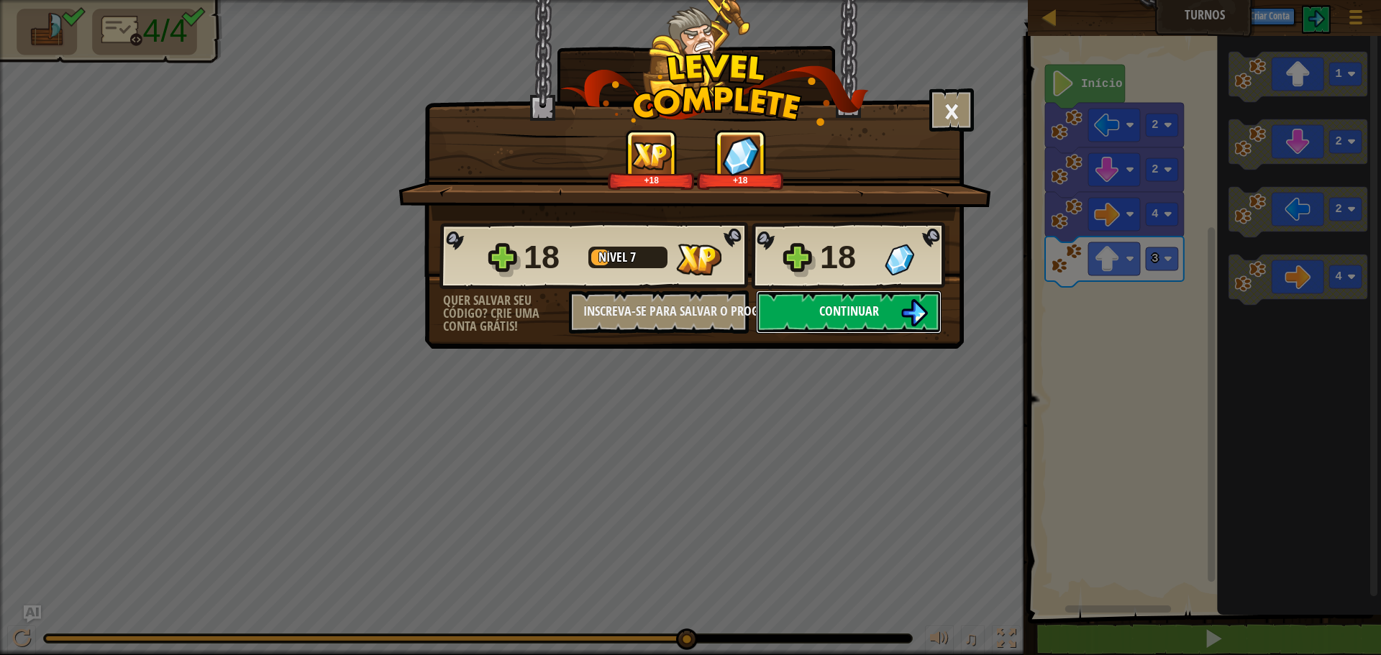
click at [786, 299] on button "Continuar" at bounding box center [849, 312] width 186 height 43
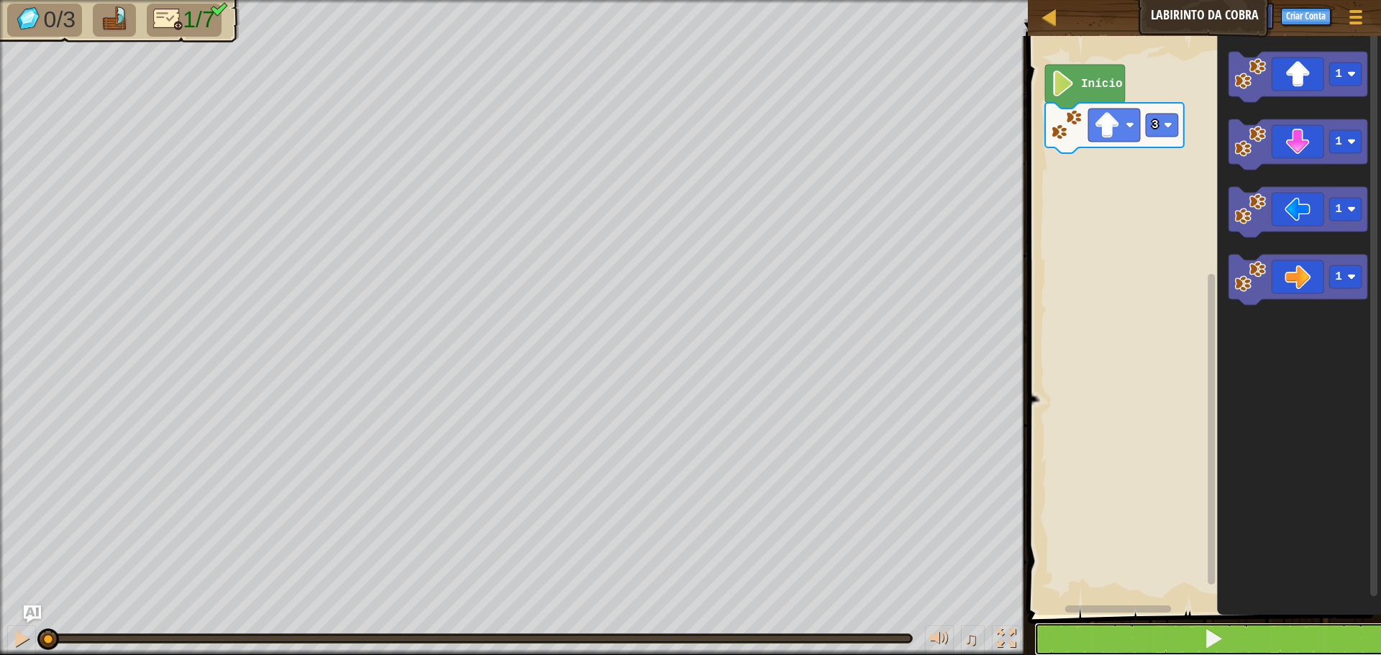
click at [1098, 637] on button at bounding box center [1214, 639] width 358 height 33
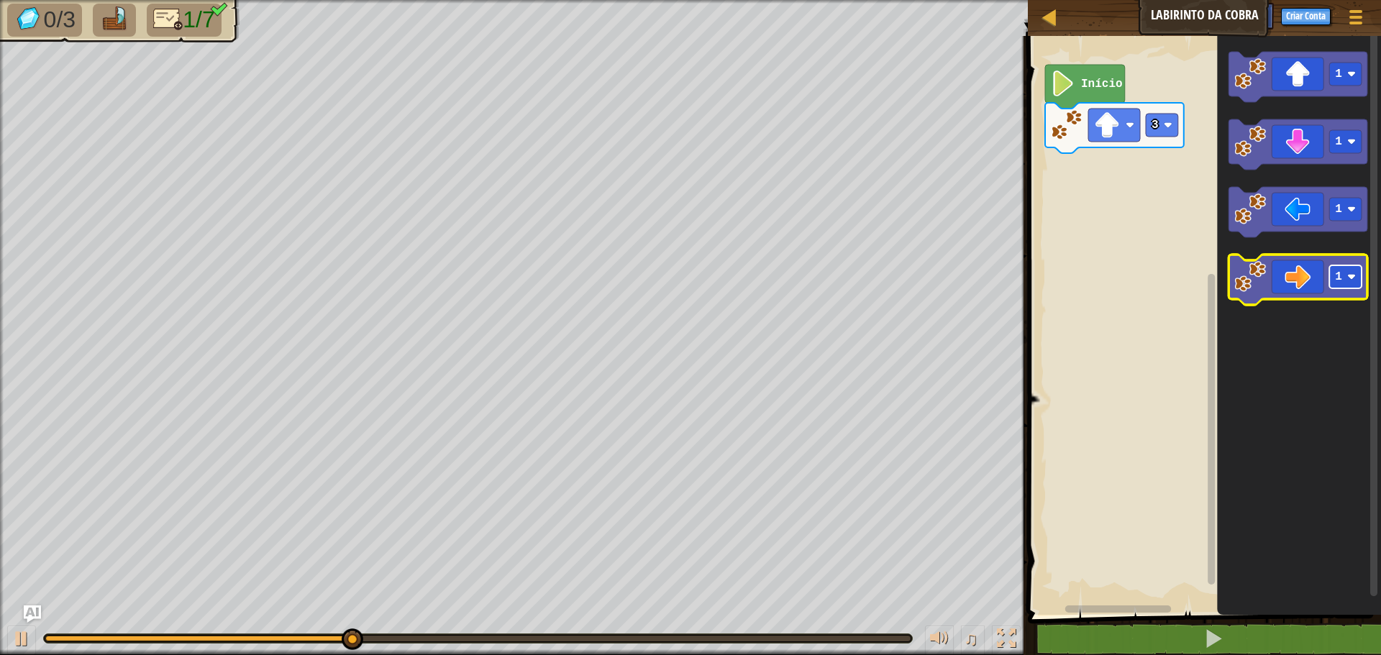
click at [1348, 273] on rect "Espaço de trabalho do Blockly" at bounding box center [1346, 277] width 32 height 23
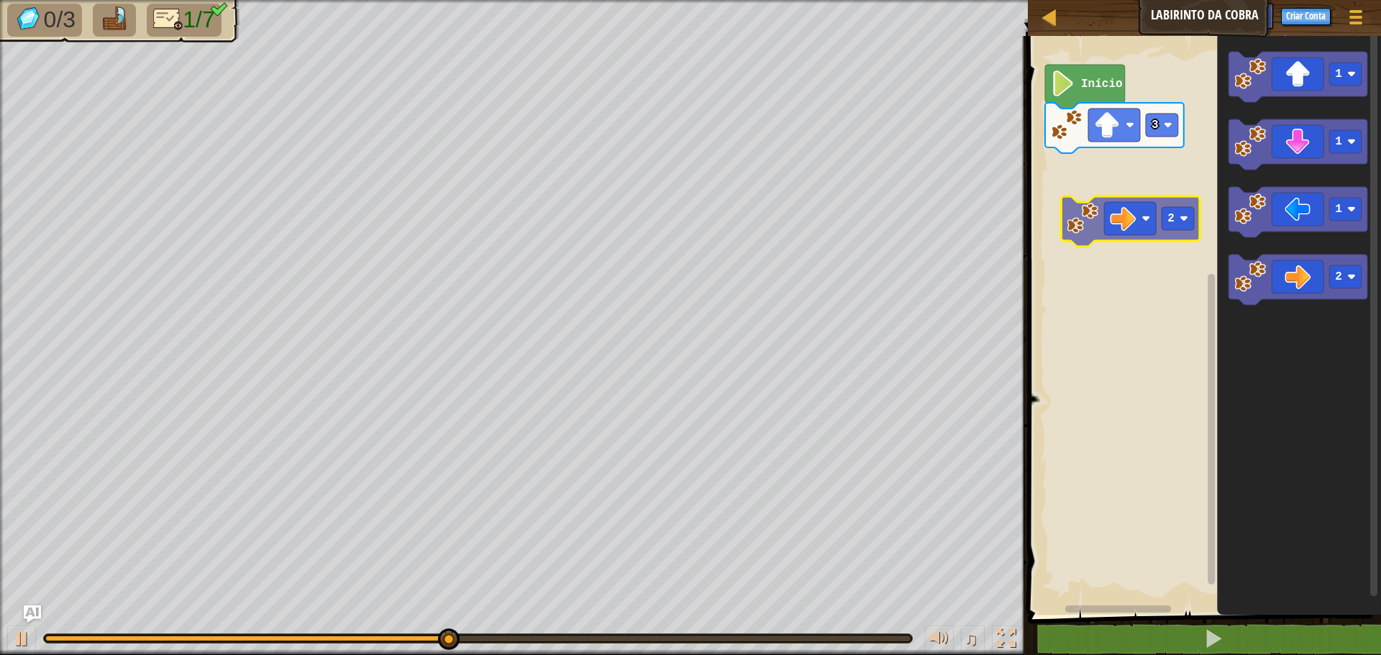
click at [1115, 213] on div "3 Início 1 1 1 2 2" at bounding box center [1203, 322] width 358 height 586
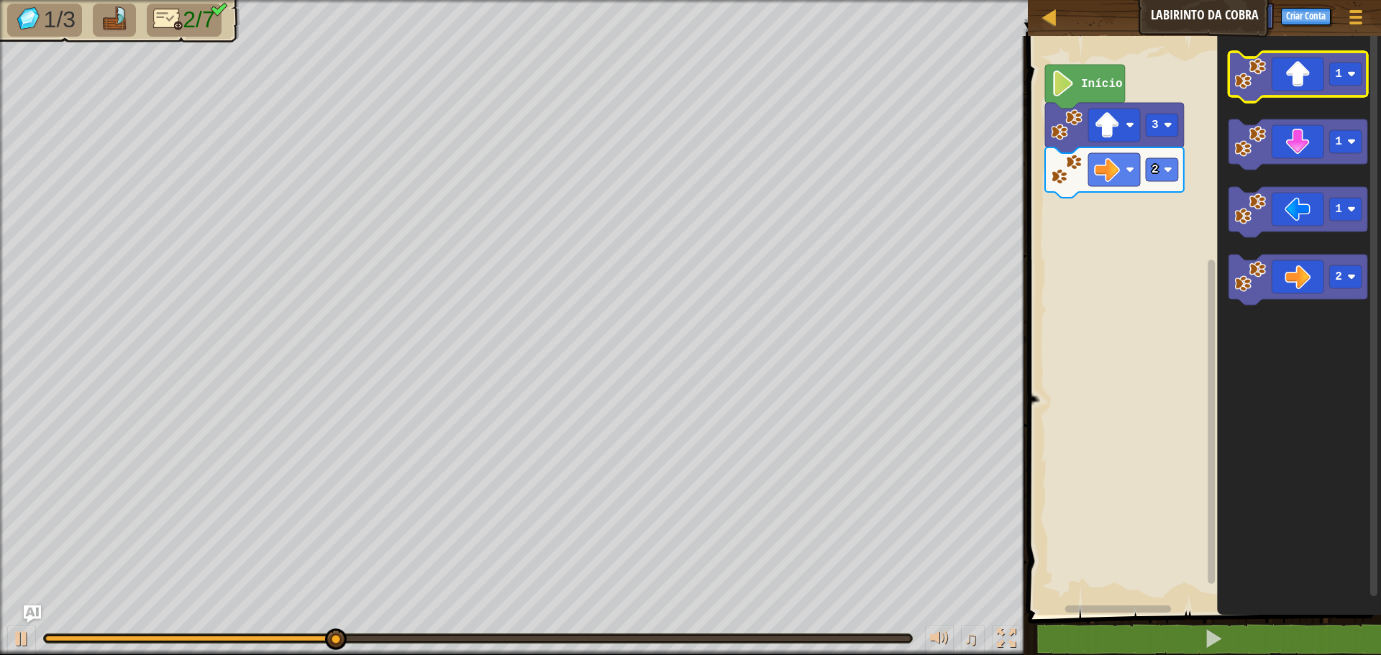
click at [1281, 78] on icon "Espaço de trabalho do Blockly" at bounding box center [1298, 77] width 139 height 50
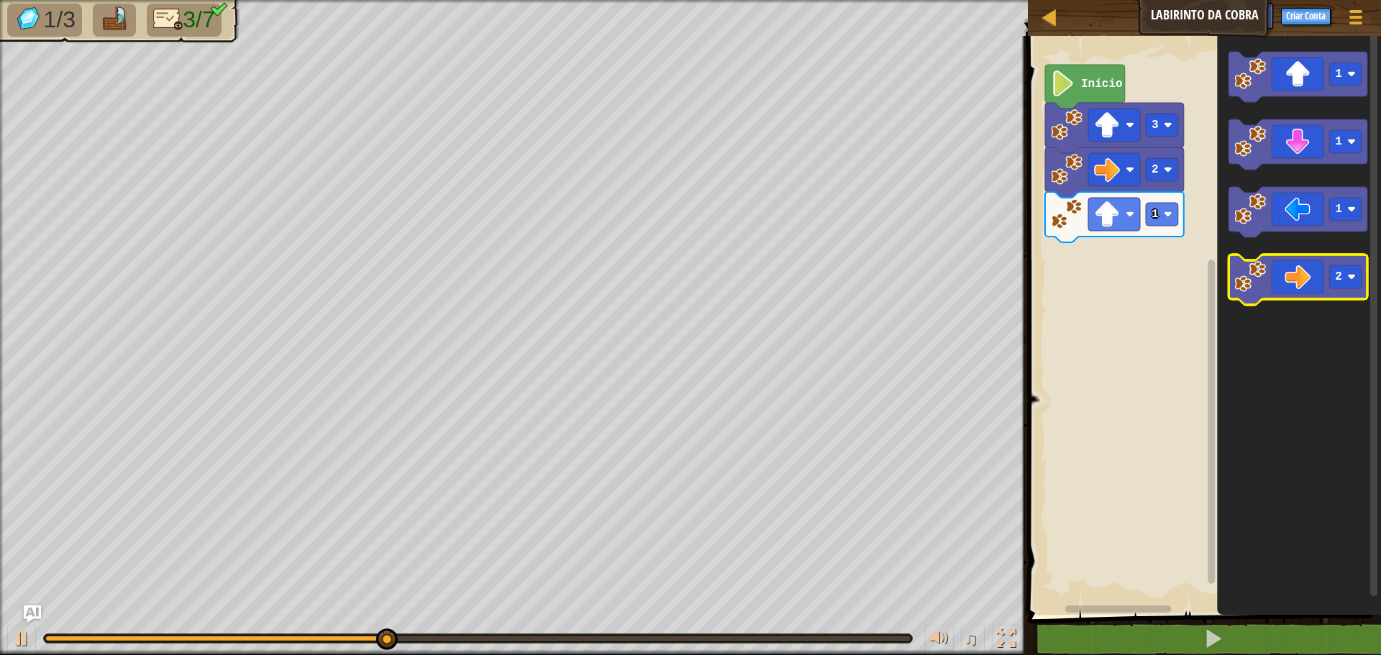
click at [1318, 286] on icon "Espaço de trabalho do Blockly" at bounding box center [1298, 280] width 139 height 50
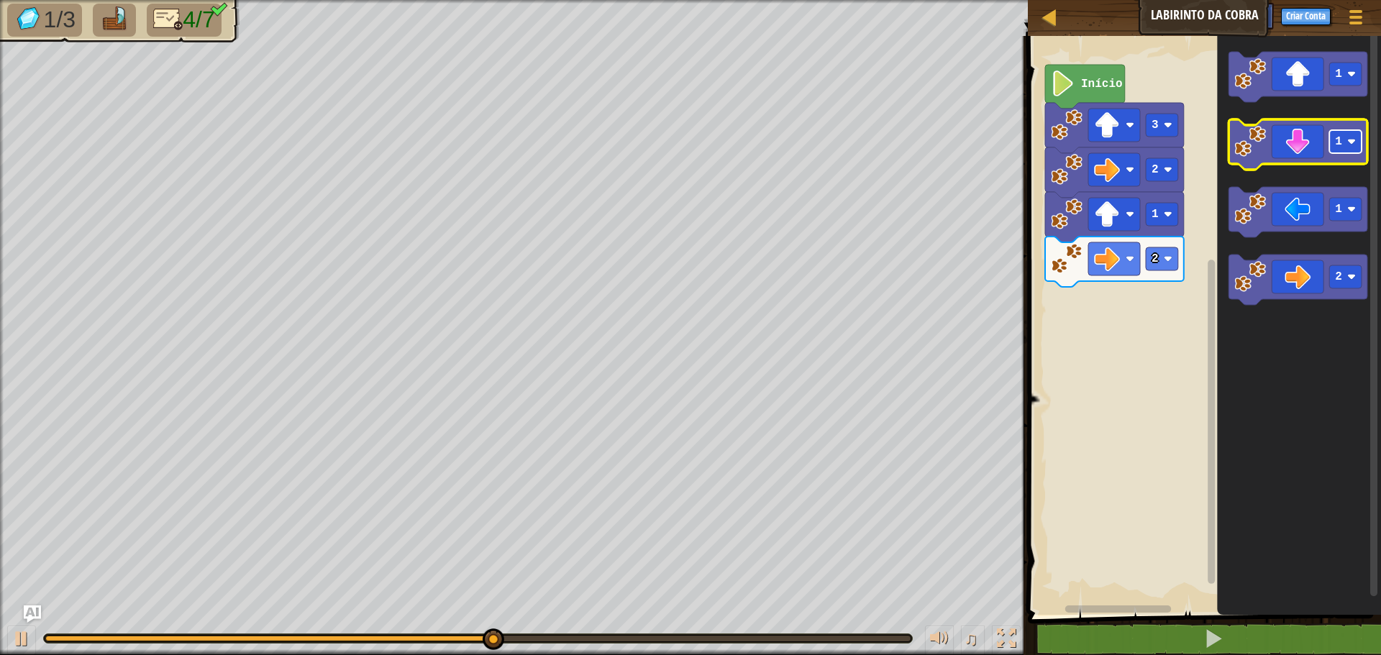
click at [1333, 146] on rect "Espaço de trabalho do Blockly" at bounding box center [1346, 141] width 32 height 23
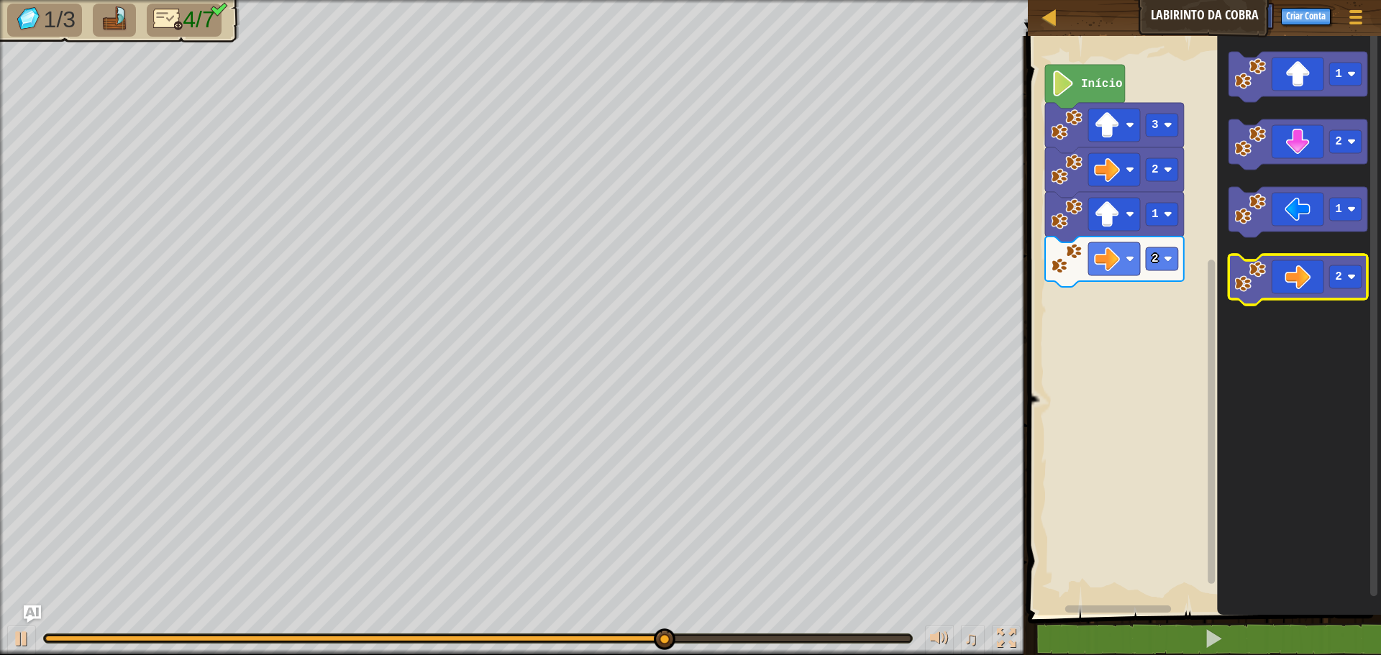
click at [1268, 232] on g "1 2 1 2" at bounding box center [1298, 178] width 139 height 253
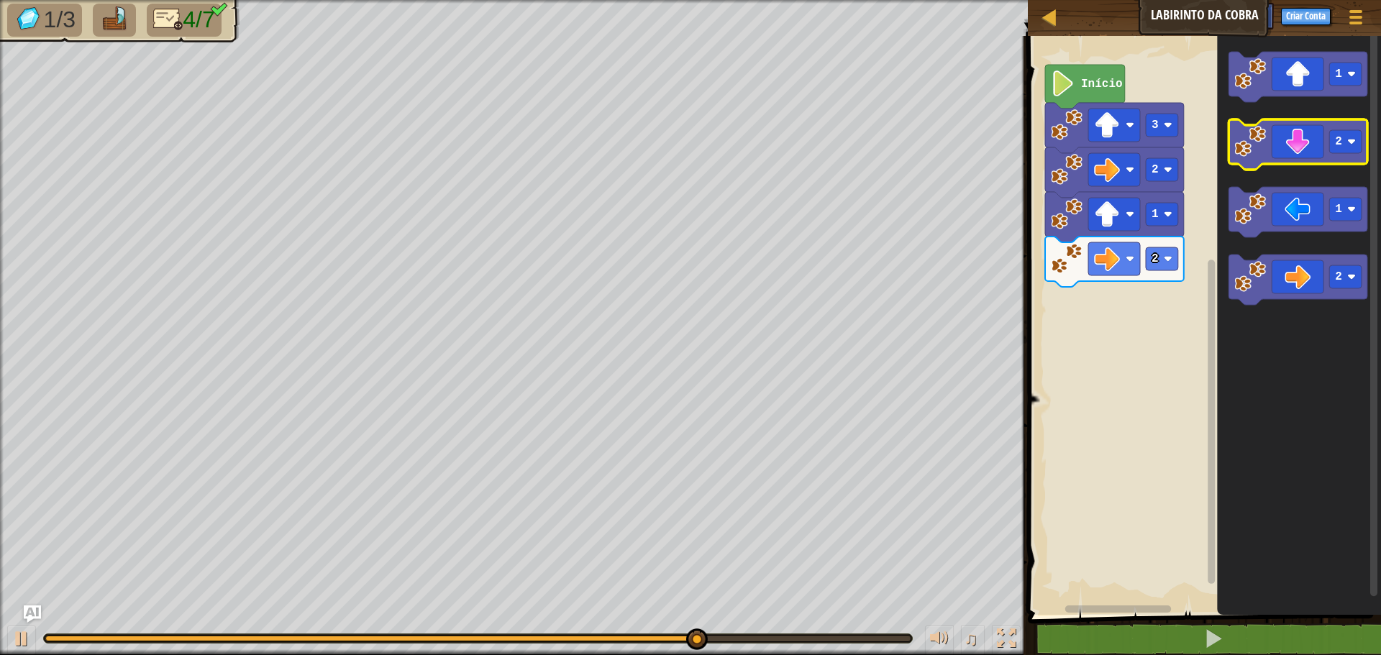
click at [1307, 153] on icon "Espaço de trabalho do Blockly" at bounding box center [1298, 144] width 139 height 50
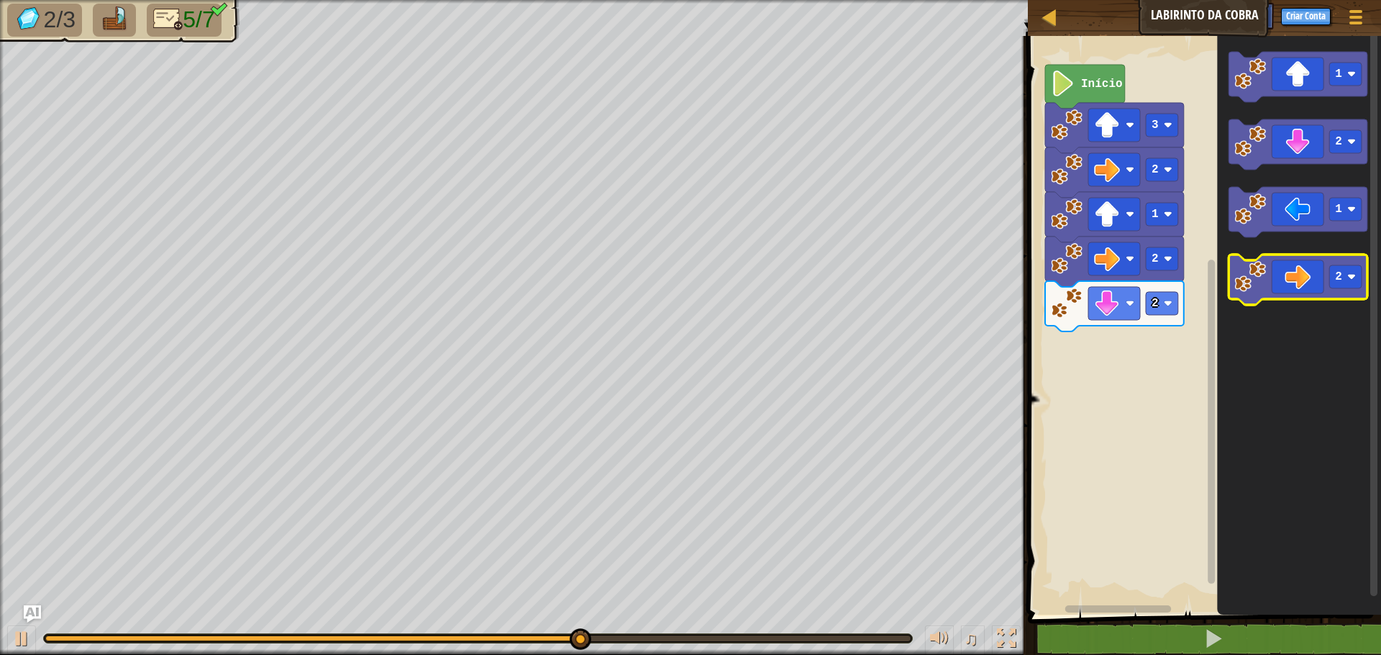
click at [1294, 283] on icon "Espaço de trabalho do Blockly" at bounding box center [1298, 280] width 139 height 50
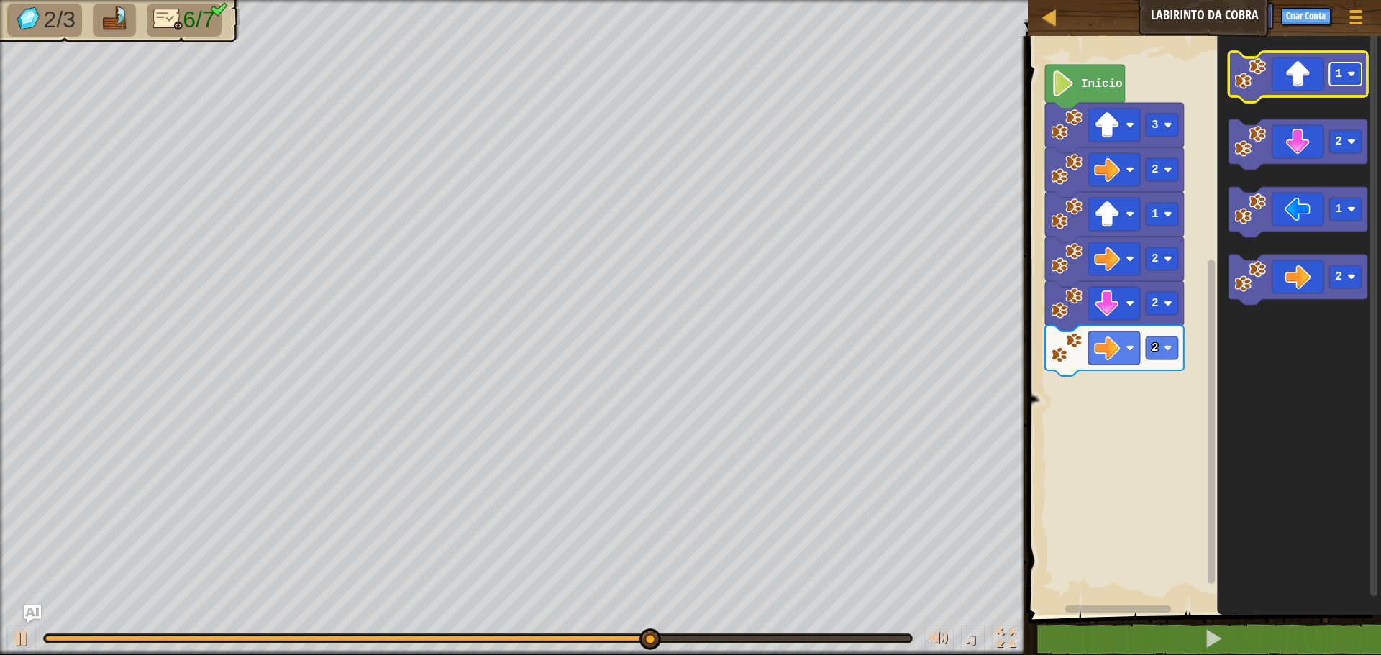
click at [1338, 83] on rect "Espaço de trabalho do Blockly" at bounding box center [1346, 74] width 32 height 23
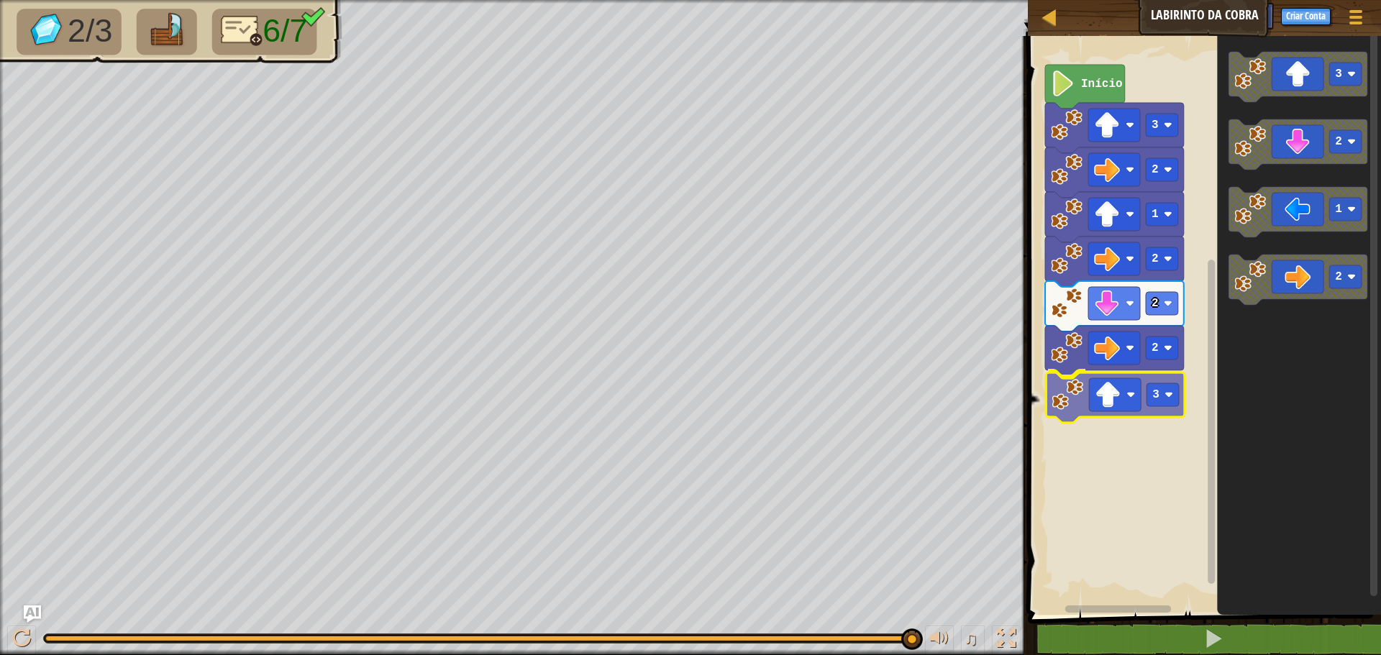
click at [1134, 409] on div "Início 2 1 2 2 2 3 3 3 2 1 2 3" at bounding box center [1203, 322] width 358 height 586
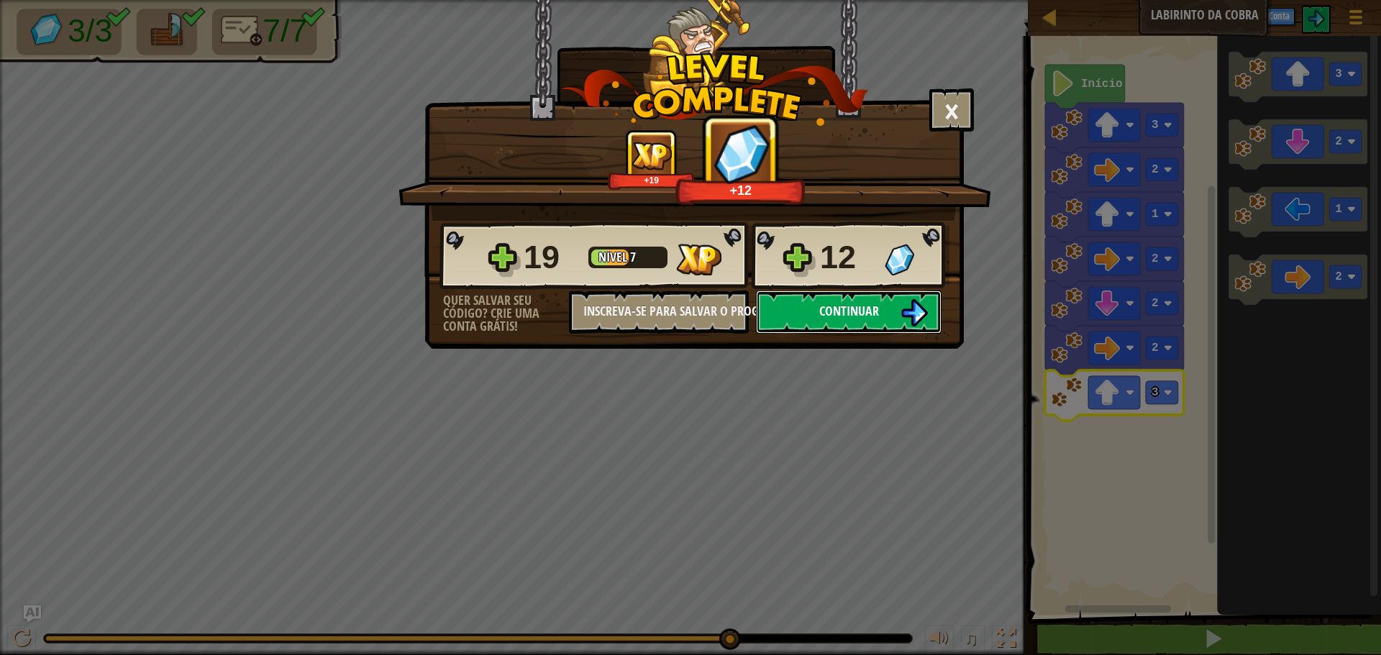
click at [900, 299] on button "Continuar" at bounding box center [849, 312] width 186 height 43
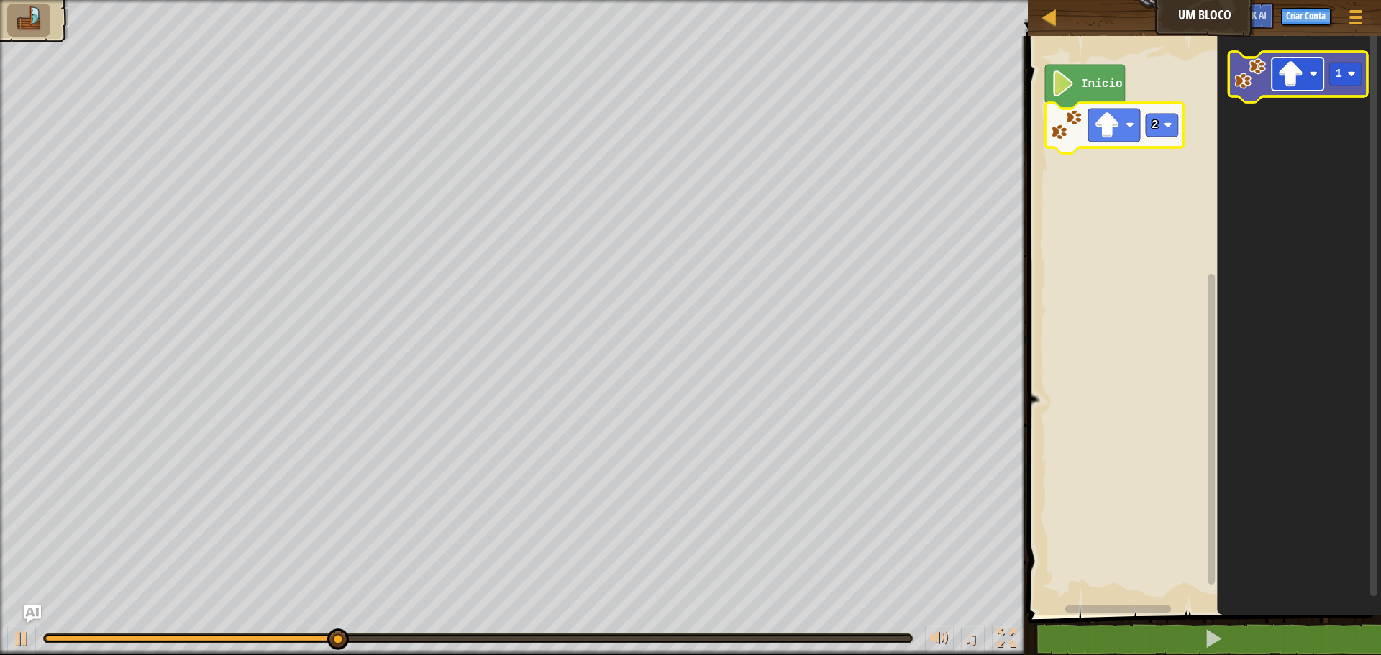
click at [1291, 77] on image "Espaço de trabalho do Blockly" at bounding box center [1291, 74] width 26 height 26
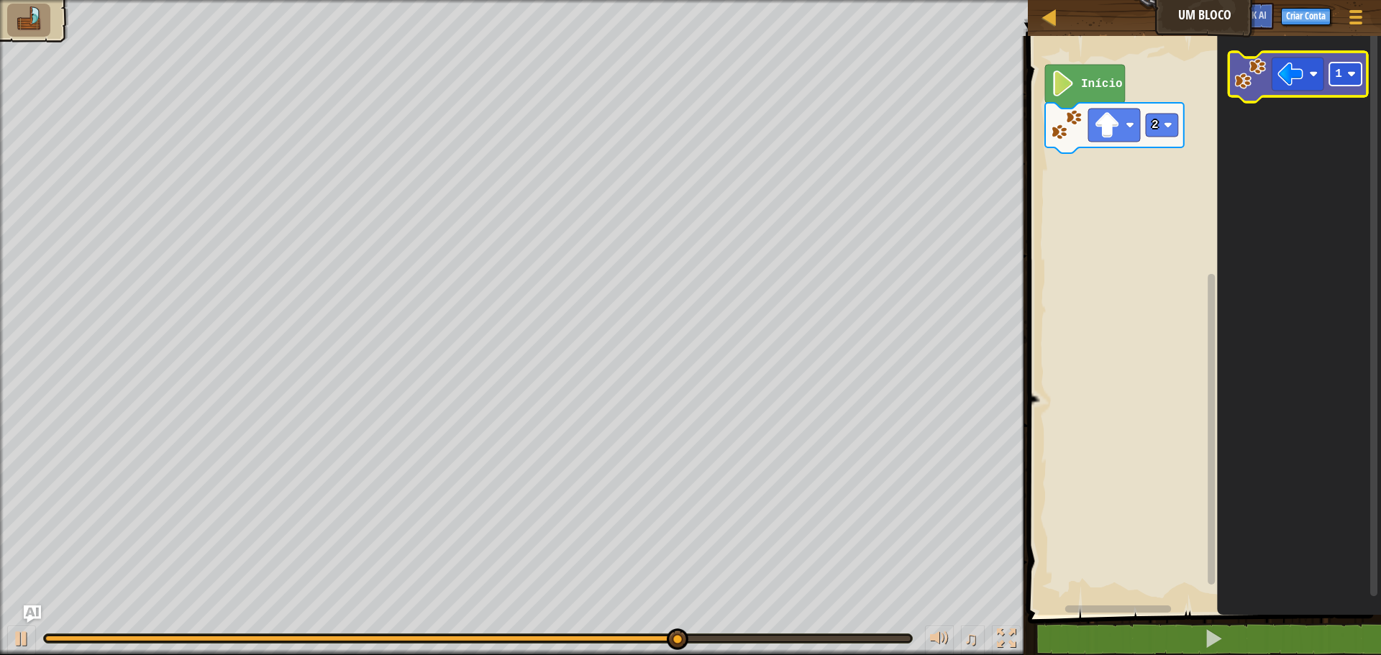
click at [1339, 80] on text "1" at bounding box center [1338, 74] width 7 height 13
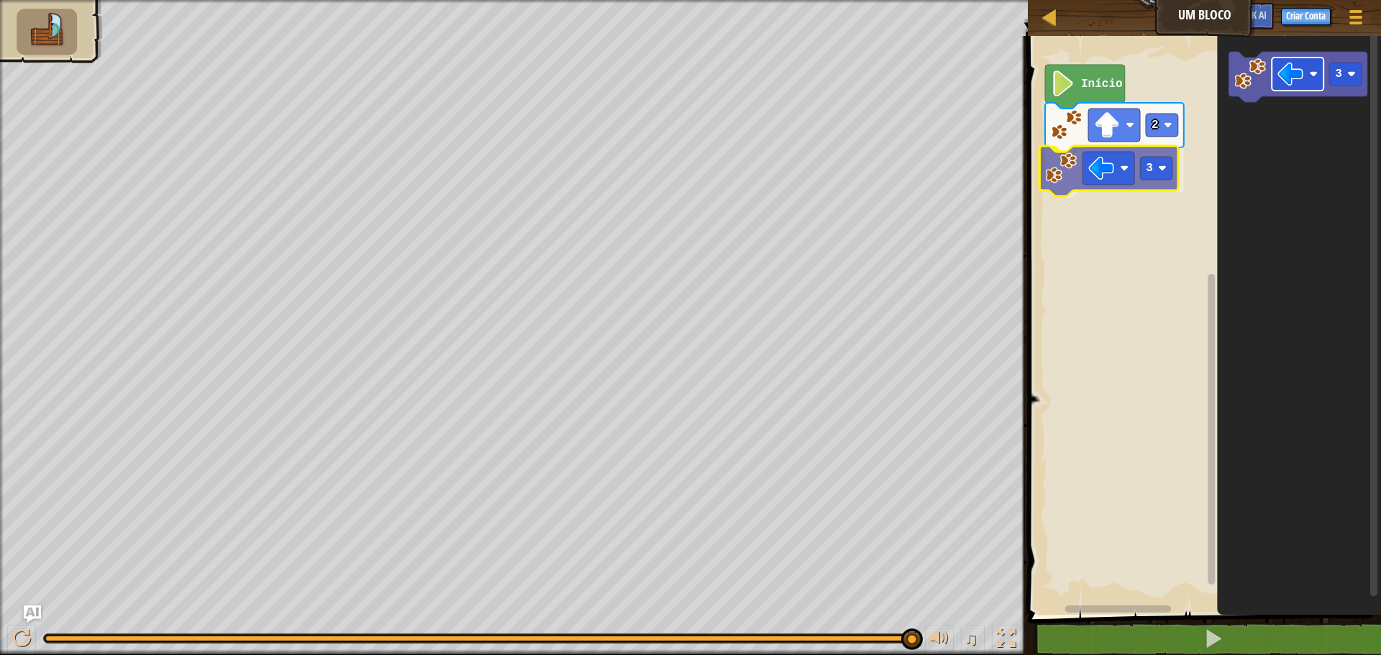
click at [1129, 176] on div "Início 2 3 3 3" at bounding box center [1203, 322] width 358 height 586
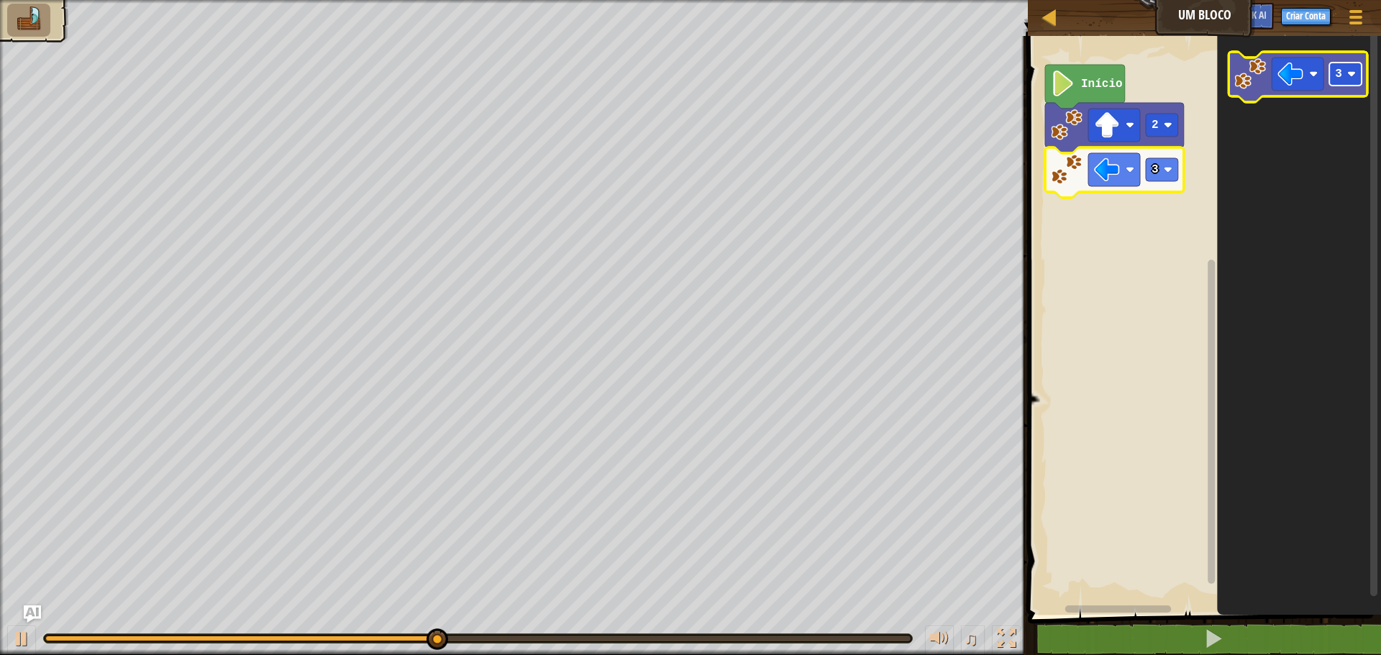
click at [1345, 75] on rect "Espaço de trabalho do Blockly" at bounding box center [1346, 74] width 32 height 23
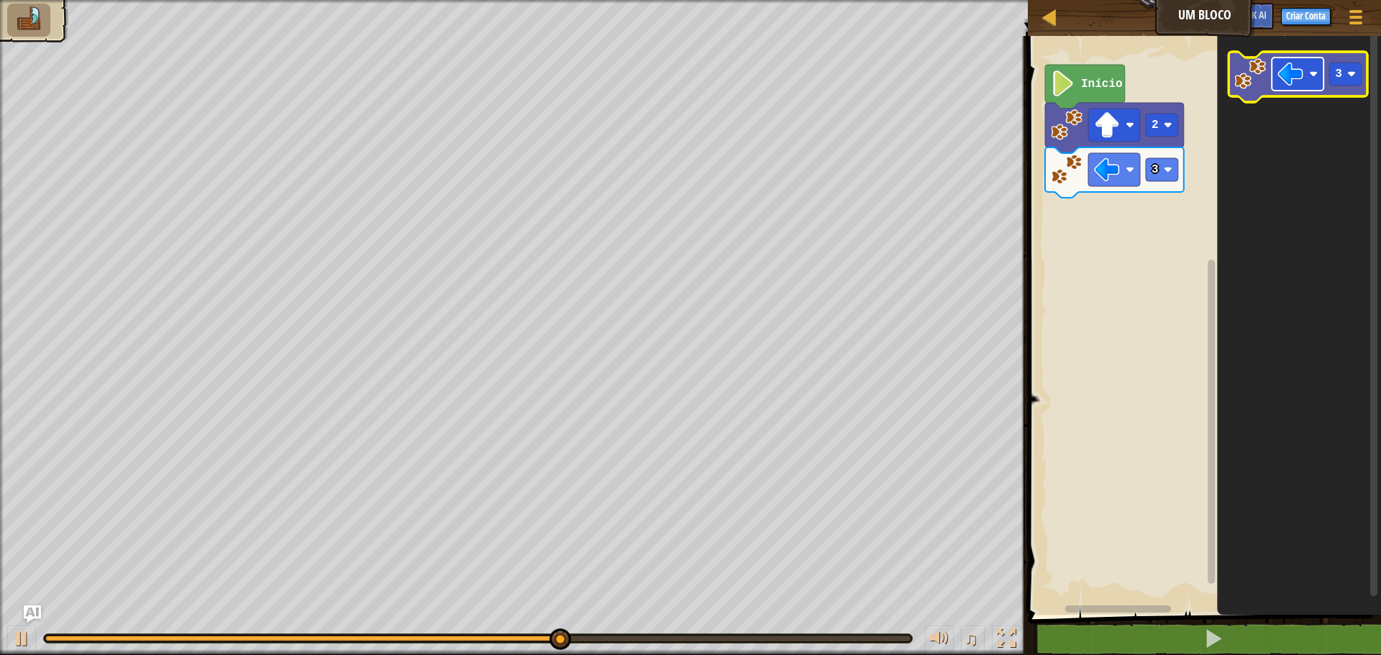
click at [1304, 87] on rect "Espaço de trabalho do Blockly" at bounding box center [1298, 74] width 52 height 33
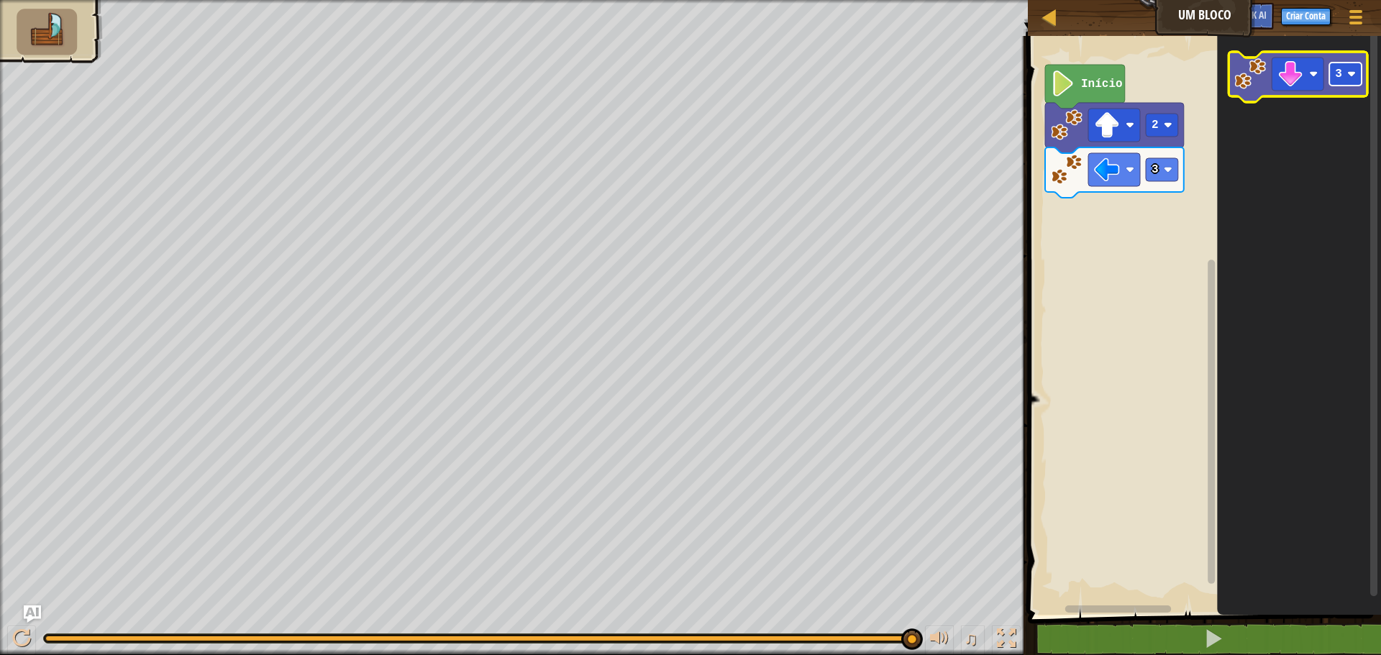
click at [1346, 78] on rect "Espaço de trabalho do Blockly" at bounding box center [1346, 74] width 32 height 23
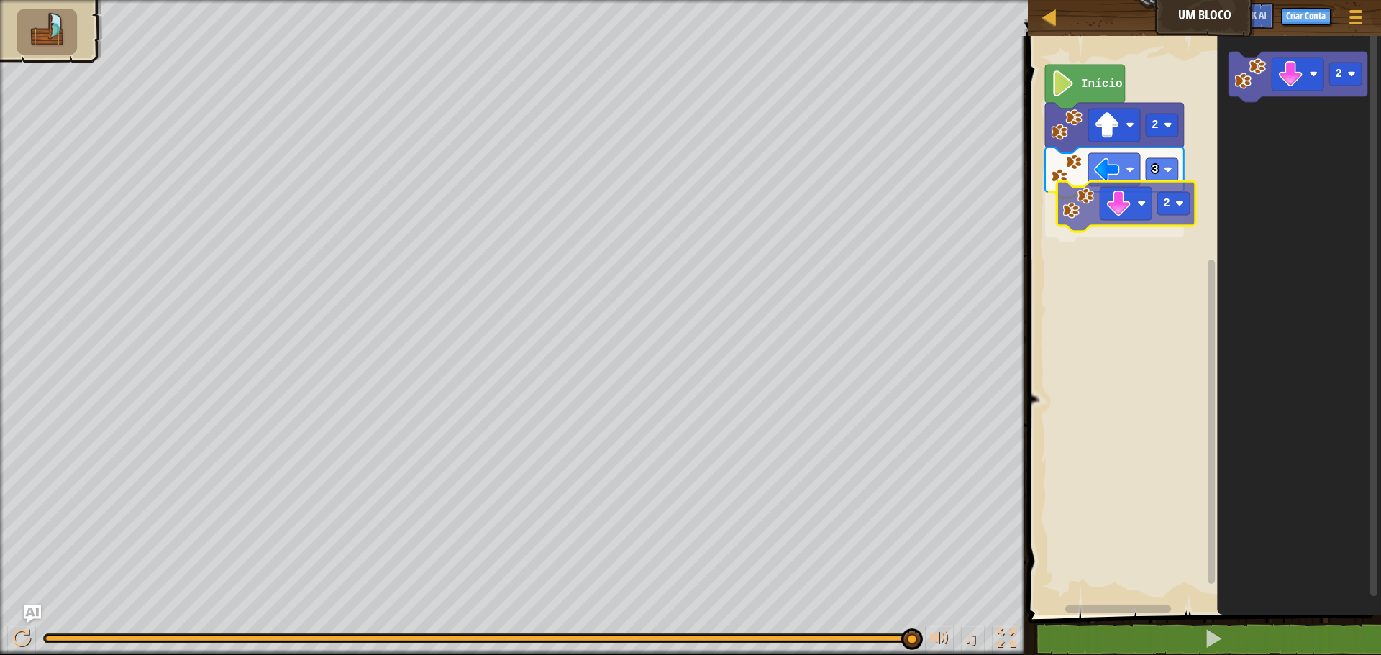
click at [1138, 219] on div "Início 2 3 2 2 2" at bounding box center [1203, 322] width 358 height 586
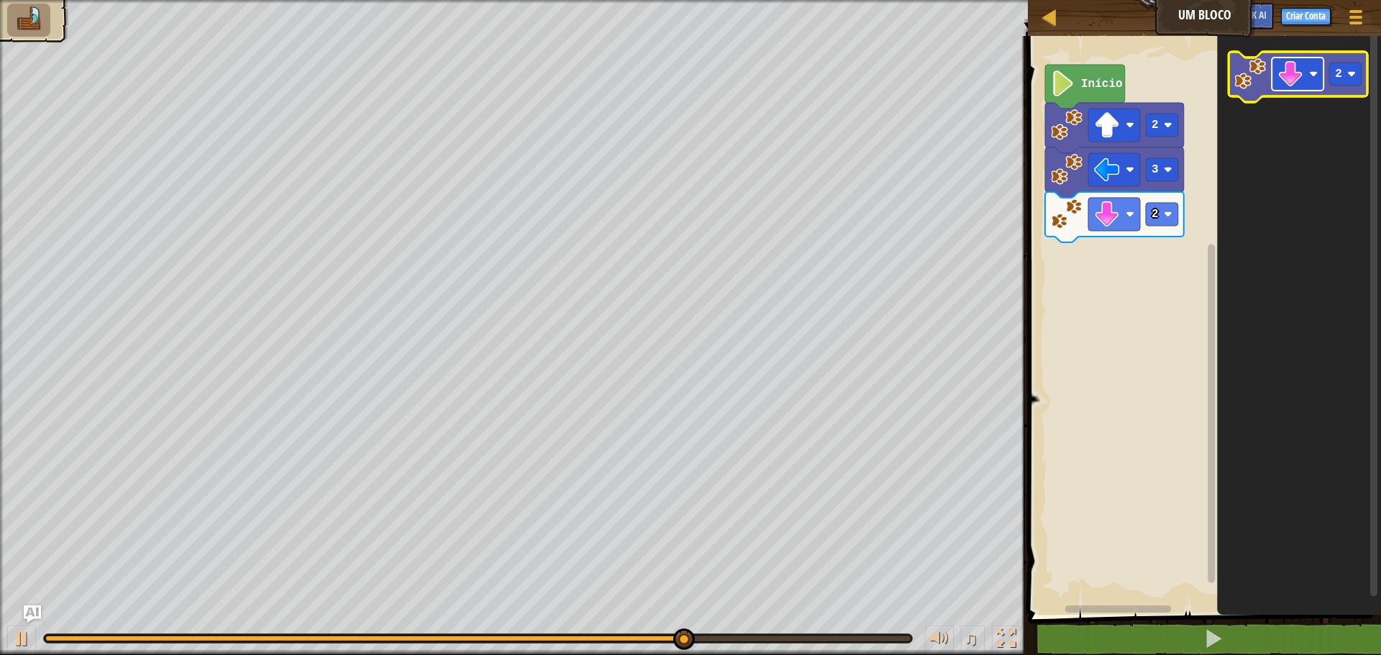
click at [1289, 73] on image "Espaço de trabalho do Blockly" at bounding box center [1291, 74] width 26 height 26
click at [1333, 72] on rect "Espaço de trabalho do Blockly" at bounding box center [1346, 74] width 32 height 23
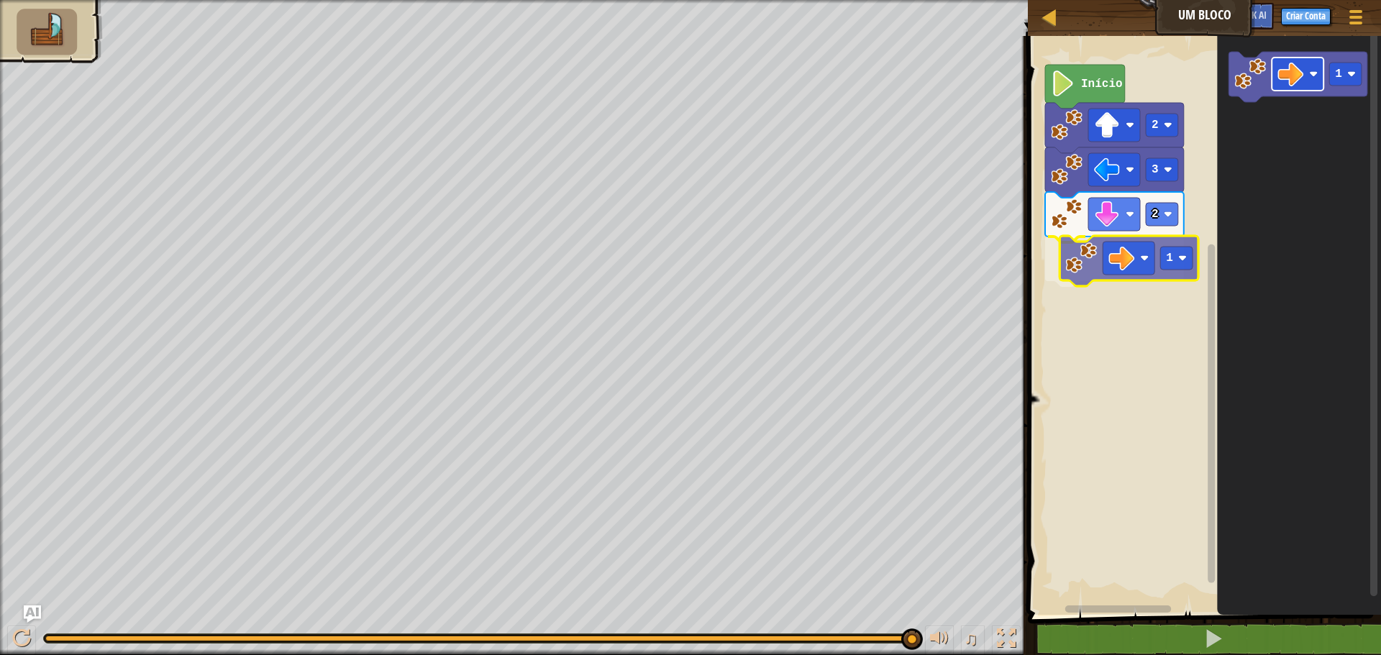
click at [1126, 271] on div "Início 2 3 2 1 1 1" at bounding box center [1203, 322] width 358 height 586
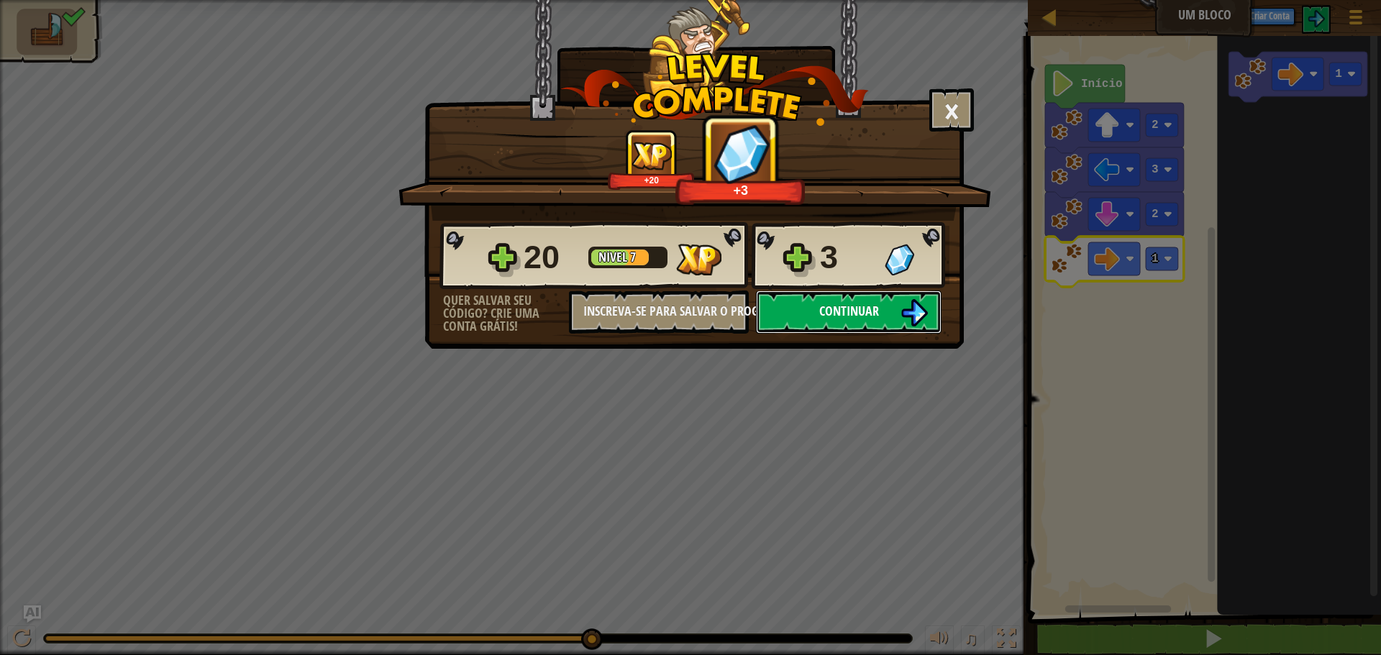
click at [915, 312] on img at bounding box center [914, 312] width 27 height 27
